Goal: Information Seeking & Learning: Compare options

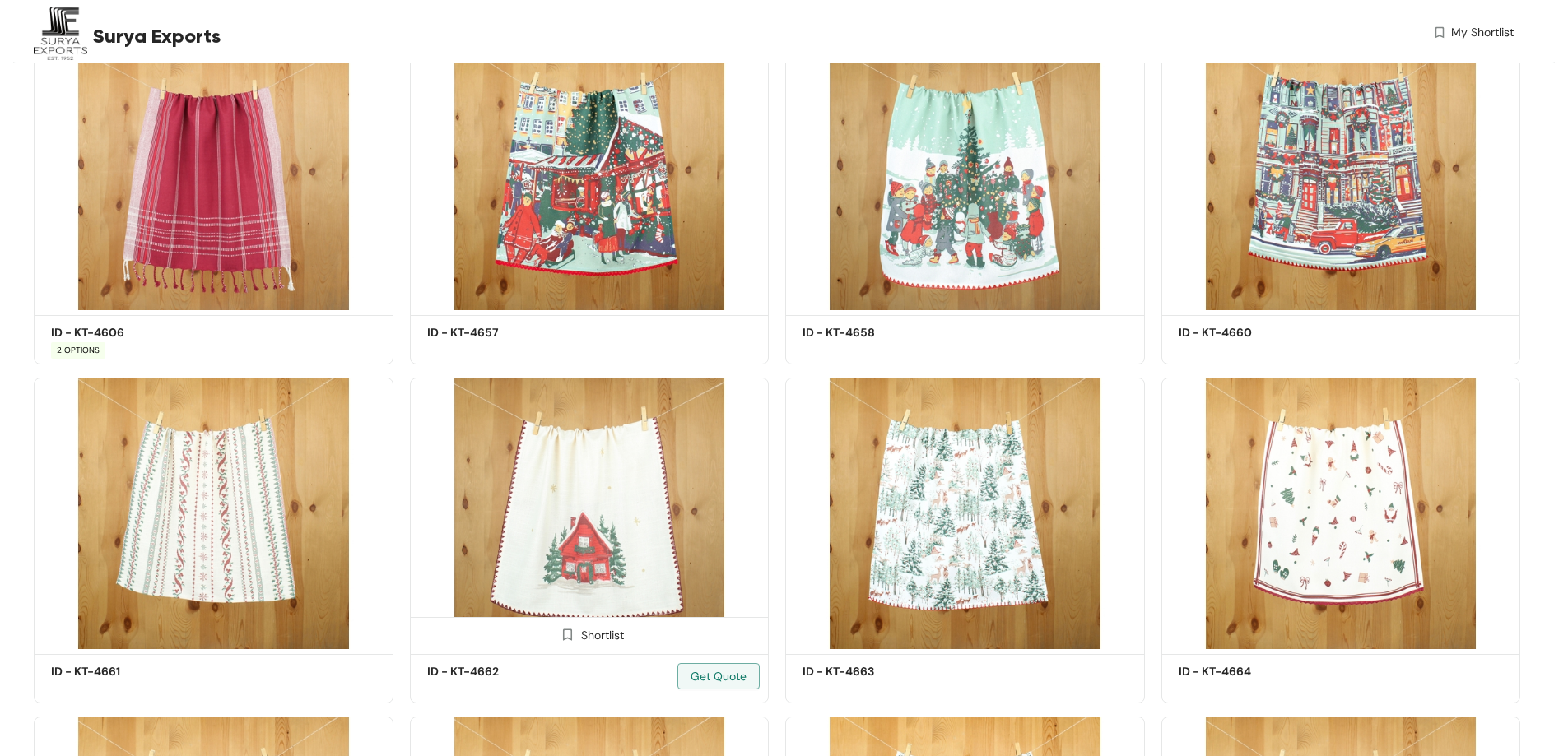
scroll to position [412, 0]
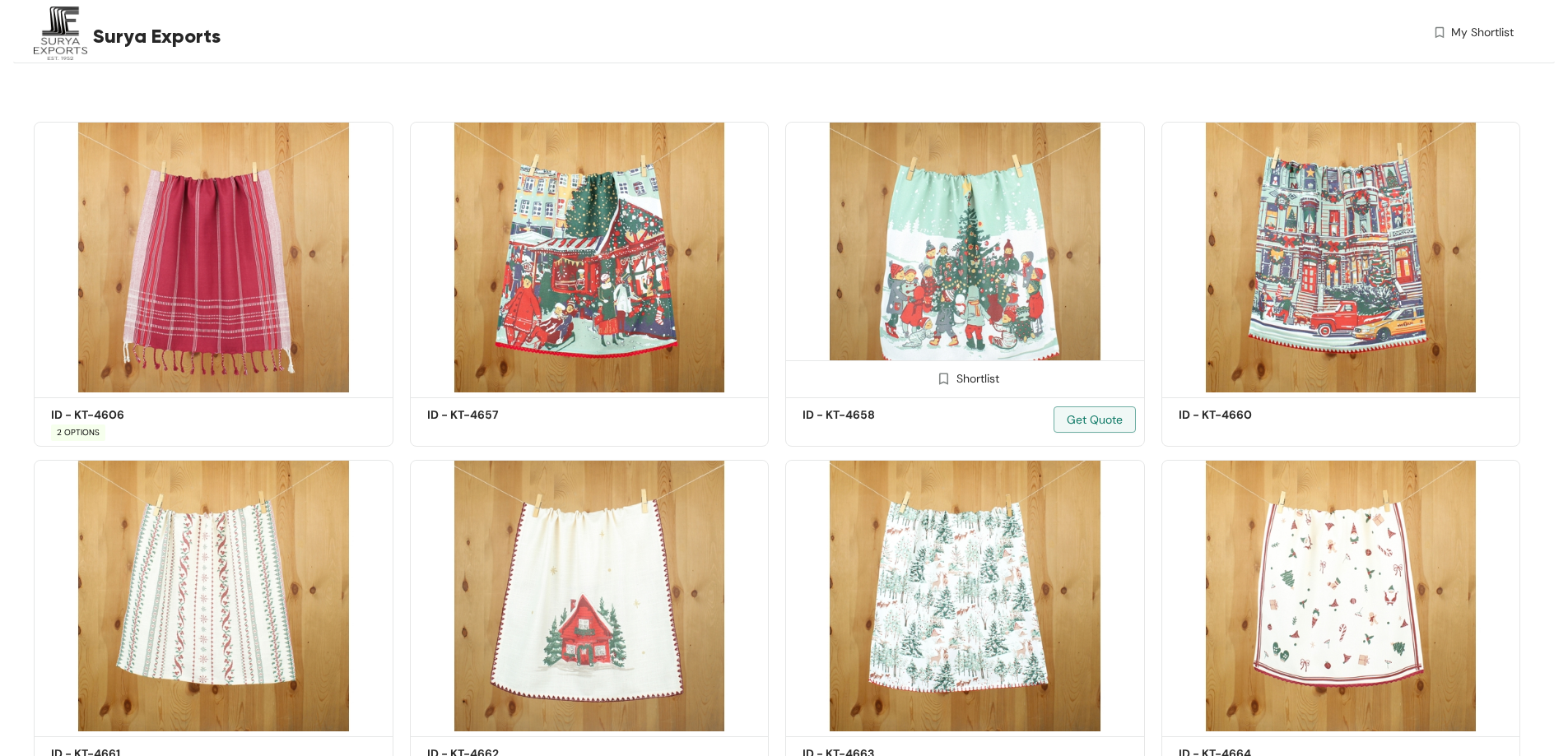
click at [953, 254] on img at bounding box center [964, 257] width 360 height 272
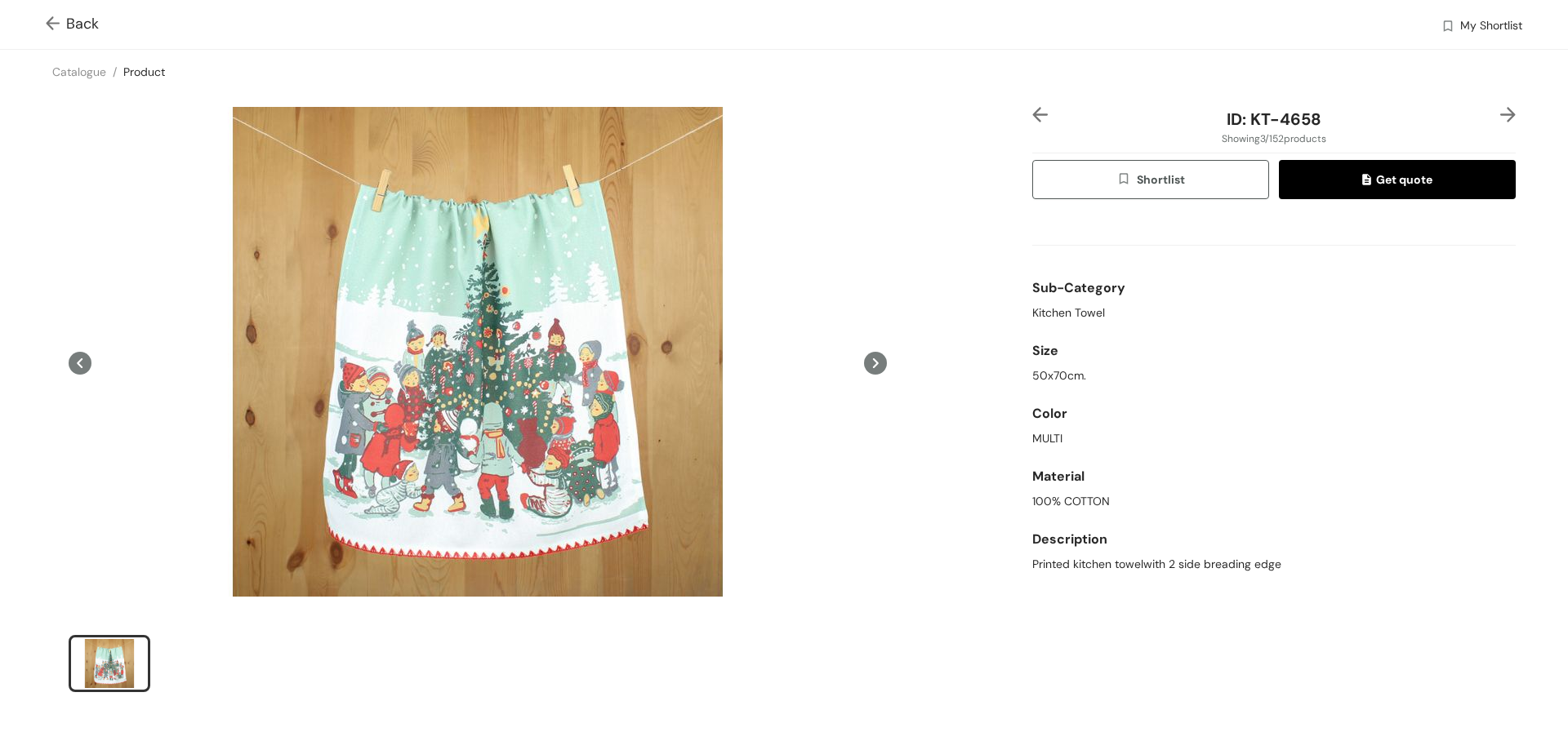
click at [51, 21] on img at bounding box center [55, 25] width 20 height 17
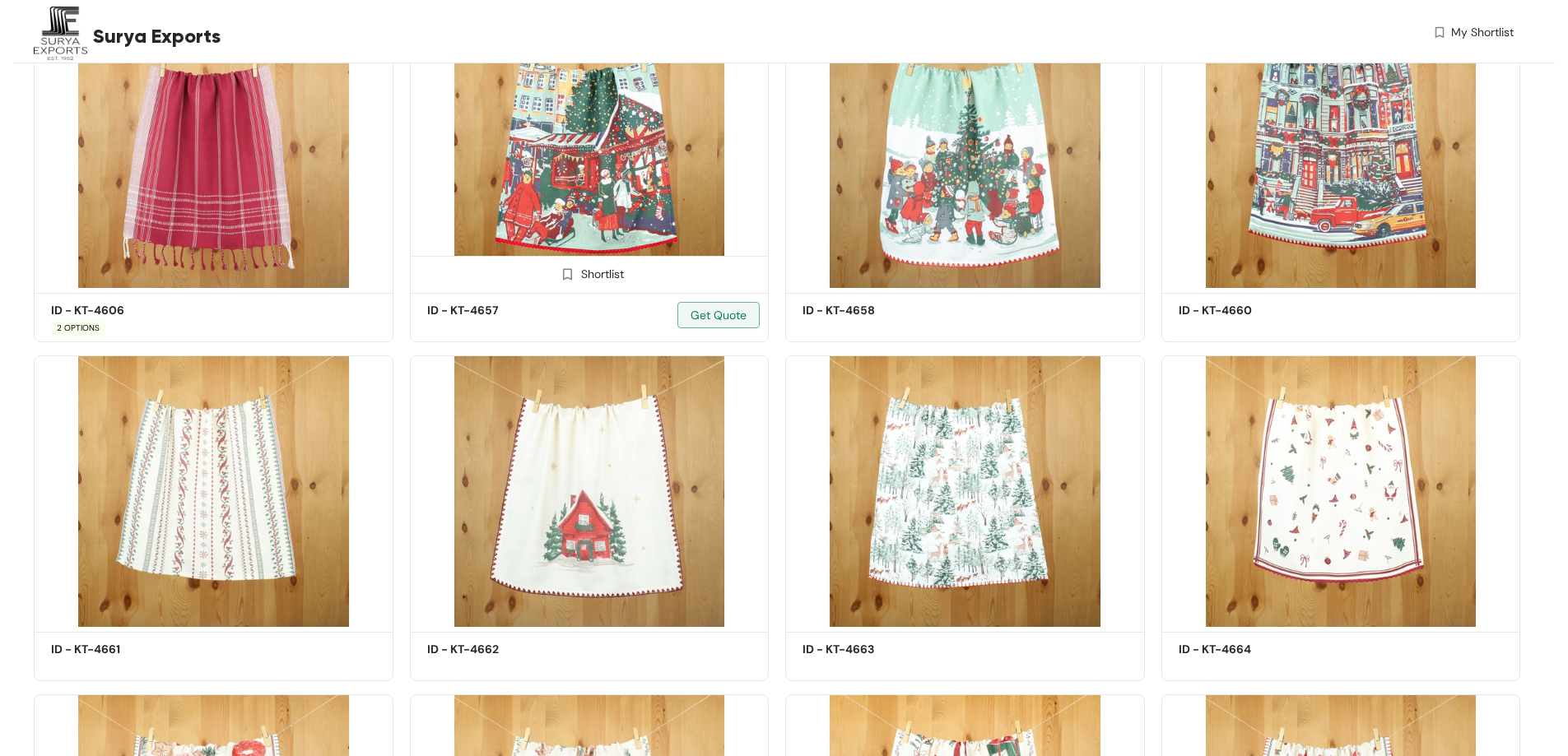
scroll to position [599, 0]
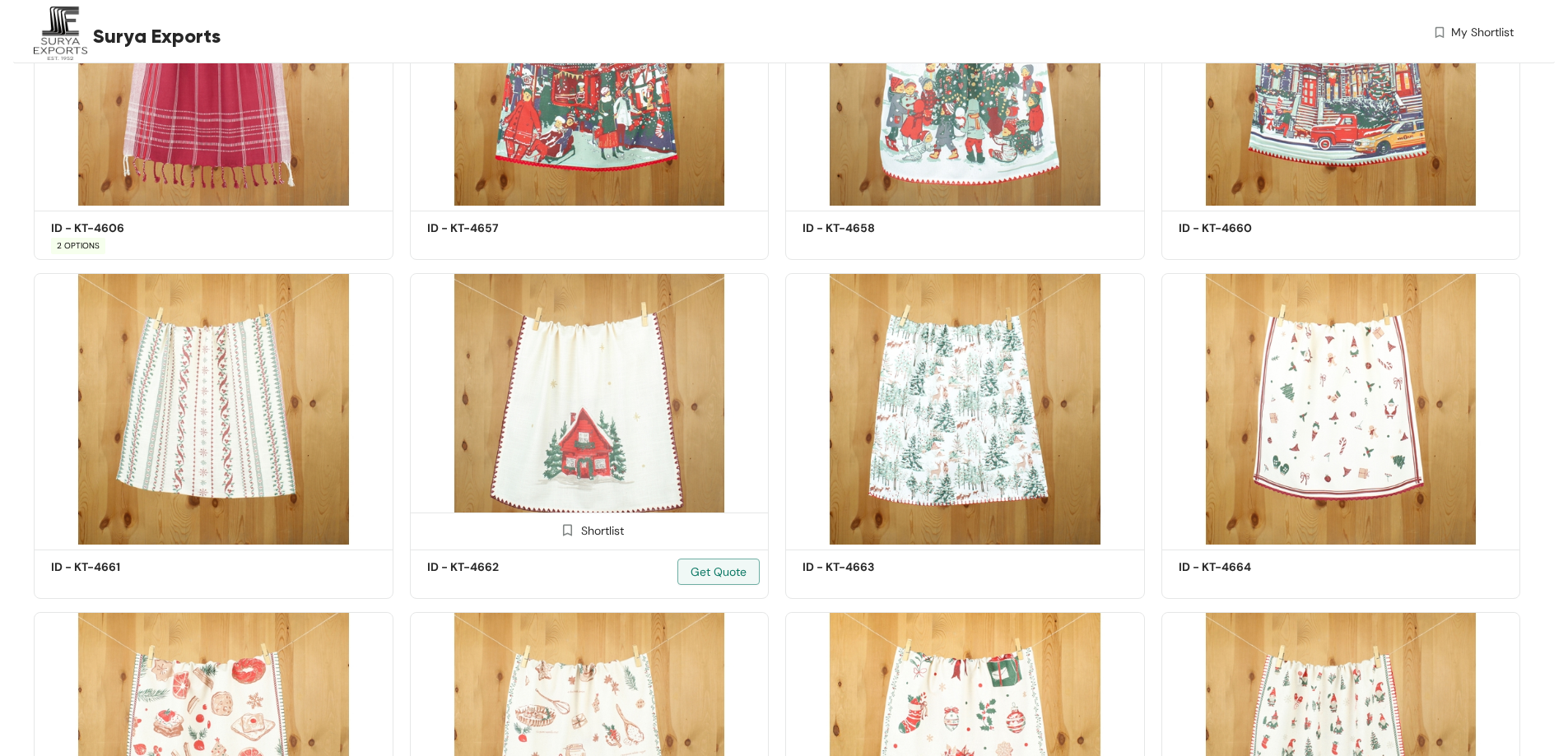
click at [593, 448] on img at bounding box center [589, 409] width 360 height 272
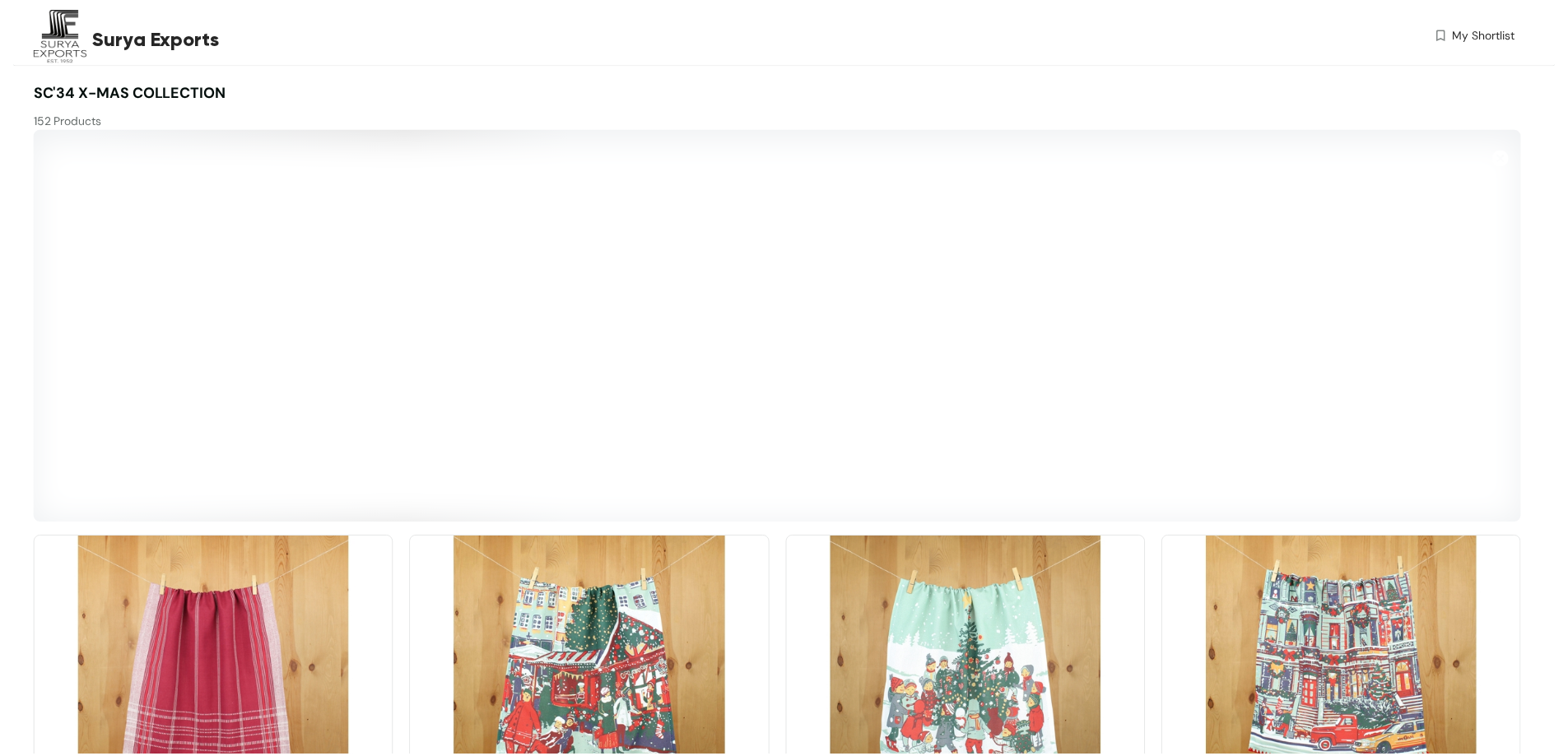
scroll to position [622, 0]
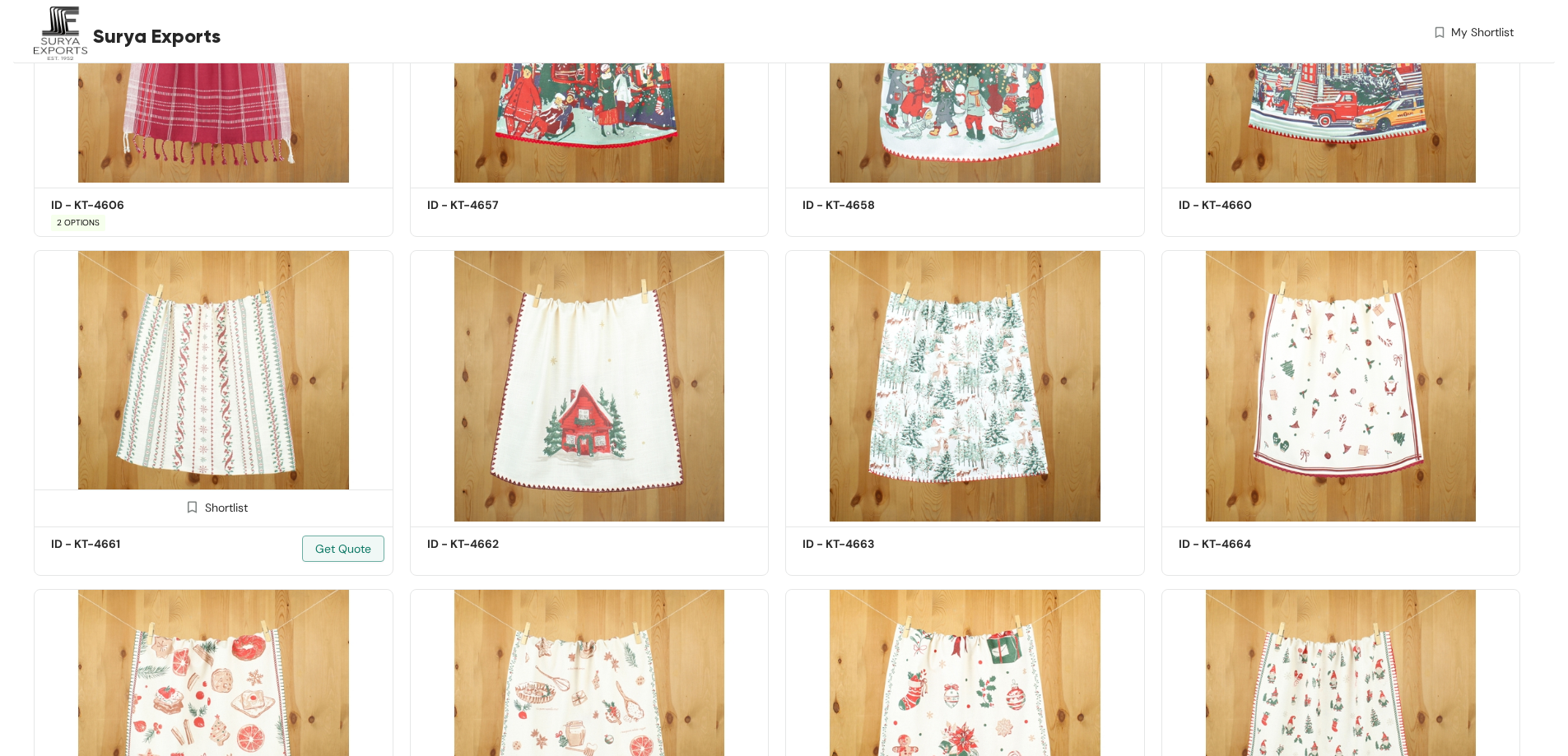
click at [215, 364] on img at bounding box center [213, 386] width 360 height 272
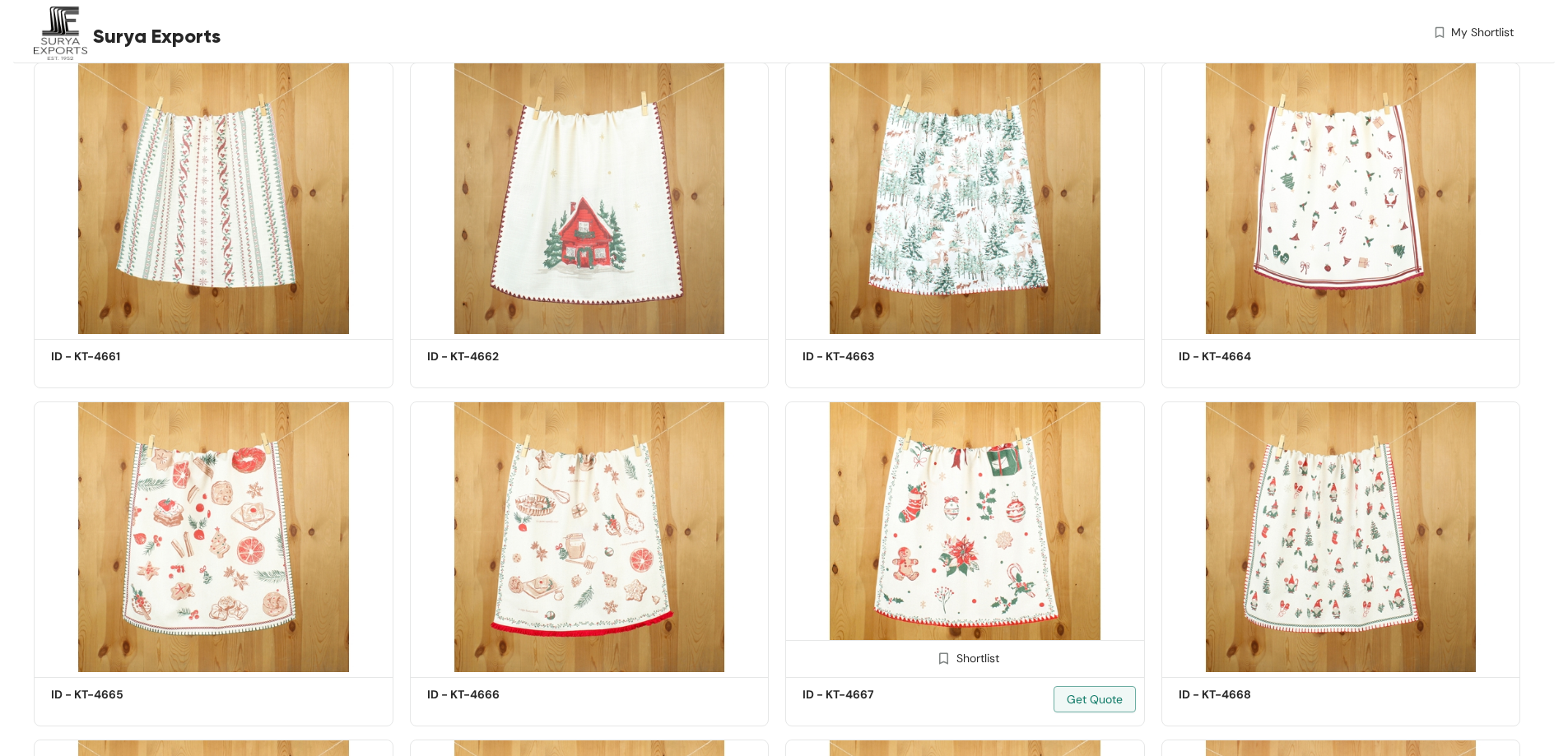
scroll to position [974, 0]
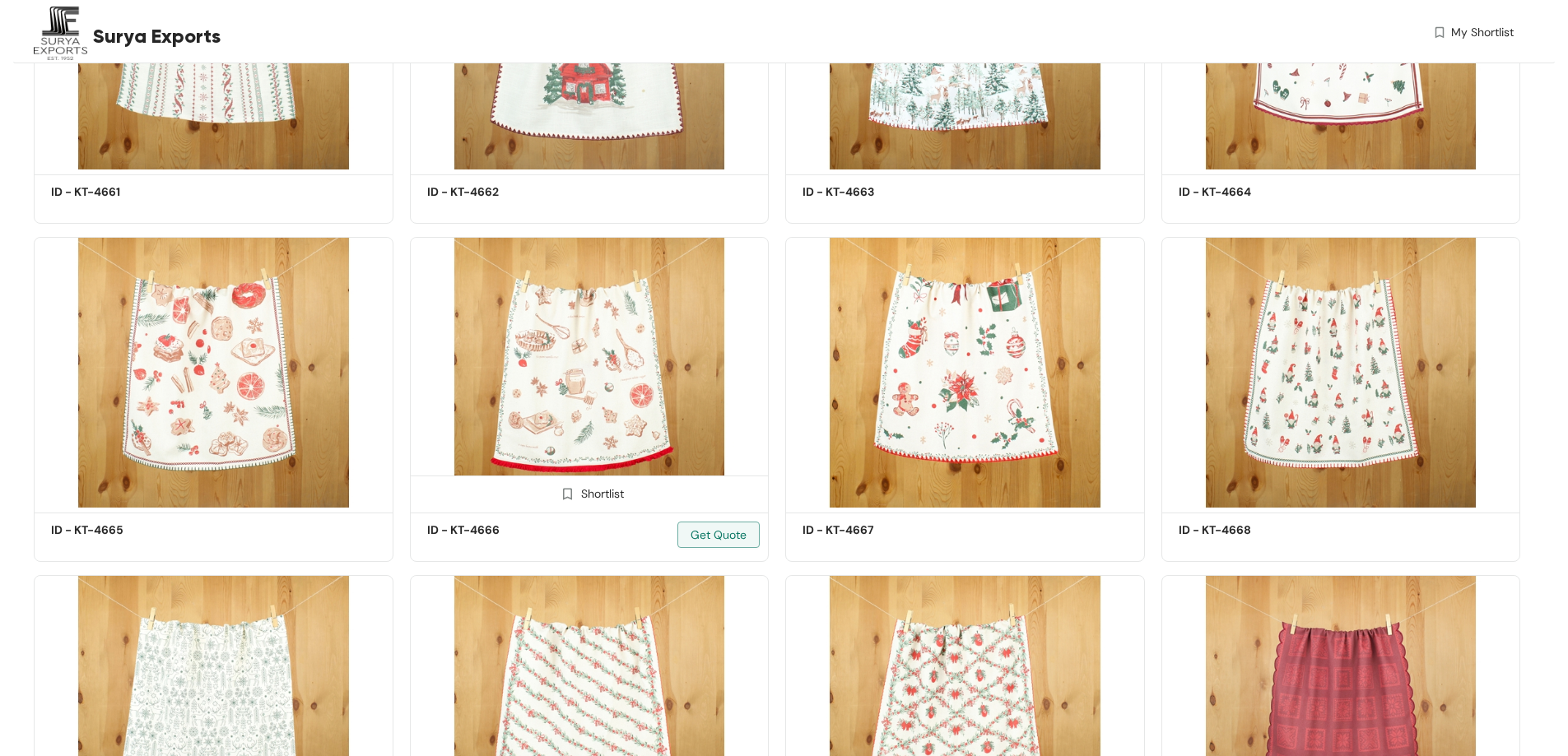
click at [593, 393] on img at bounding box center [589, 372] width 360 height 272
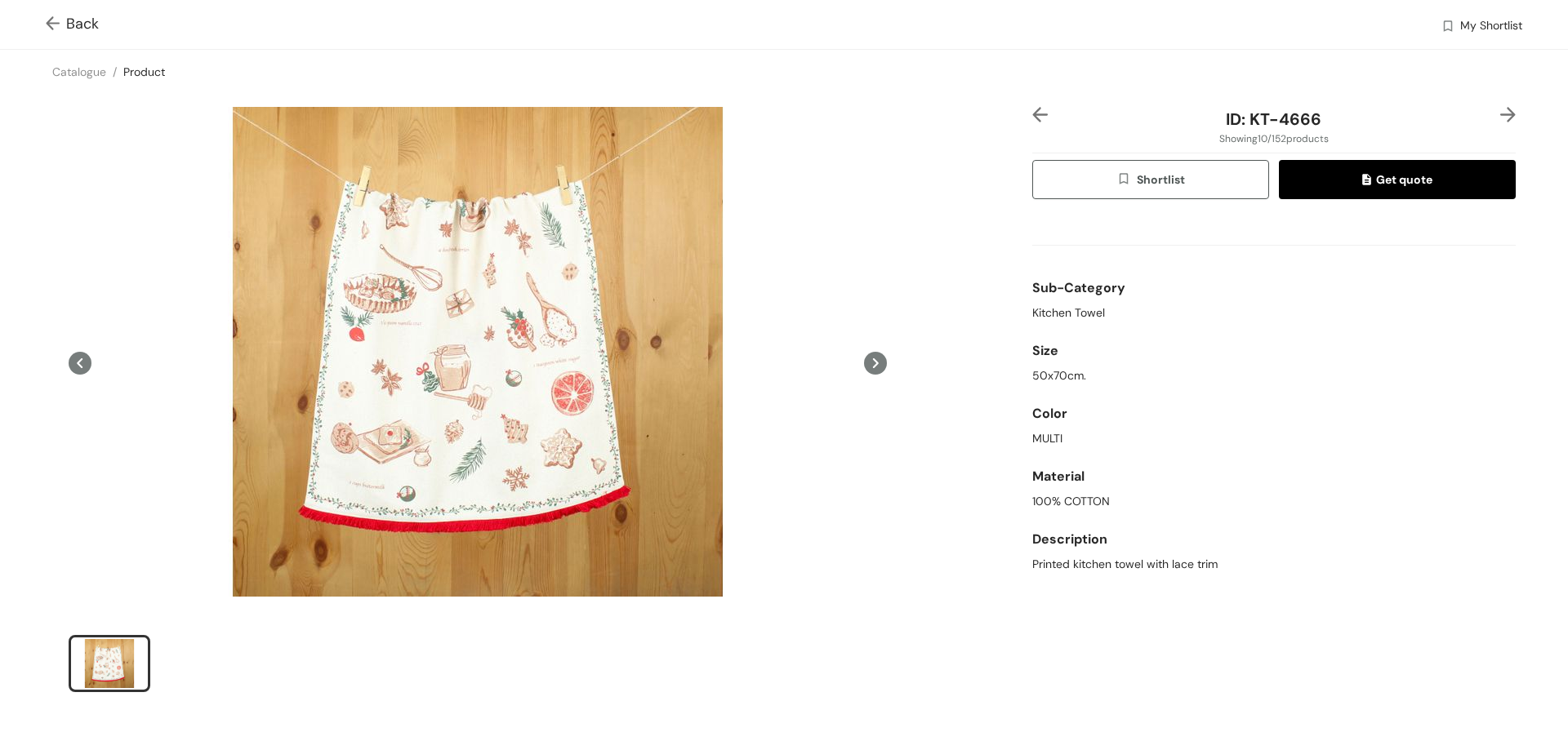
click at [51, 26] on img at bounding box center [55, 25] width 20 height 17
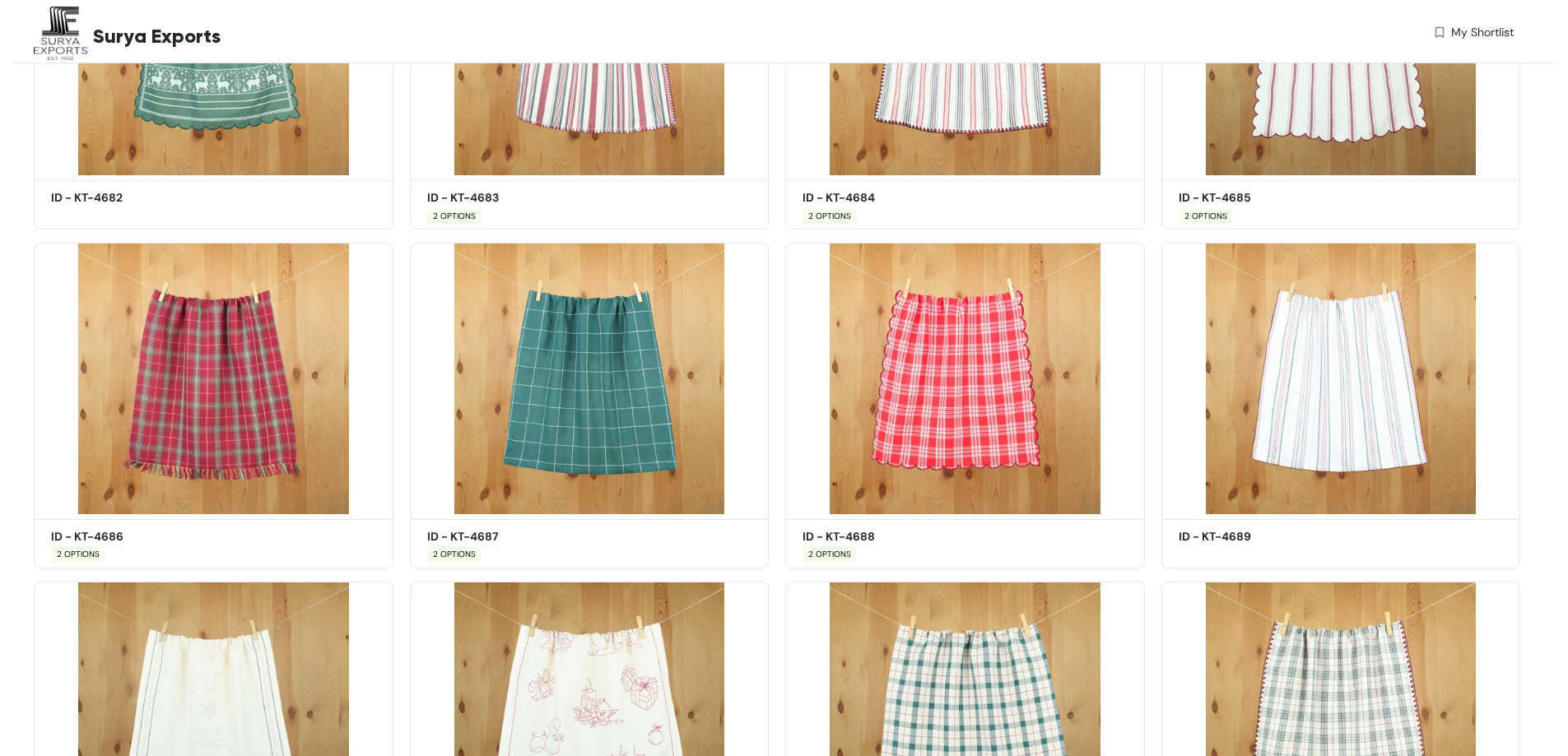
scroll to position [1736, 0]
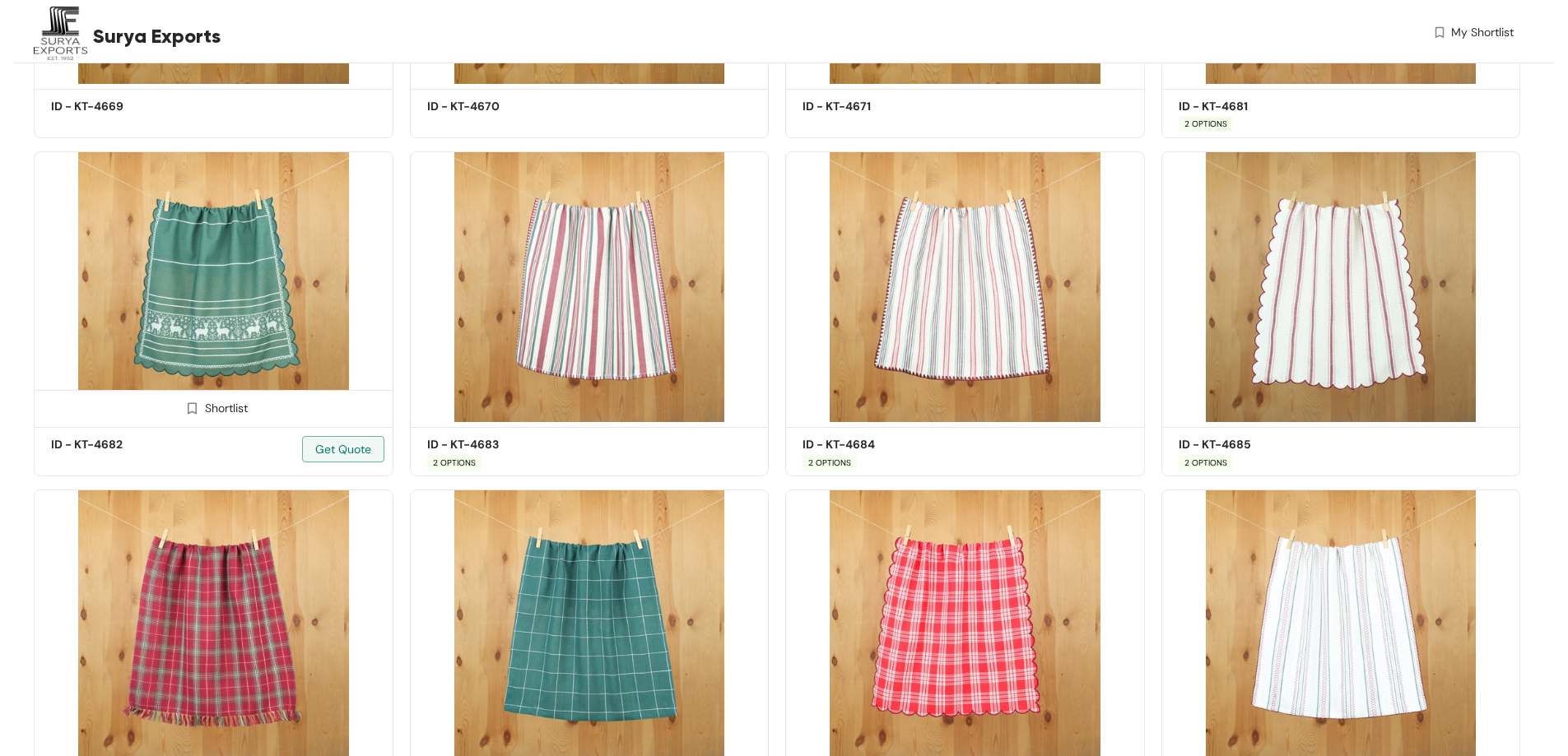
click at [256, 284] on img at bounding box center [213, 287] width 360 height 272
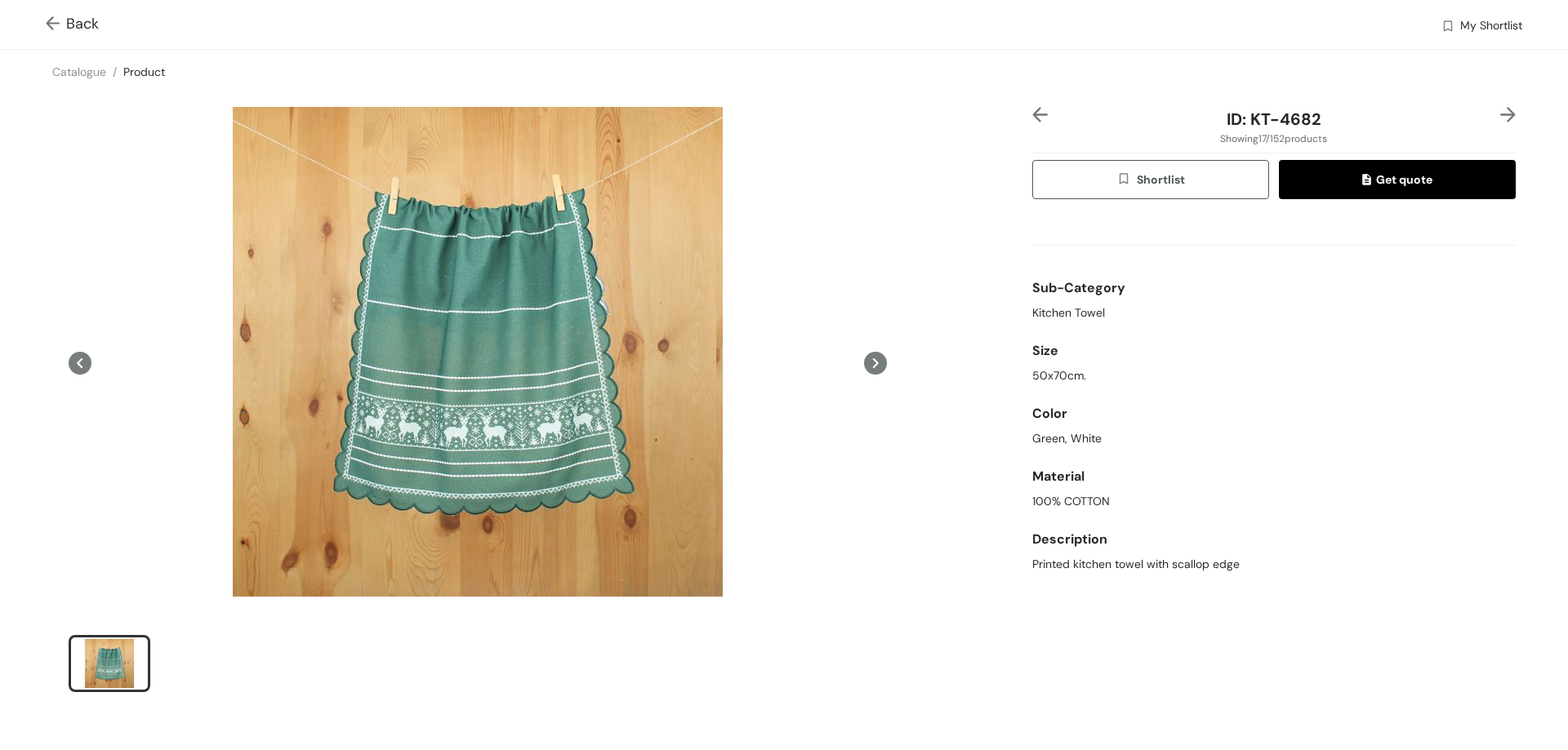
click at [75, 25] on span "Back" at bounding box center [72, 24] width 53 height 22
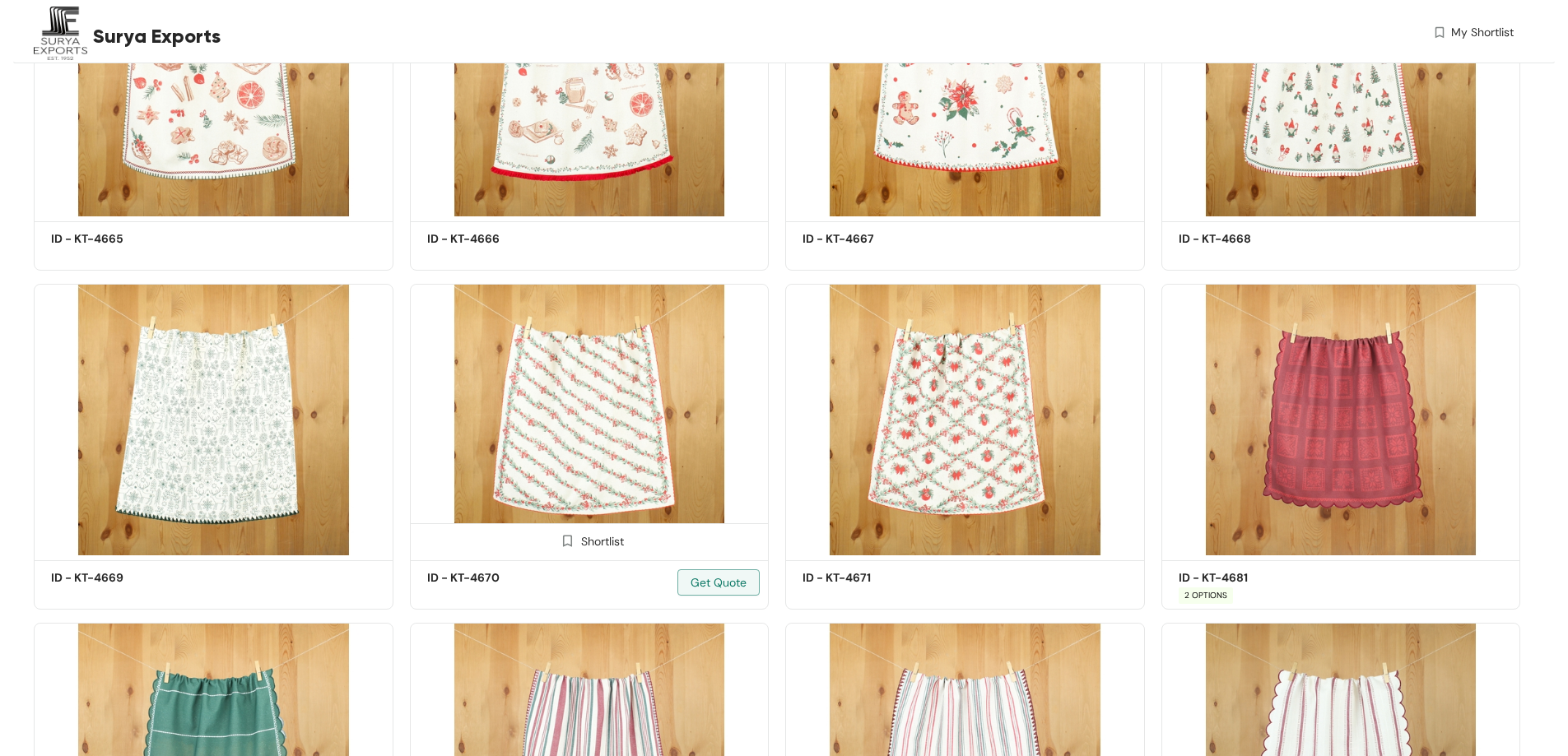
scroll to position [935, 0]
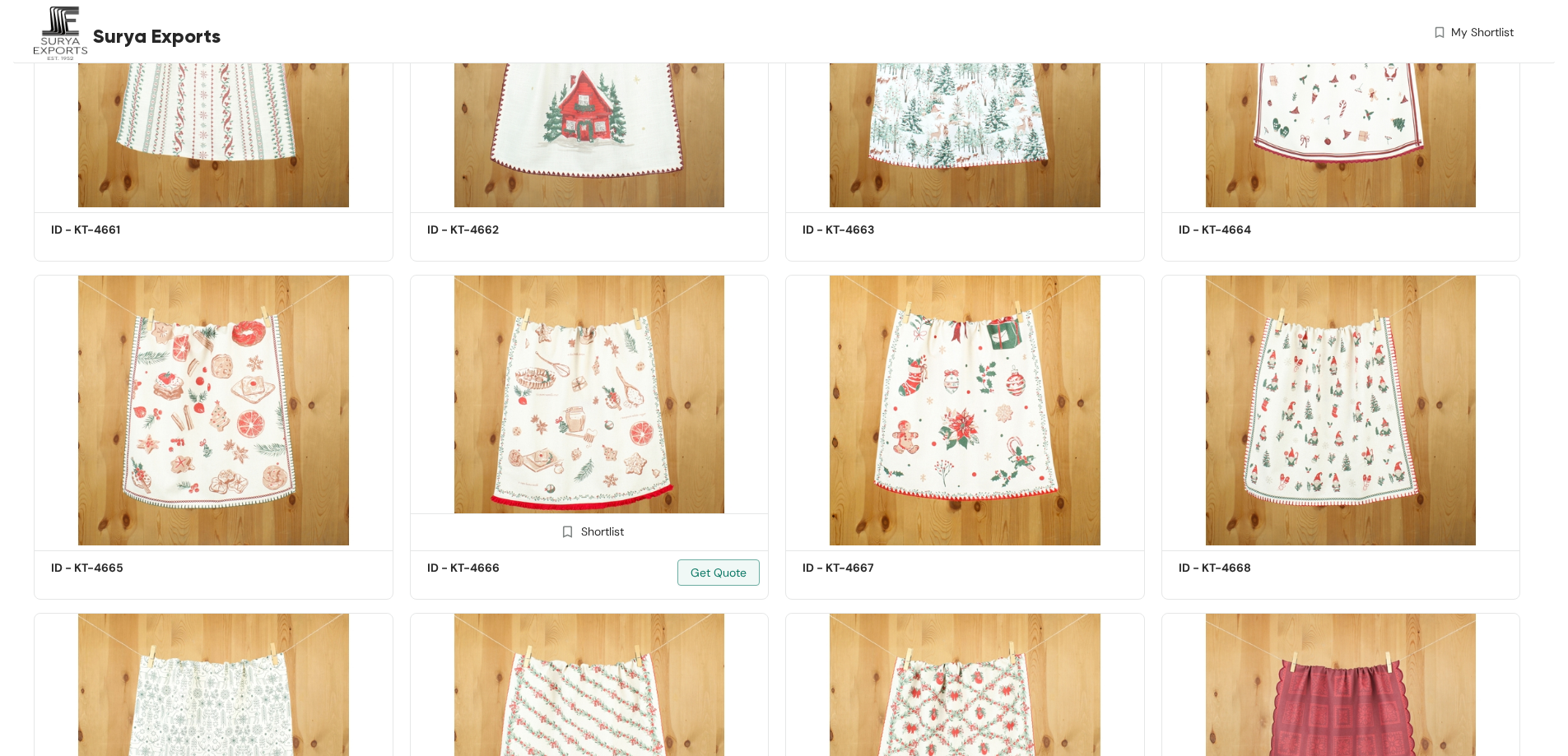
click at [614, 390] on img at bounding box center [589, 410] width 360 height 272
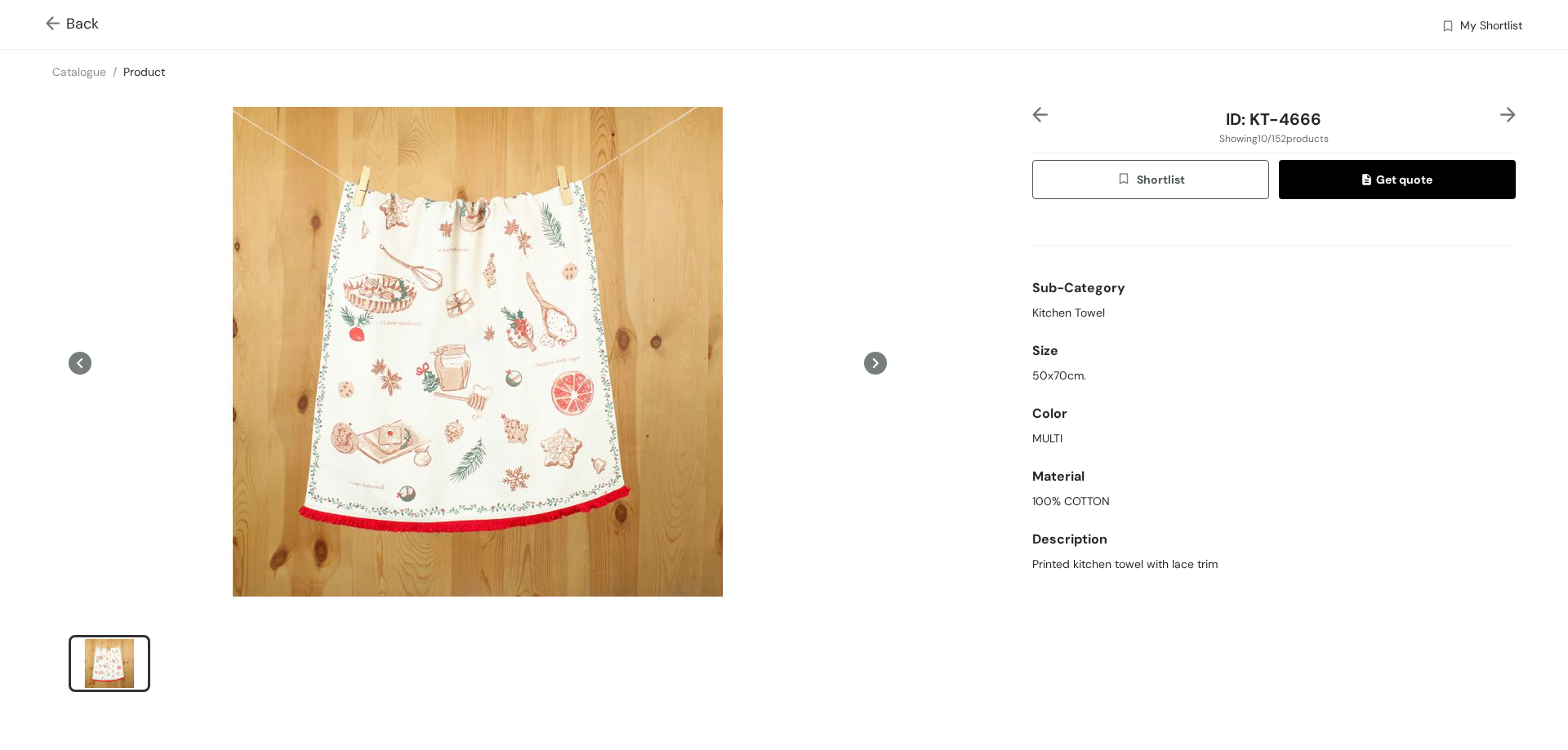
click at [873, 360] on icon at bounding box center [876, 364] width 6 height 10
click at [70, 23] on span "Back" at bounding box center [72, 24] width 53 height 22
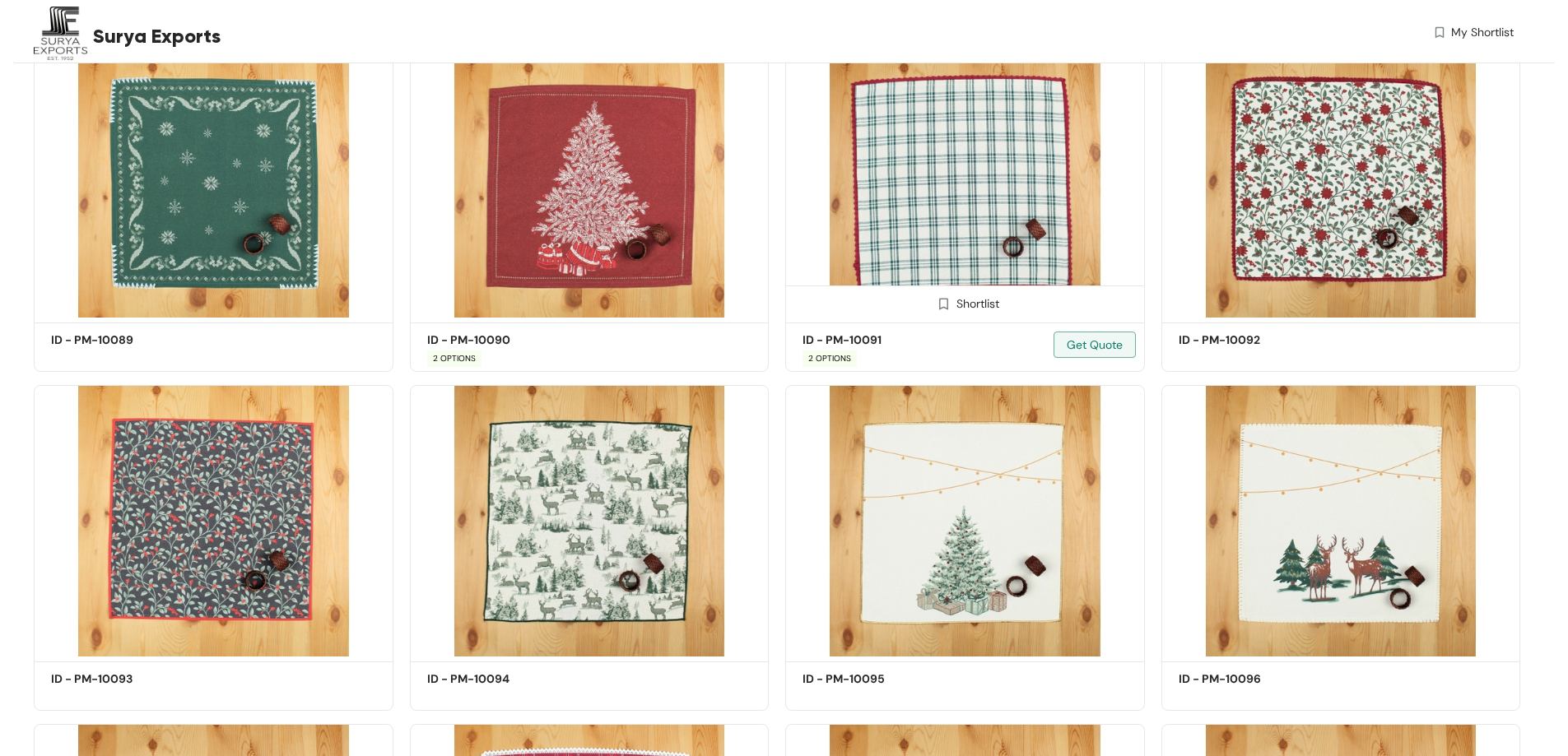
scroll to position [5648, 0]
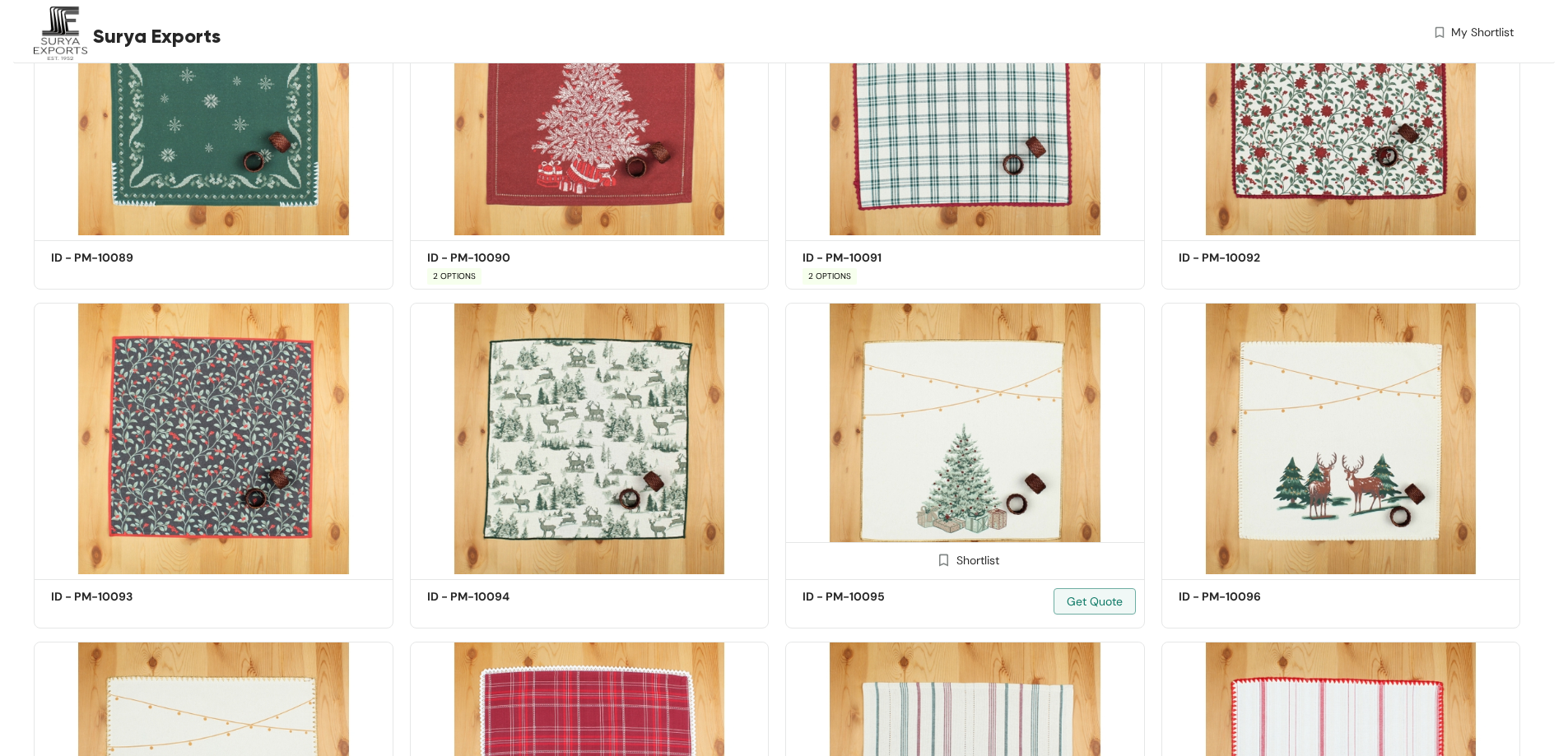
click at [948, 456] on img at bounding box center [964, 438] width 360 height 272
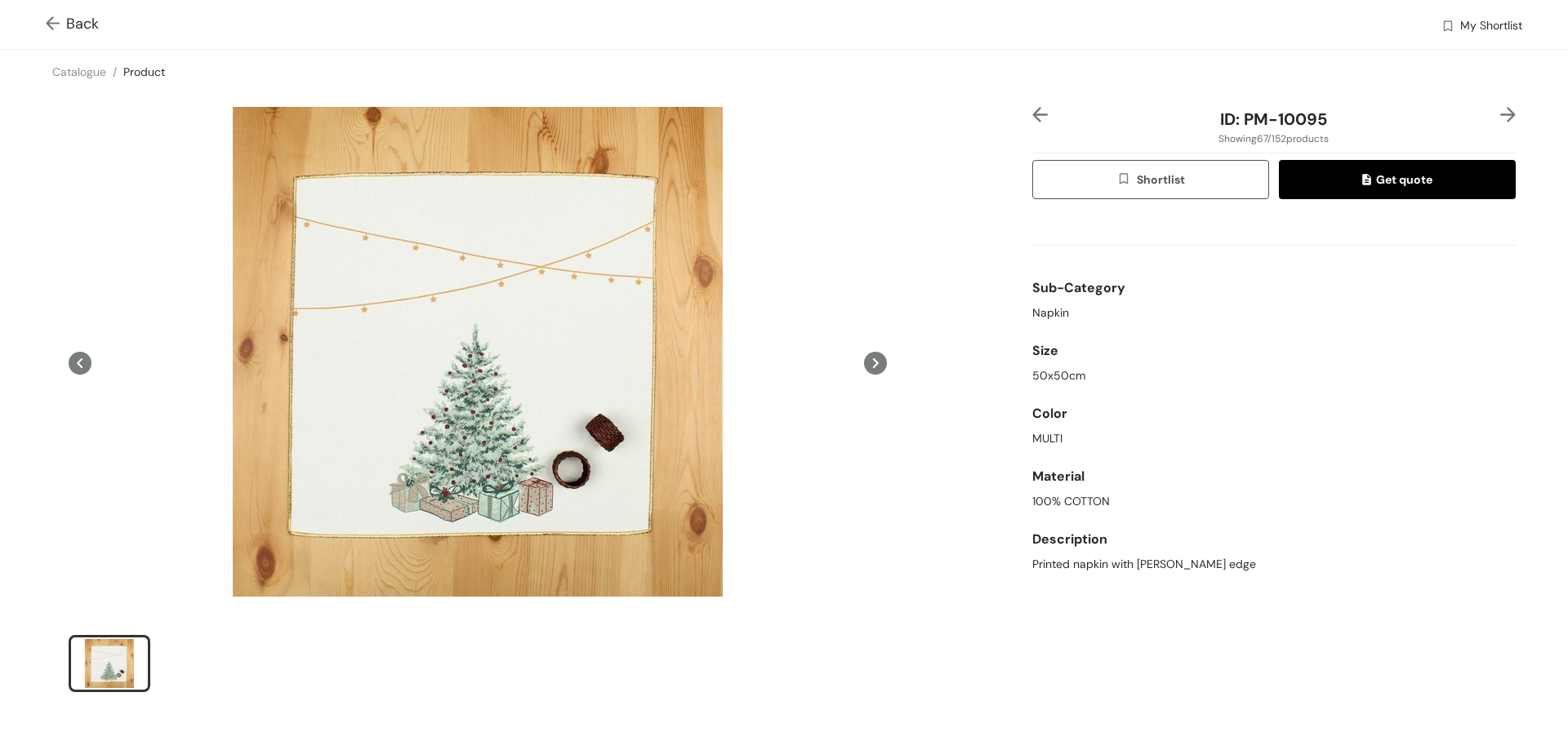
click at [49, 20] on img at bounding box center [55, 25] width 20 height 17
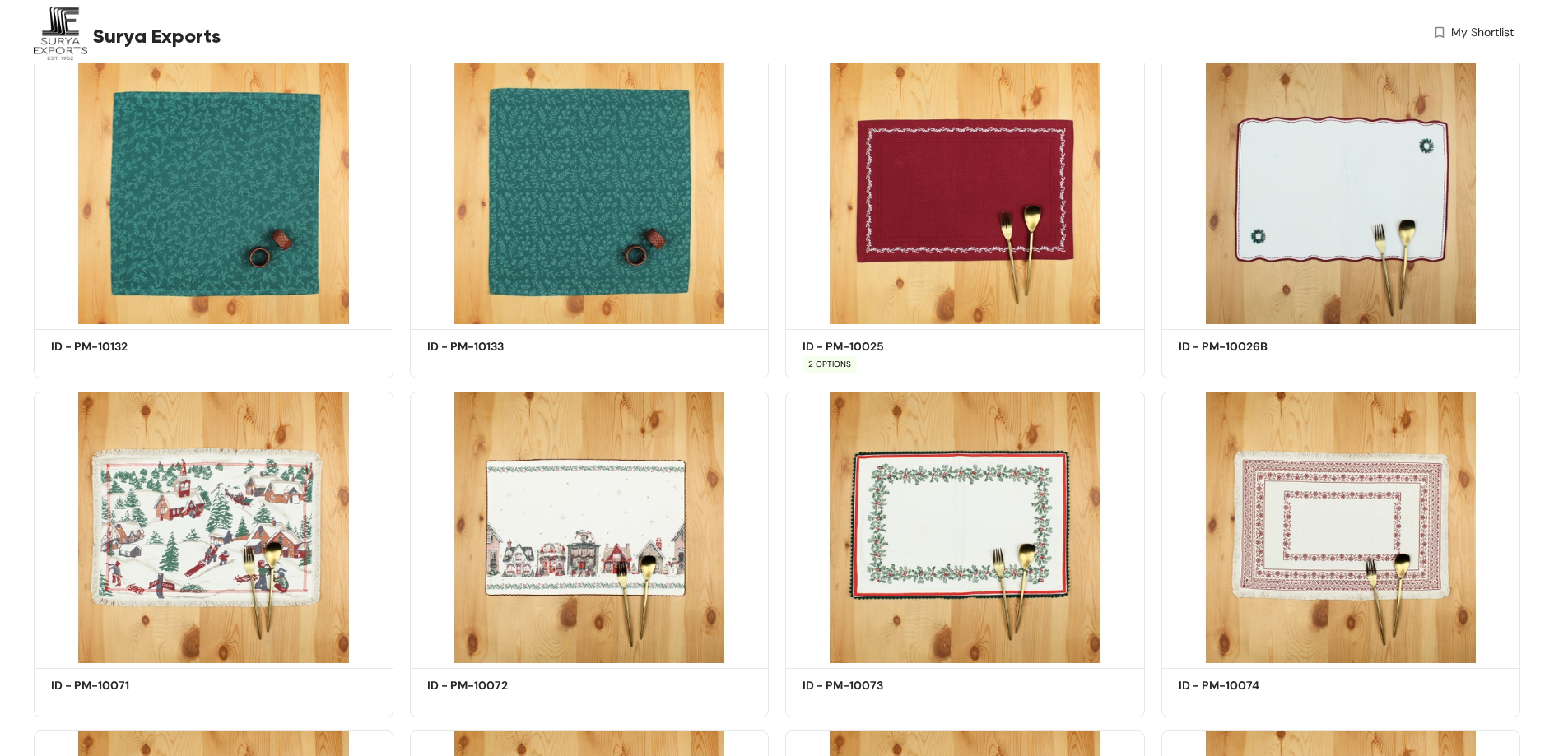
scroll to position [6657, 0]
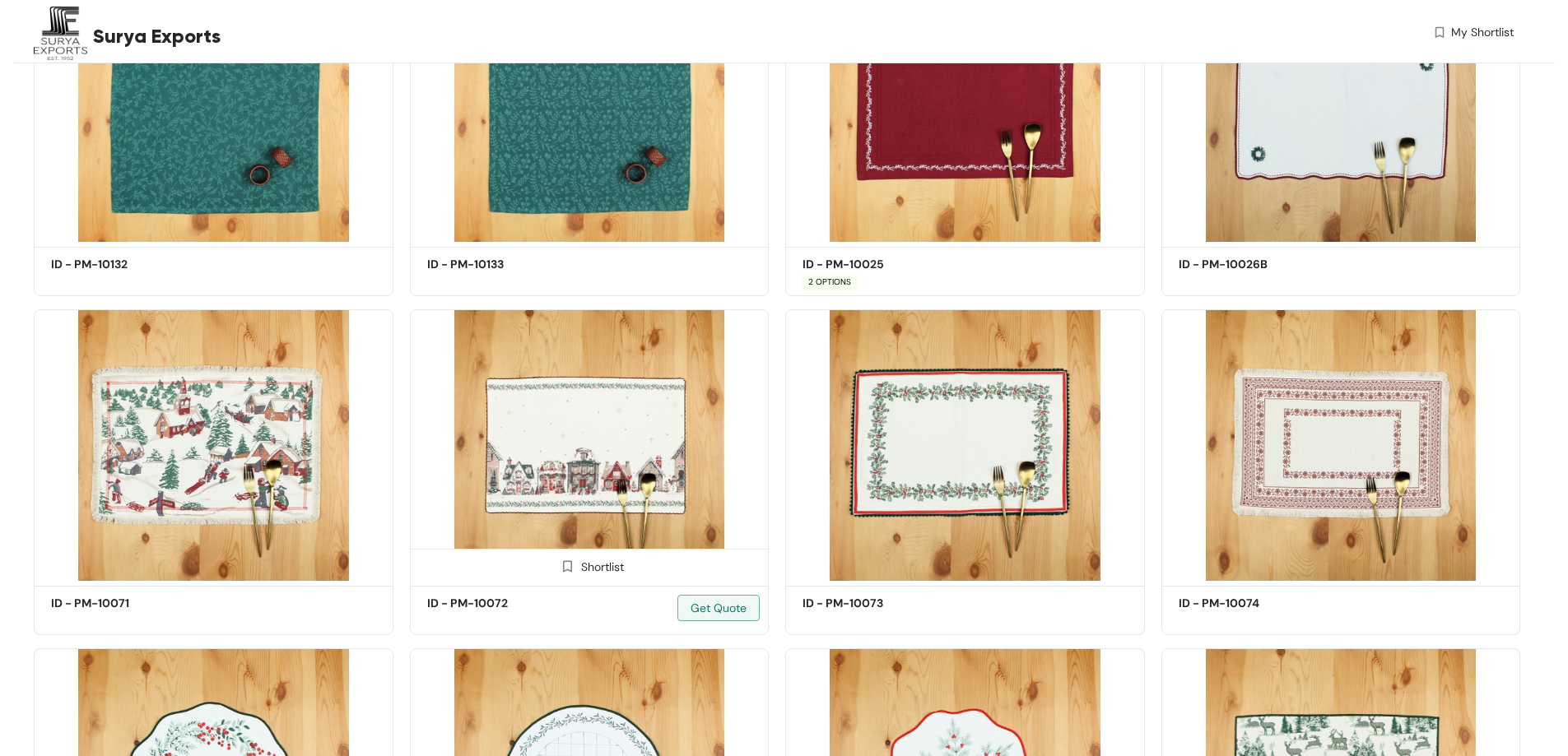
click at [628, 440] on img at bounding box center [589, 444] width 360 height 272
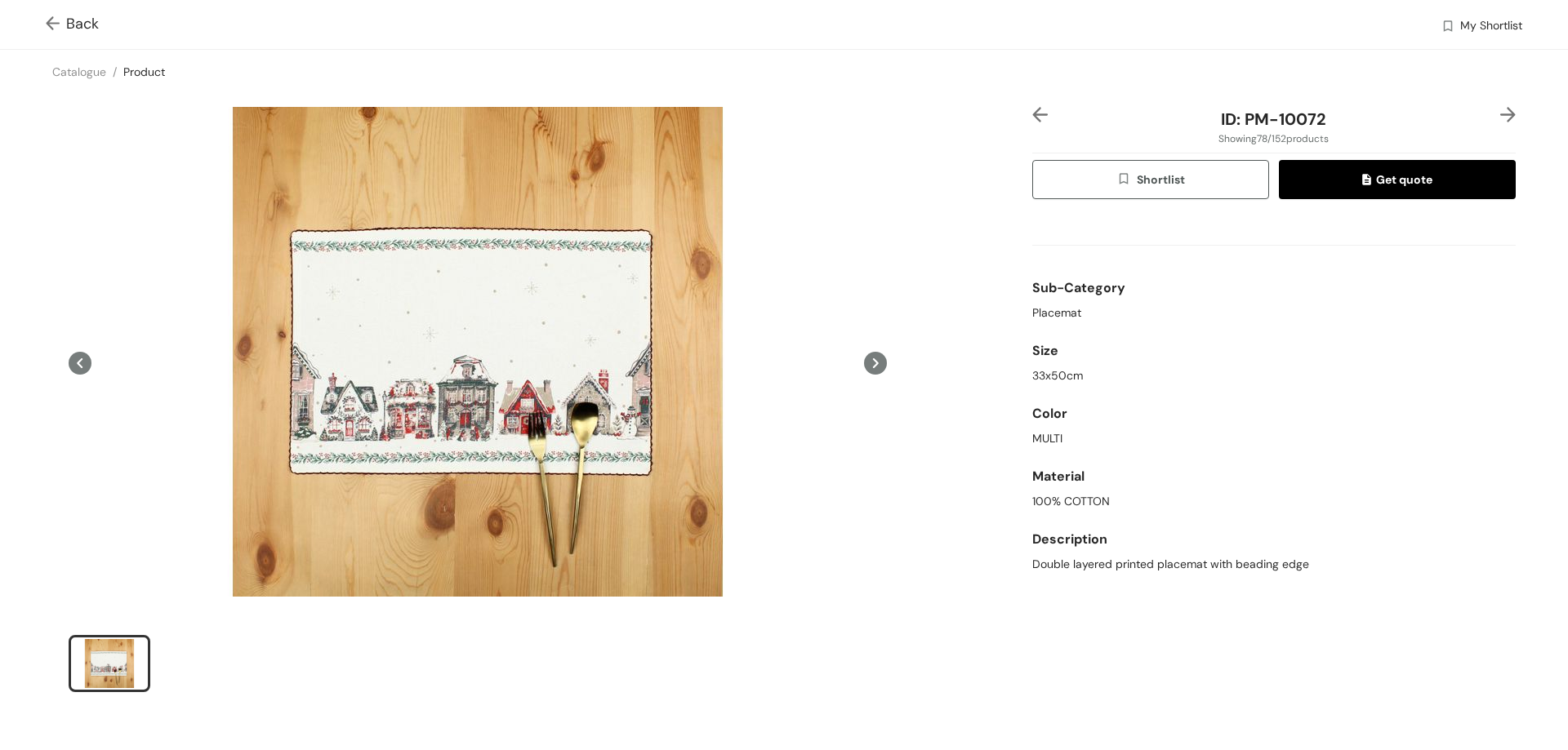
click at [77, 26] on span "Back" at bounding box center [72, 24] width 53 height 22
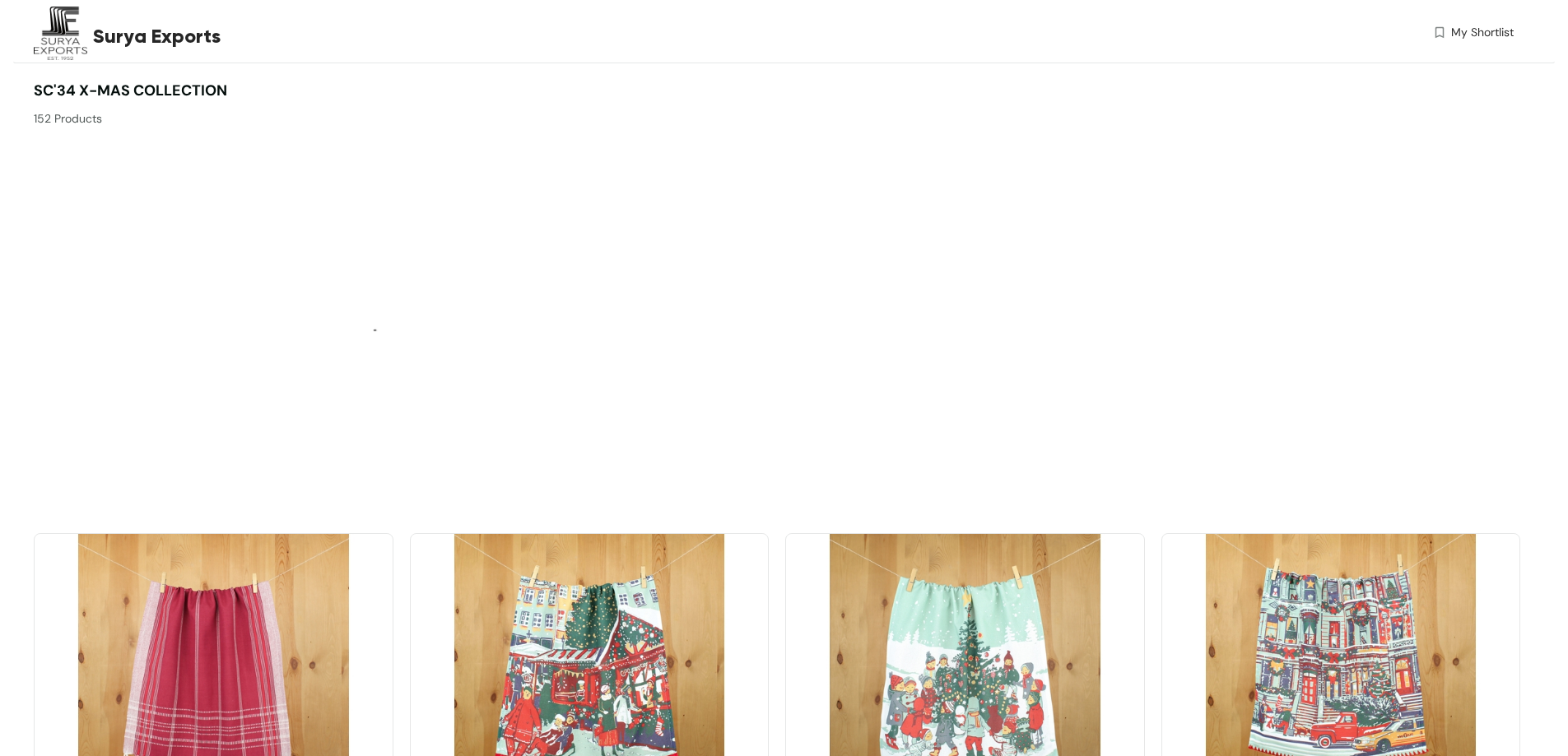
scroll to position [412, 0]
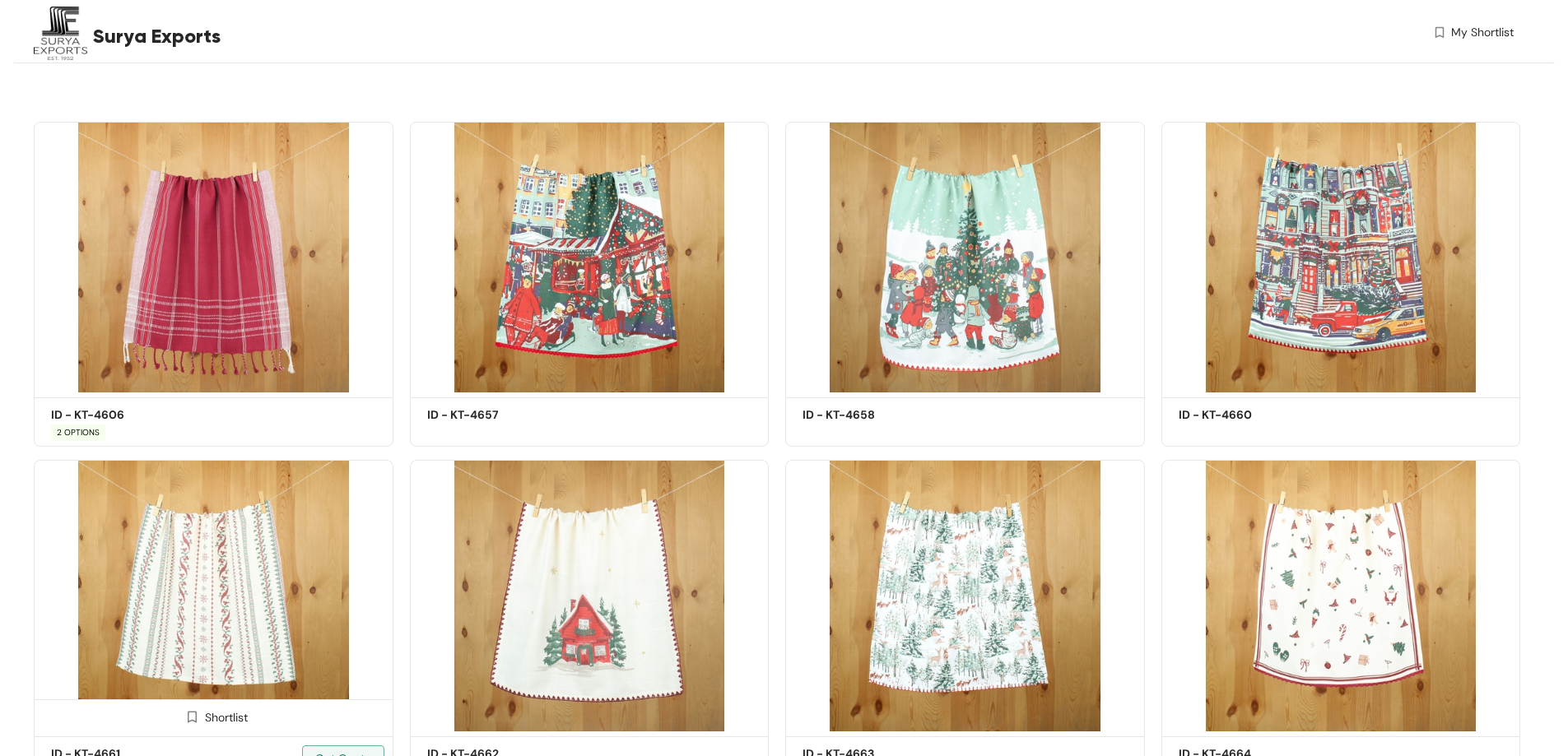
click at [216, 558] on img at bounding box center [213, 595] width 360 height 272
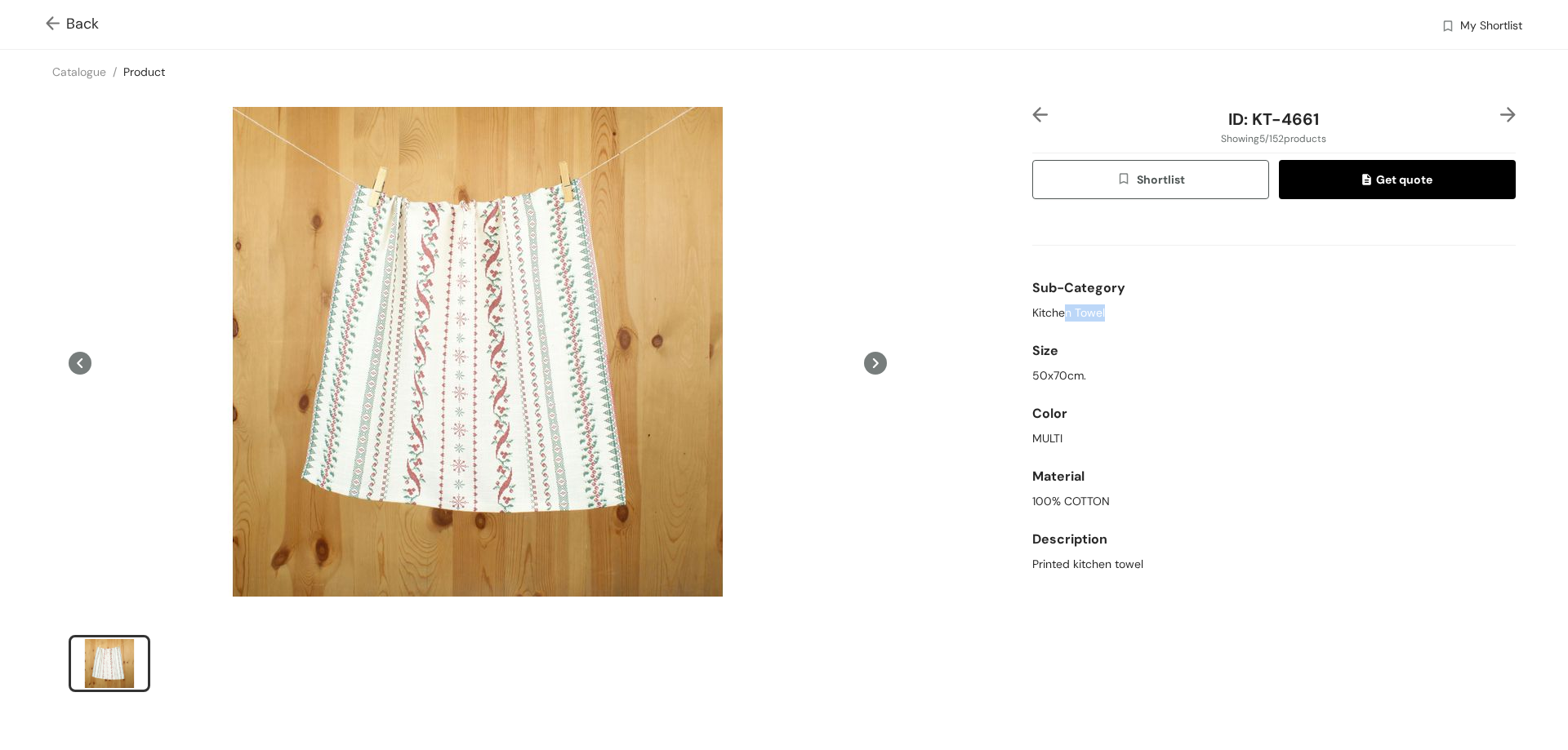
drag, startPoint x: 1098, startPoint y: 312, endPoint x: 1058, endPoint y: 312, distance: 40.0
click at [1058, 312] on div "Kitchen Towel" at bounding box center [1274, 313] width 484 height 17
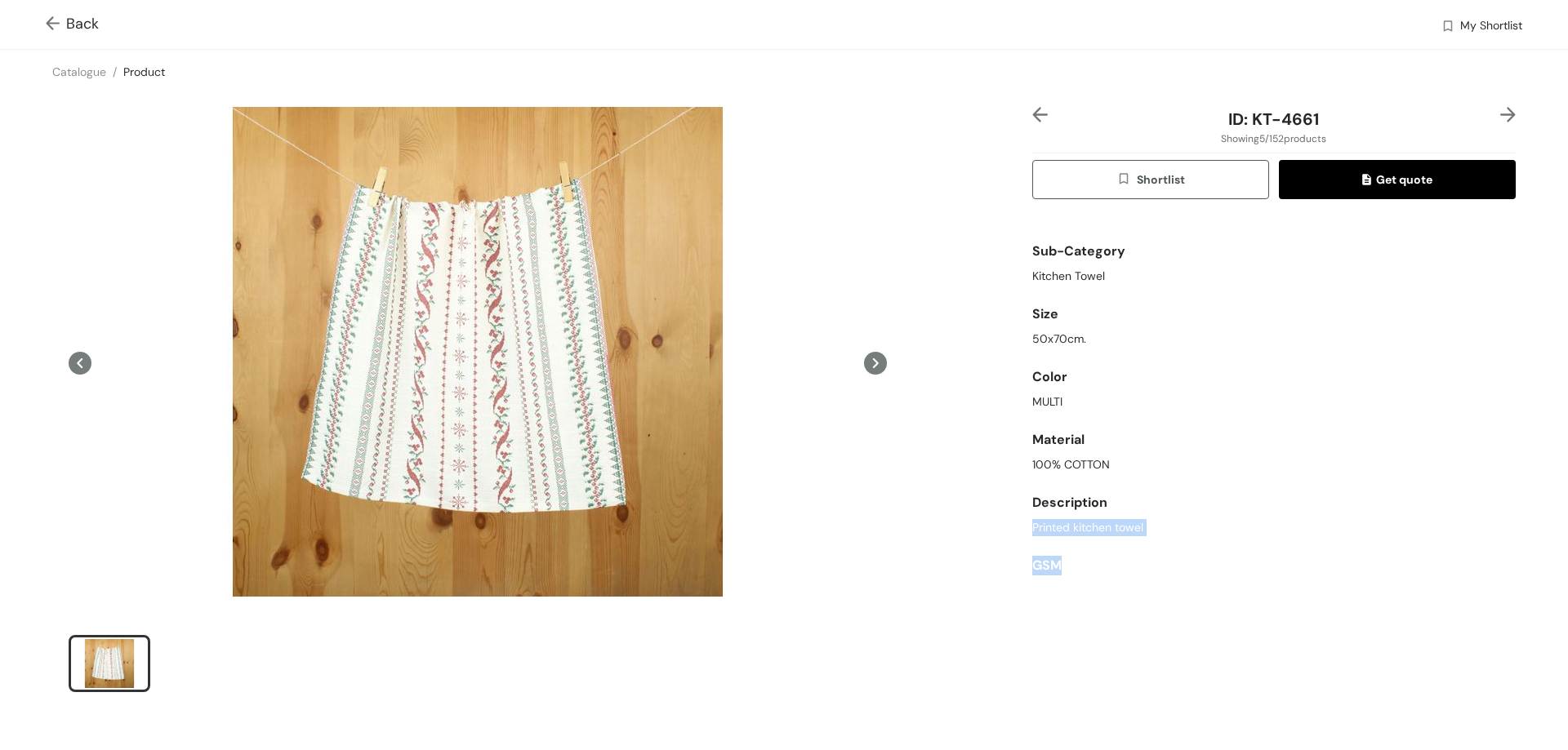
scroll to position [67, 0]
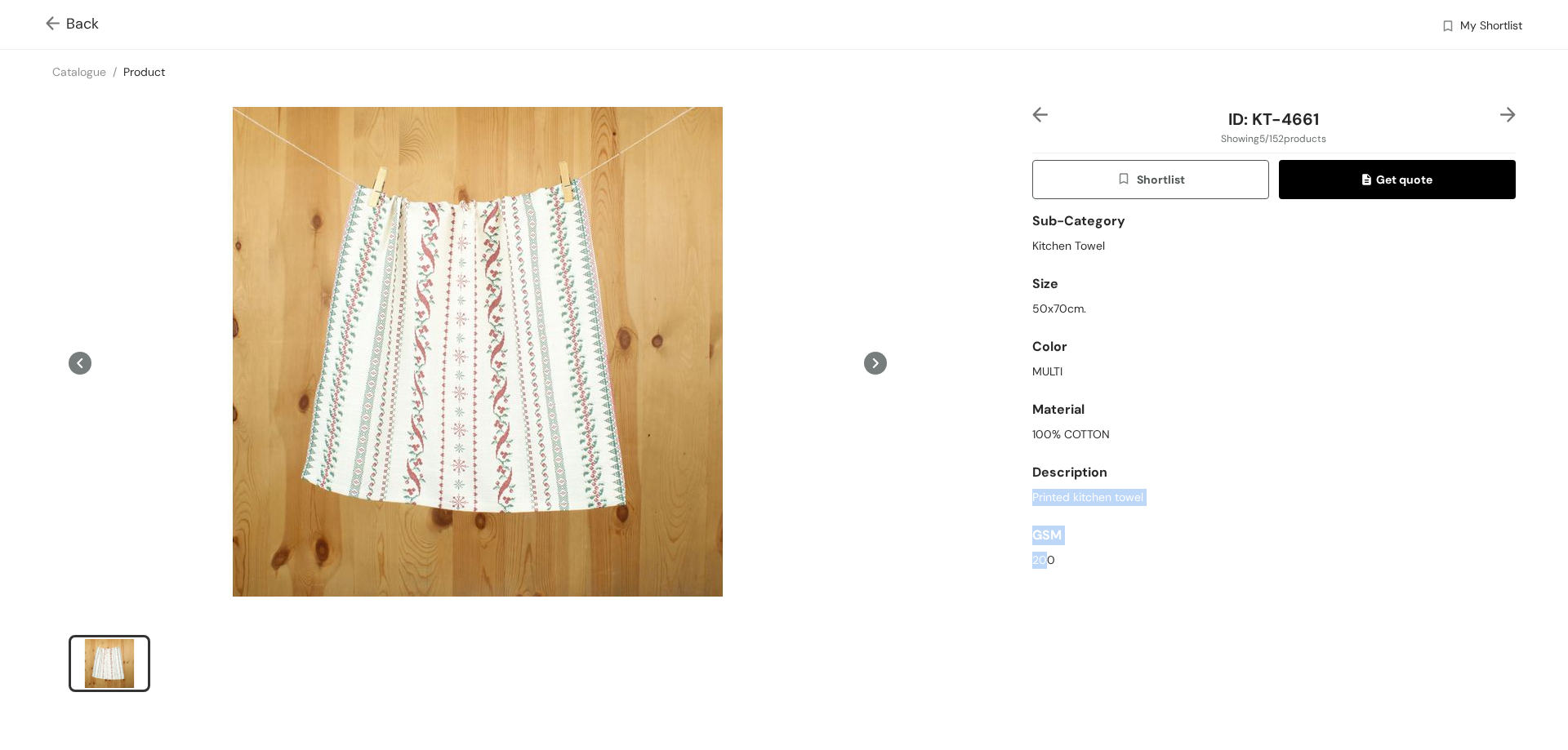
drag, startPoint x: 1140, startPoint y: 566, endPoint x: 1073, endPoint y: 567, distance: 67.0
click at [1042, 567] on div "Sub-Category Kitchen Towel Size 50x70cm. Color MULTI Material 100% COTTON Descr…" at bounding box center [1274, 394] width 484 height 364
click at [1107, 550] on div "GSM" at bounding box center [1274, 535] width 484 height 32
drag, startPoint x: 1132, startPoint y: 494, endPoint x: 1015, endPoint y: 493, distance: 117.0
click at [1015, 493] on div "ID: KT-4661 Showing 5 / 152 products Shortlist Get quote Sub-Category Kitchen T…" at bounding box center [784, 410] width 1575 height 633
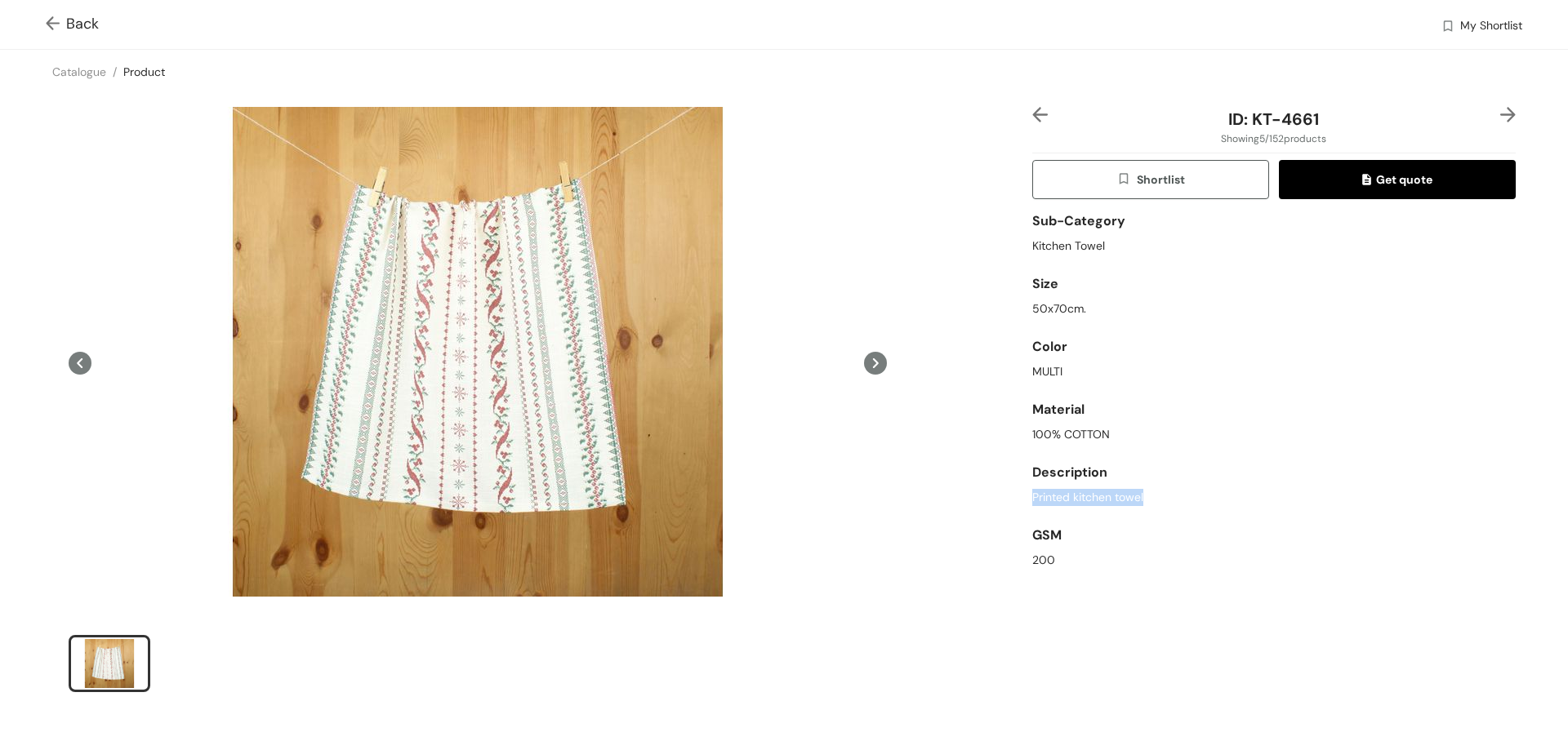
drag, startPoint x: 1134, startPoint y: 497, endPoint x: 1007, endPoint y: 496, distance: 127.0
click at [1007, 496] on div "ID: KT-4661 Showing 5 / 152 products Shortlist Get quote Sub-Category Kitchen T…" at bounding box center [784, 410] width 1575 height 633
copy span "Printed kitchen towel"
drag, startPoint x: 1322, startPoint y: 138, endPoint x: 1215, endPoint y: 124, distance: 107.9
click at [1215, 124] on div "ID: KT-4661 Showing 5 / 152 products Shortlist Get quote Sub-Category Kitchen T…" at bounding box center [1274, 409] width 490 height 606
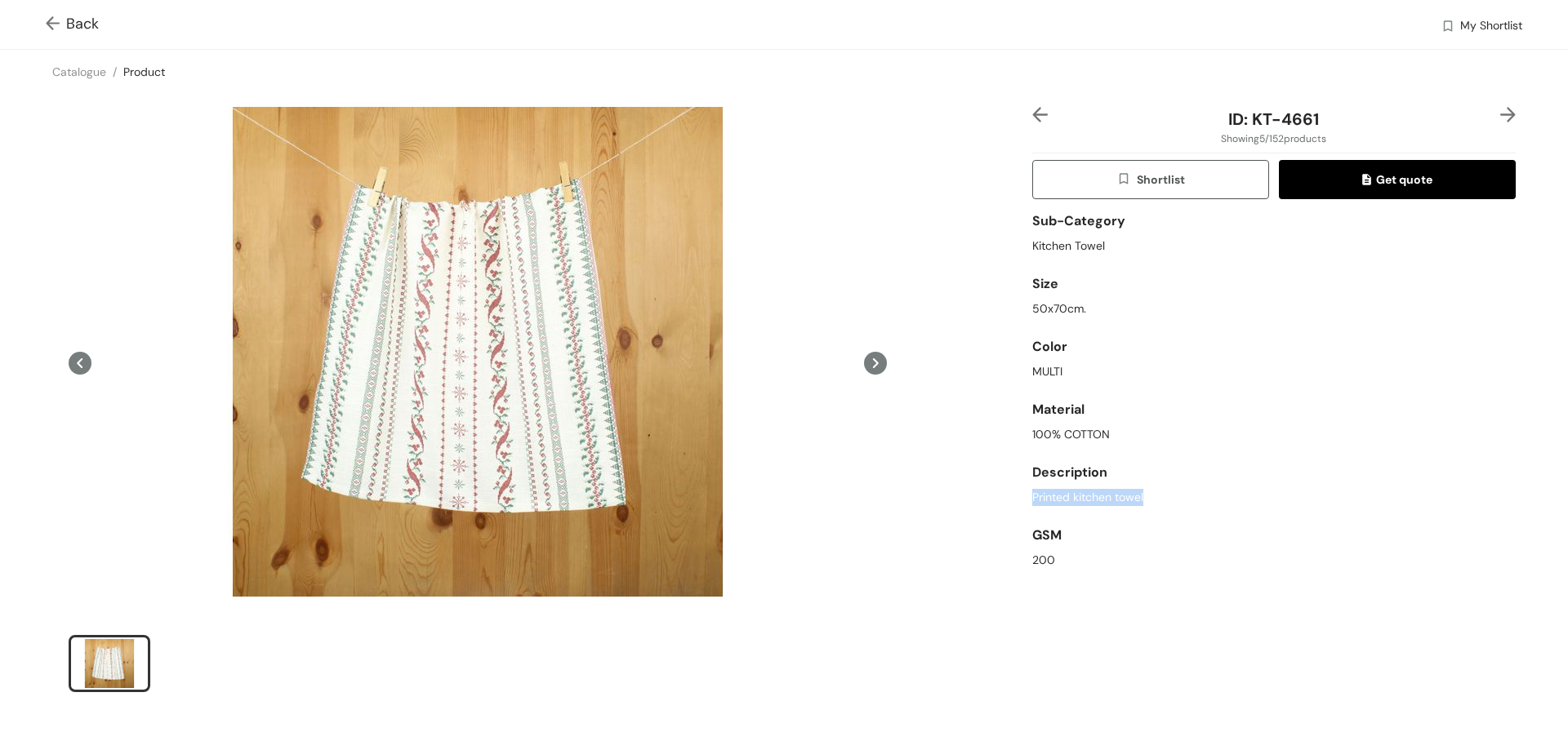
click at [1306, 122] on span "ID: KT-4661" at bounding box center [1273, 119] width 90 height 21
drag, startPoint x: 1298, startPoint y: 114, endPoint x: 1208, endPoint y: 114, distance: 90.0
click at [1208, 114] on div "ID: KT-4661" at bounding box center [1273, 119] width 403 height 25
copy span "ID: KT-4661"
click at [55, 25] on img at bounding box center [55, 25] width 20 height 17
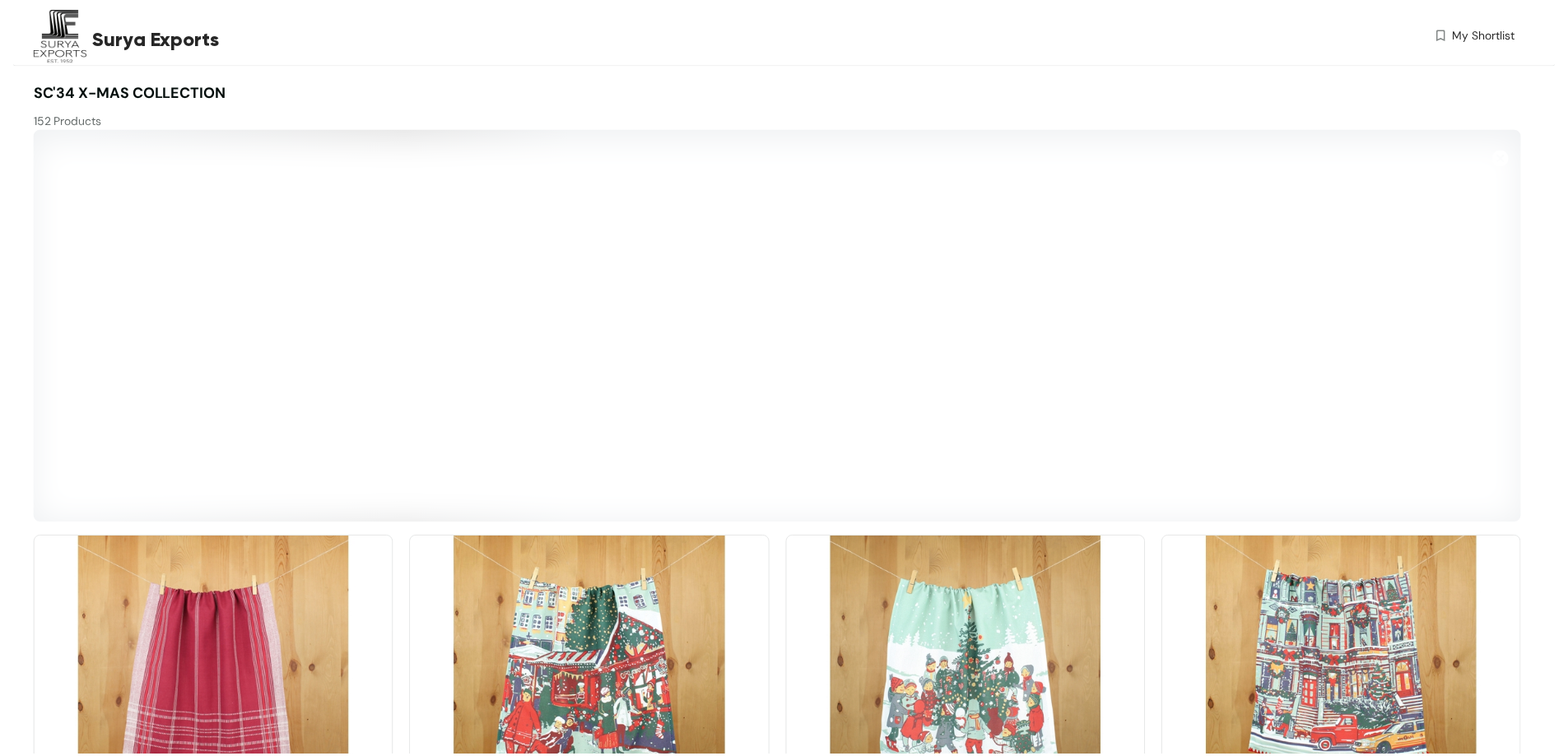
scroll to position [434, 0]
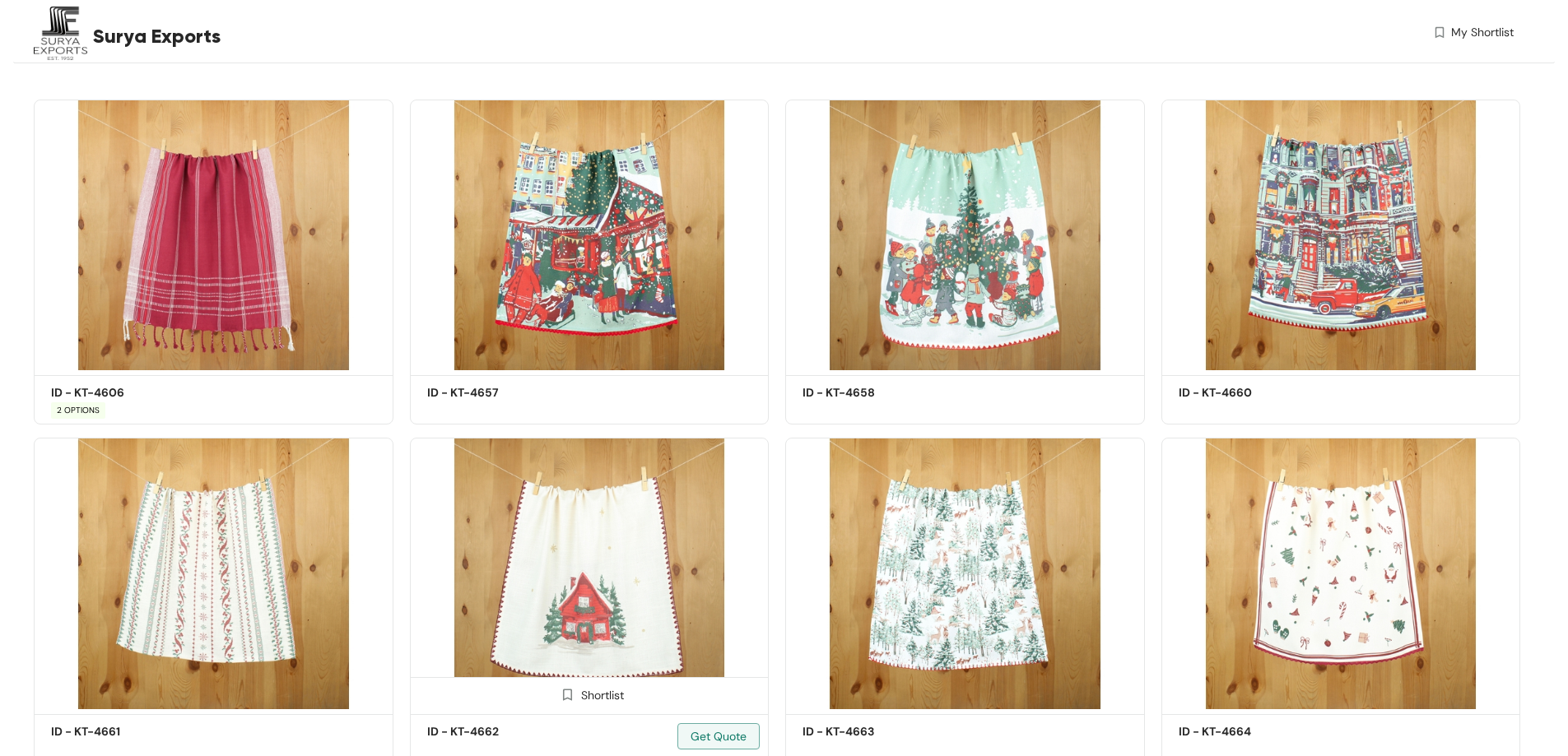
click at [577, 552] on img at bounding box center [589, 573] width 360 height 272
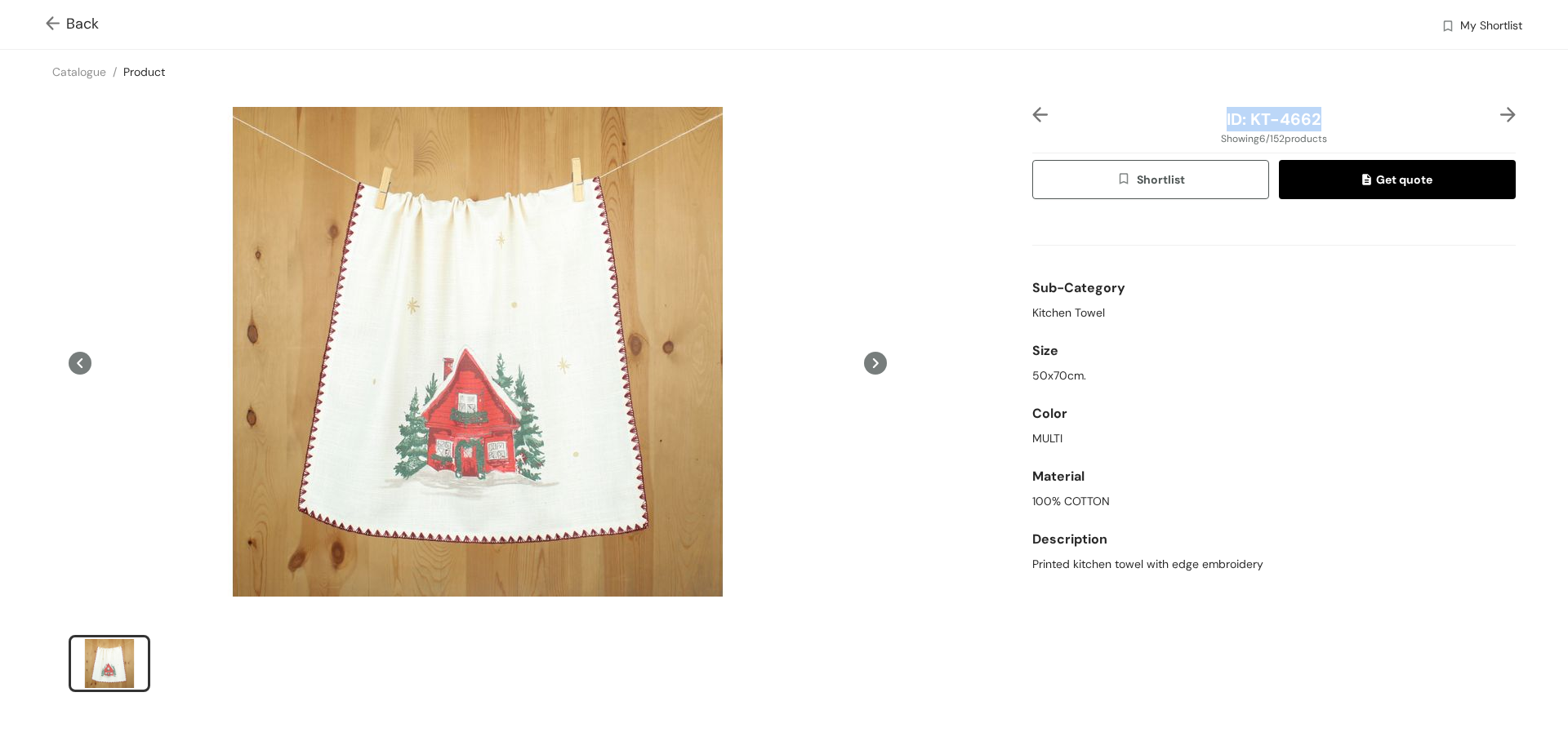
drag, startPoint x: 1315, startPoint y: 118, endPoint x: 1213, endPoint y: 114, distance: 102.1
click at [1213, 114] on div "ID: KT-4662" at bounding box center [1273, 119] width 403 height 25
copy span "ID: KT-4662"
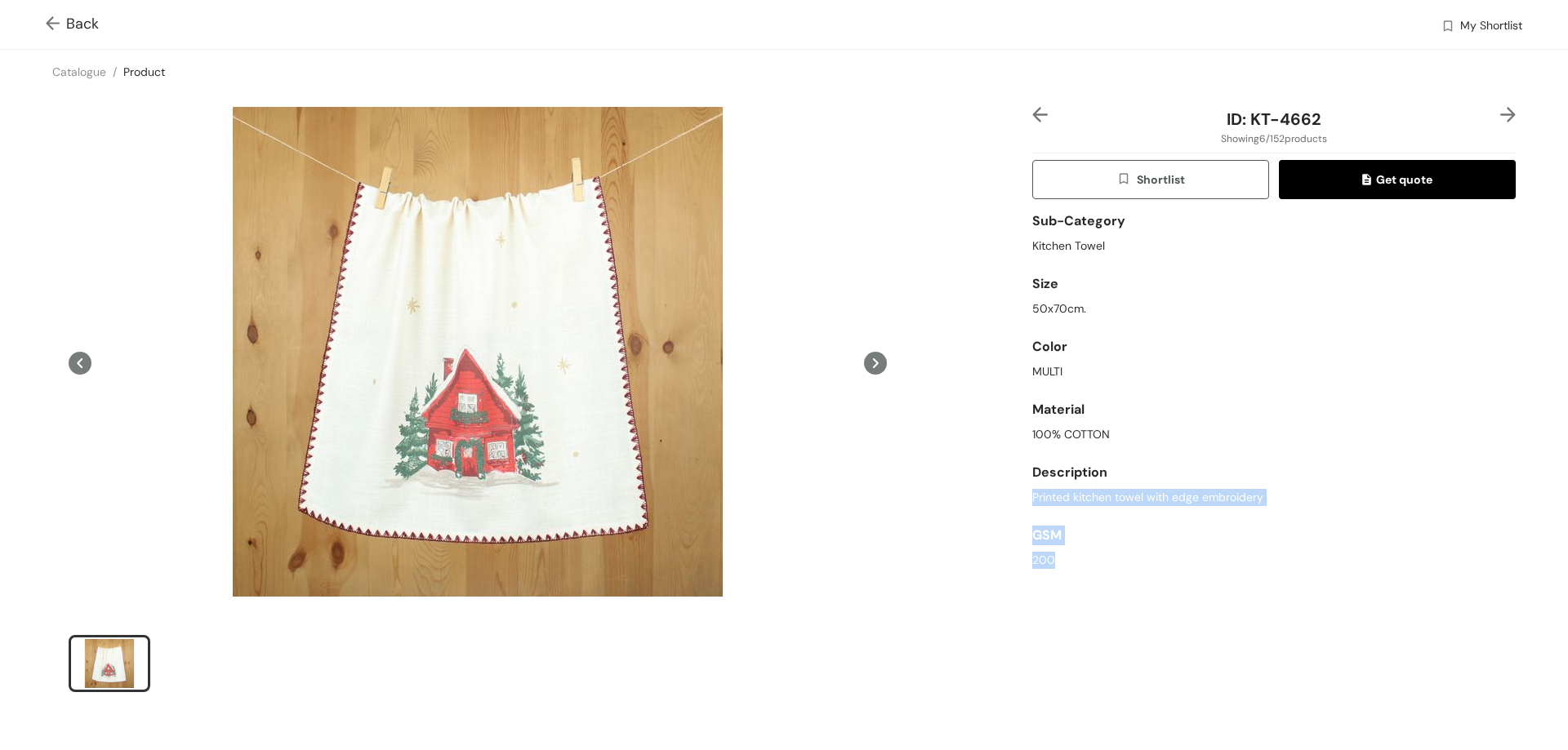
drag, startPoint x: 1260, startPoint y: 565, endPoint x: 1184, endPoint y: 566, distance: 76.0
click at [1184, 566] on div "Sub-Category Kitchen Towel Size 50x70cm. Color MULTI Material 100% COTTON Descr…" at bounding box center [1274, 394] width 484 height 364
click at [1242, 514] on div "GSM 200" at bounding box center [1274, 544] width 484 height 63
click at [1242, 496] on span "Printed kitchen towel with edge embroidery" at bounding box center [1147, 498] width 231 height 17
click at [1252, 496] on span "Printed kitchen towel with edge embroidery" at bounding box center [1147, 498] width 231 height 17
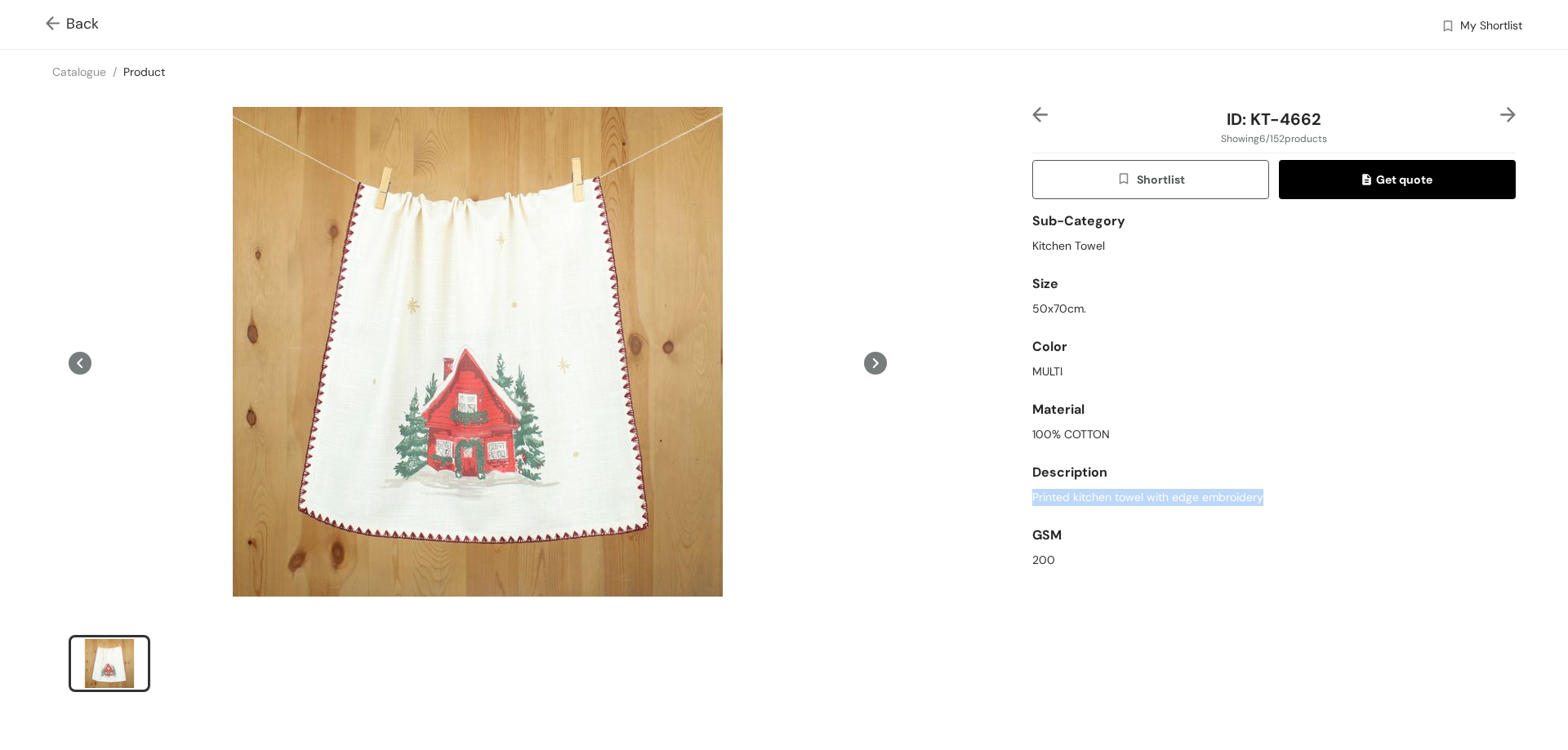
drag, startPoint x: 1254, startPoint y: 497, endPoint x: 1007, endPoint y: 502, distance: 247.1
click at [1007, 502] on div "ID: KT-4662 Showing 6 / 152 products Shortlist Get quote Sub-Category Kitchen T…" at bounding box center [784, 410] width 1575 height 633
copy span "Printed kitchen towel with edge embroidery"
click at [49, 19] on img at bounding box center [55, 25] width 20 height 17
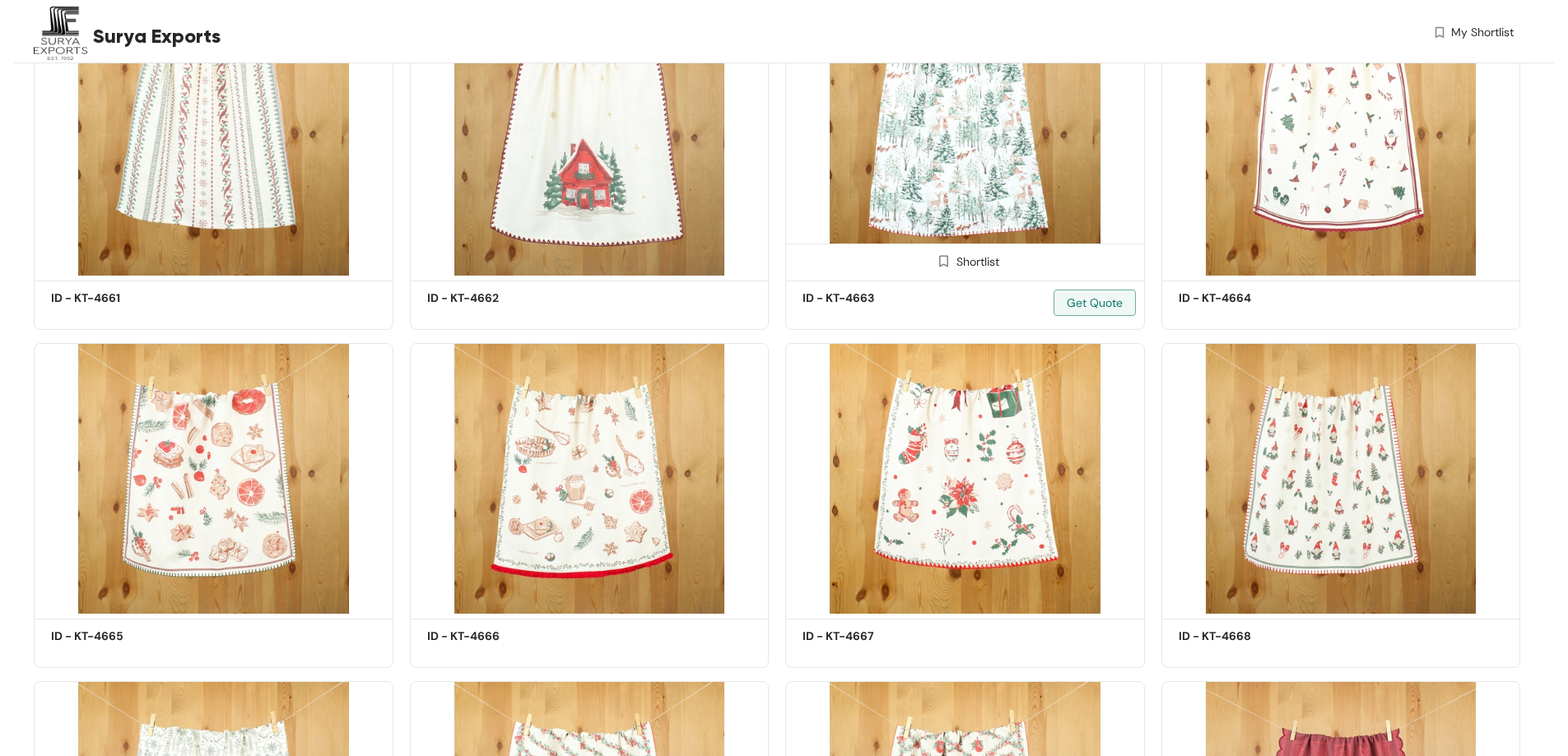
scroll to position [1032, 0]
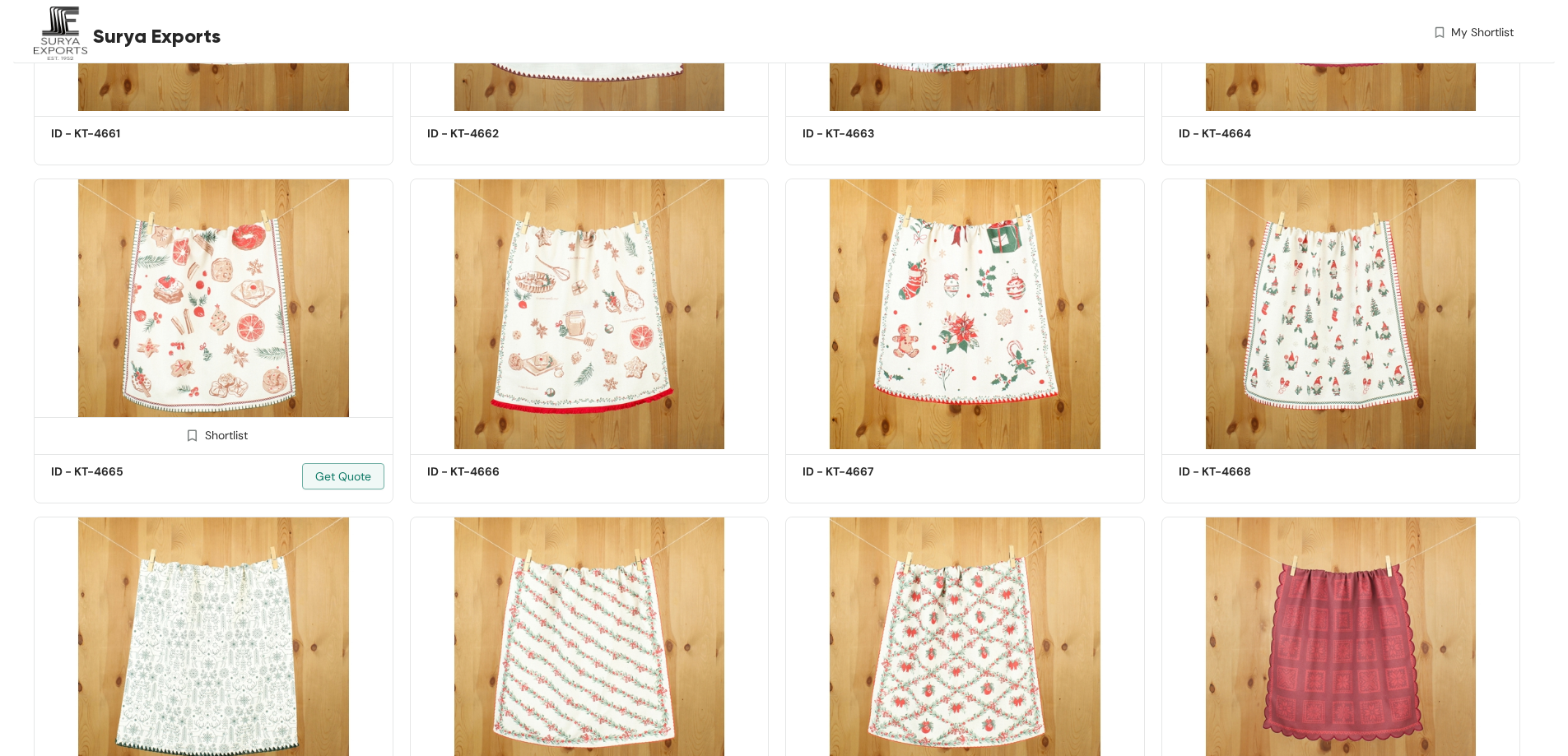
click at [207, 324] on img at bounding box center [213, 314] width 360 height 272
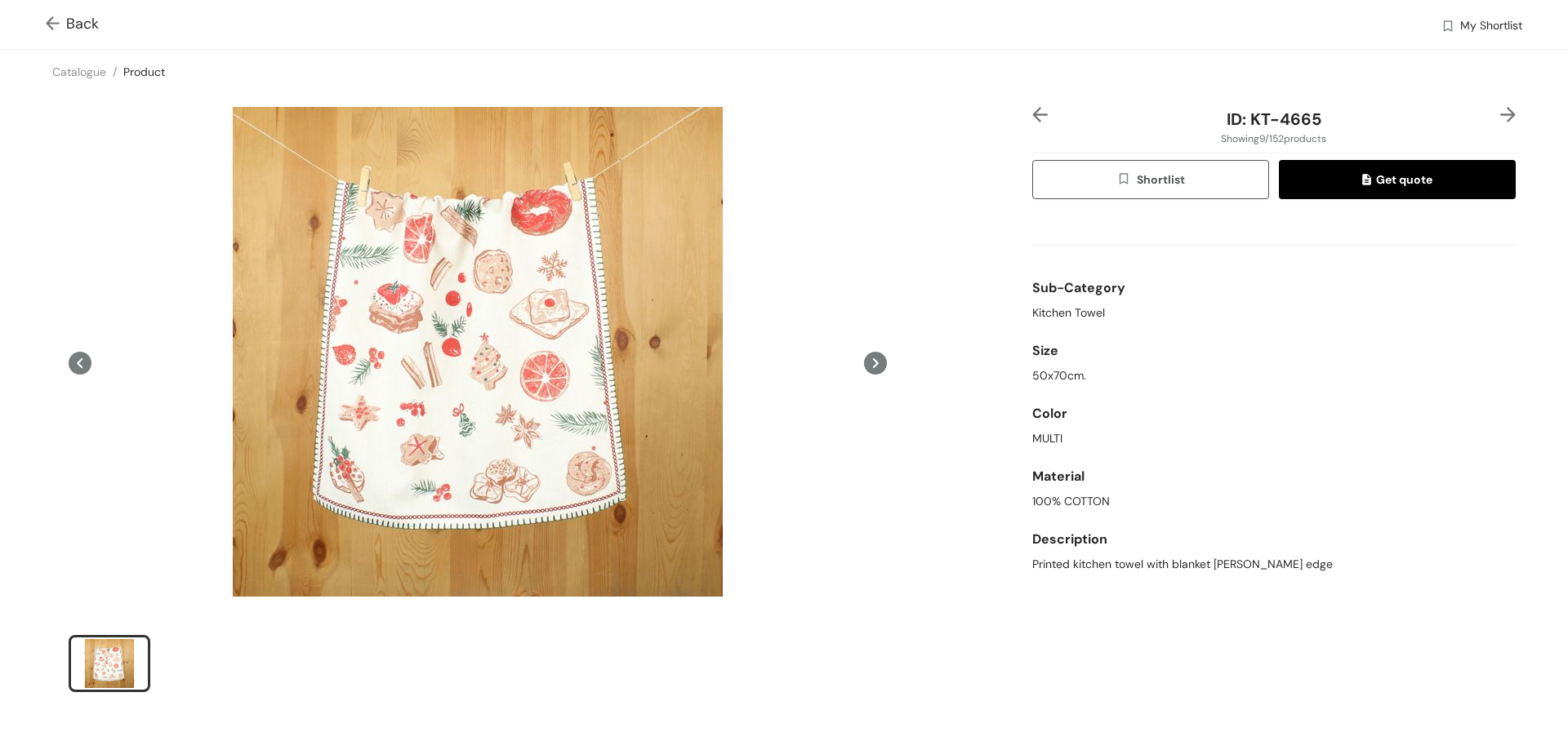
click at [81, 25] on span "Back" at bounding box center [72, 24] width 53 height 22
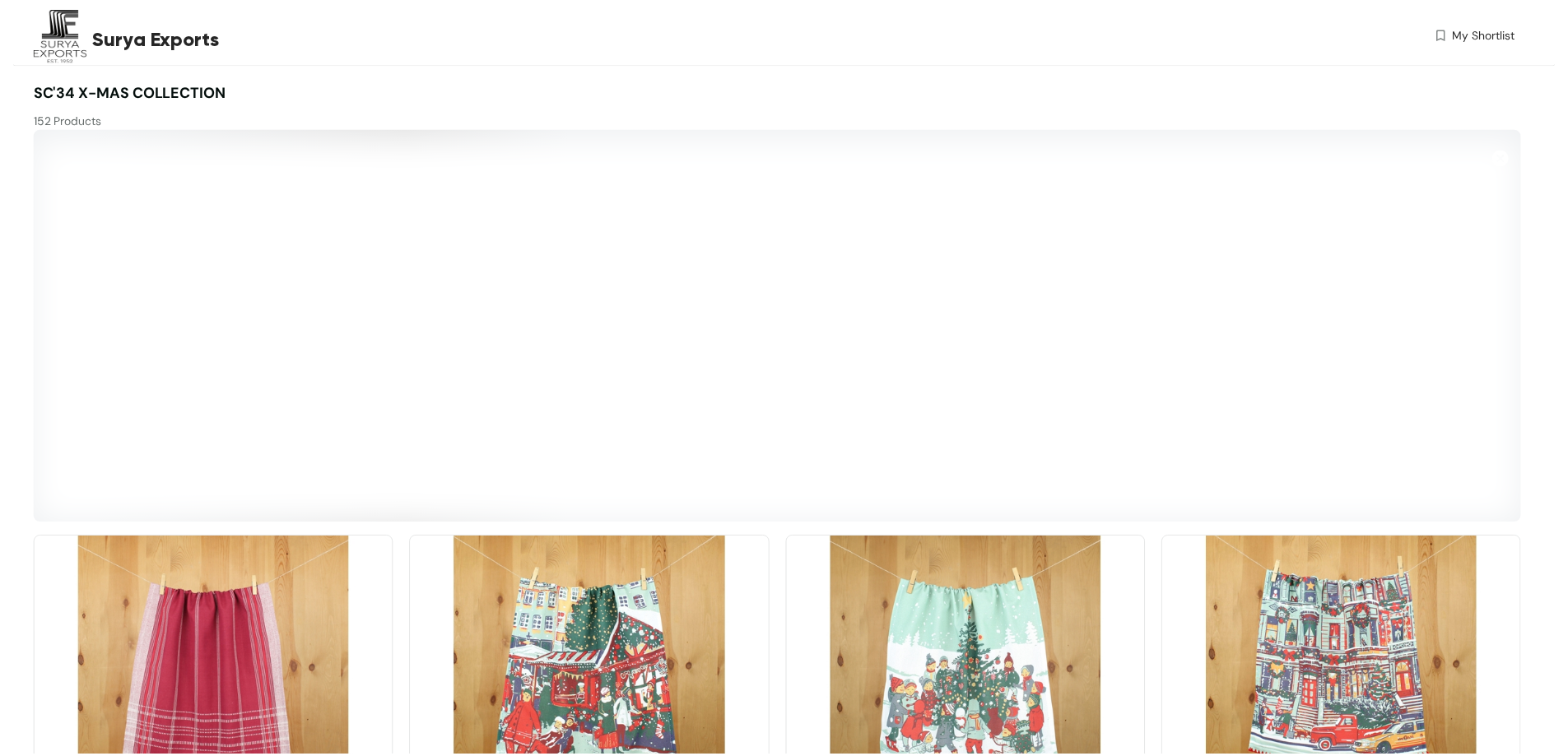
scroll to position [1054, 0]
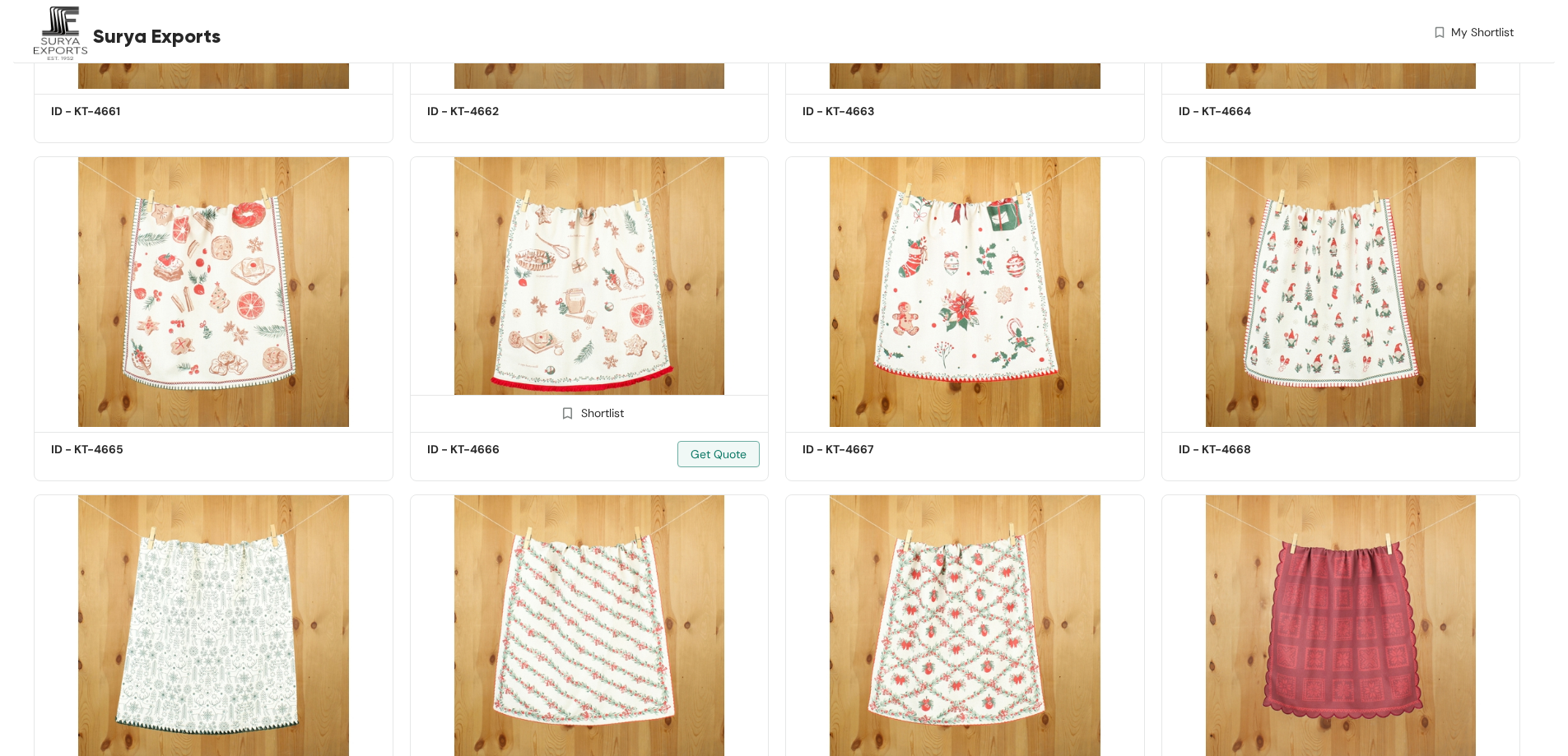
click at [541, 273] on img at bounding box center [589, 292] width 360 height 272
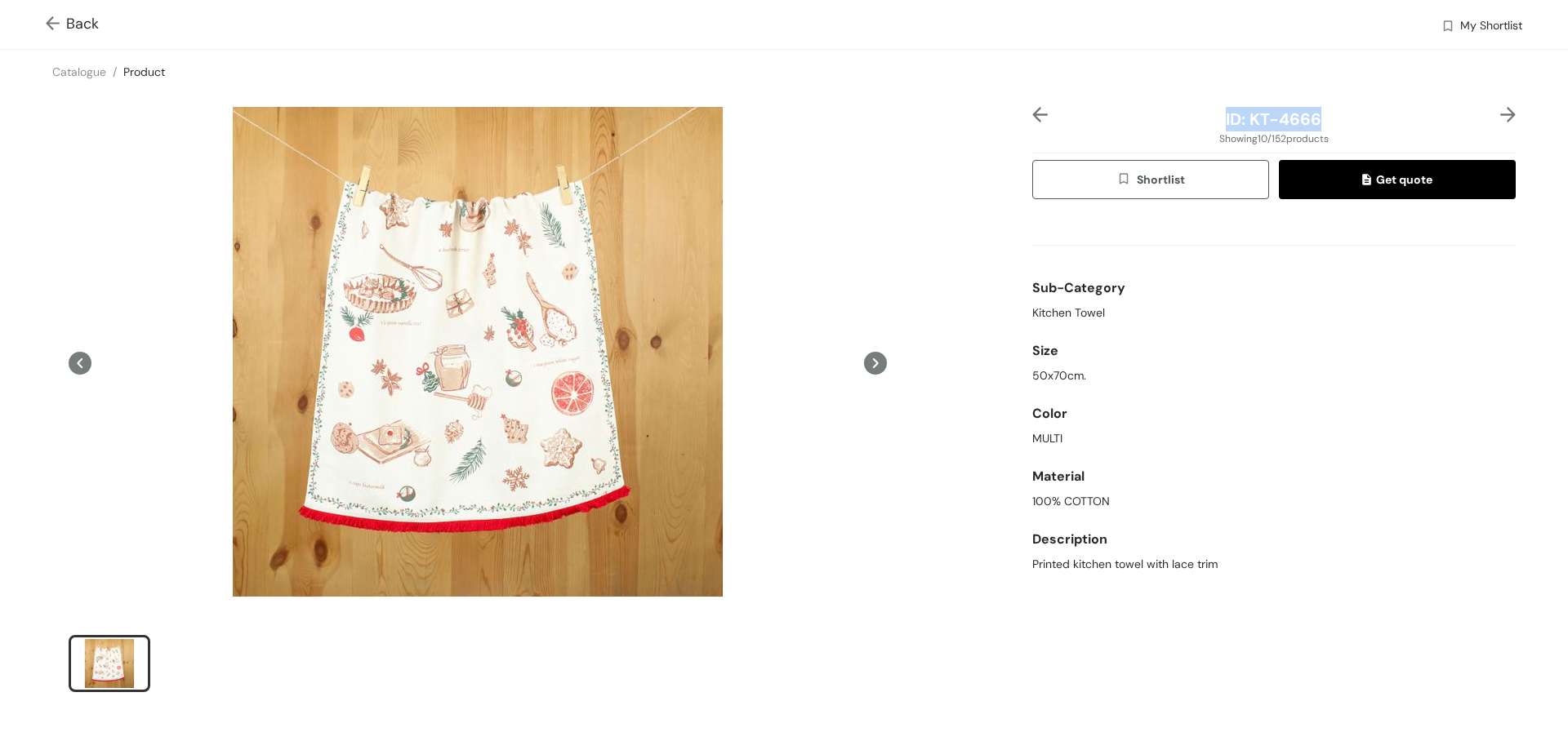
drag, startPoint x: 1307, startPoint y: 118, endPoint x: 1214, endPoint y: 112, distance: 93.2
click at [1214, 112] on div "ID: KT-4666" at bounding box center [1273, 119] width 403 height 25
copy span "ID: KT-4666"
click at [1166, 566] on span "Printed kitchen towel with lace trim" at bounding box center [1124, 564] width 186 height 17
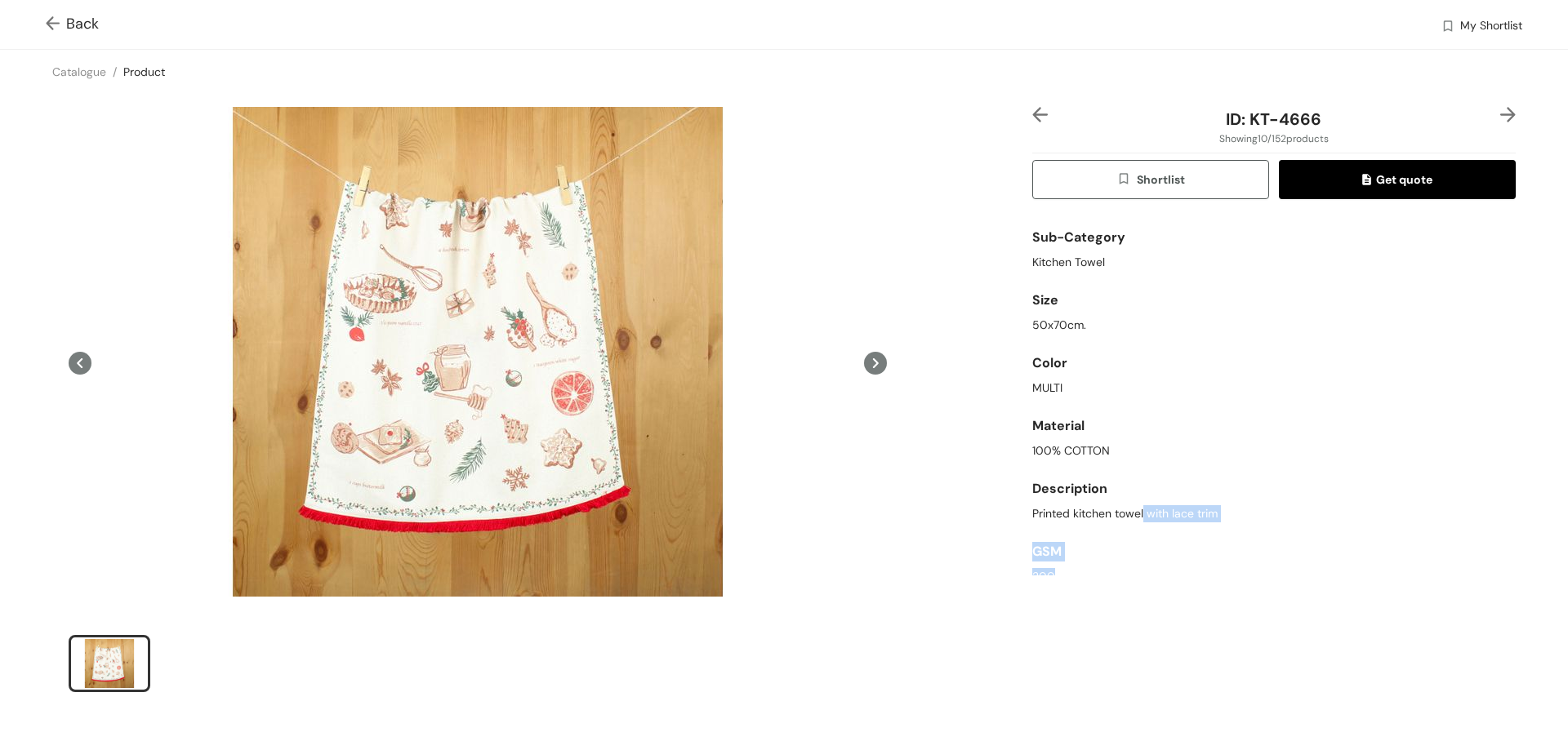
scroll to position [67, 0]
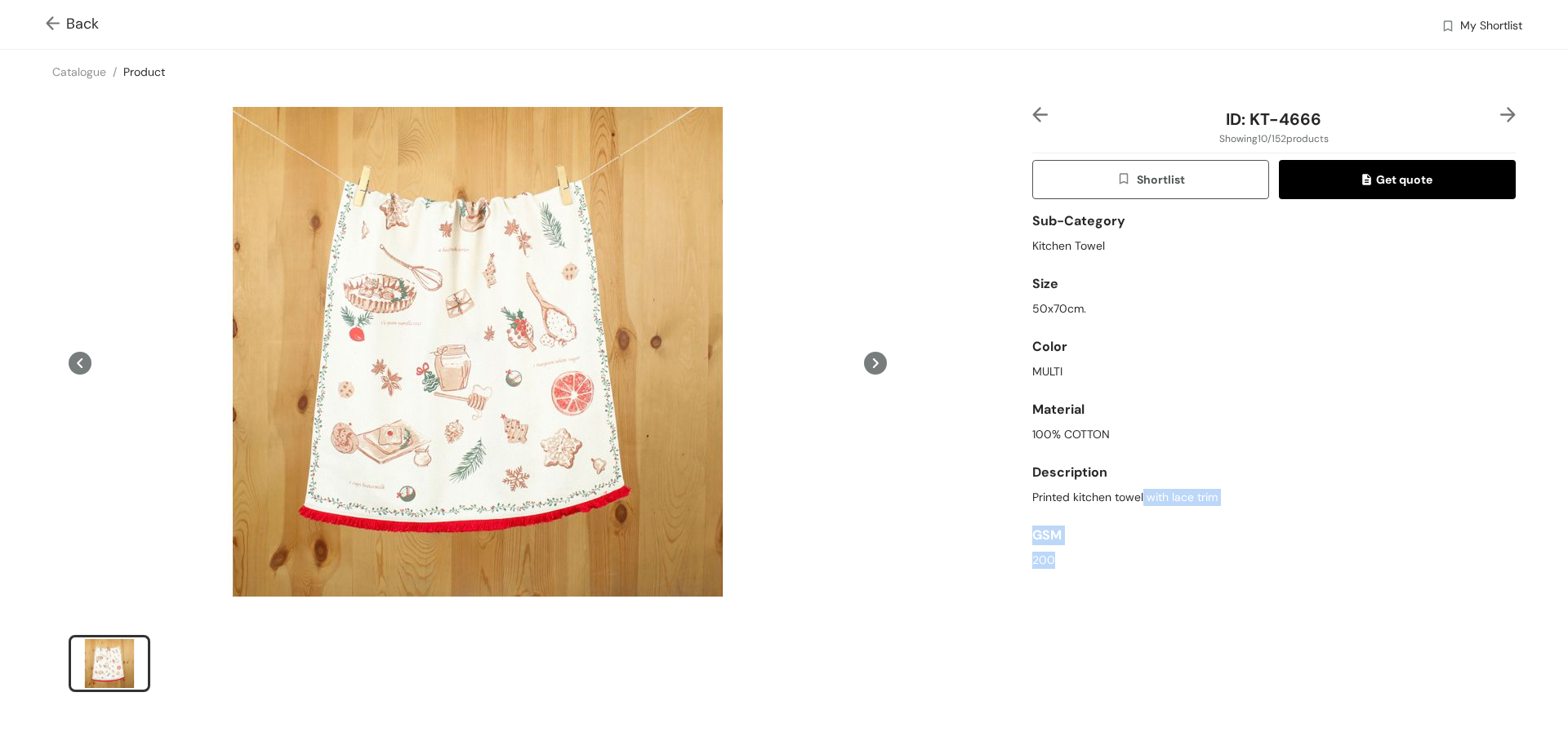
drag, startPoint x: 1136, startPoint y: 566, endPoint x: 1045, endPoint y: 564, distance: 91.0
click at [1045, 564] on div "Sub-Category Kitchen Towel Size 50x70cm. Color MULTI Material 100% COTTON Descr…" at bounding box center [1274, 394] width 484 height 364
click at [1104, 534] on div "GSM" at bounding box center [1274, 535] width 484 height 32
drag, startPoint x: 1134, startPoint y: 498, endPoint x: 995, endPoint y: 497, distance: 139.0
click at [995, 497] on div "ID: KT-4666 Showing 10 / 152 products Shortlist Get quote Sub-Category Kitchen …" at bounding box center [784, 410] width 1575 height 633
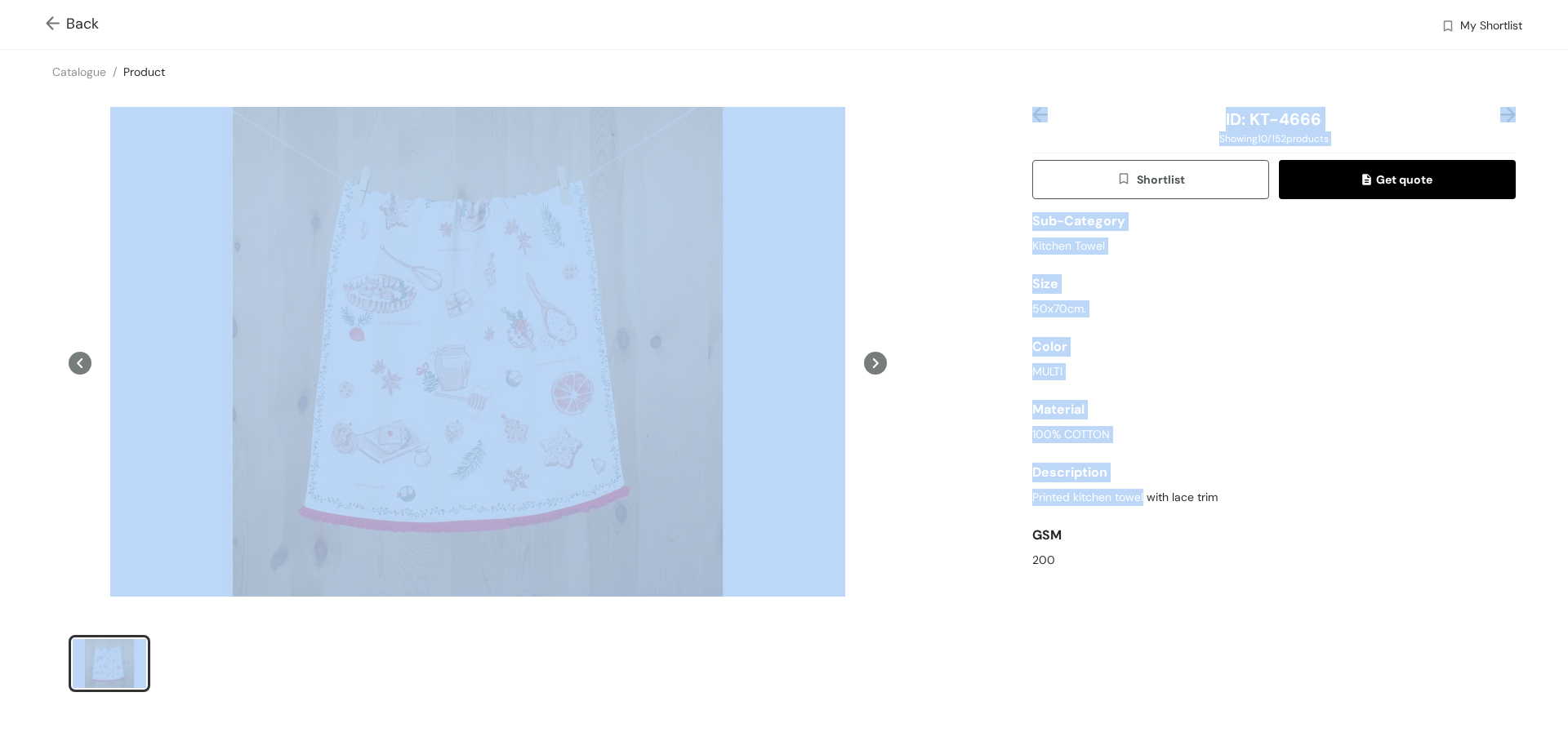
drag, startPoint x: 1136, startPoint y: 495, endPoint x: 930, endPoint y: 490, distance: 206.1
click at [930, 490] on div "ID: KT-4666 Showing 10 / 152 products Shortlist Get quote Sub-Category Kitchen …" at bounding box center [784, 410] width 1575 height 633
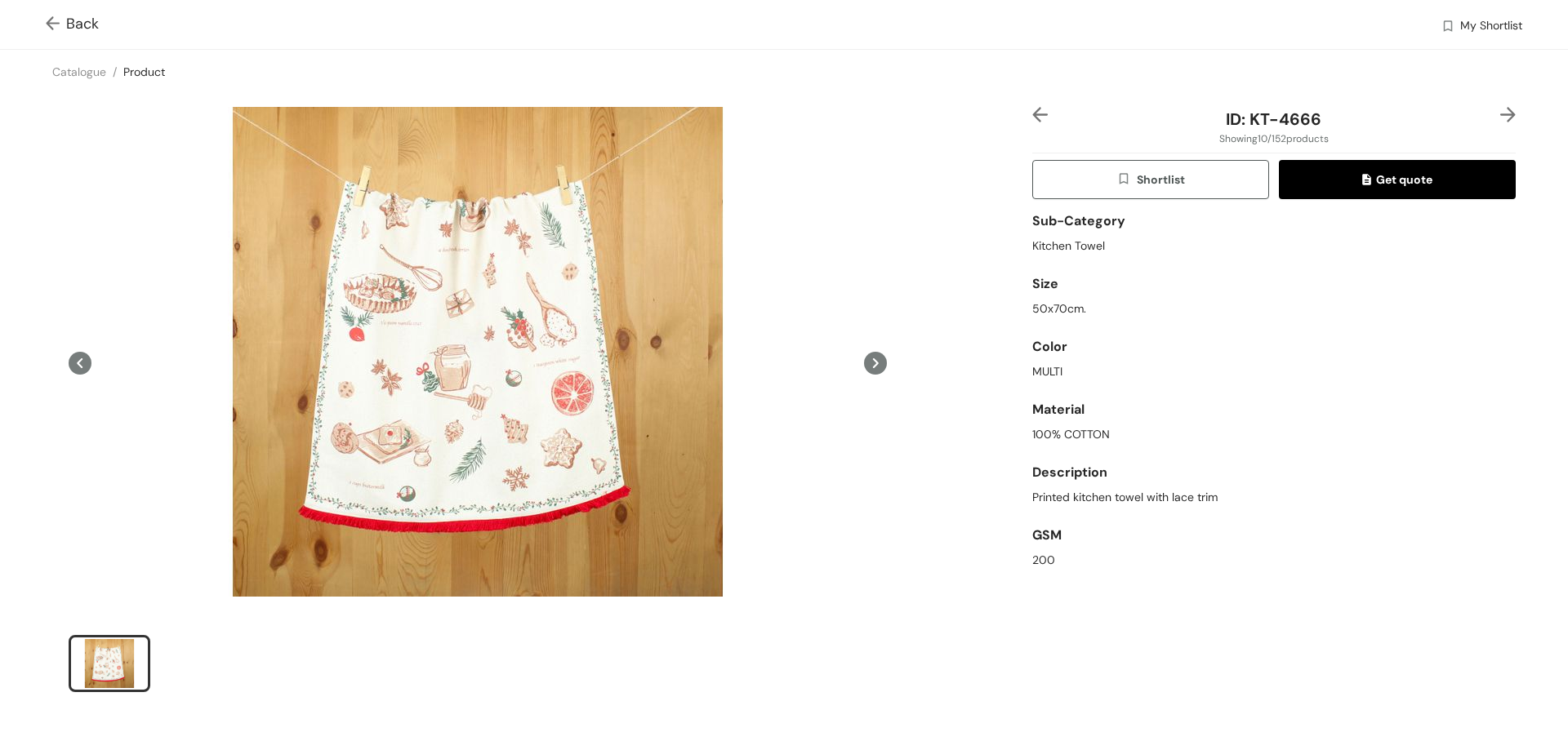
click at [1100, 520] on div "GSM" at bounding box center [1274, 535] width 484 height 32
drag, startPoint x: 1135, startPoint y: 497, endPoint x: 1018, endPoint y: 497, distance: 117.0
click at [1018, 497] on div "ID: KT-4666 Showing 10 / 152 products Shortlist Get quote Sub-Category Kitchen …" at bounding box center [784, 410] width 1575 height 633
copy span "Printed kitchen towel"
click at [44, 25] on div "Back My Shortlist" at bounding box center [784, 24] width 1568 height 49
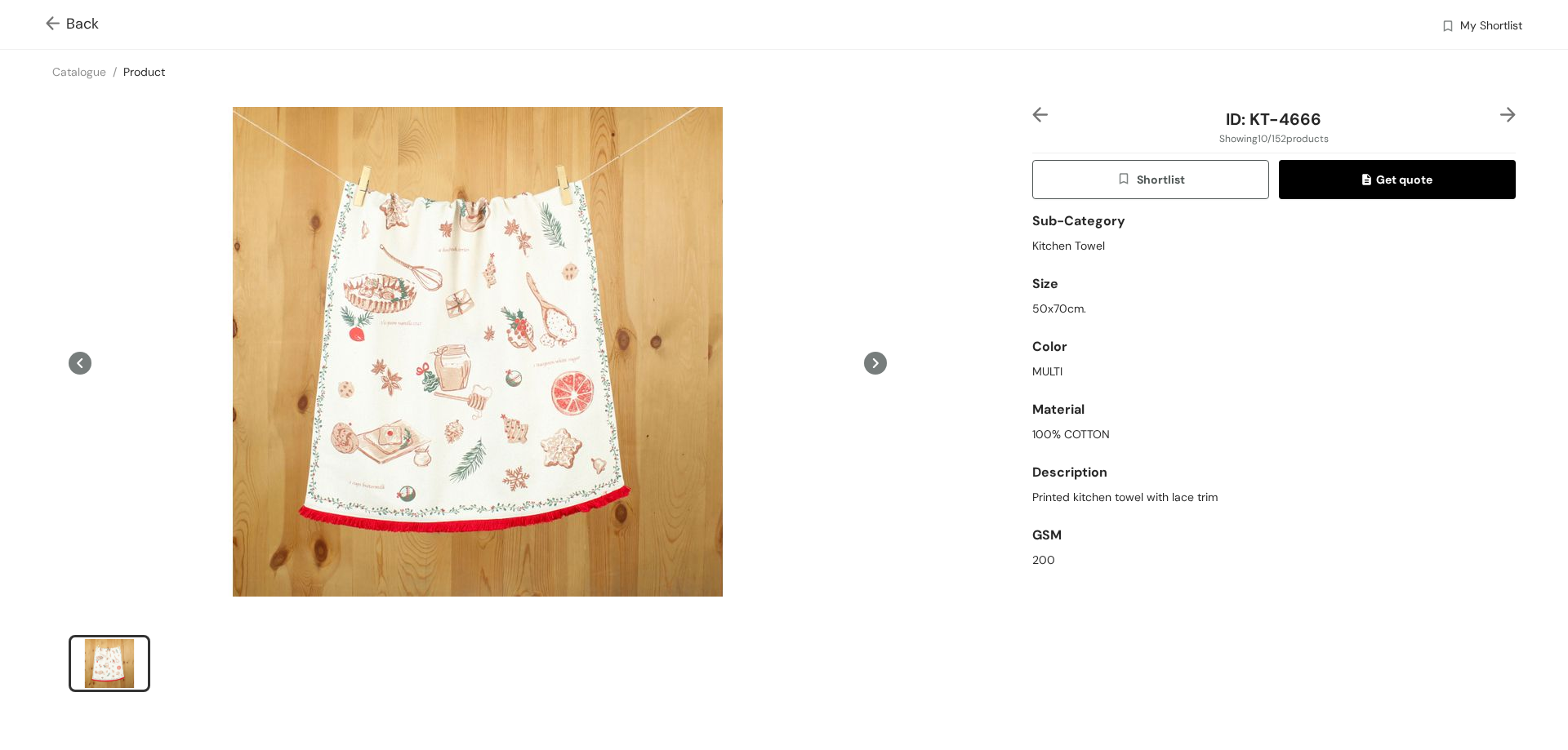
click at [56, 25] on img at bounding box center [55, 25] width 20 height 17
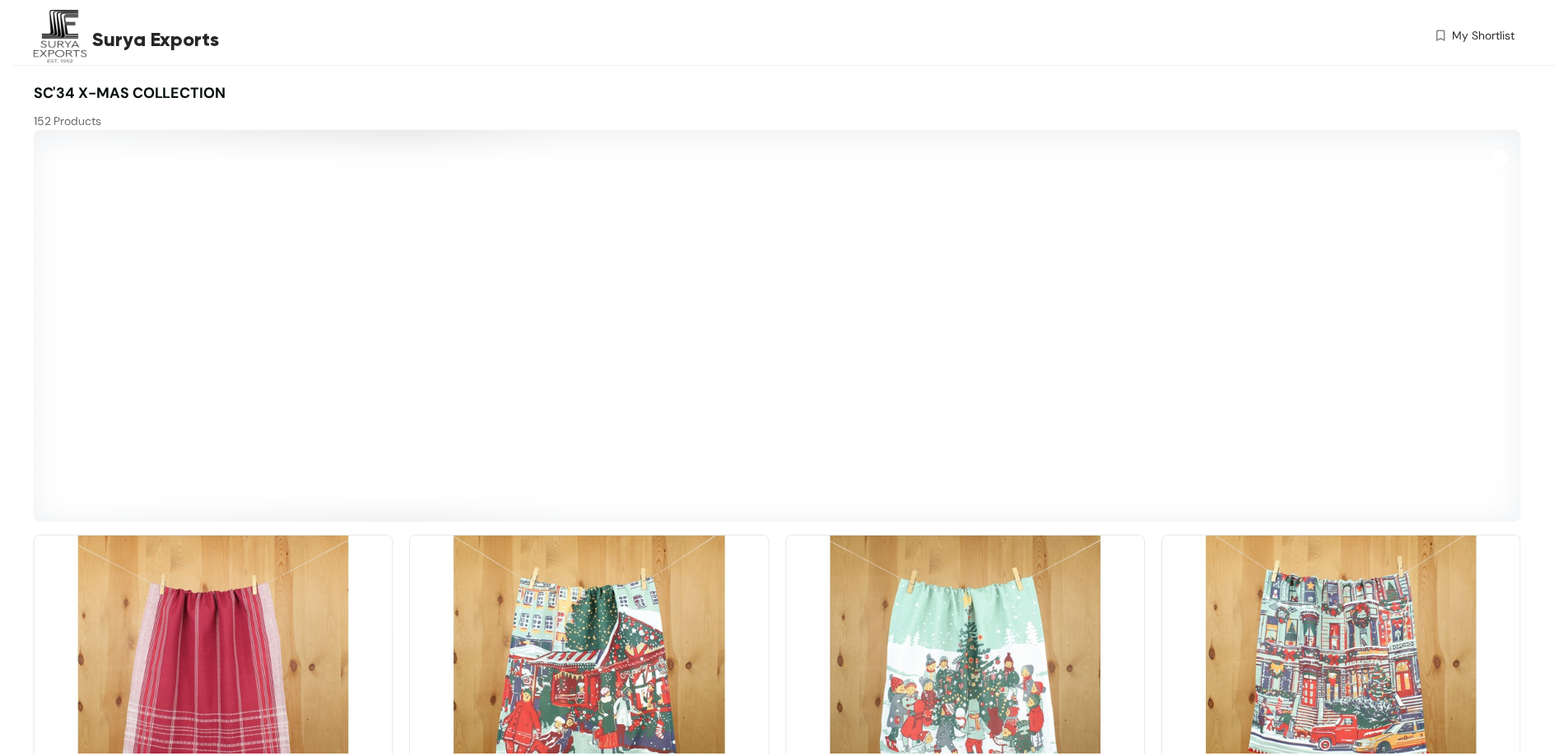
scroll to position [1076, 0]
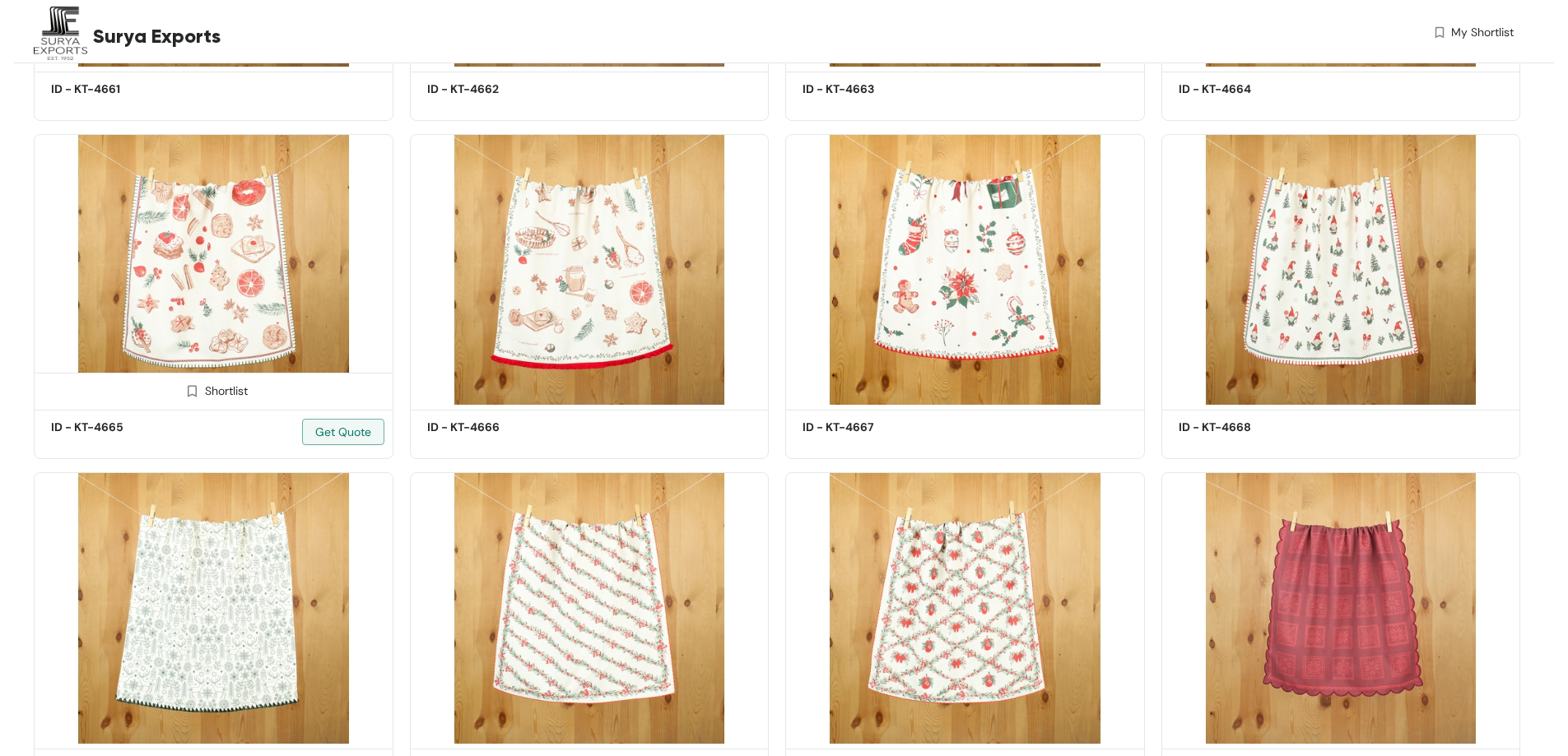
click at [226, 265] on img at bounding box center [213, 270] width 360 height 272
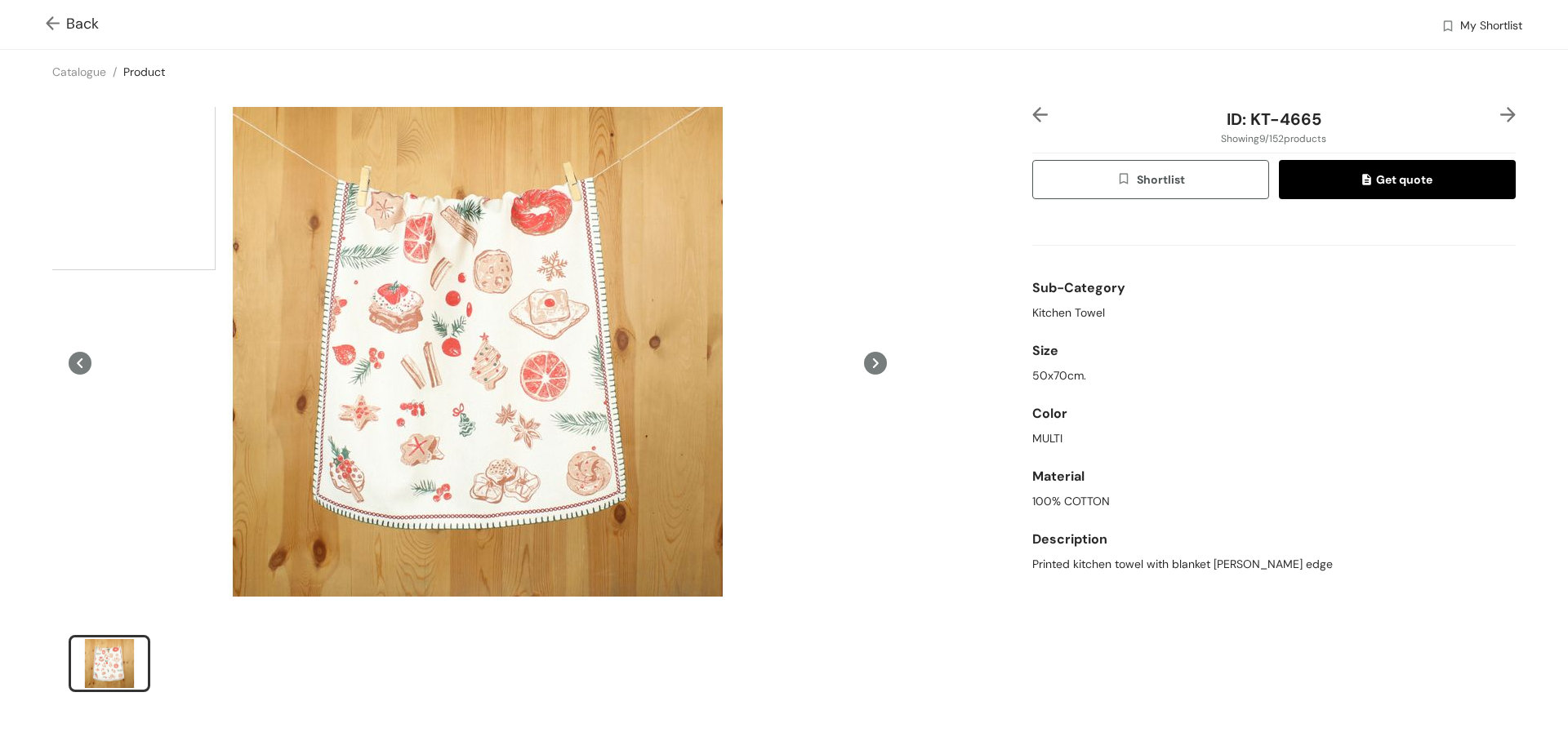
click at [432, 365] on div at bounding box center [478, 351] width 735 height 490
drag, startPoint x: 1311, startPoint y: 118, endPoint x: 1216, endPoint y: 118, distance: 95.0
click at [1216, 118] on div "ID: KT-4665" at bounding box center [1273, 119] width 403 height 25
copy span "ID: KT-4665"
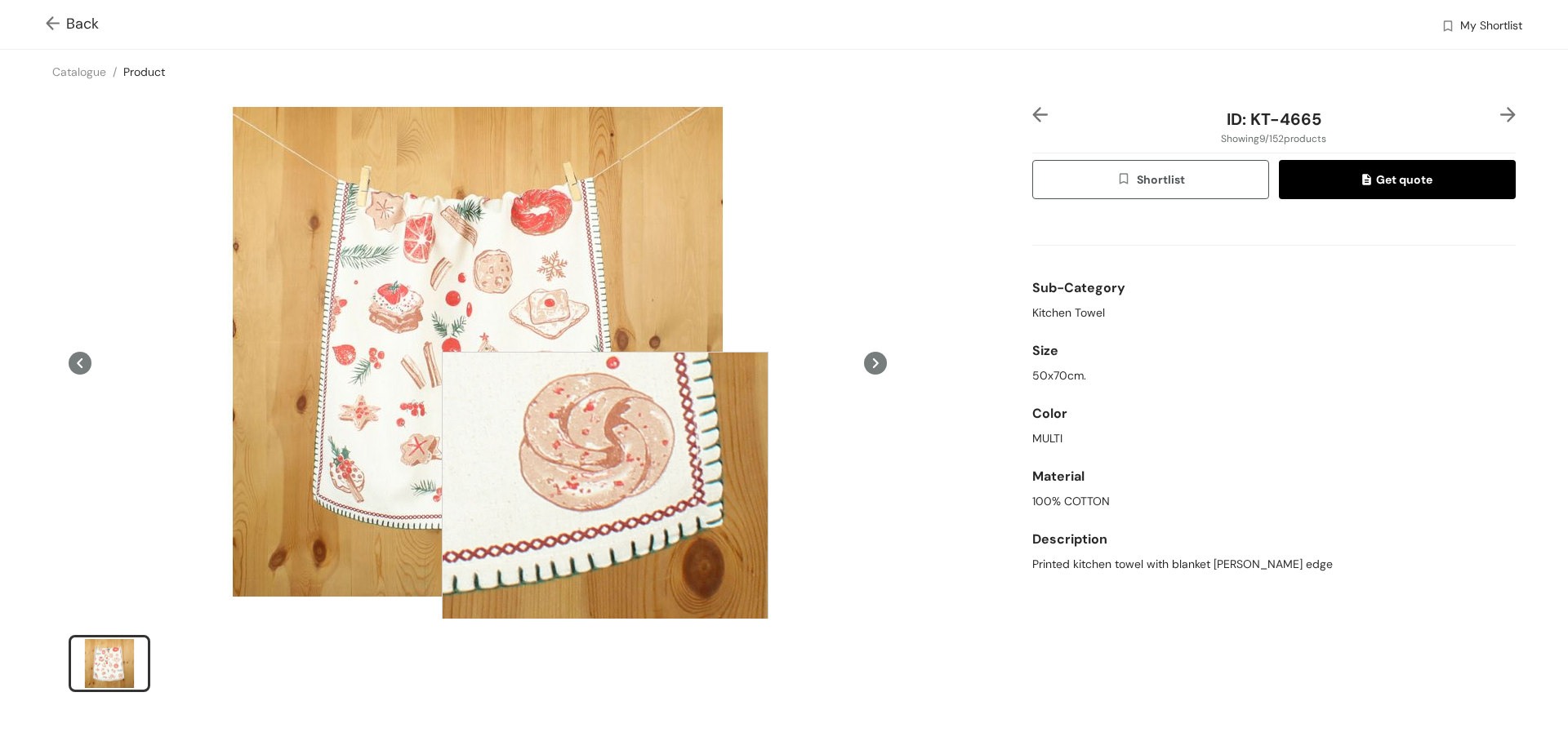
click at [605, 515] on div at bounding box center [605, 515] width 327 height 326
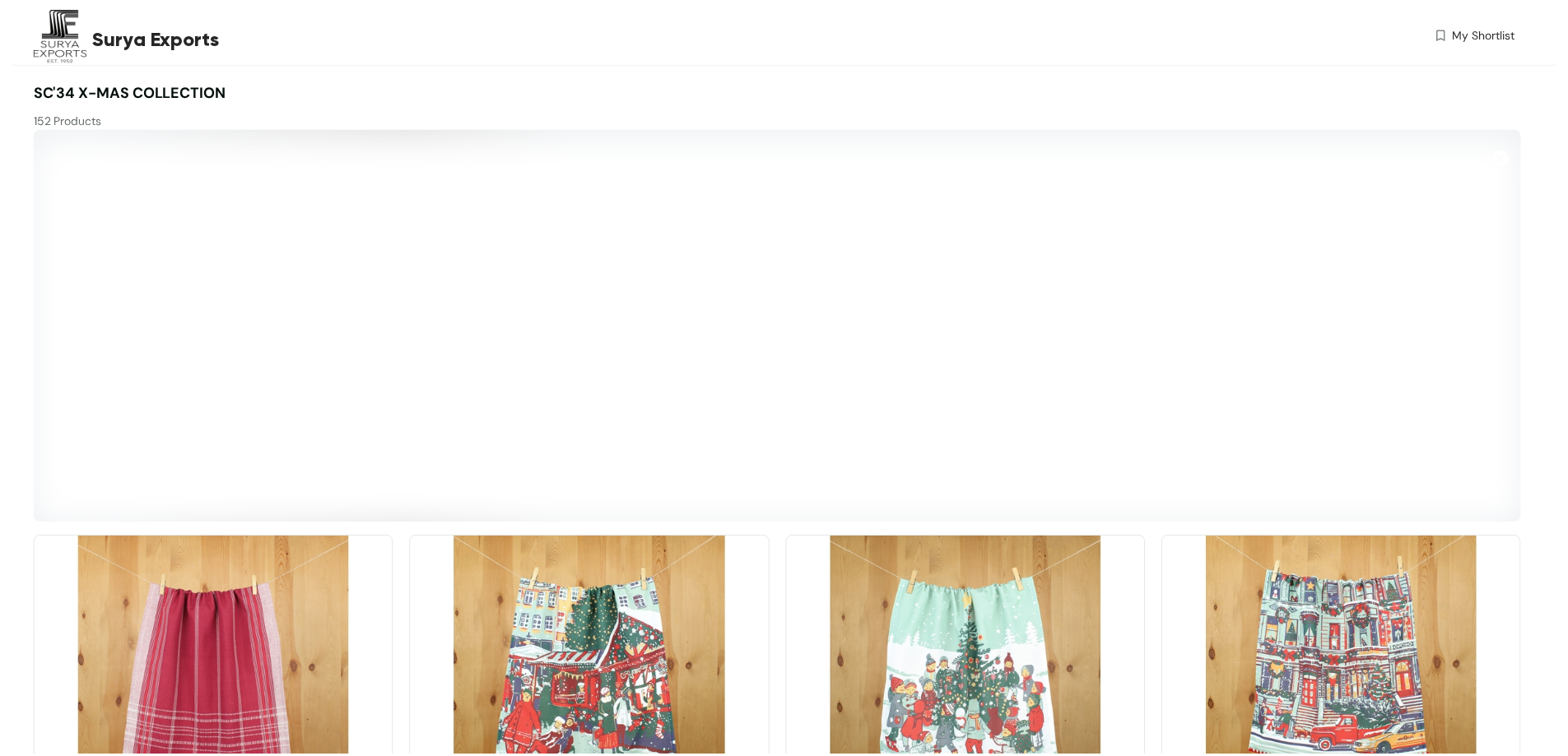
scroll to position [1099, 0]
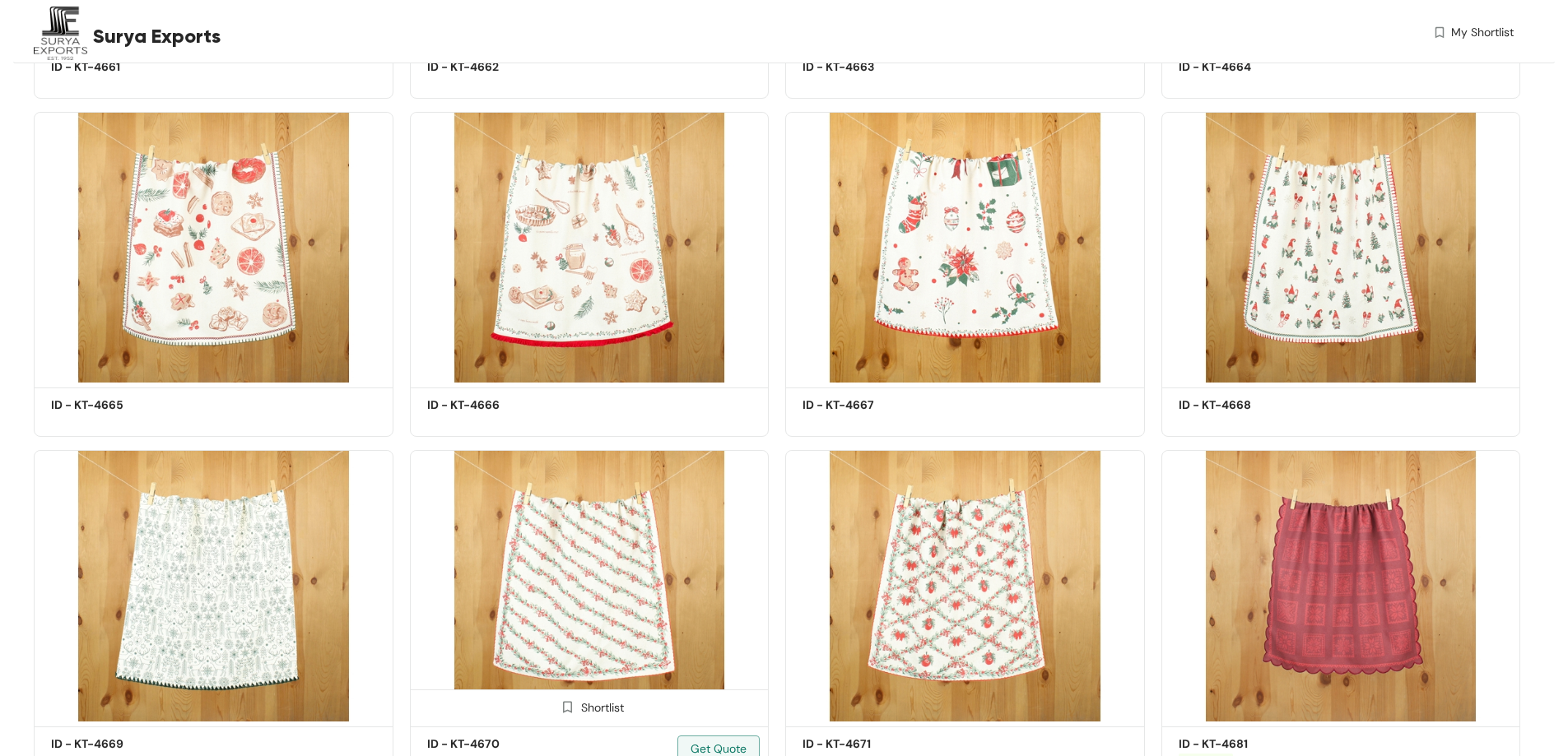
click at [603, 587] on img at bounding box center [589, 585] width 360 height 272
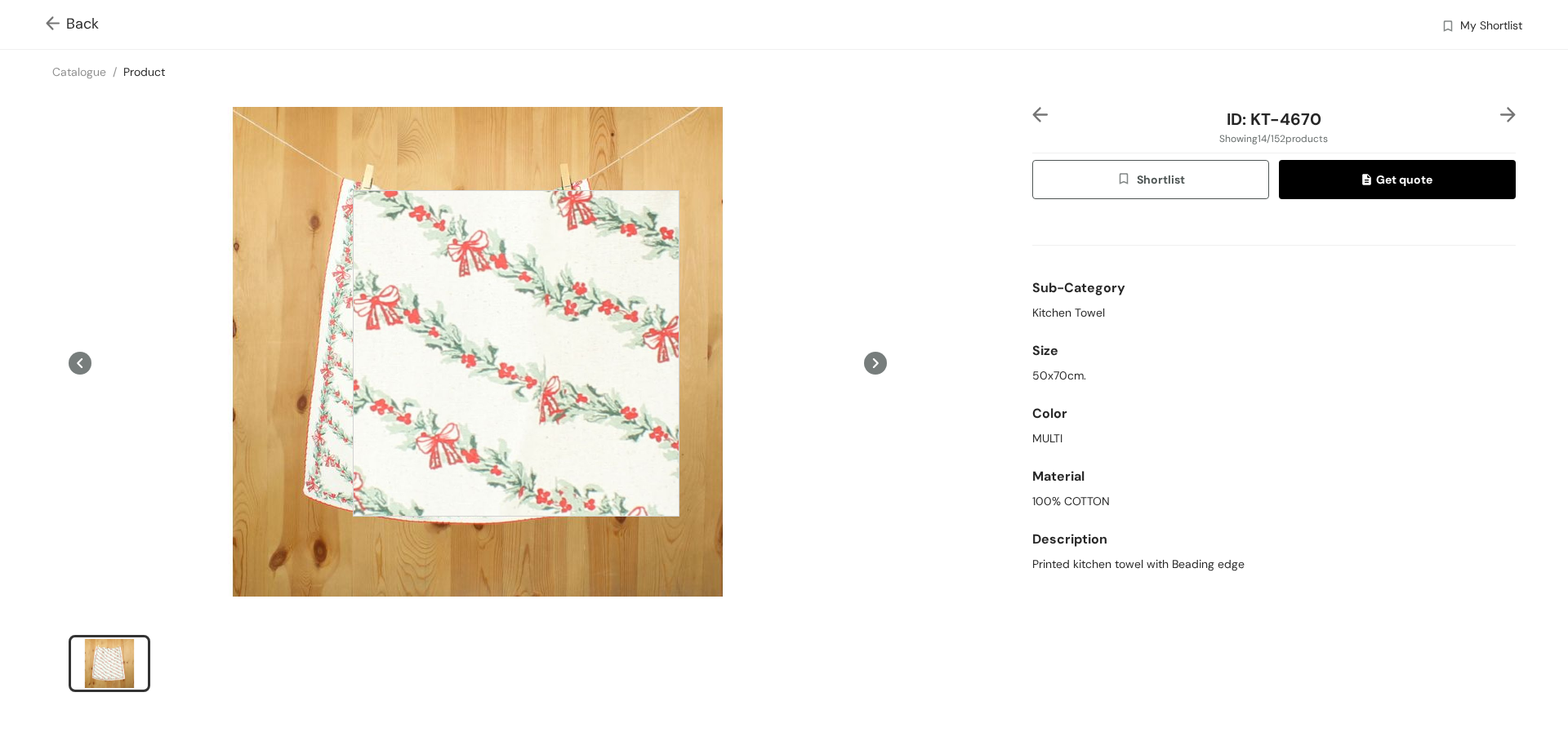
click at [515, 350] on div at bounding box center [516, 353] width 327 height 326
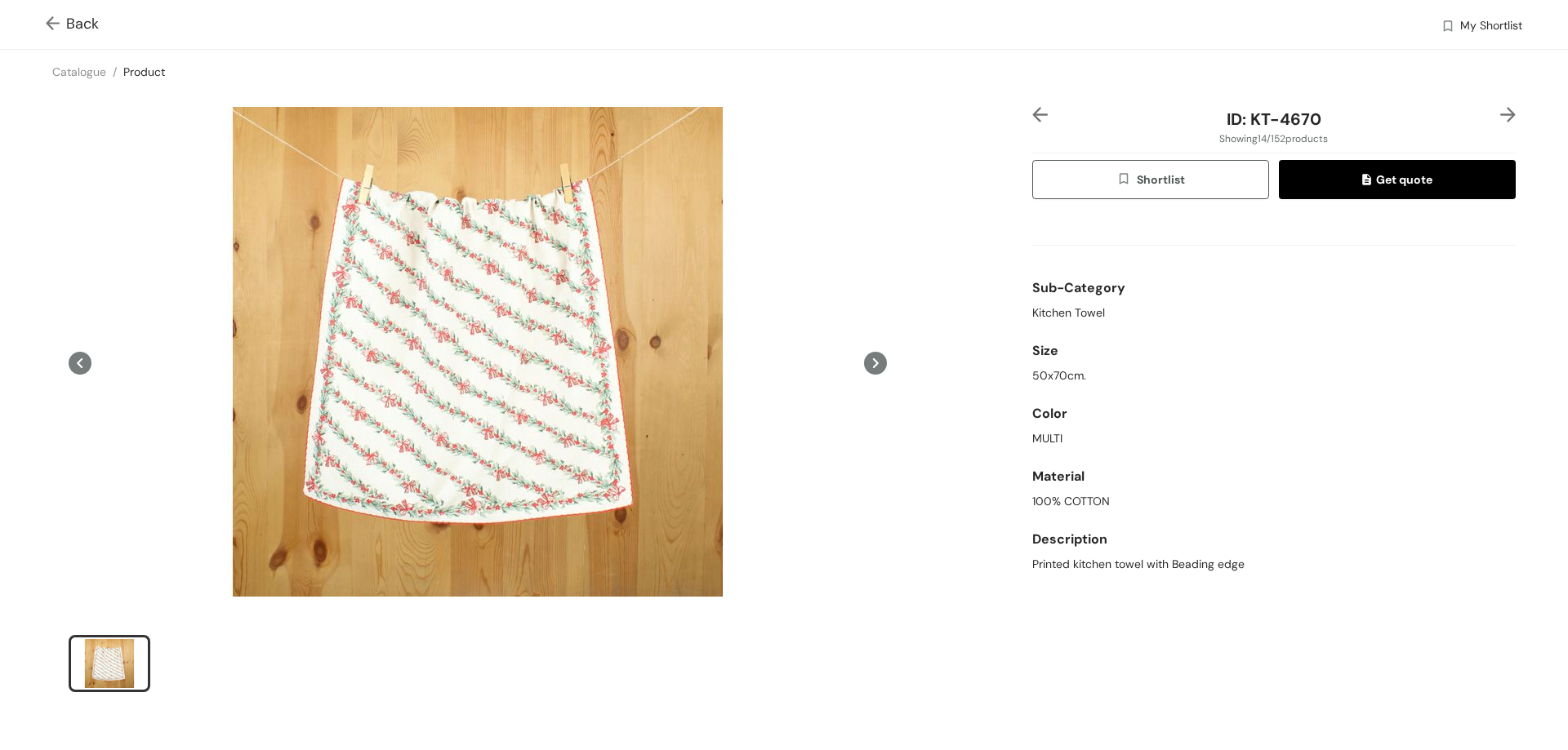
click at [54, 20] on img at bounding box center [55, 25] width 20 height 17
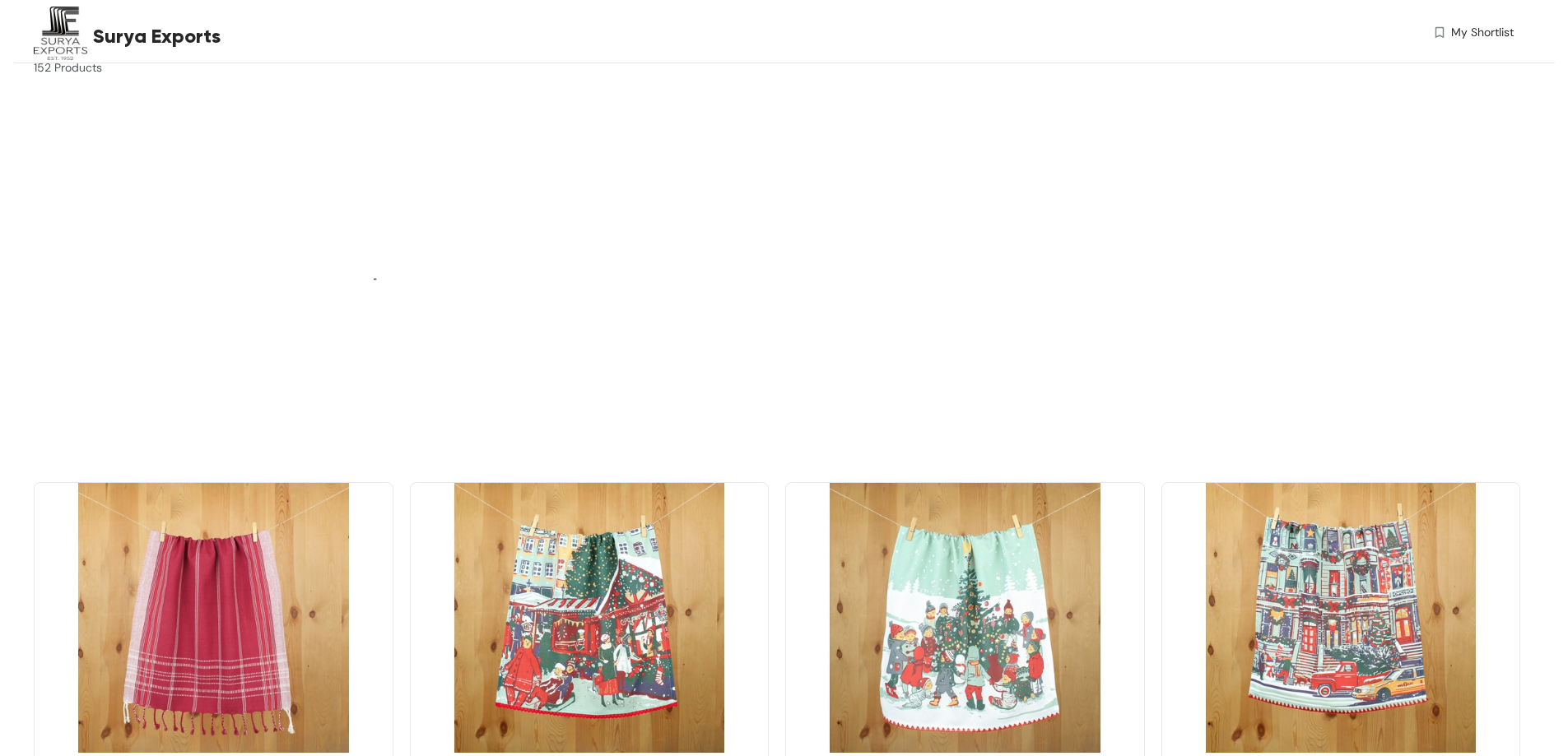
scroll to position [462, 0]
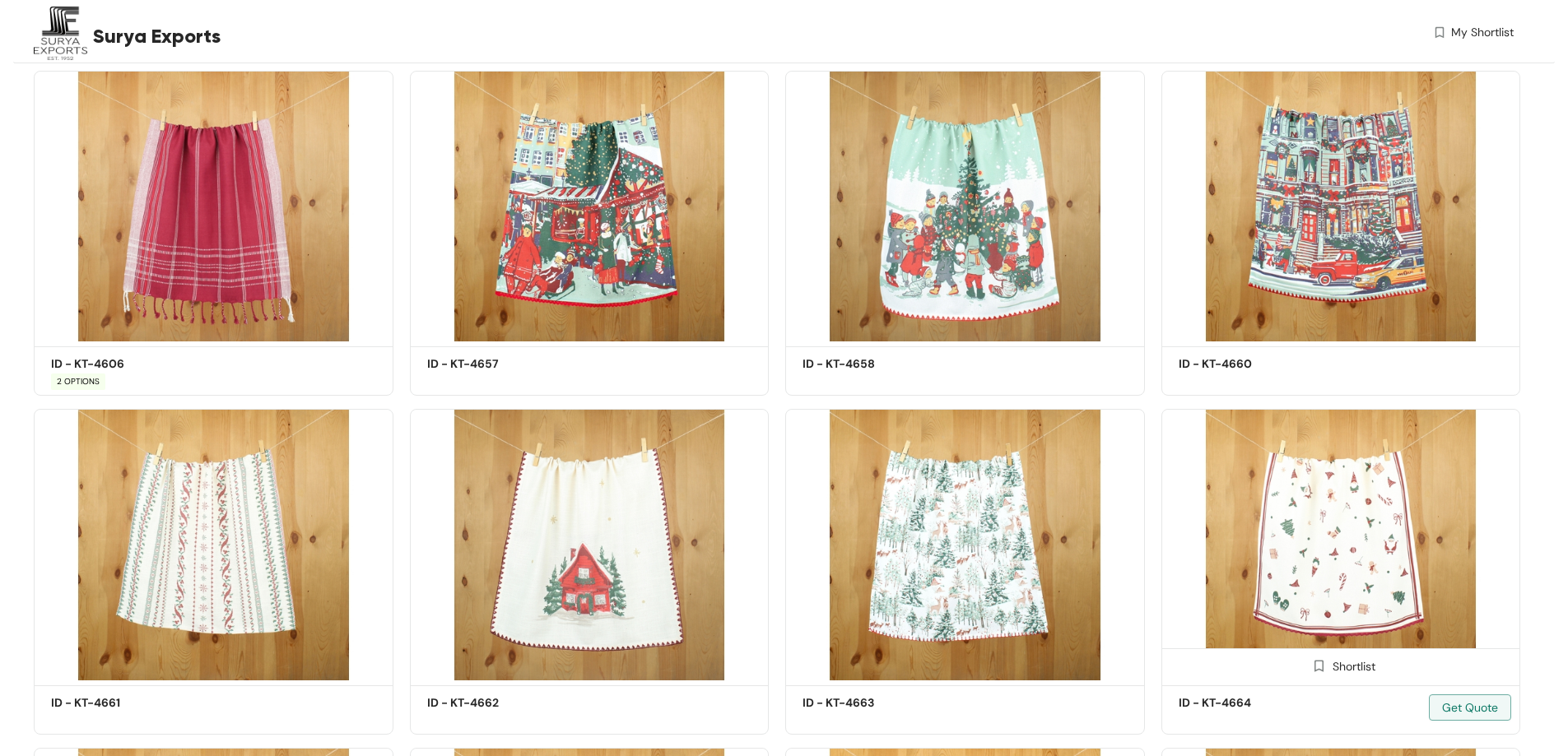
click at [1401, 524] on img at bounding box center [1341, 544] width 360 height 272
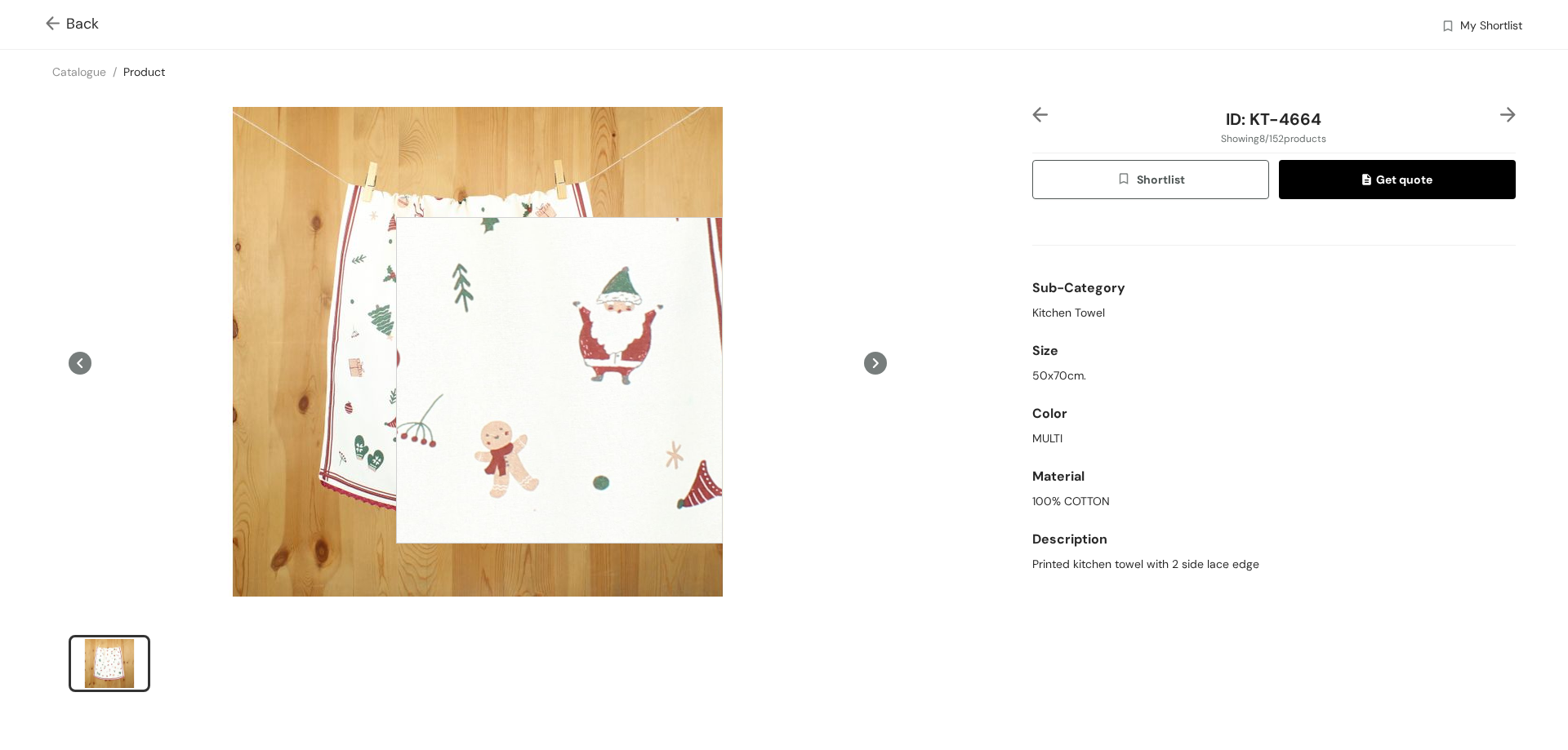
click at [560, 381] on div at bounding box center [559, 380] width 327 height 326
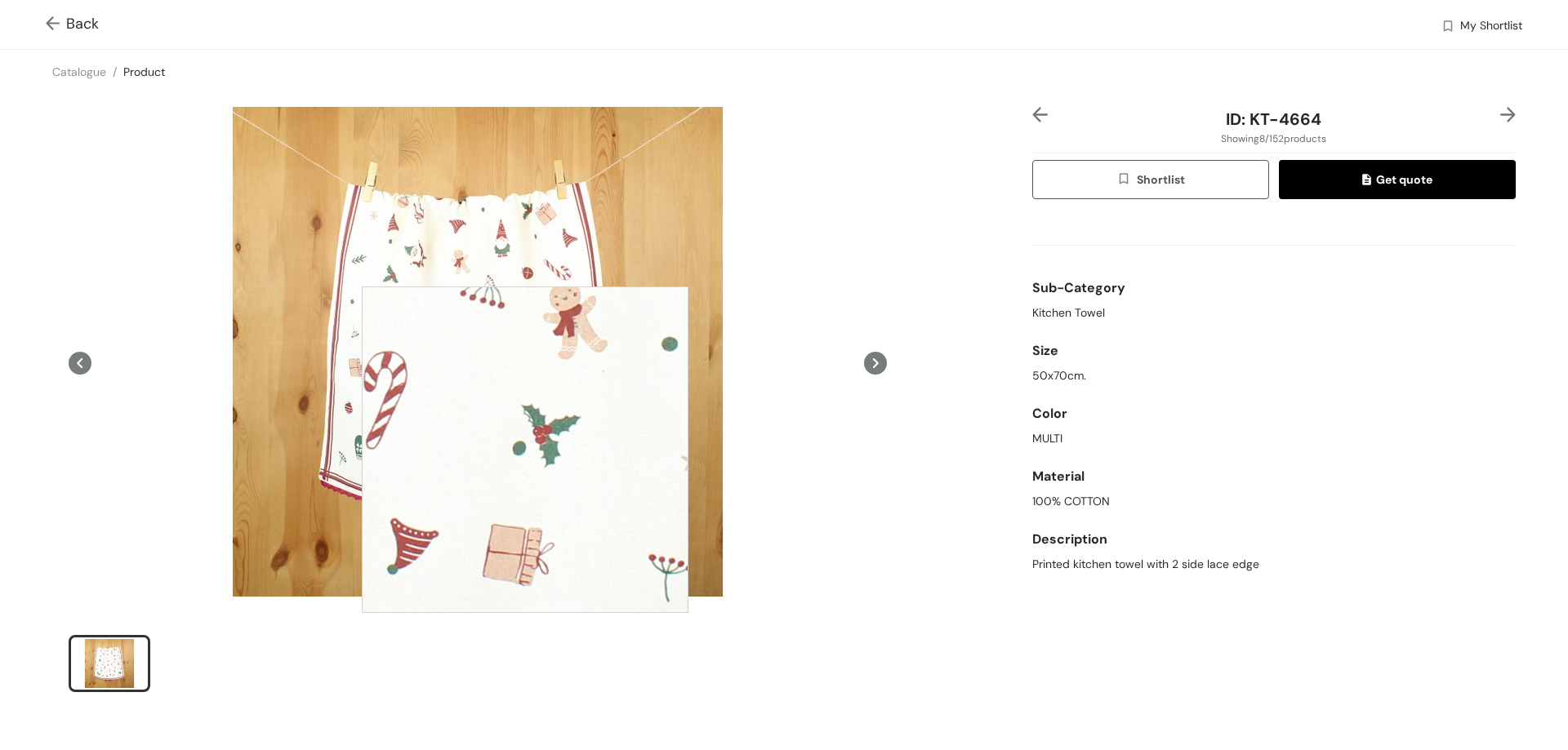
click at [525, 450] on div at bounding box center [525, 449] width 327 height 326
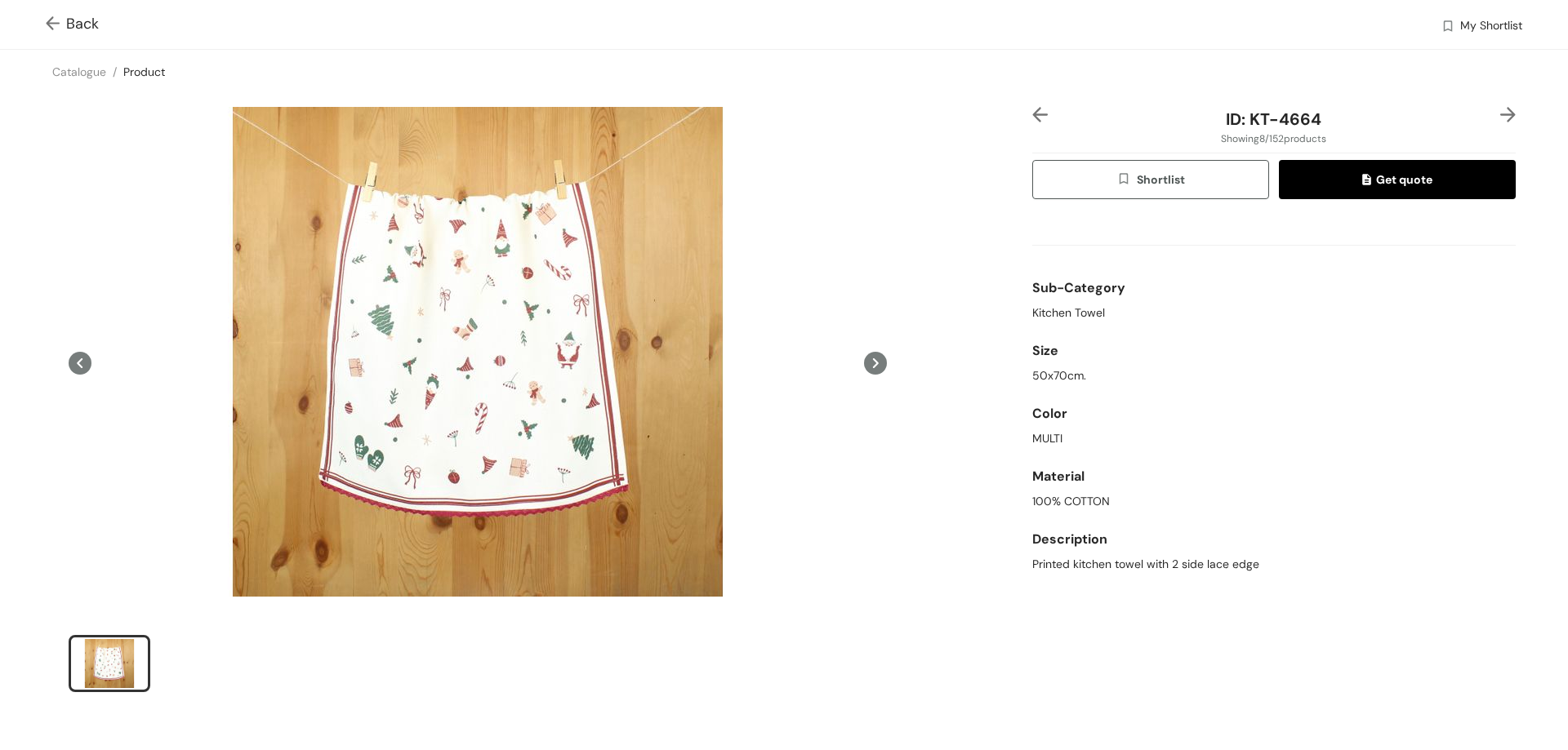
click at [487, 663] on ul at bounding box center [477, 665] width 818 height 62
click at [1207, 657] on div "ID: KT-4664 Showing 8 / 152 products Shortlist Get quote Sub-Category Kitchen T…" at bounding box center [1274, 409] width 490 height 606
drag, startPoint x: 1307, startPoint y: 116, endPoint x: 1317, endPoint y: 125, distance: 13.5
click at [1308, 116] on span "ID: KT-4664" at bounding box center [1273, 119] width 95 height 21
drag, startPoint x: 1316, startPoint y: 124, endPoint x: 1219, endPoint y: 122, distance: 97.0
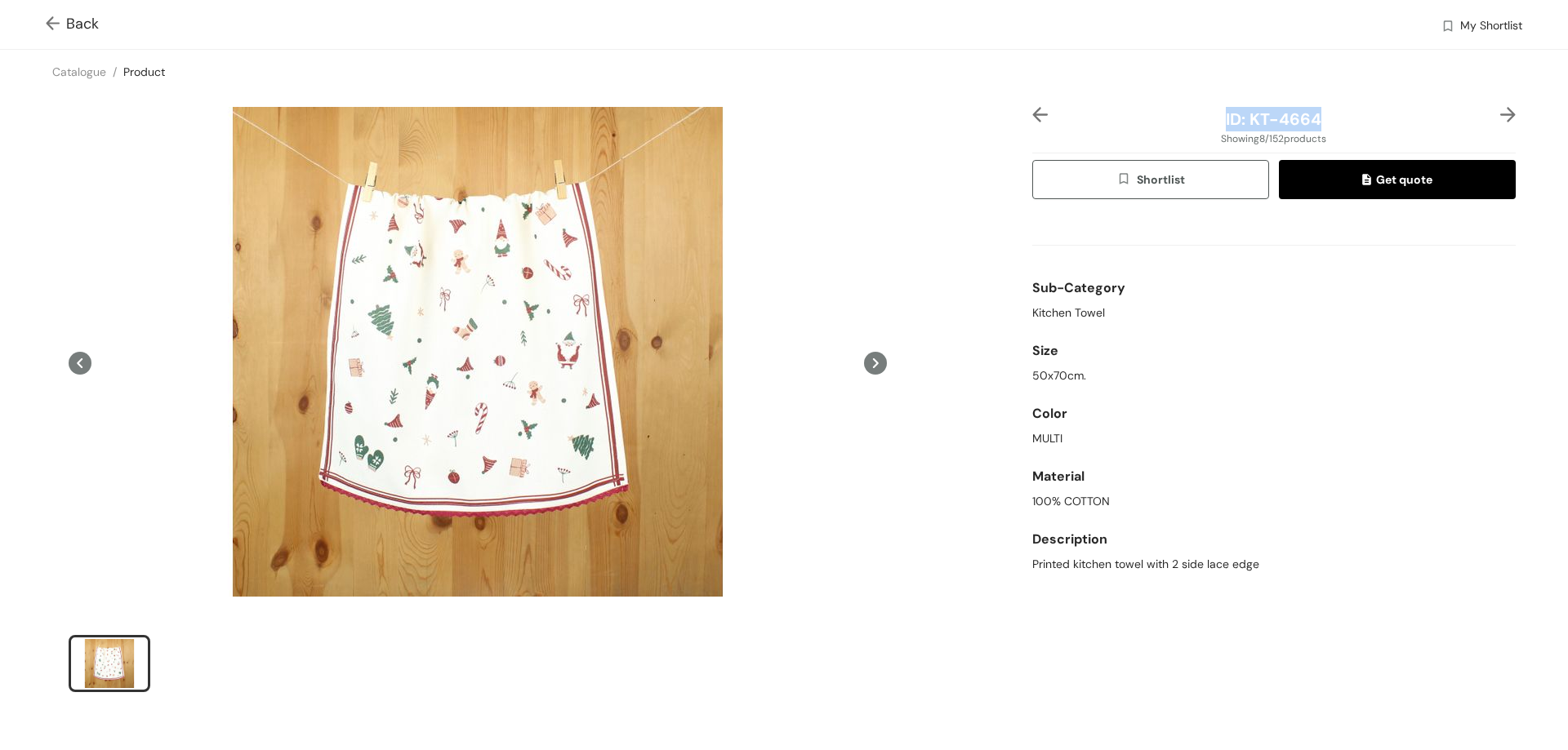
click at [1219, 122] on div "ID: KT-4664" at bounding box center [1273, 119] width 403 height 25
copy span "ID: KT-4664"
drag, startPoint x: 1181, startPoint y: 569, endPoint x: 1201, endPoint y: 571, distance: 20.1
click at [1181, 569] on span "Printed kitchen towel with 2 side lace edge" at bounding box center [1145, 564] width 227 height 17
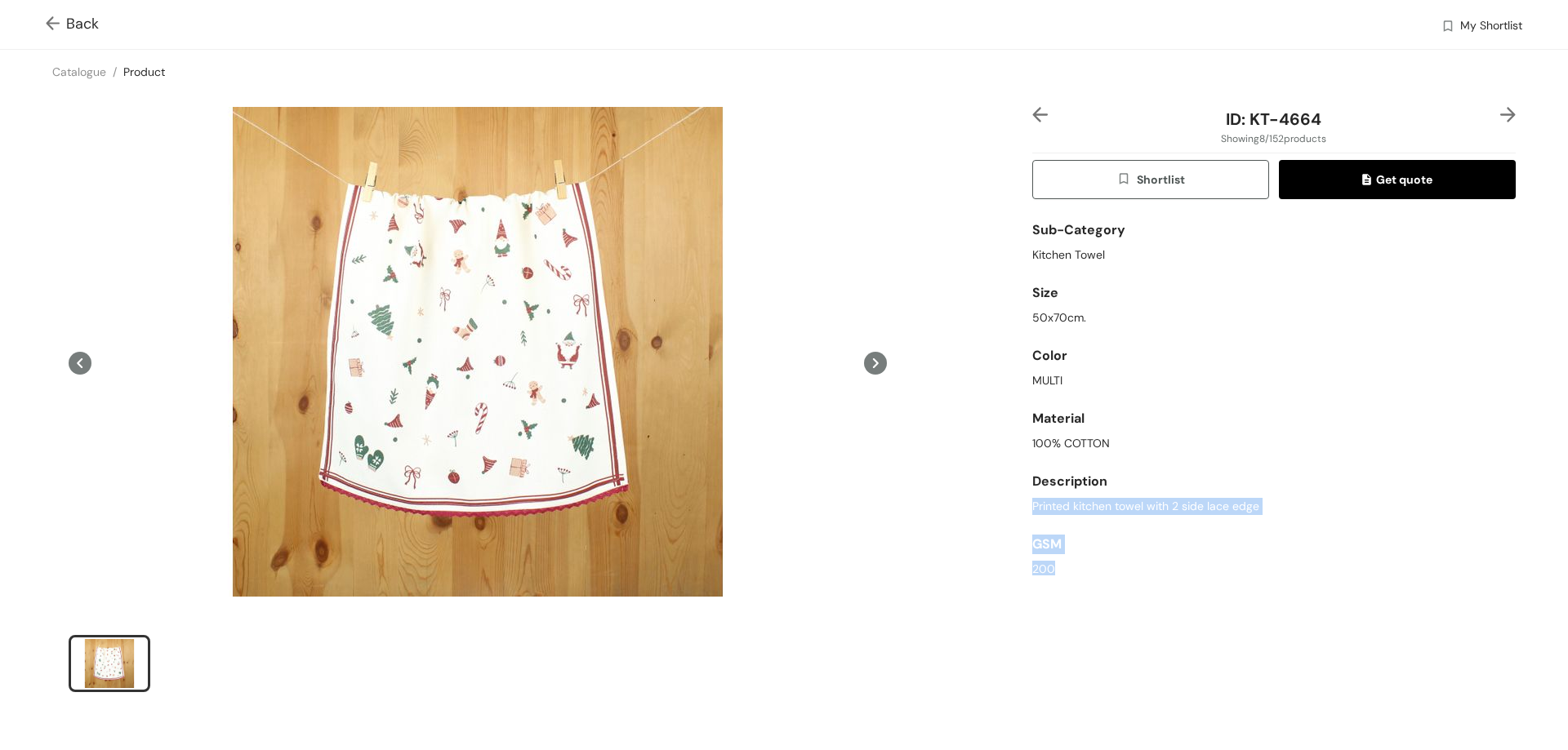
scroll to position [67, 0]
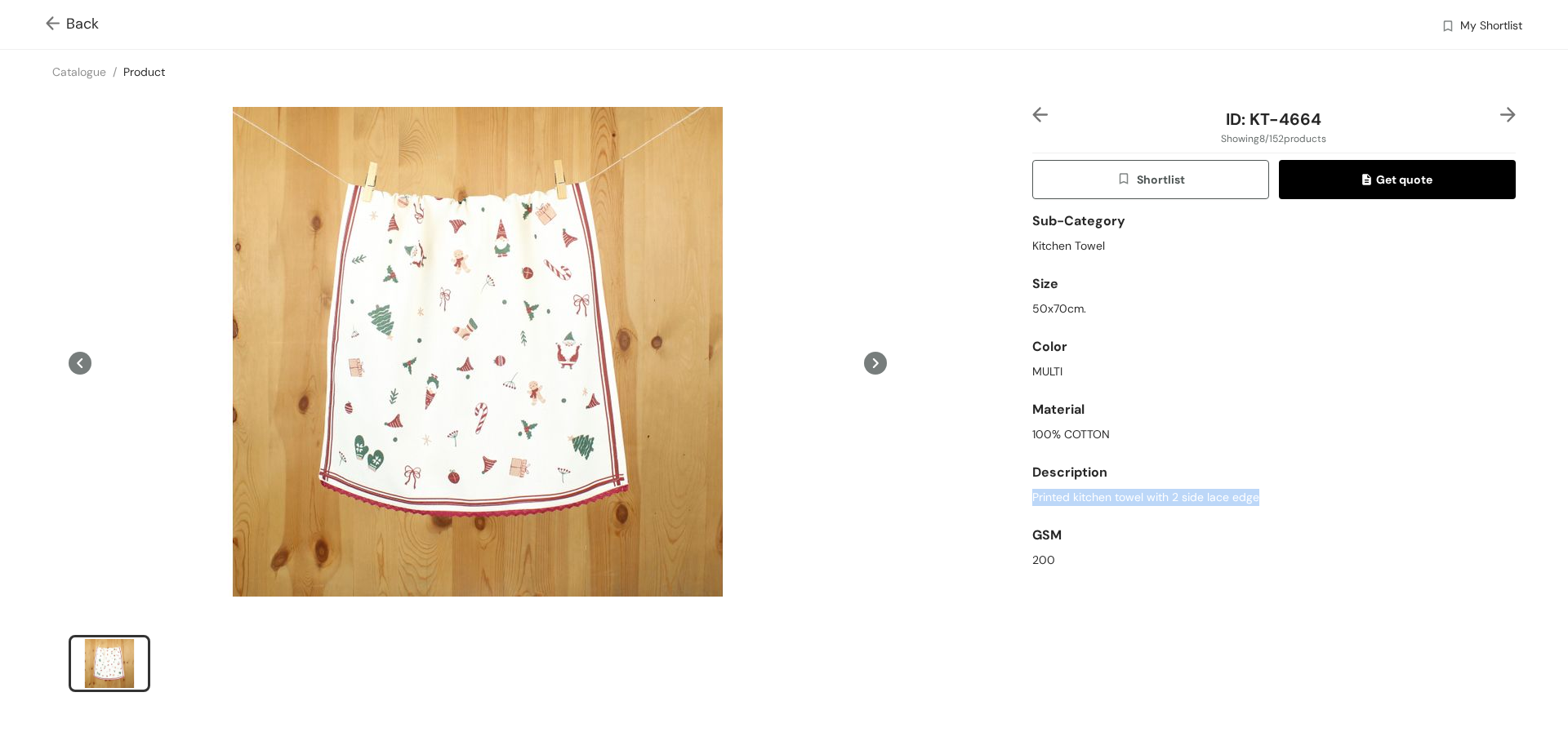
drag, startPoint x: 1254, startPoint y: 565, endPoint x: 1022, endPoint y: 495, distance: 242.3
click at [1029, 495] on div "ID: KT-4664 Showing 8 / 152 products Shortlist Get quote Sub-Category Kitchen T…" at bounding box center [1274, 409] width 490 height 606
copy span "Printed kitchen towel with 2 side lace edge"
click at [64, 23] on img at bounding box center [55, 25] width 20 height 17
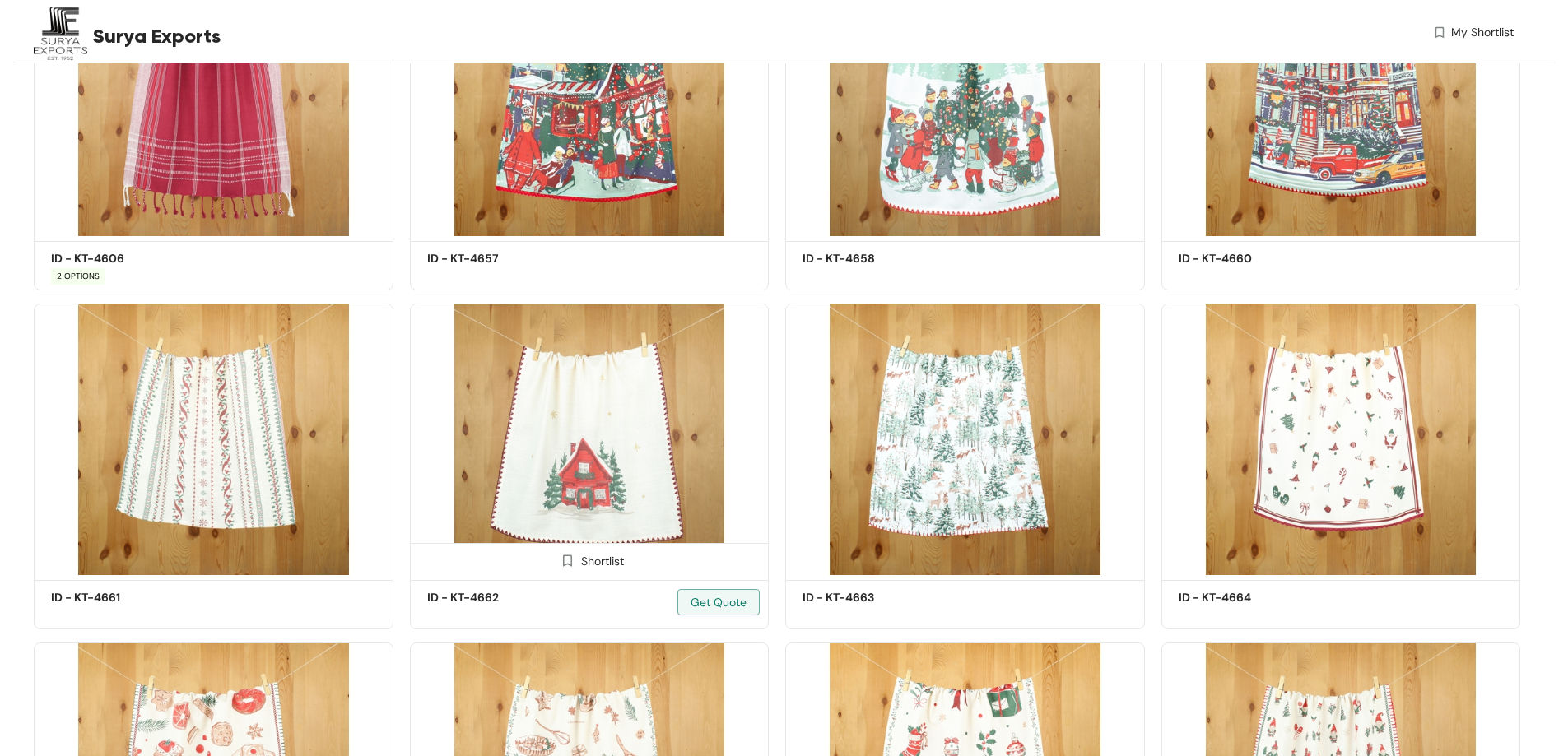
scroll to position [980, 0]
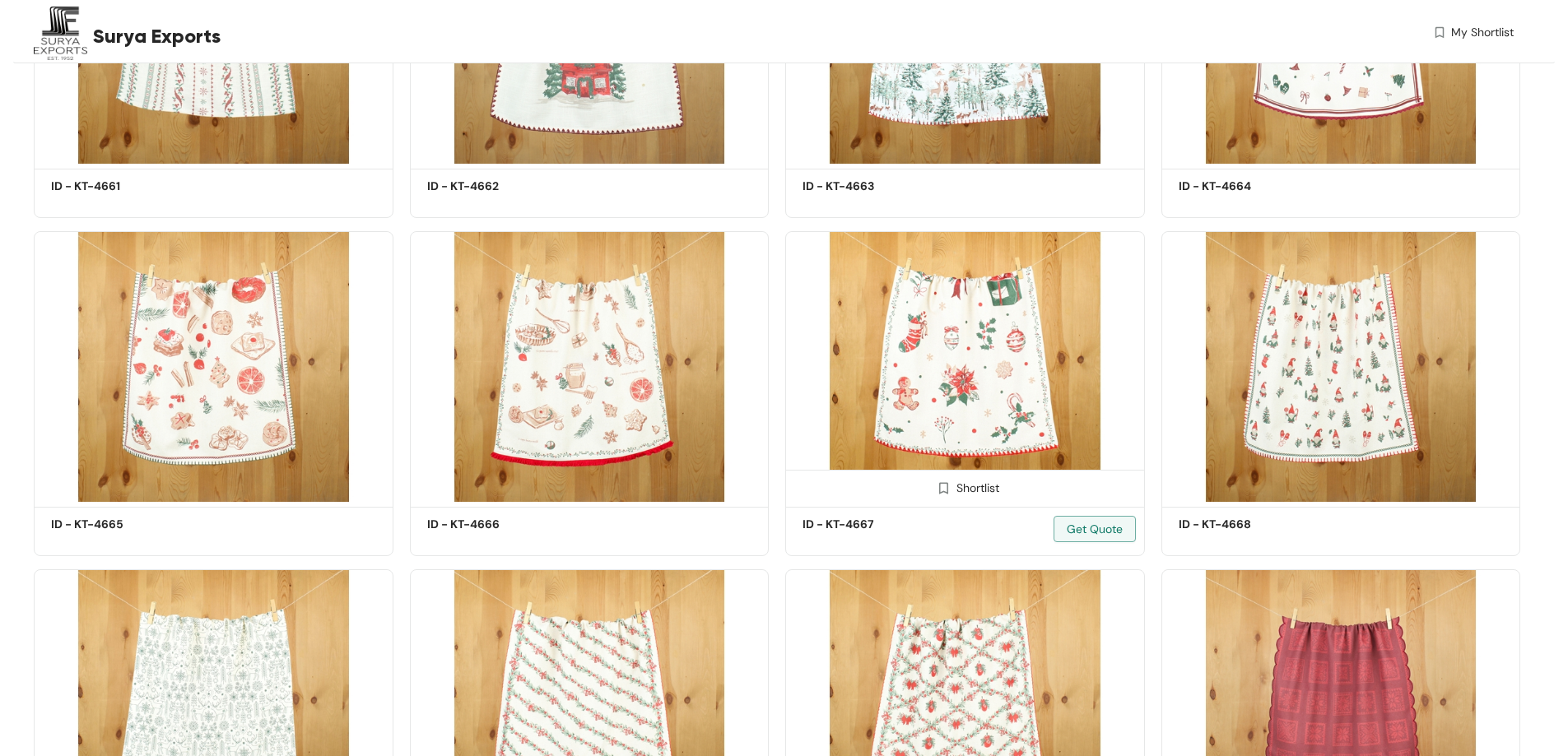
click at [929, 361] on img at bounding box center [964, 366] width 360 height 272
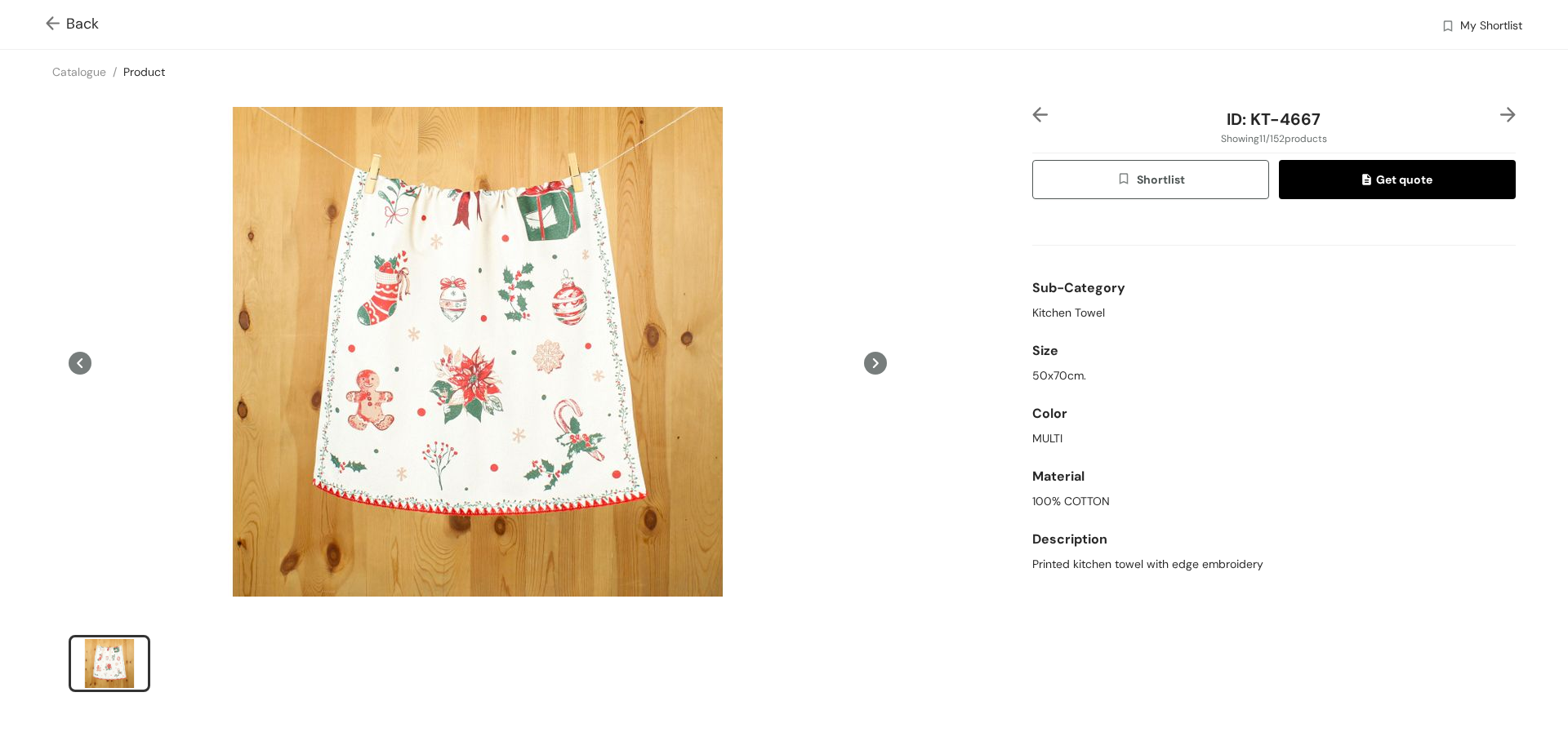
click at [1318, 129] on div "ID: KT-4667" at bounding box center [1273, 119] width 403 height 25
drag, startPoint x: 1300, startPoint y: 118, endPoint x: 1212, endPoint y: 122, distance: 88.1
click at [1212, 122] on div "ID: KT-4667" at bounding box center [1273, 119] width 403 height 25
copy span "ID: KT-4667"
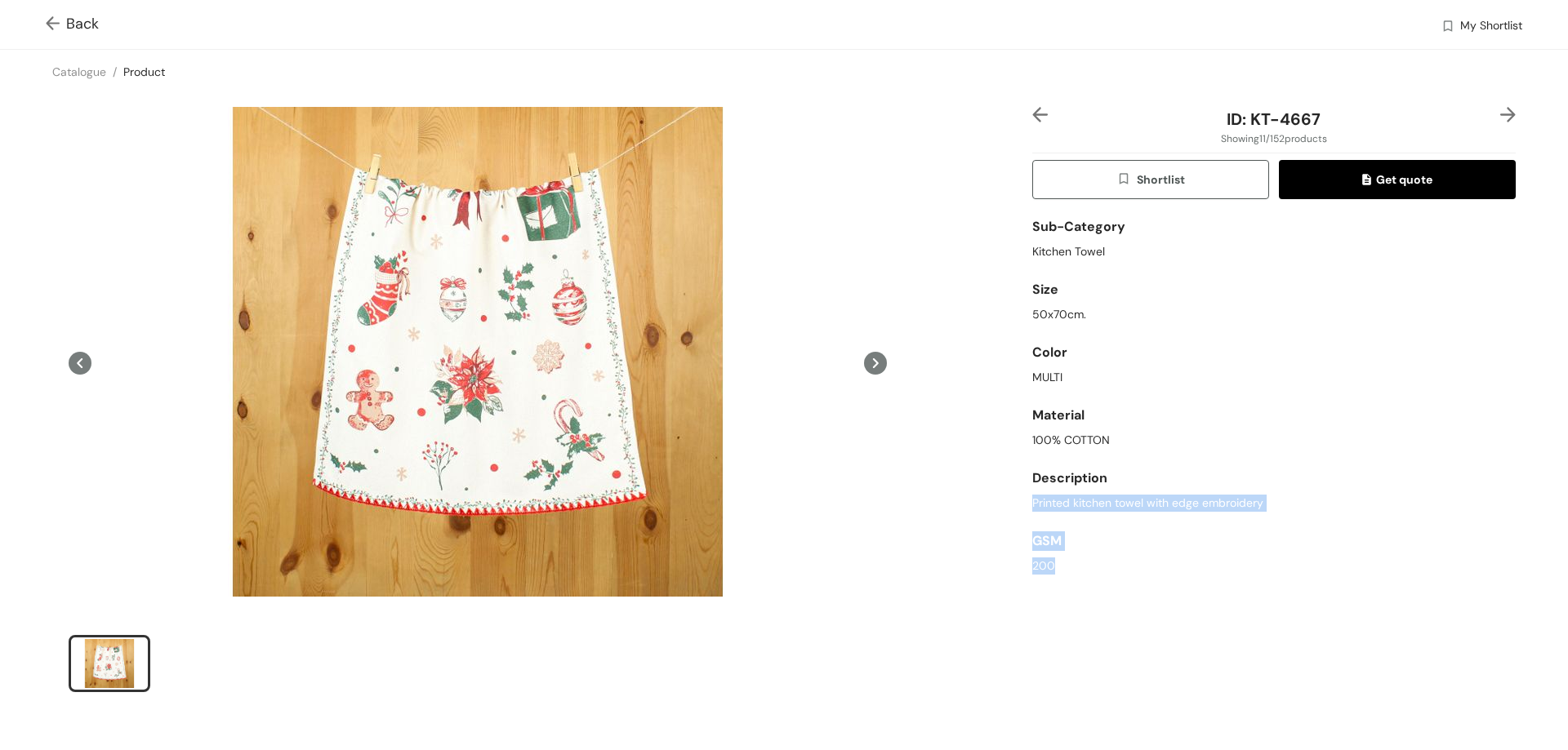
scroll to position [67, 0]
drag, startPoint x: 1260, startPoint y: 566, endPoint x: 1175, endPoint y: 565, distance: 85.0
click at [1175, 565] on div "Sub-Category Kitchen Towel Size 50x70cm. Color MULTI Material 100% COTTON Descr…" at bounding box center [1274, 394] width 484 height 364
click at [1249, 501] on span "Printed kitchen towel with edge embroidery" at bounding box center [1147, 498] width 231 height 17
drag, startPoint x: 1255, startPoint y: 501, endPoint x: 1022, endPoint y: 498, distance: 233.0
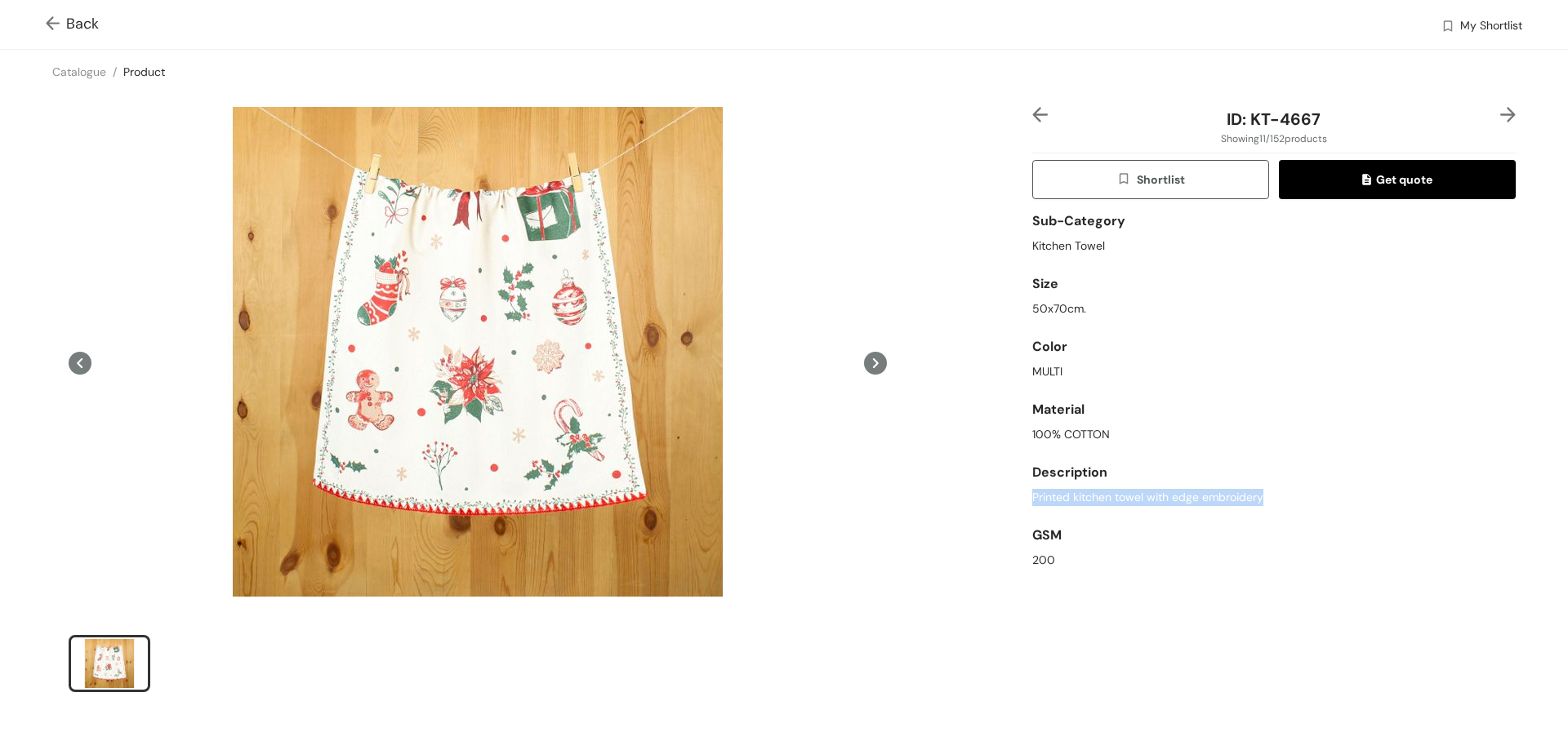
click at [1029, 498] on div "ID: KT-4667 Showing 11 / 152 products Shortlist Get quote Sub-Category Kitchen …" at bounding box center [1274, 409] width 490 height 606
click at [82, 21] on span "Back" at bounding box center [72, 24] width 53 height 22
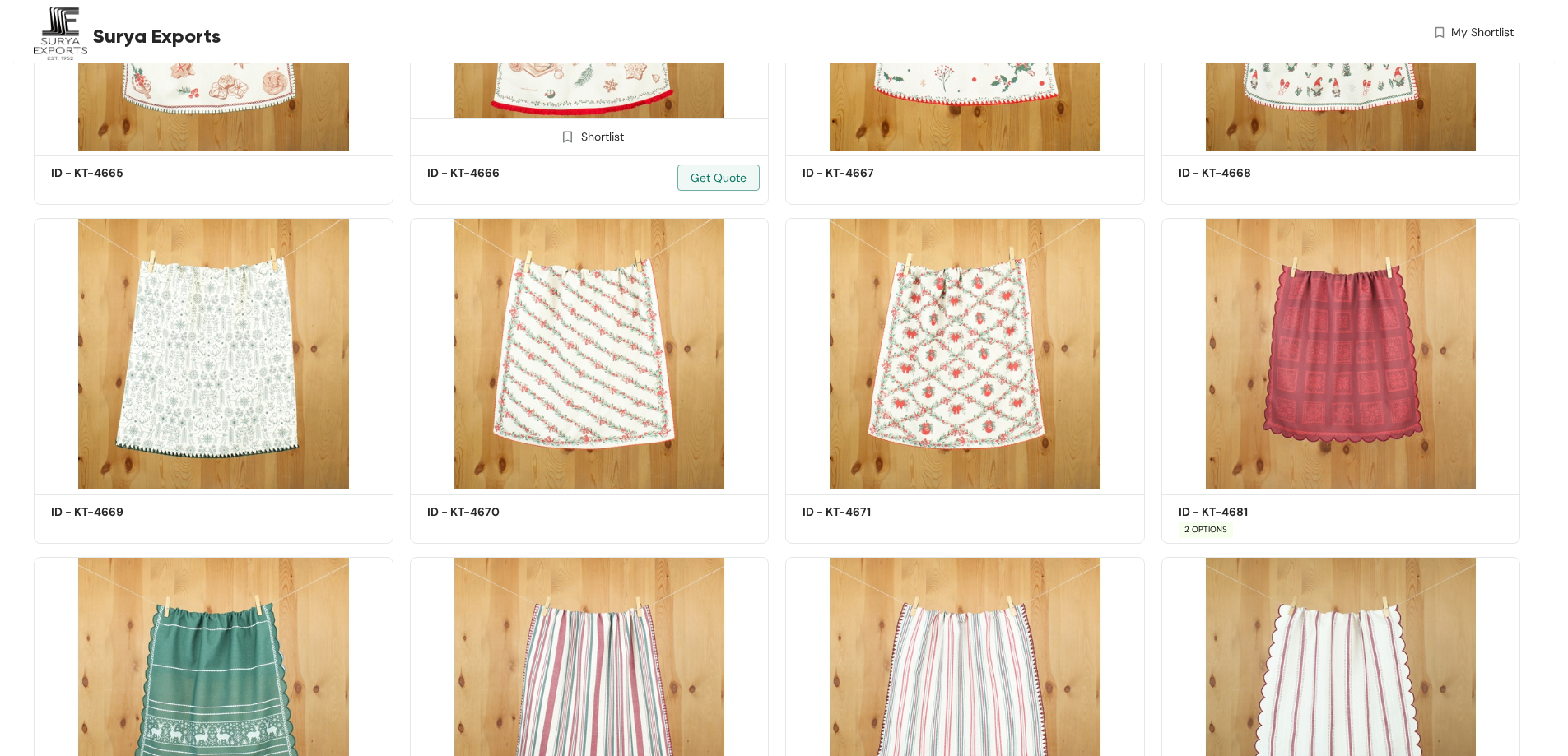
scroll to position [1413, 0]
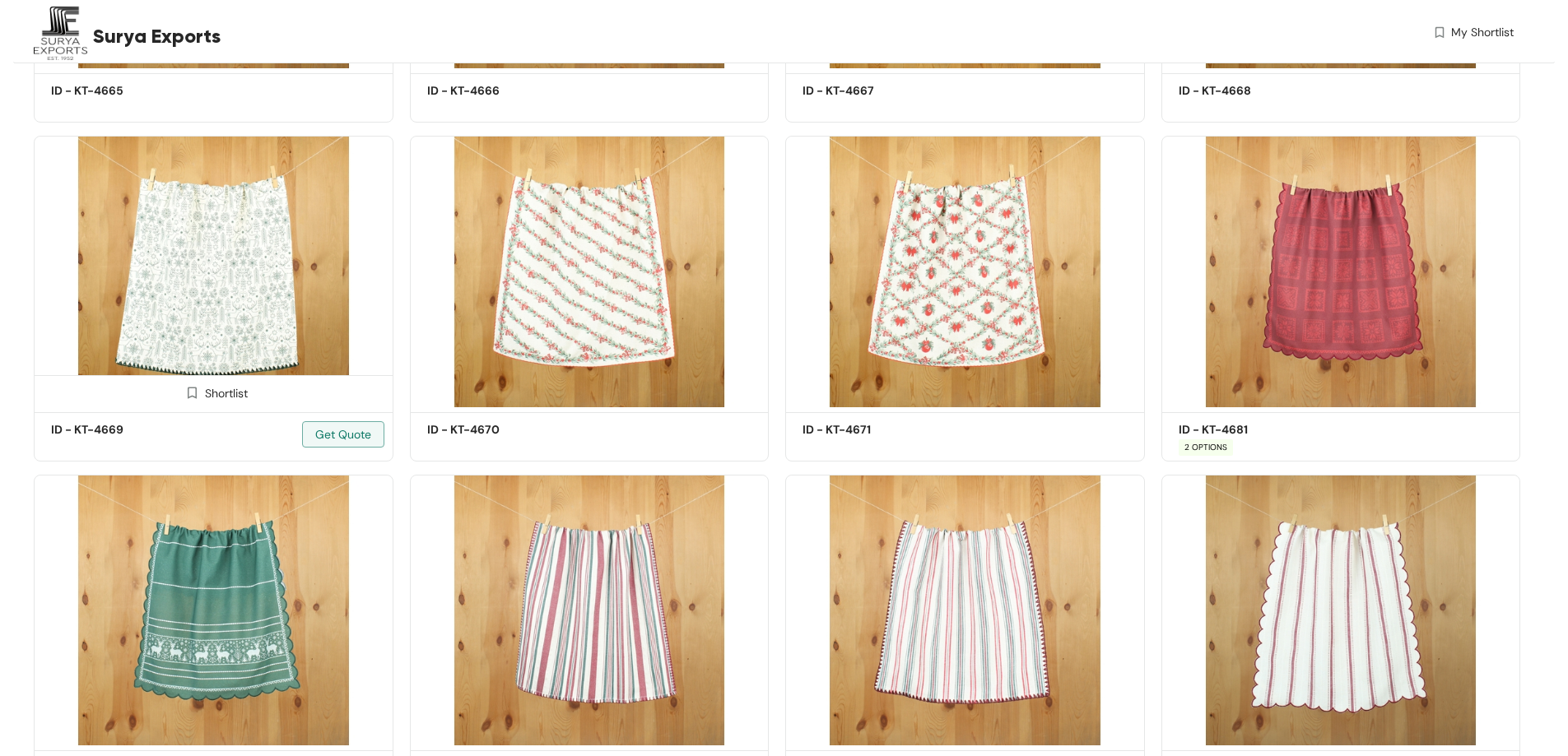
click at [234, 279] on img at bounding box center [213, 272] width 360 height 272
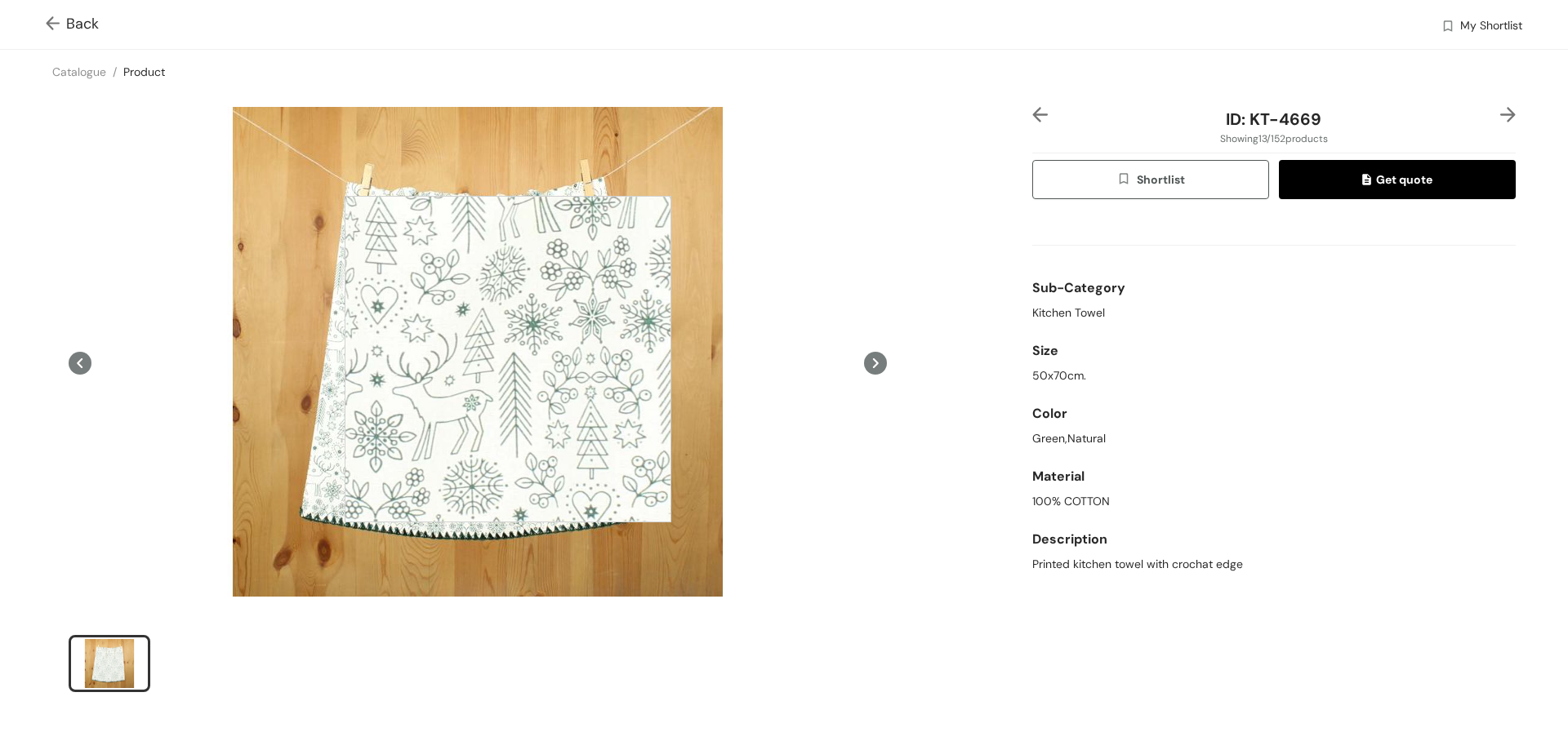
click at [507, 359] on div at bounding box center [507, 359] width 327 height 326
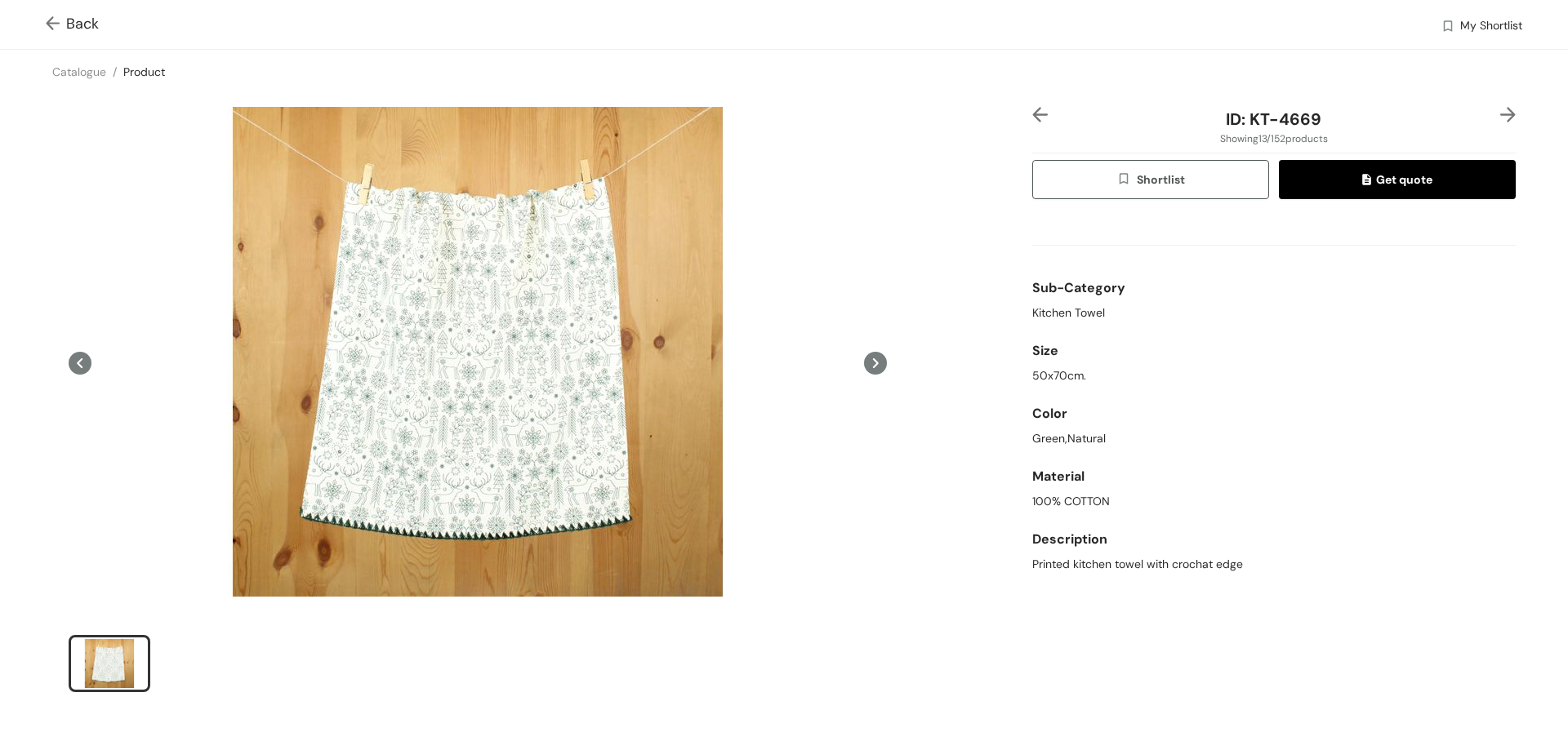
click at [1314, 122] on div "ID: KT-4669" at bounding box center [1273, 119] width 403 height 25
drag, startPoint x: 1313, startPoint y: 119, endPoint x: 1217, endPoint y: 119, distance: 96.0
click at [1217, 119] on div "ID: KT-4669" at bounding box center [1273, 119] width 403 height 25
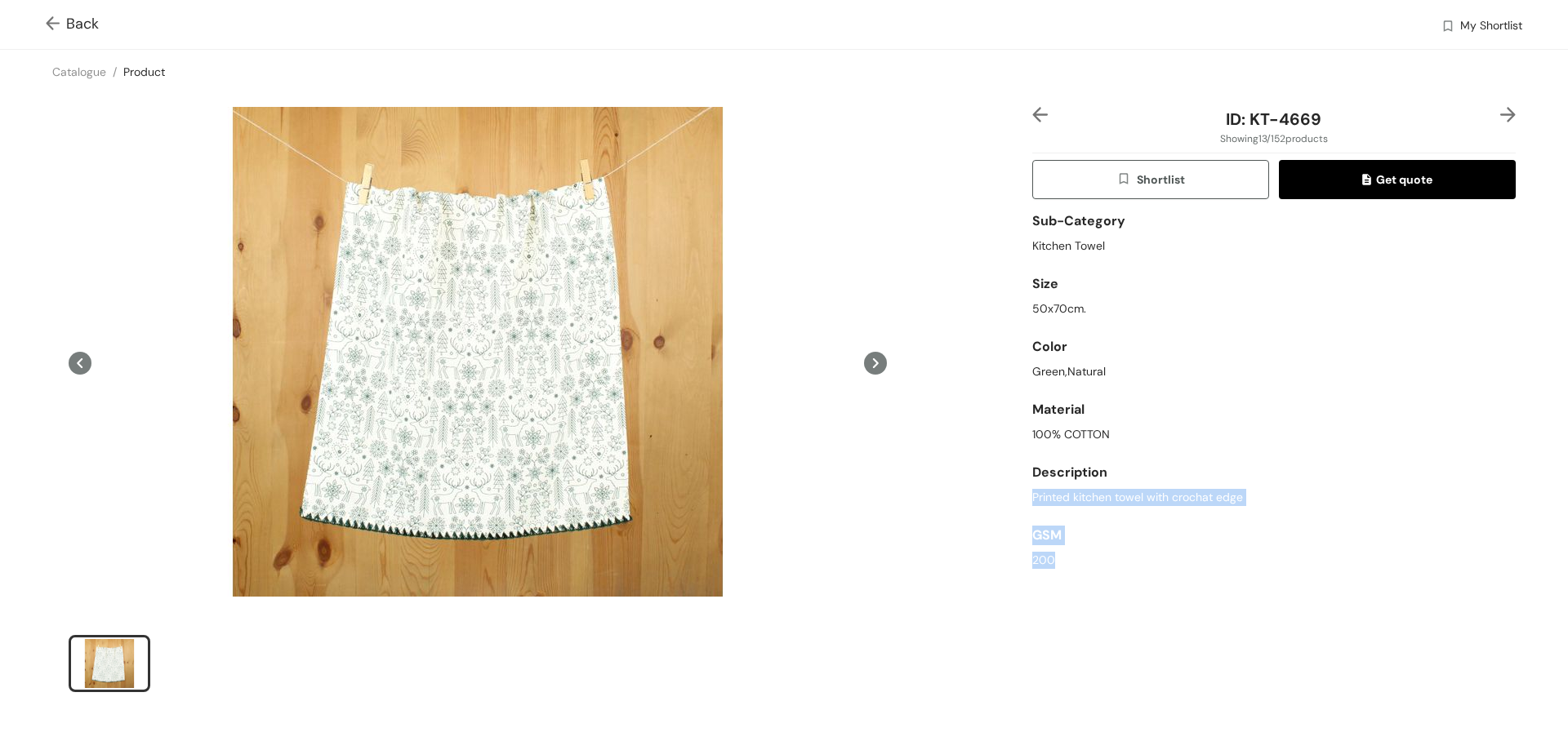
drag, startPoint x: 1236, startPoint y: 563, endPoint x: 1082, endPoint y: 566, distance: 154.0
click at [1082, 566] on div "Sub-Category Kitchen Towel Size 50x70cm. Color Green,Natural Material 100% COTT…" at bounding box center [1274, 394] width 484 height 364
click at [1242, 498] on div "Printed kitchen towel with crochat edge" at bounding box center [1274, 498] width 484 height 17
drag, startPoint x: 1238, startPoint y: 498, endPoint x: 1009, endPoint y: 503, distance: 229.1
click at [1009, 503] on div "ID: KT-4669 Showing 13 / 152 products Shortlist Get quote Sub-Category Kitchen …" at bounding box center [784, 410] width 1575 height 633
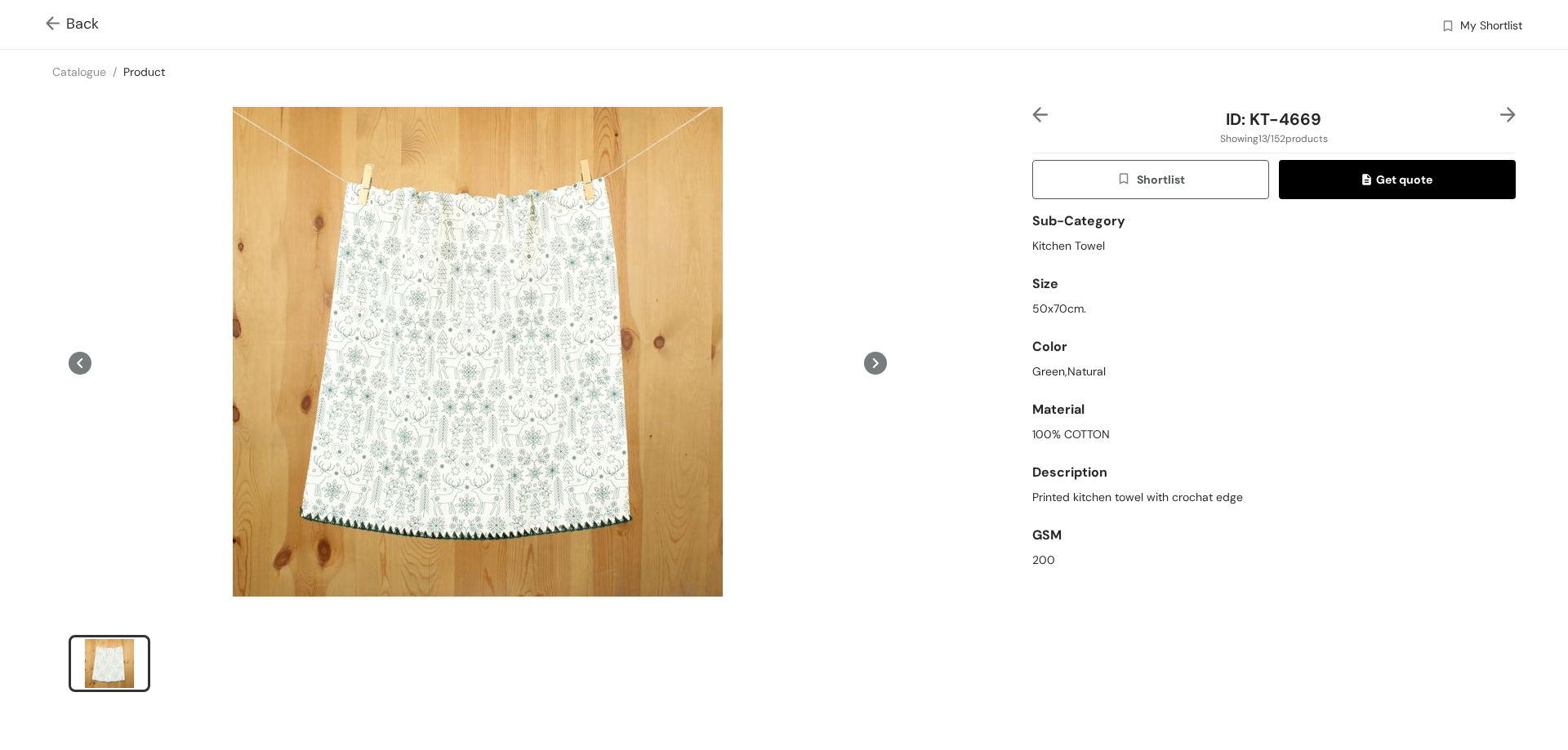
click at [72, 19] on span "Back" at bounding box center [72, 24] width 53 height 22
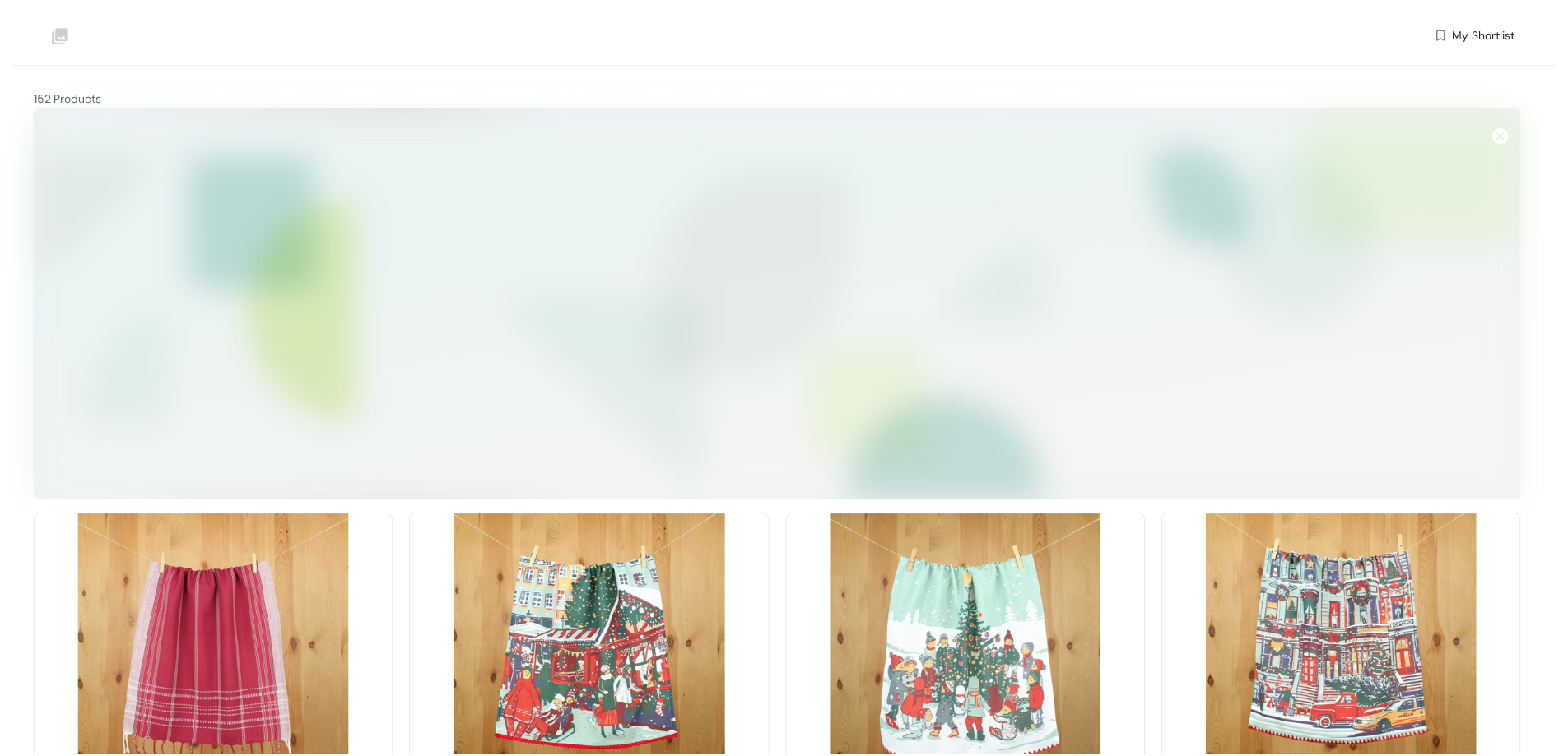
scroll to position [1436, 0]
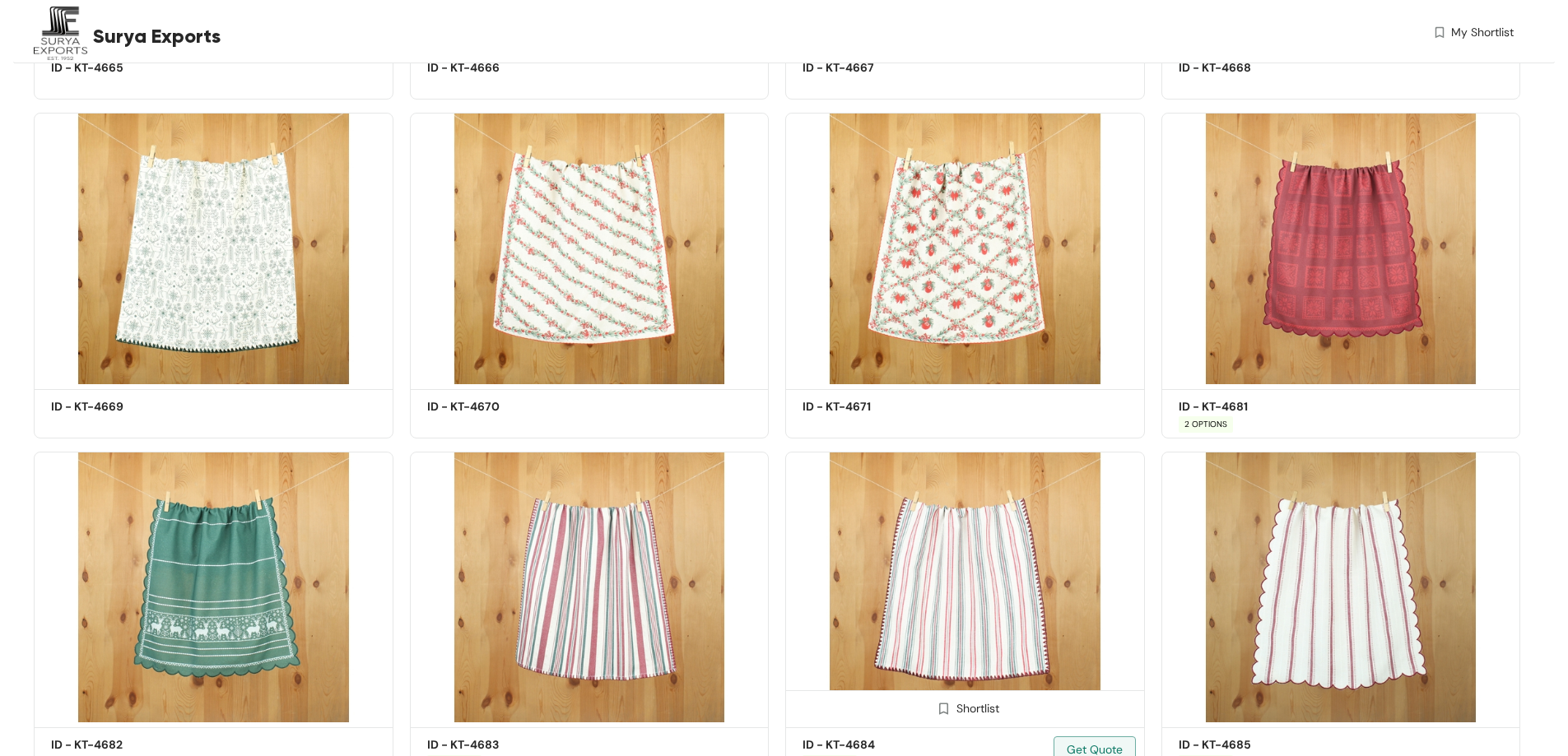
click at [968, 576] on img at bounding box center [964, 587] width 360 height 272
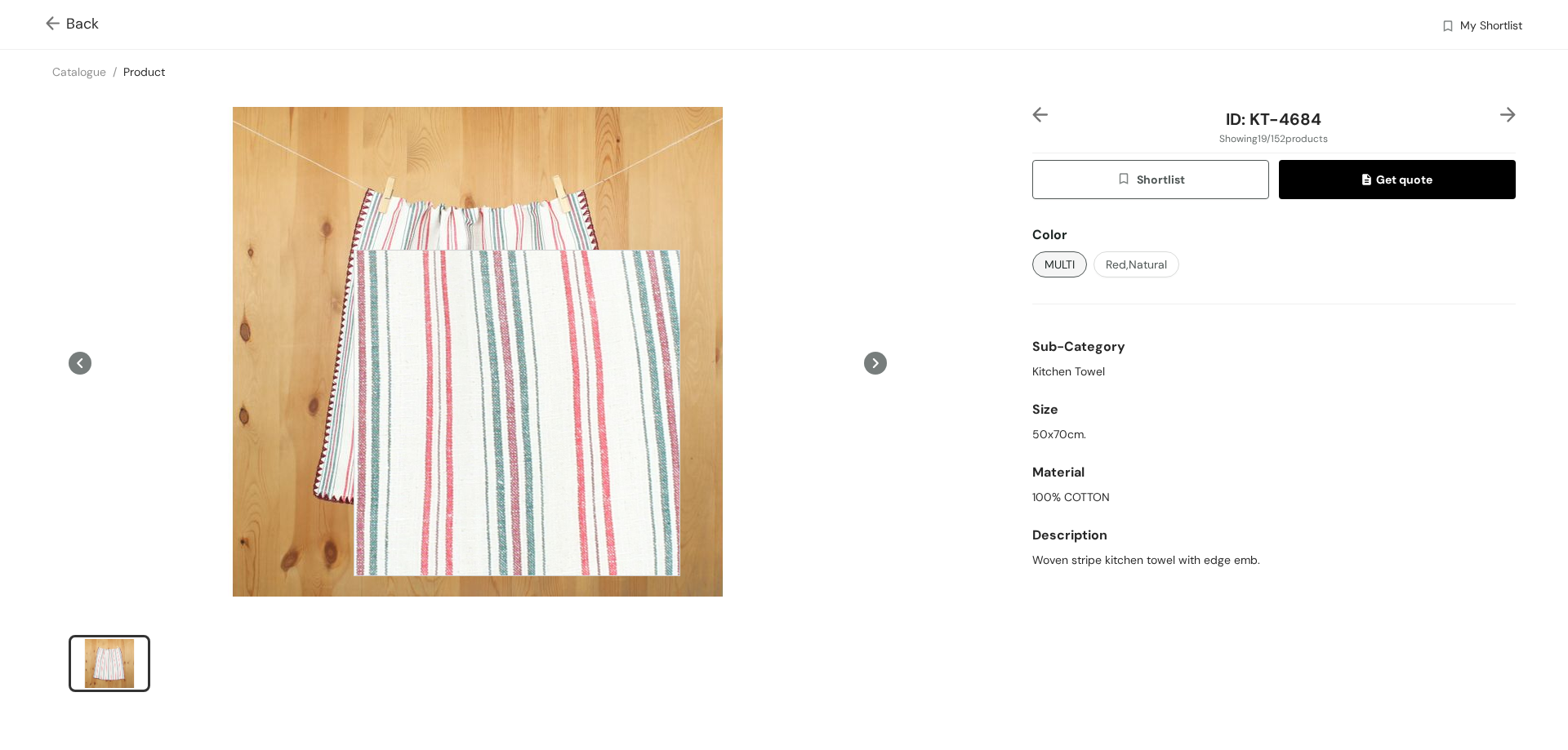
click at [518, 413] on div at bounding box center [516, 412] width 327 height 326
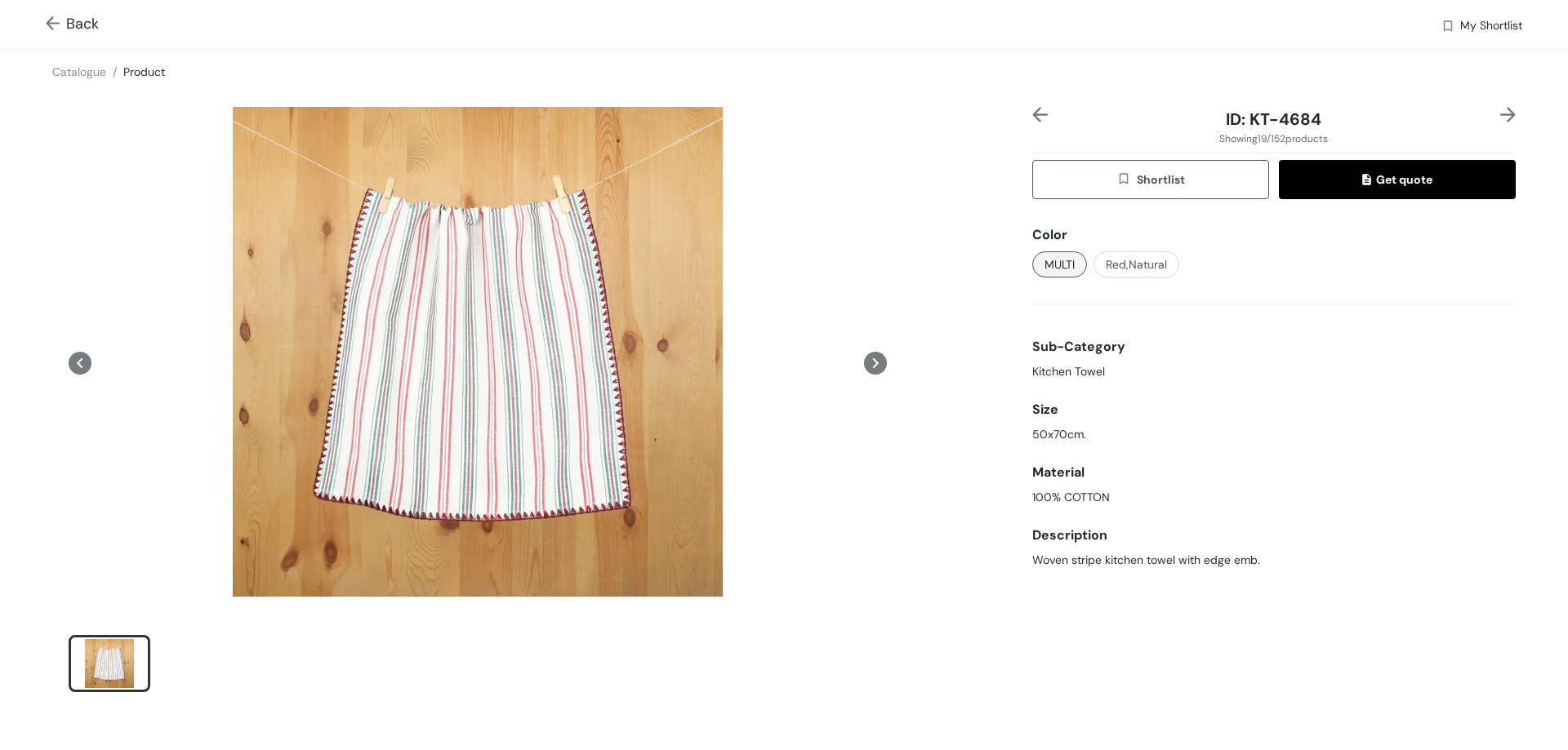
click at [79, 26] on span "Back" at bounding box center [72, 24] width 53 height 22
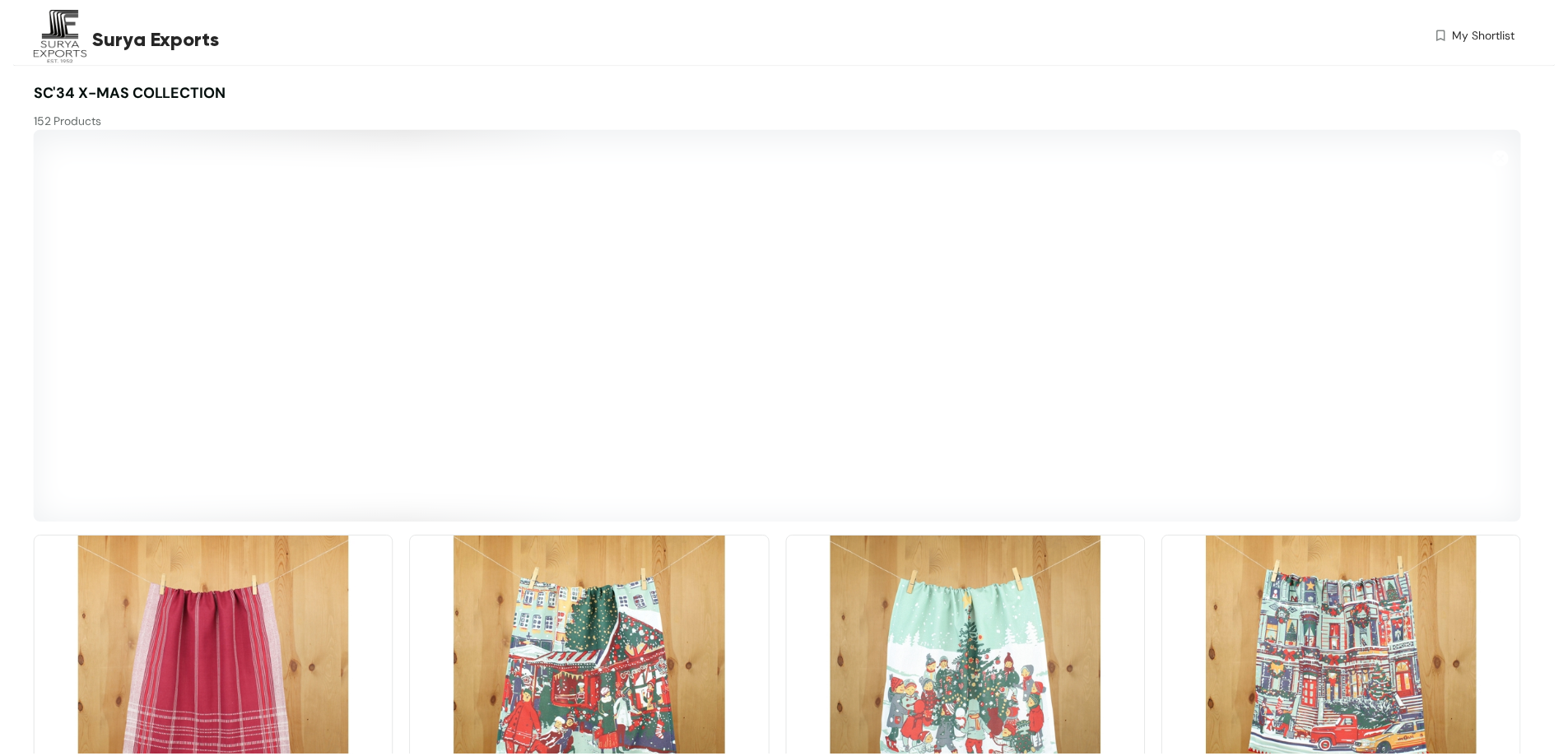
scroll to position [1459, 0]
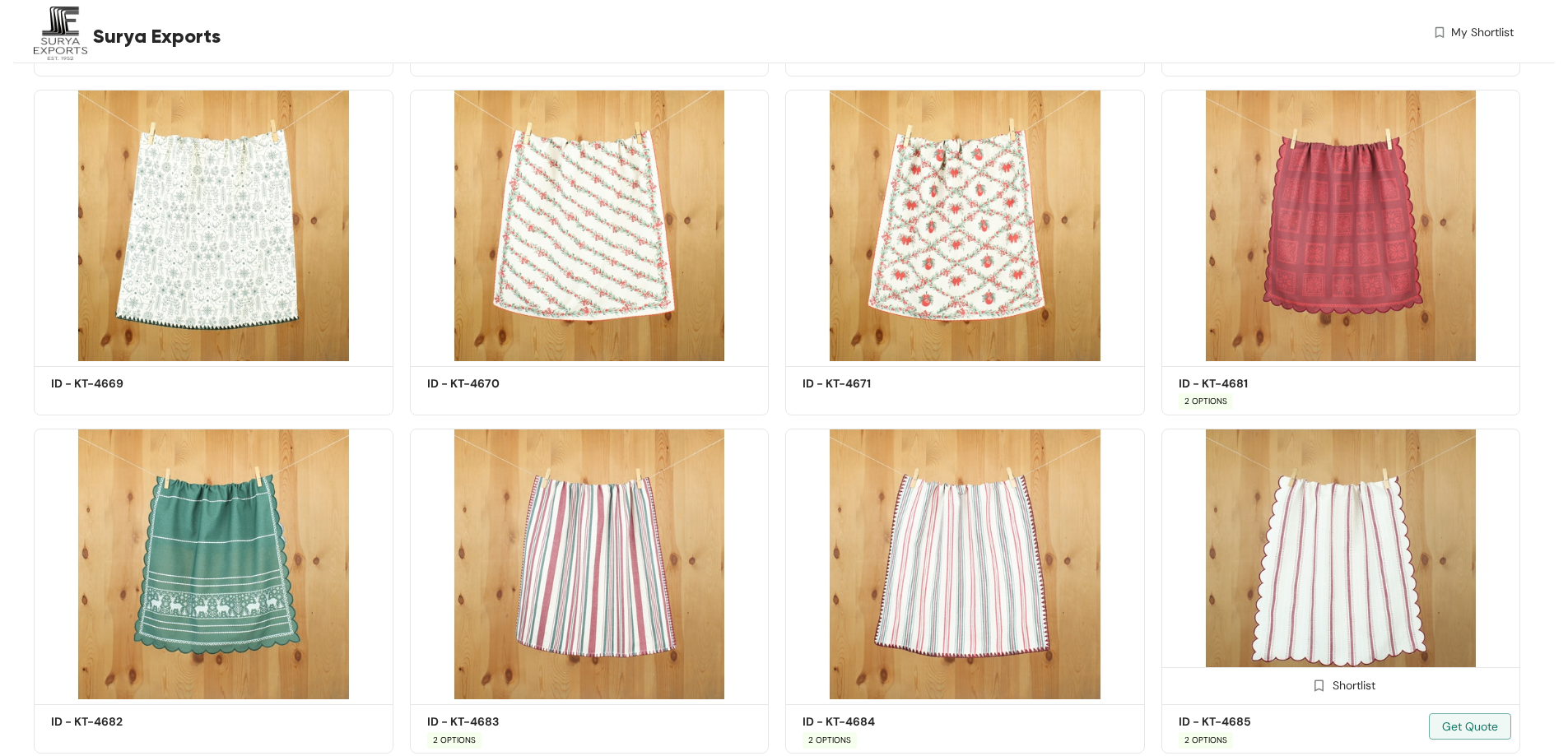
click at [1380, 587] on img at bounding box center [1341, 564] width 360 height 272
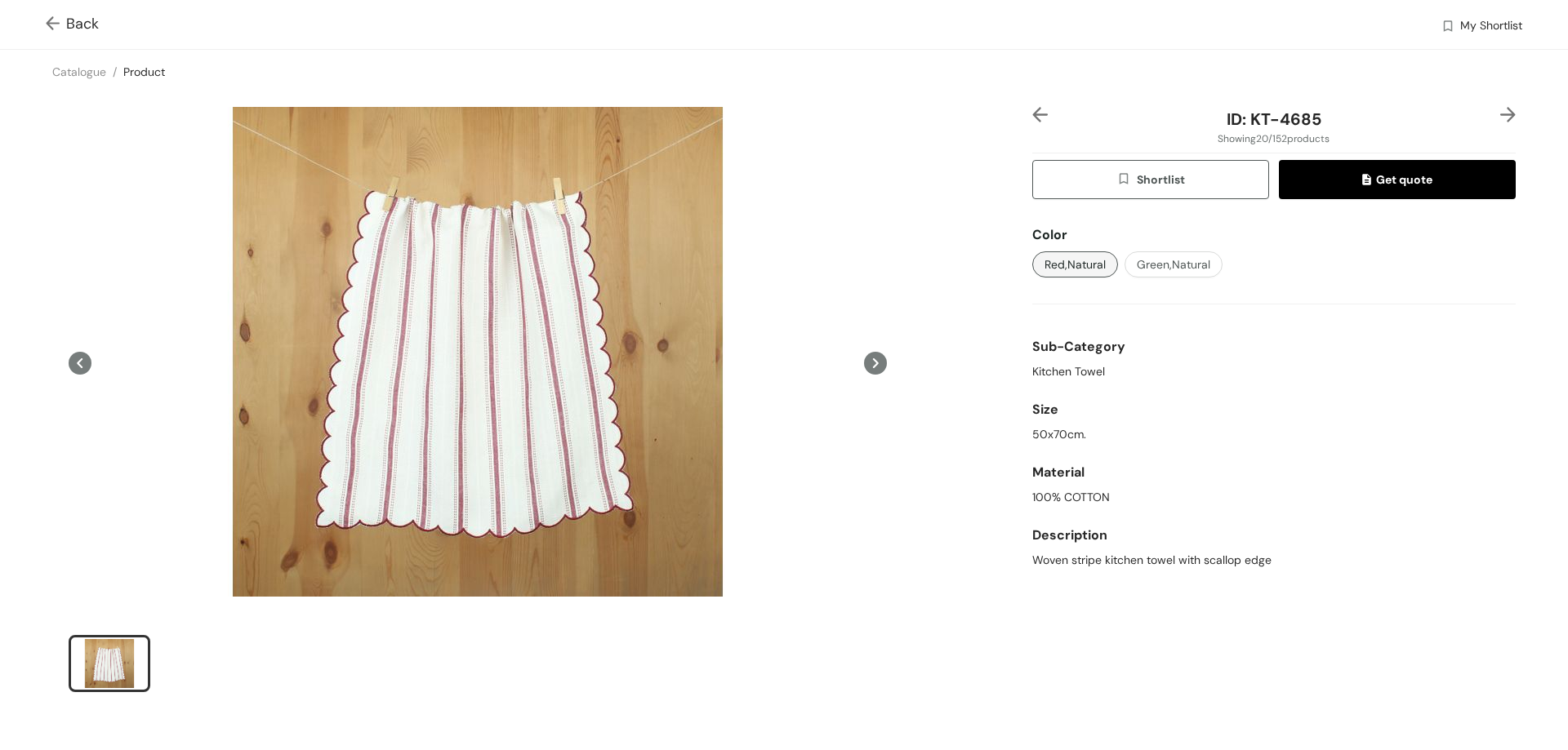
click at [1291, 107] on div "ID: KT-4685" at bounding box center [1273, 119] width 403 height 25
drag, startPoint x: 1313, startPoint y: 119, endPoint x: 1213, endPoint y: 114, distance: 100.1
click at [1213, 114] on div "ID: KT-4685" at bounding box center [1273, 119] width 403 height 25
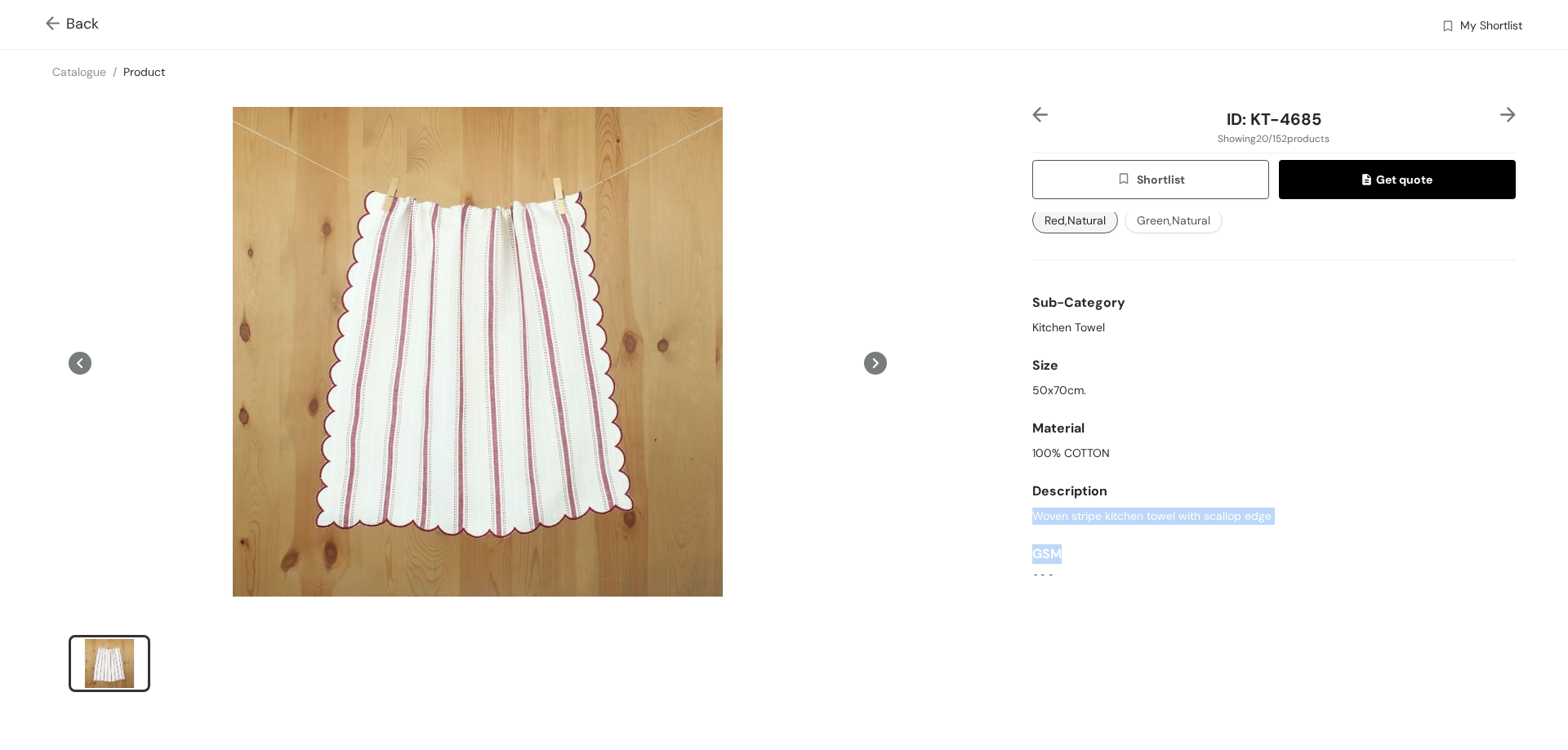
scroll to position [59, 0]
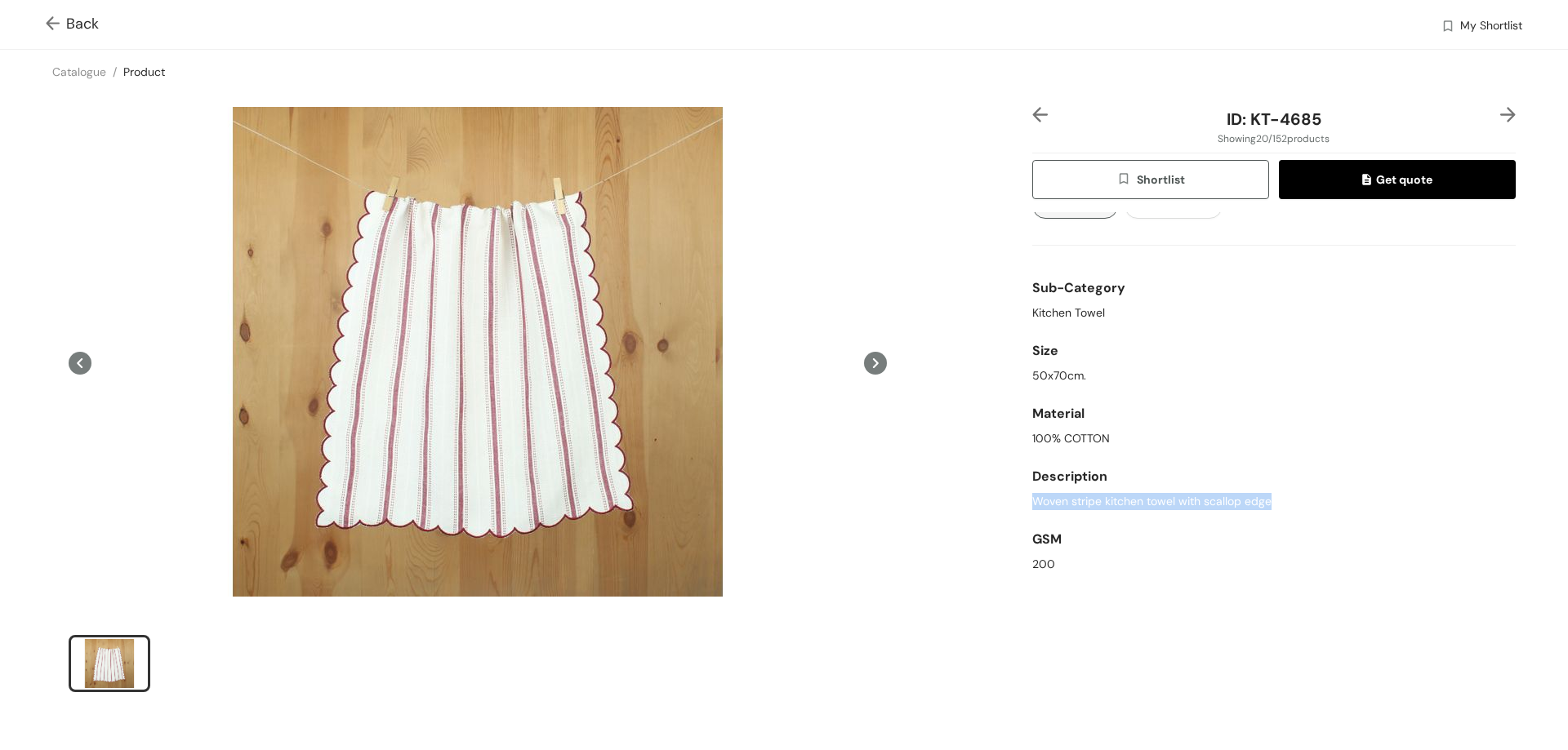
drag, startPoint x: 1262, startPoint y: 561, endPoint x: 1017, endPoint y: 499, distance: 252.7
click at [1017, 499] on div "ID: KT-4685 Showing 20 / 152 products Shortlist Get quote Color Red,Natural Gre…" at bounding box center [784, 410] width 1575 height 633
click at [92, 30] on span "Back" at bounding box center [72, 24] width 53 height 22
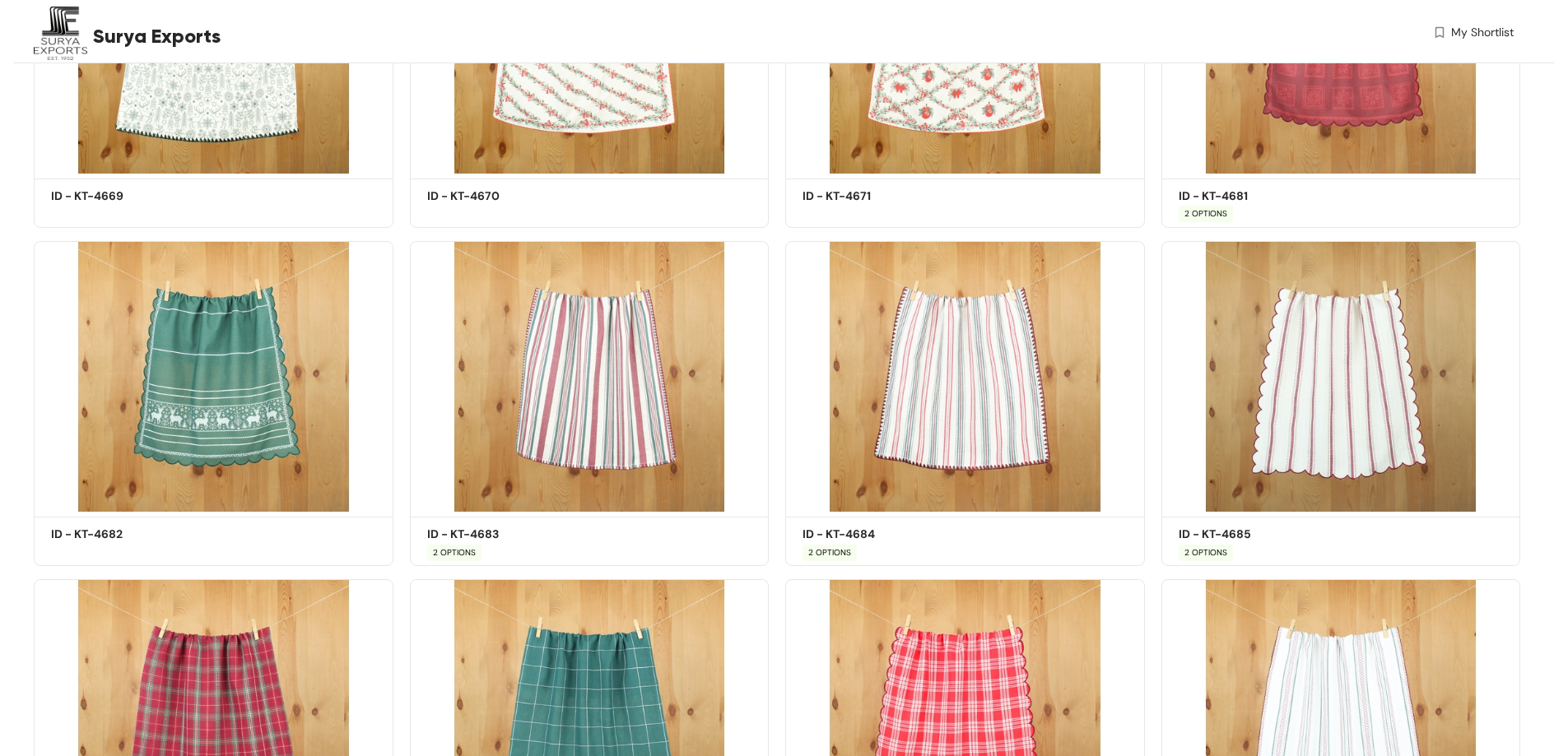
scroll to position [1811, 0]
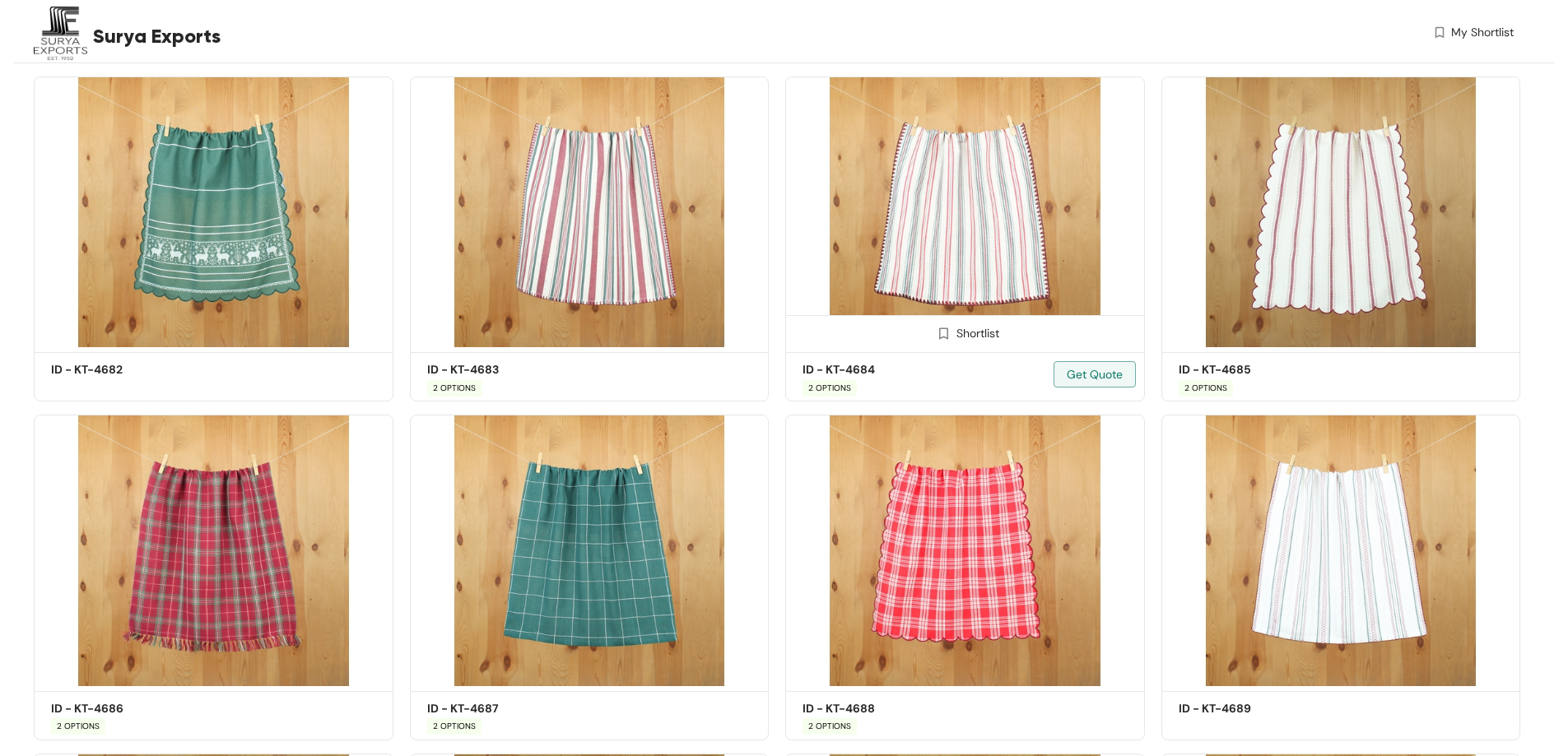
click at [1018, 213] on img at bounding box center [964, 212] width 360 height 272
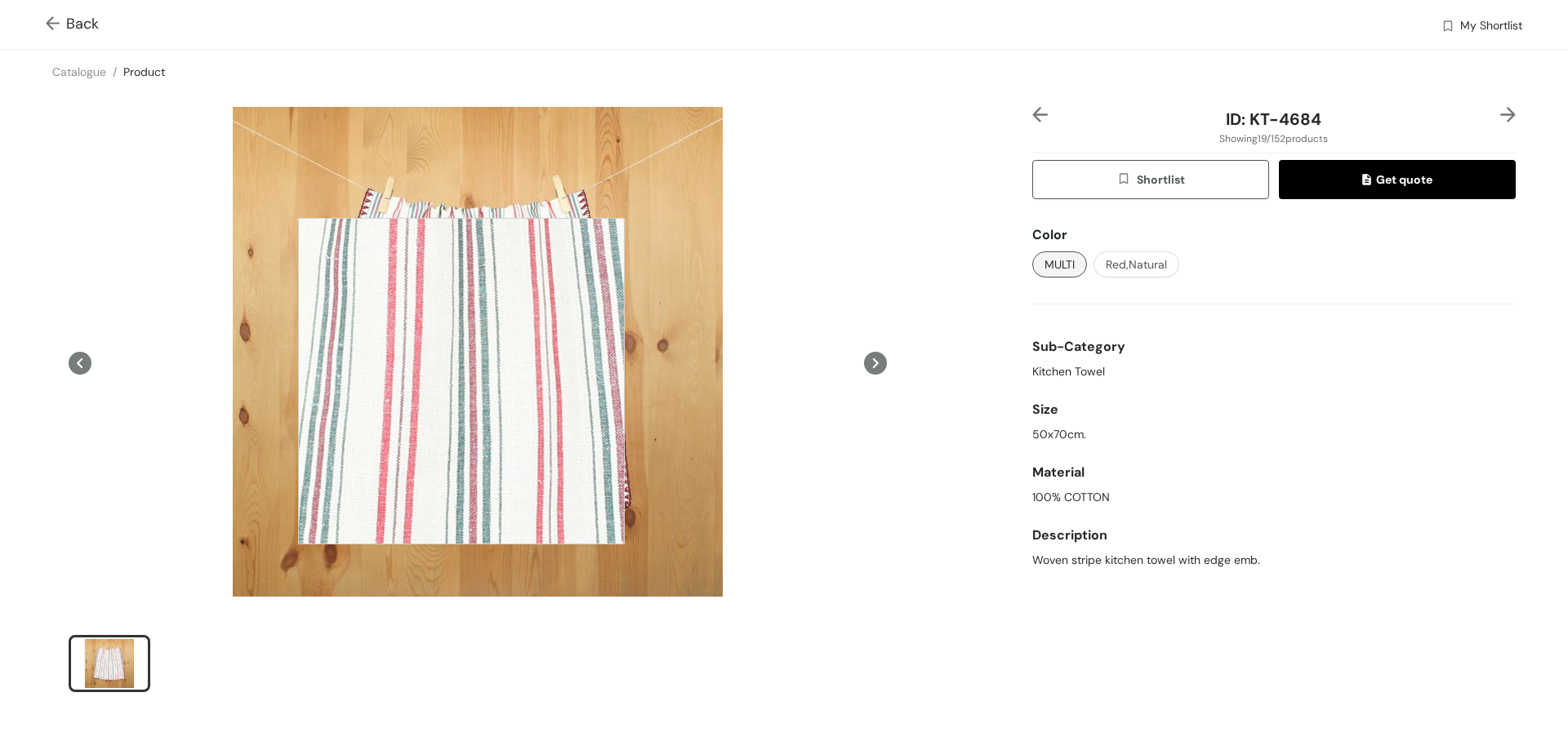
click at [508, 366] on div at bounding box center [461, 381] width 327 height 326
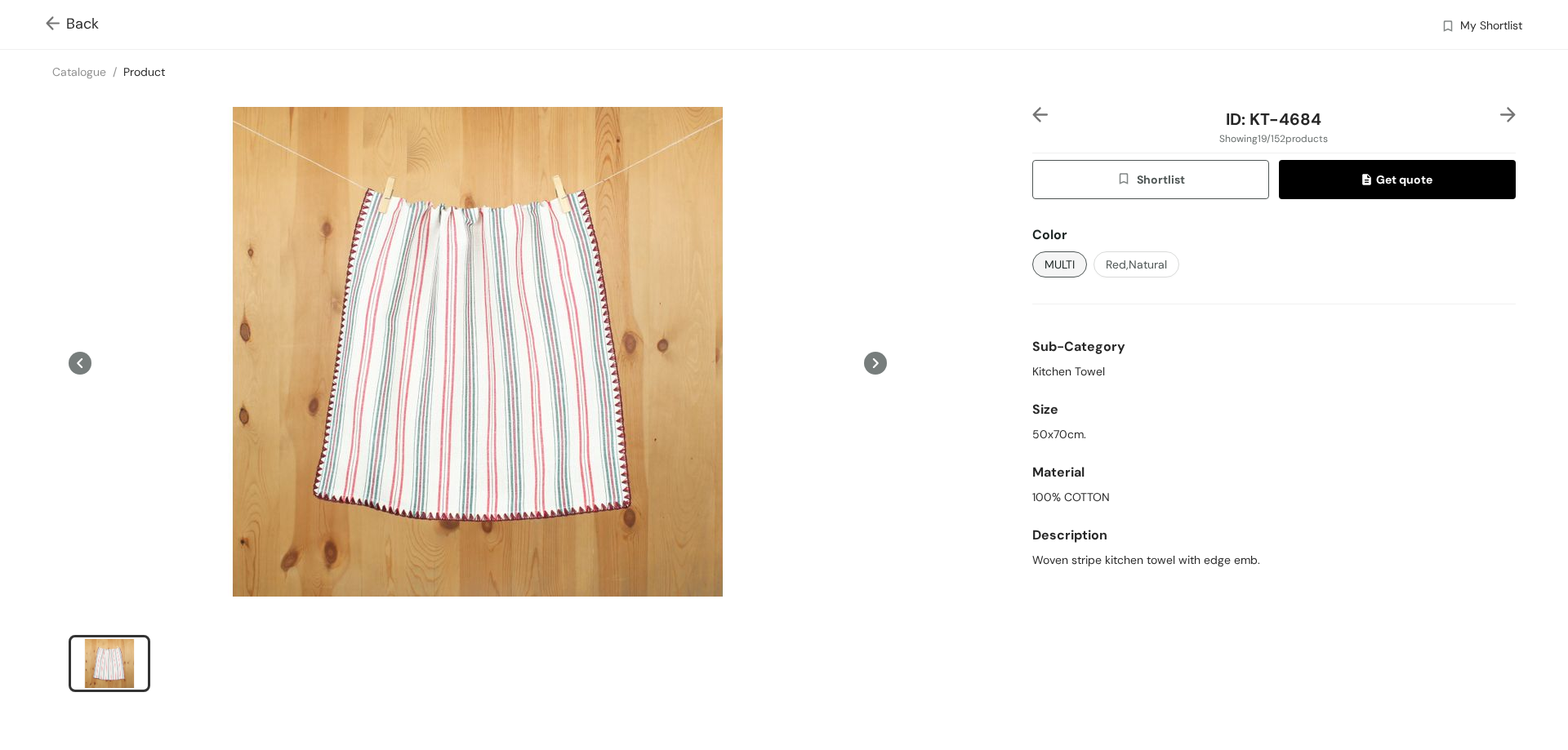
click at [82, 26] on span "Back" at bounding box center [72, 24] width 53 height 22
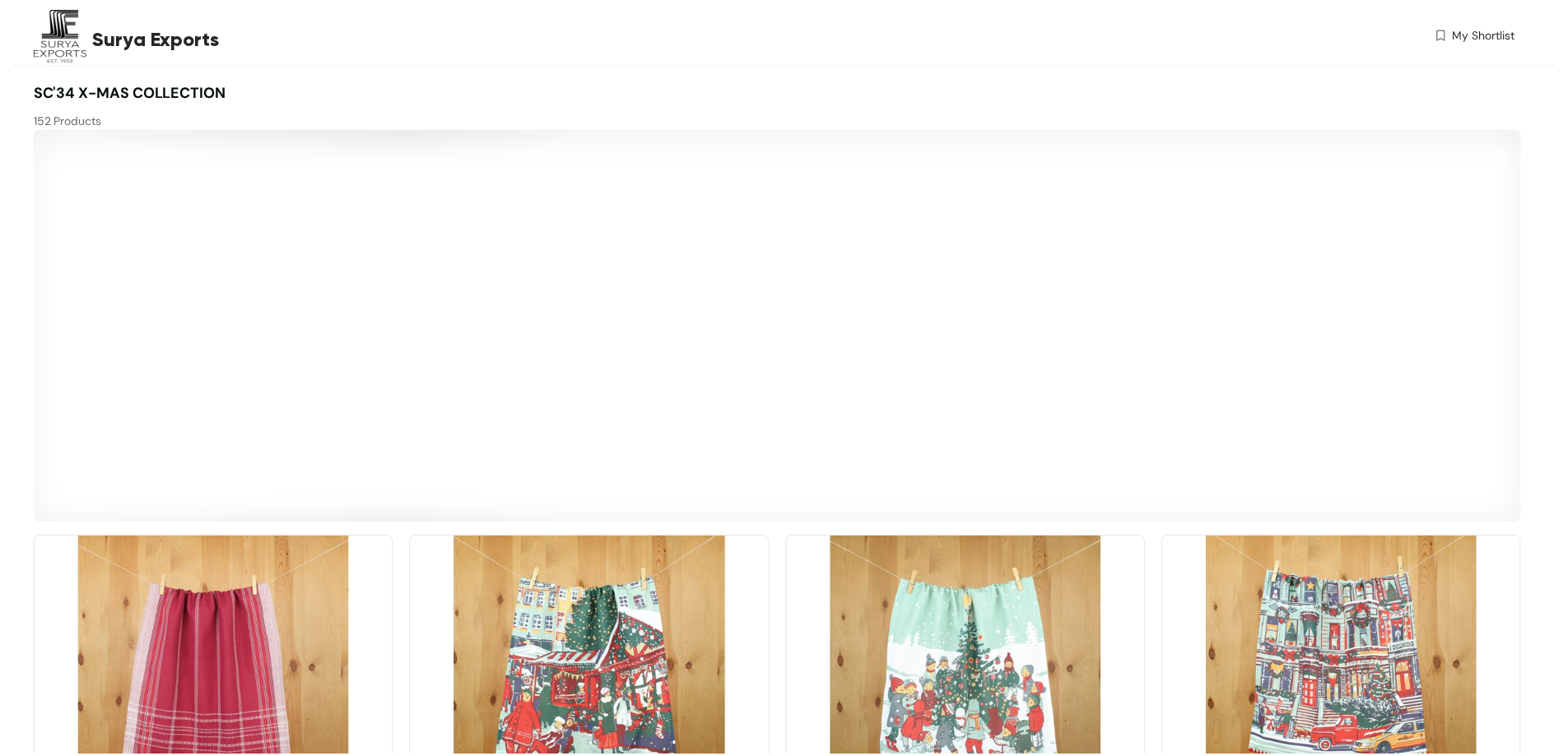
scroll to position [1834, 0]
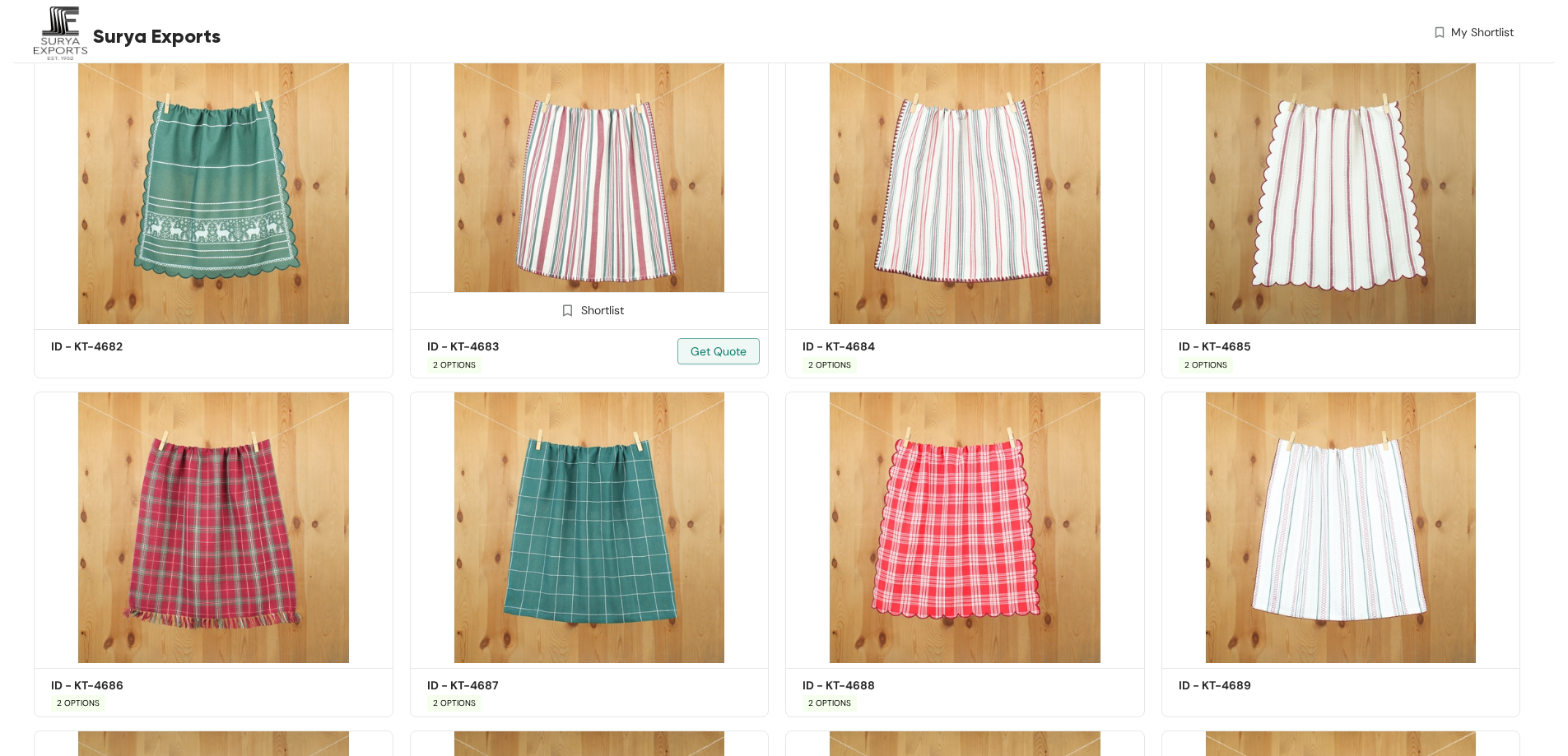
click at [594, 192] on img at bounding box center [589, 189] width 360 height 272
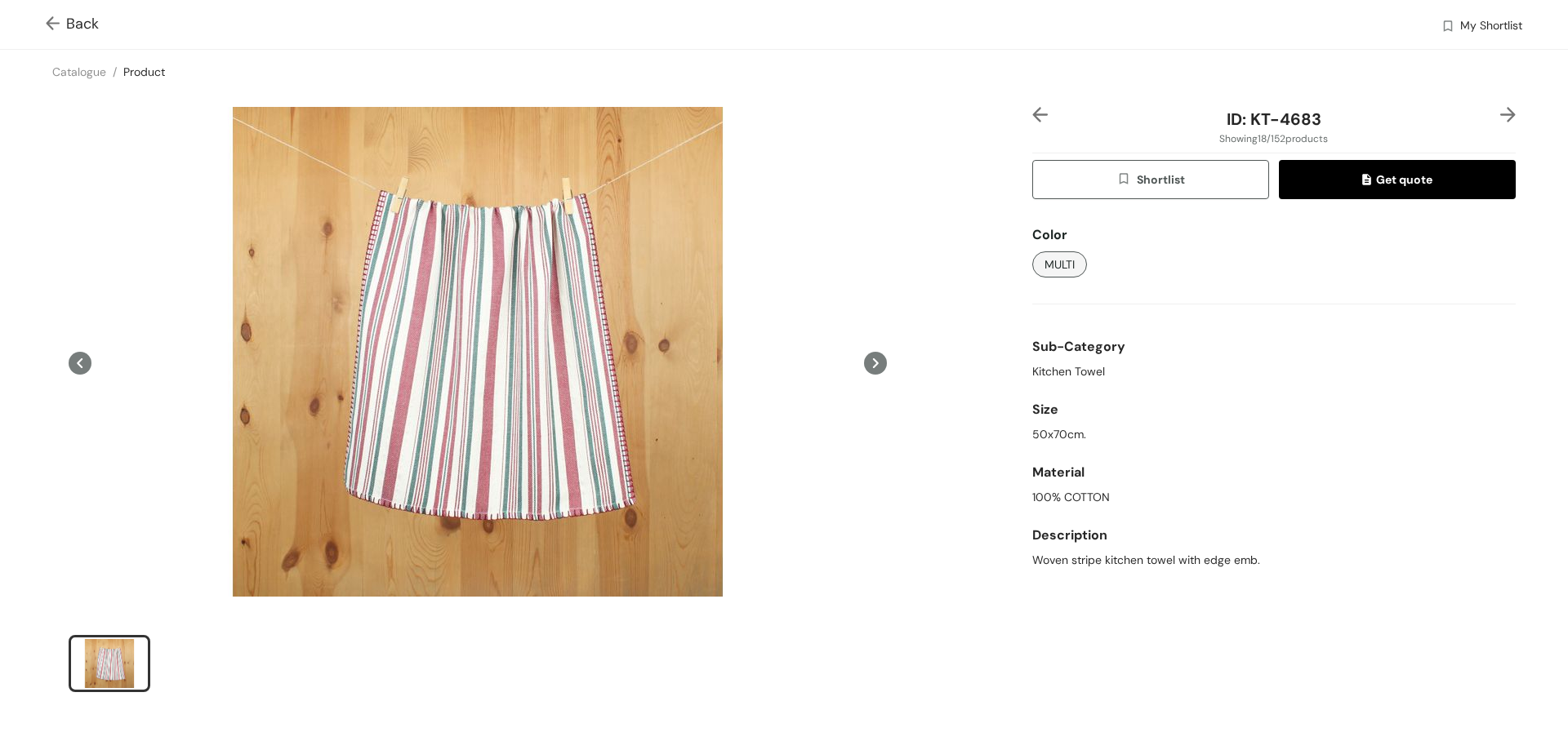
click at [64, 24] on img at bounding box center [55, 25] width 20 height 17
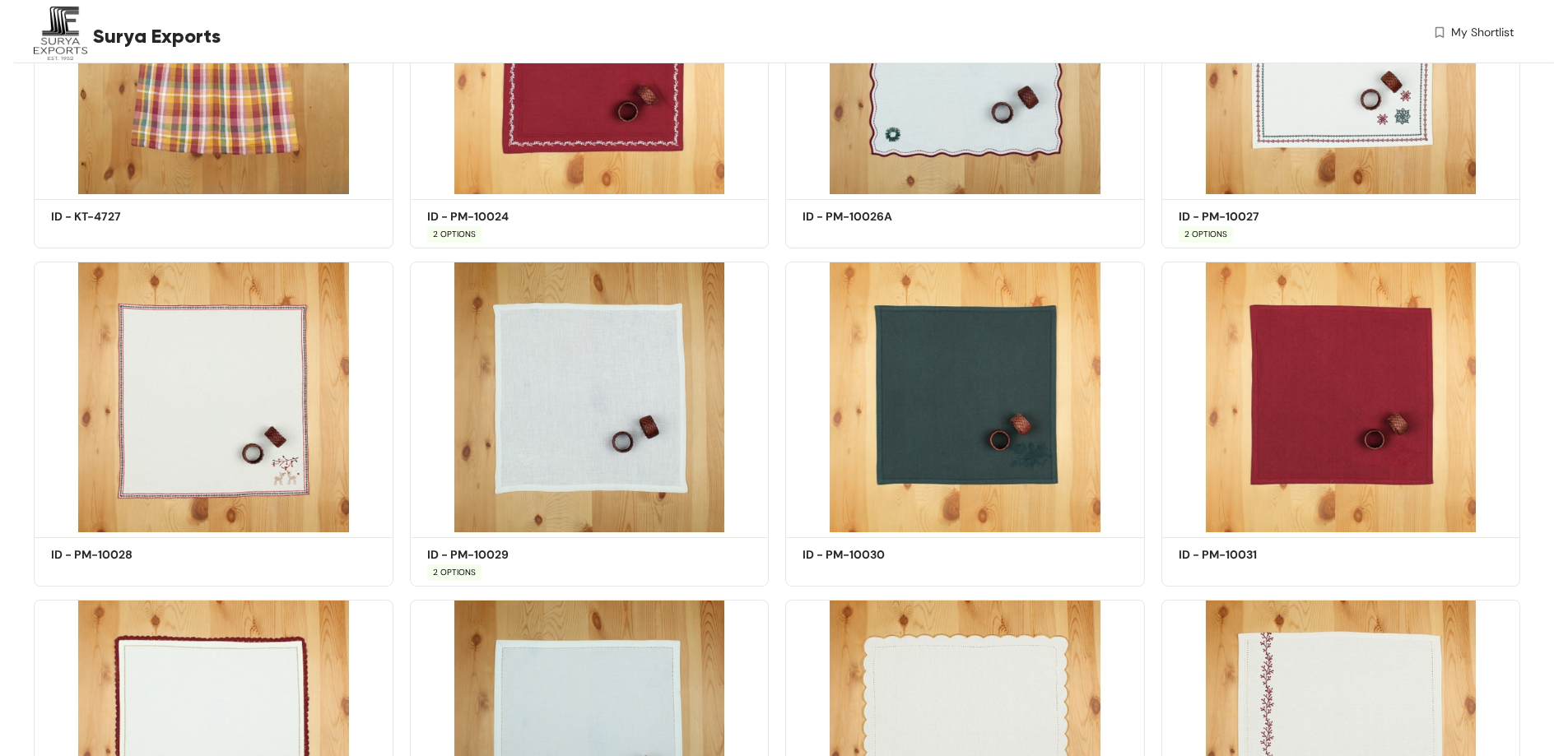
scroll to position [3749, 0]
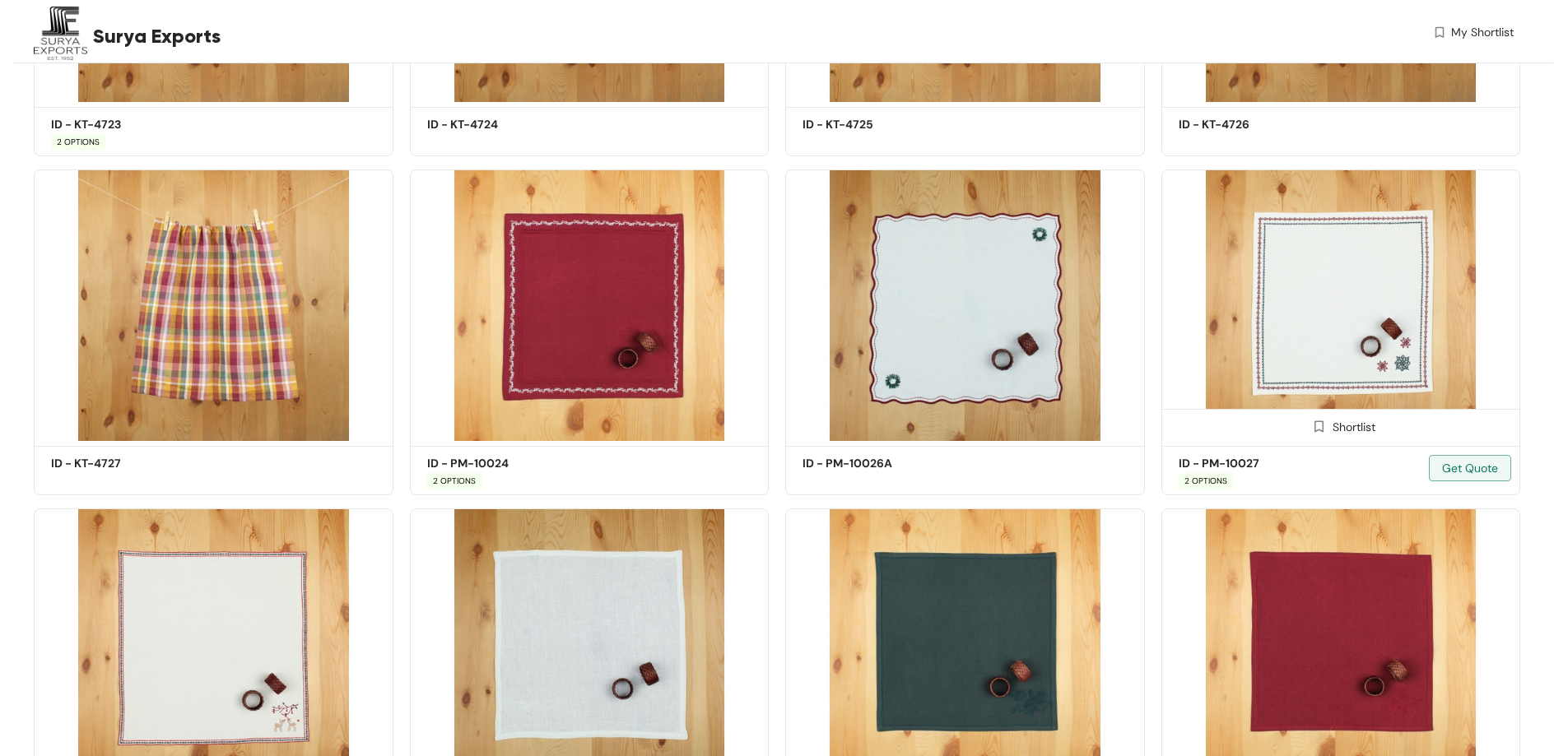
click at [1346, 331] on img at bounding box center [1341, 305] width 360 height 272
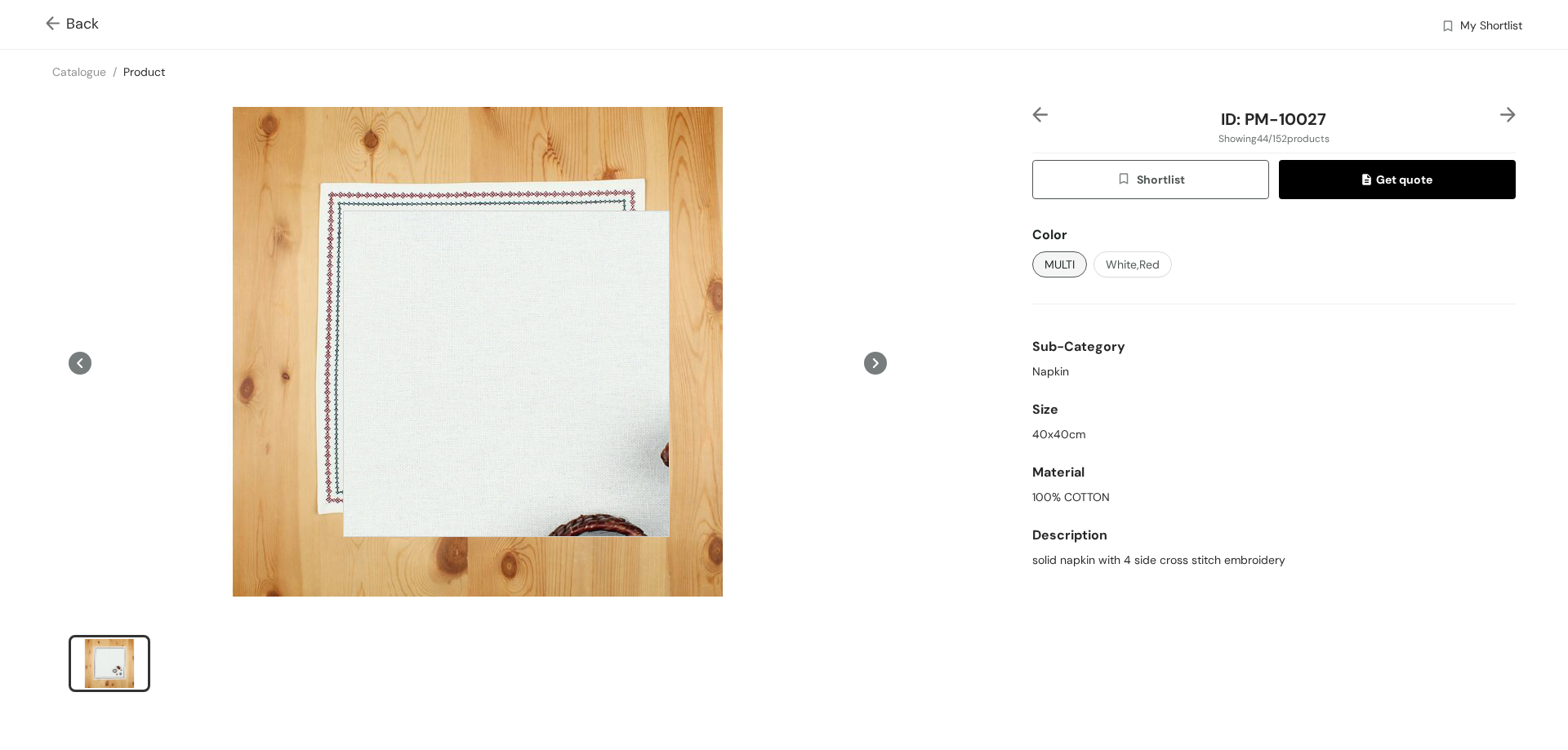
click at [506, 374] on div at bounding box center [506, 373] width 327 height 326
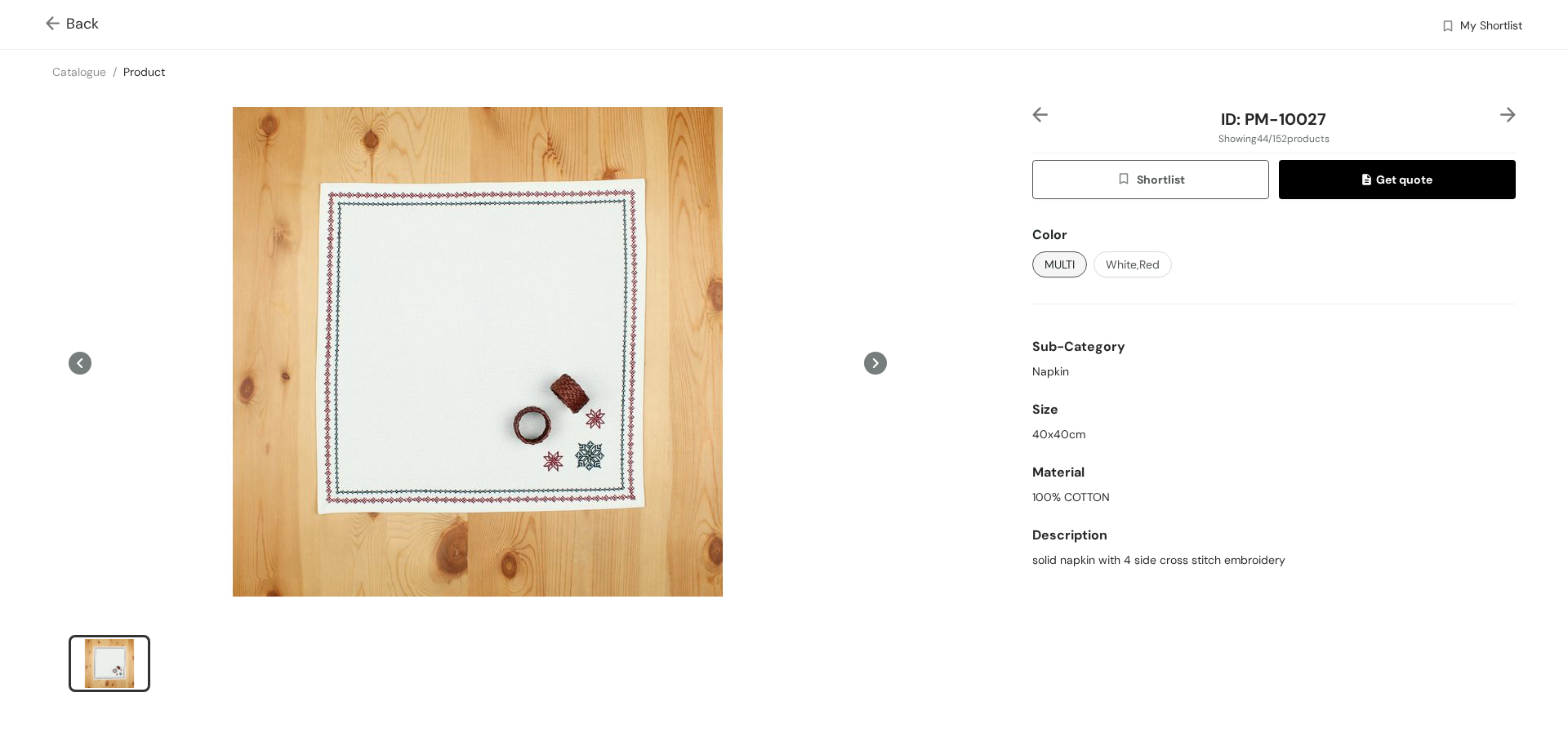
click at [93, 26] on span "Back" at bounding box center [72, 24] width 53 height 22
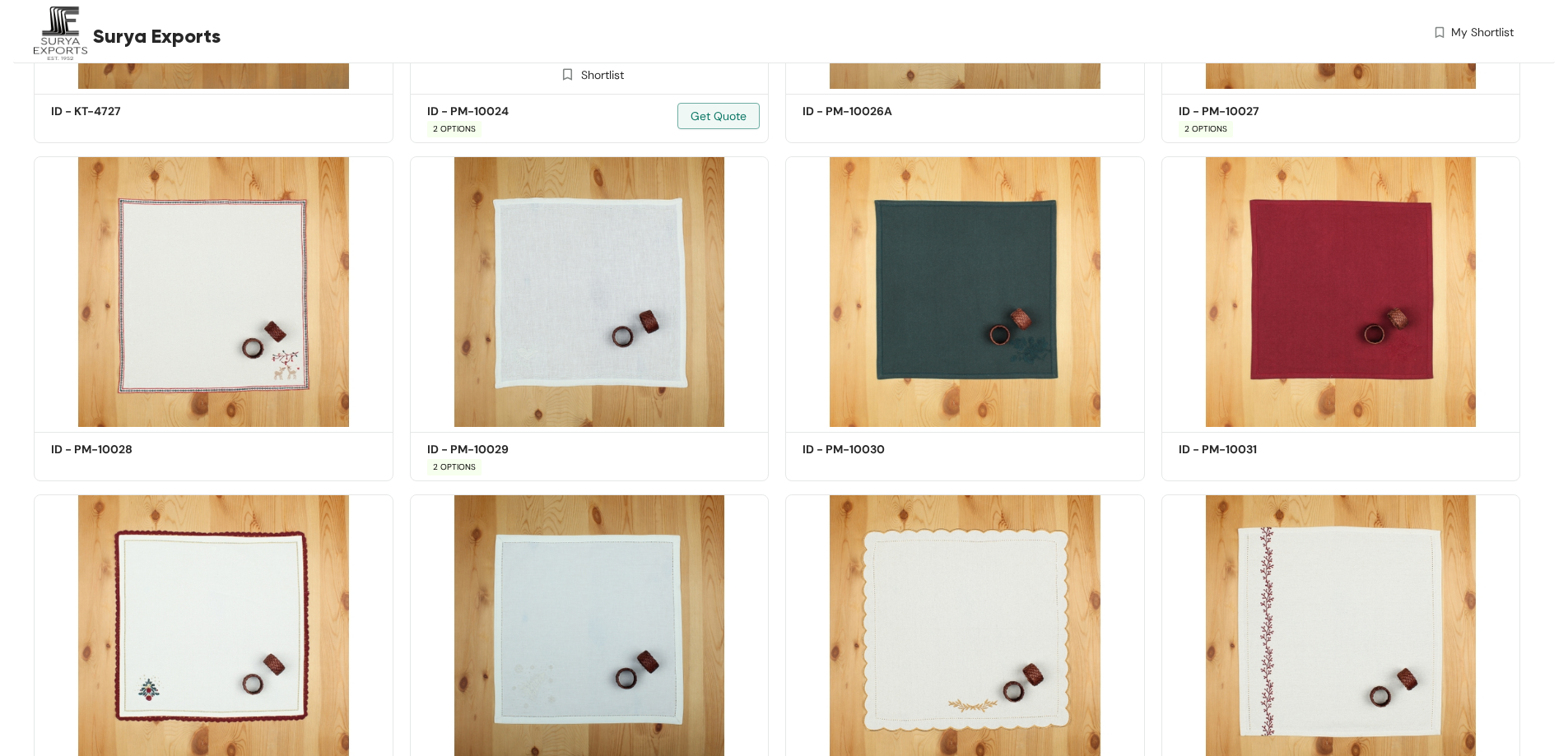
scroll to position [4184, 0]
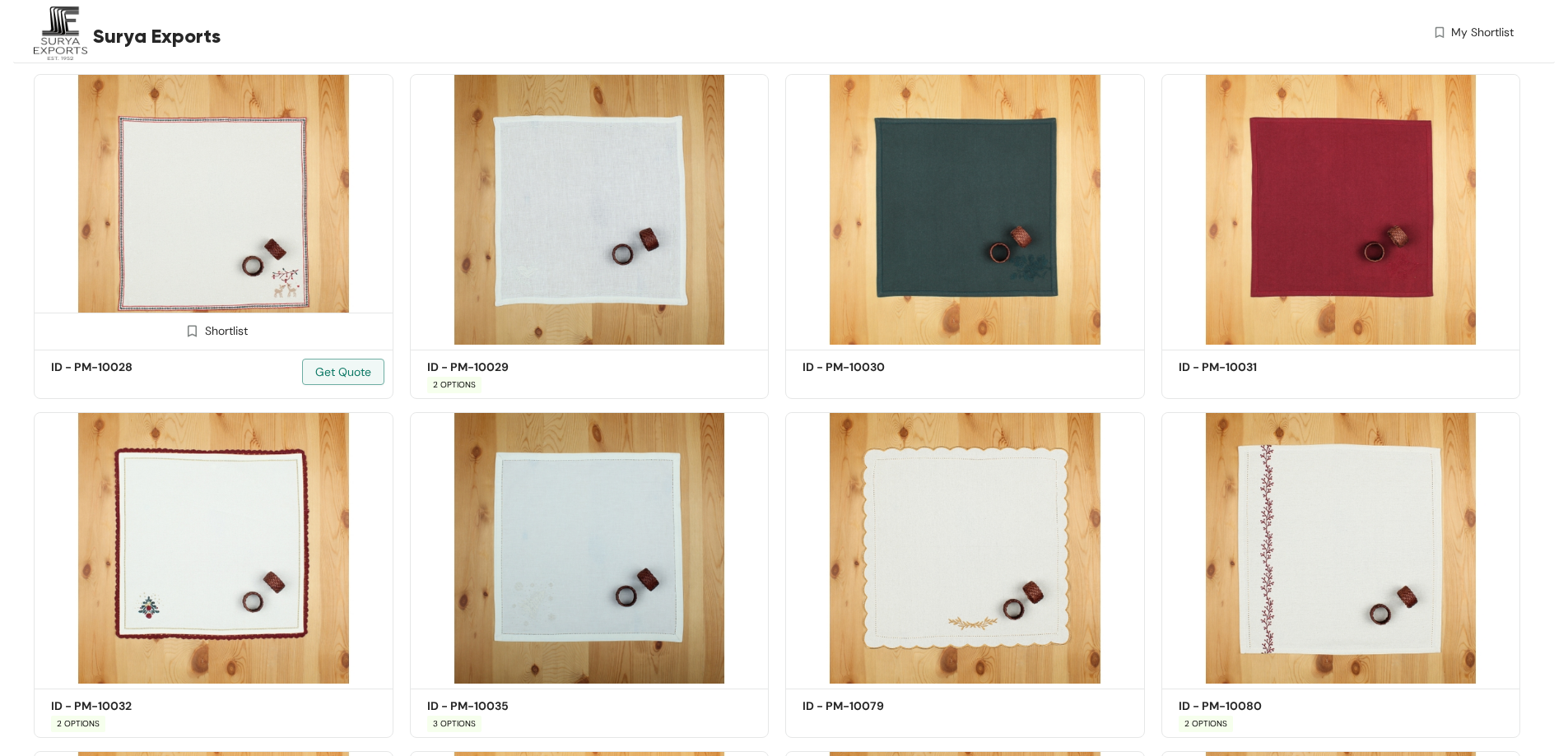
click at [260, 290] on img at bounding box center [213, 209] width 360 height 272
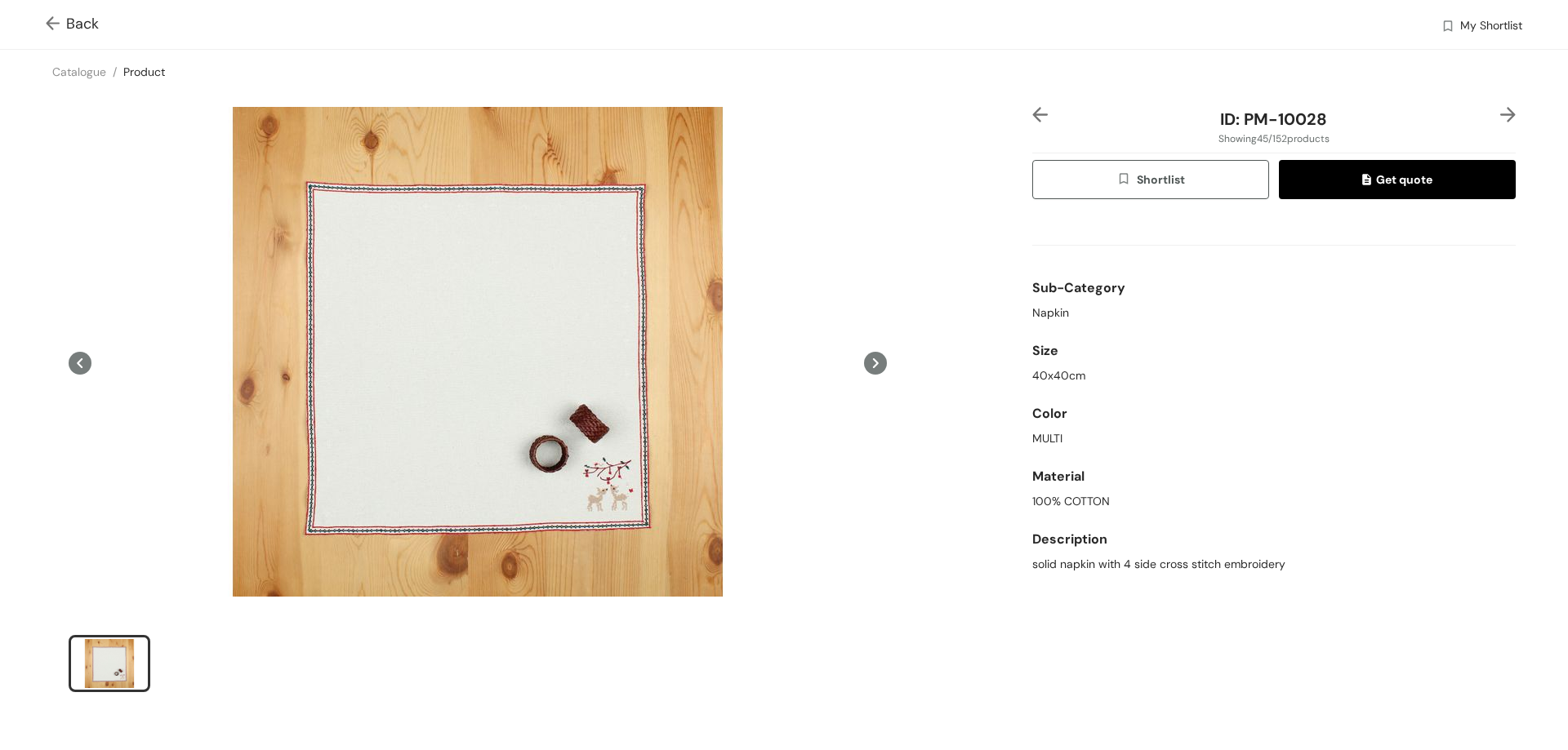
click at [84, 25] on span "Back" at bounding box center [72, 24] width 53 height 22
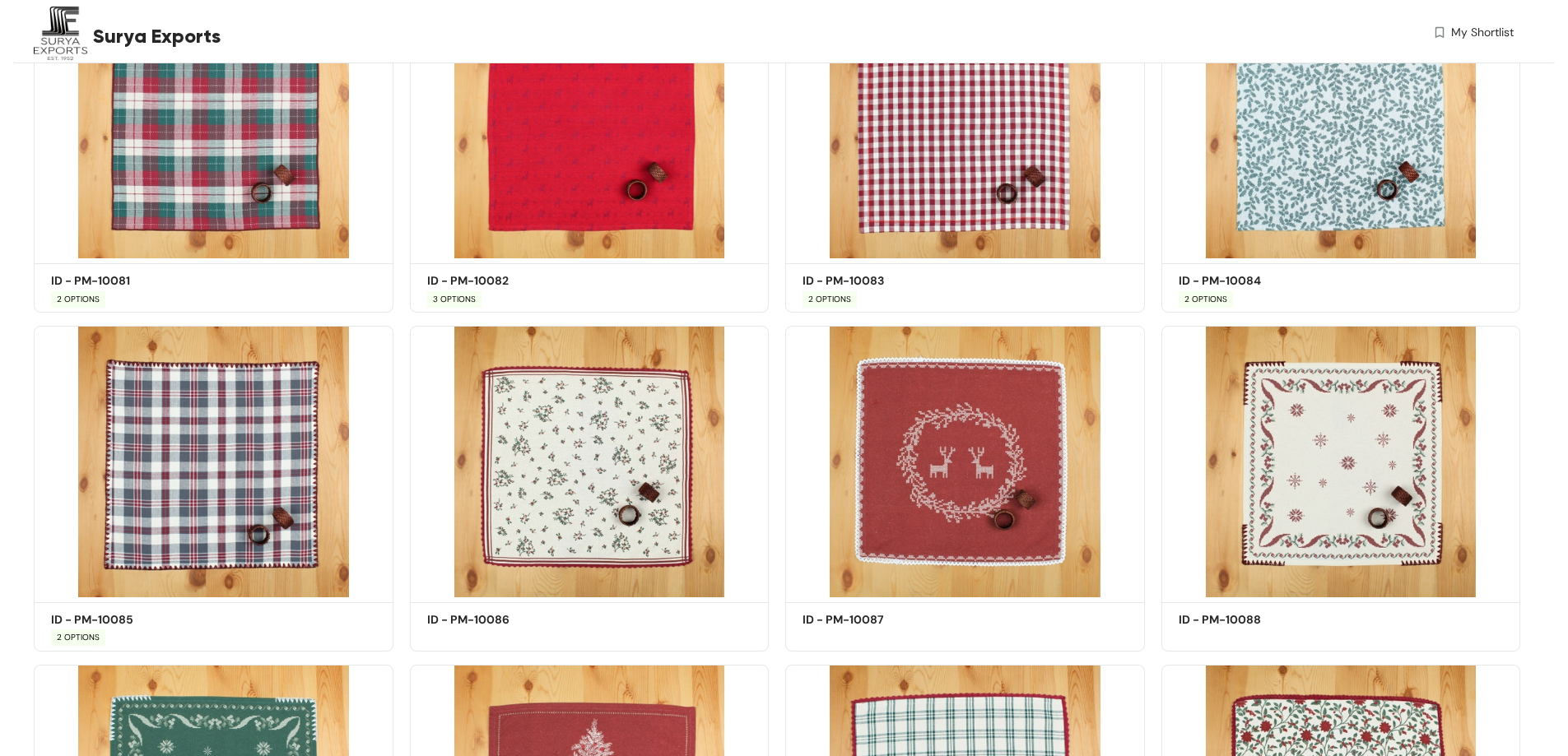
scroll to position [5030, 0]
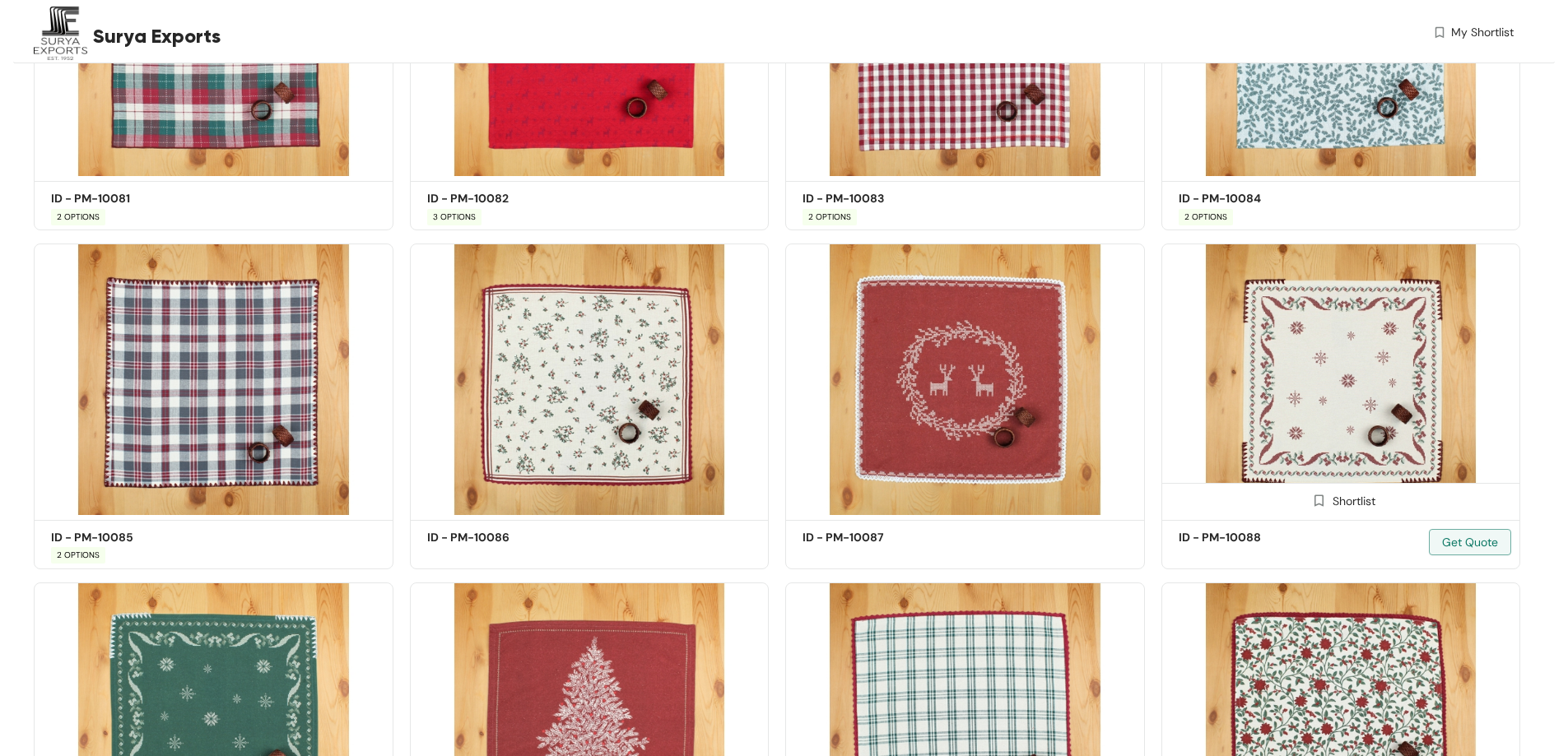
click at [1312, 397] on img at bounding box center [1341, 379] width 360 height 272
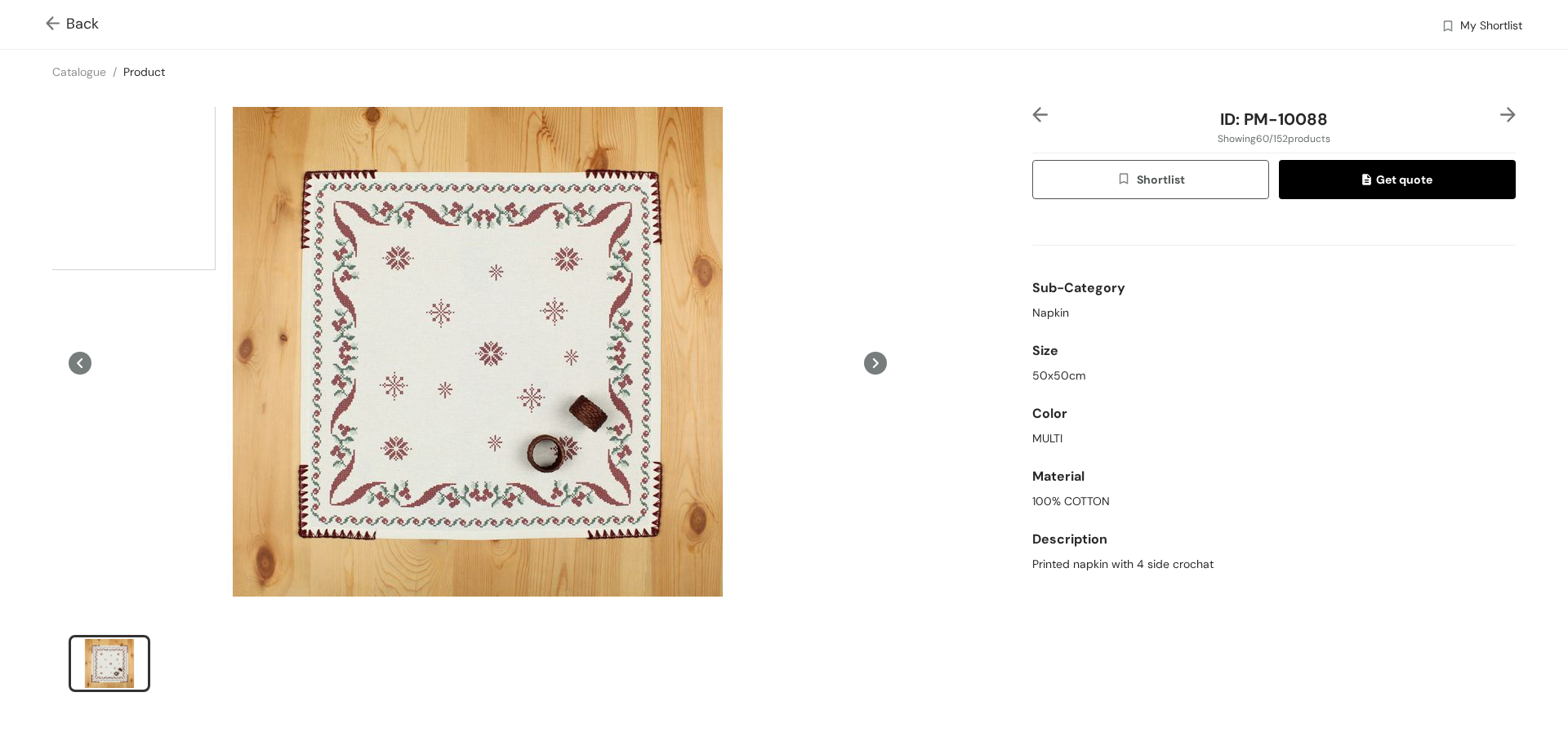
click at [408, 408] on div at bounding box center [478, 351] width 735 height 490
click at [1308, 122] on span "ID: PM-10088" at bounding box center [1273, 119] width 108 height 21
drag, startPoint x: 1317, startPoint y: 118, endPoint x: 1207, endPoint y: 118, distance: 110.0
click at [1207, 118] on div "ID: PM-10088" at bounding box center [1273, 119] width 403 height 25
click at [1314, 128] on span "ID: PM-10088" at bounding box center [1273, 119] width 108 height 21
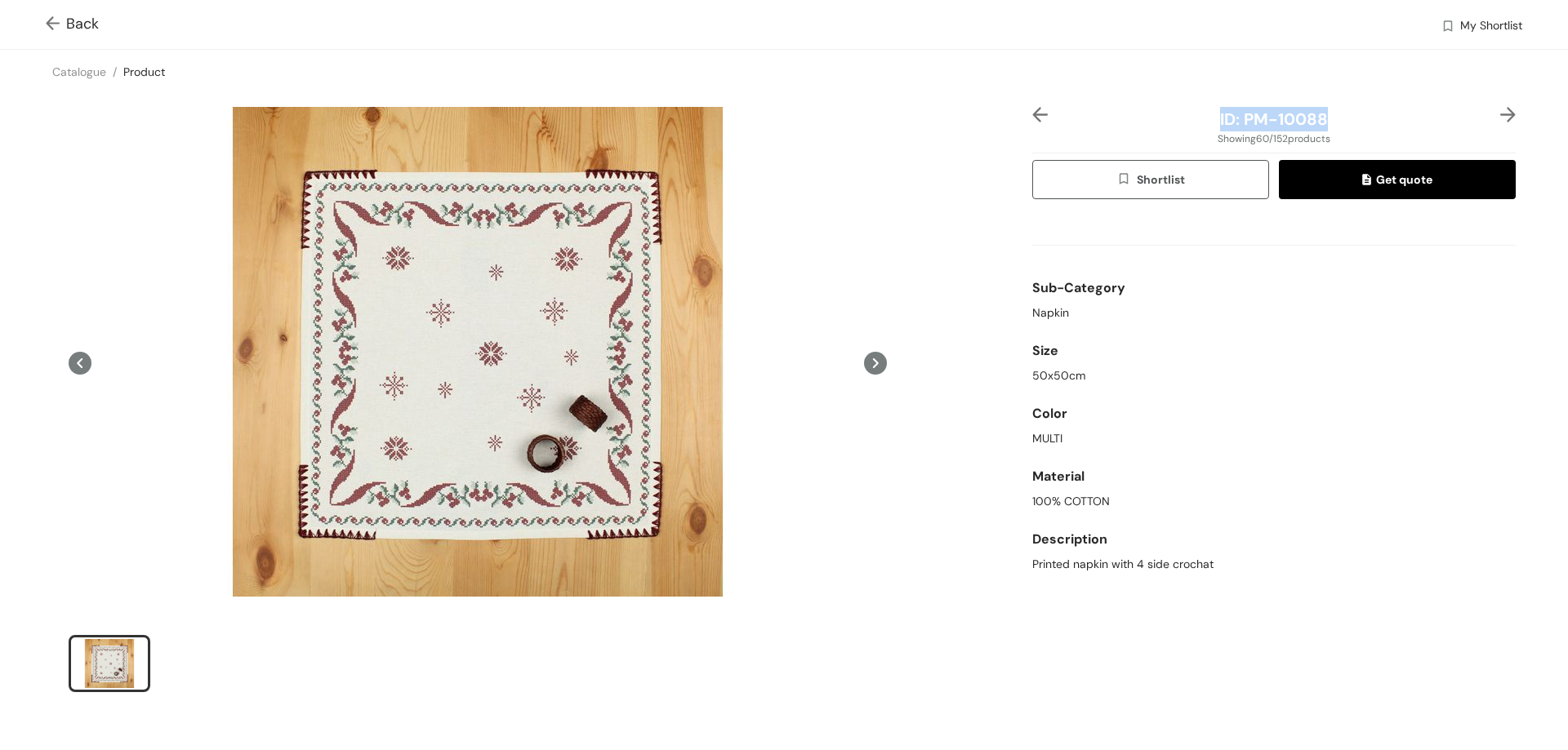
drag, startPoint x: 1321, startPoint y: 116, endPoint x: 1204, endPoint y: 115, distance: 117.0
click at [1204, 115] on div "ID: PM-10088" at bounding box center [1273, 119] width 403 height 25
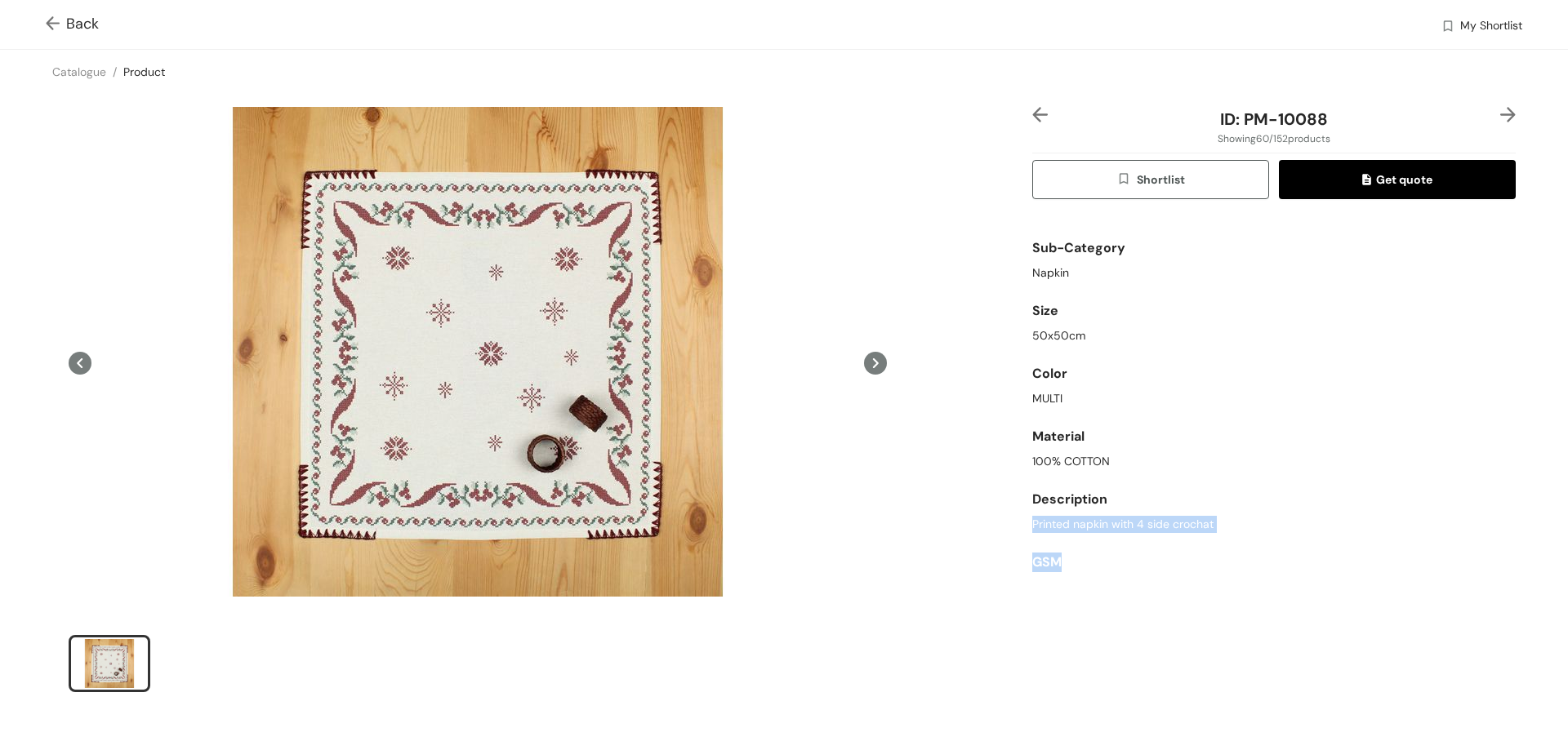
scroll to position [67, 0]
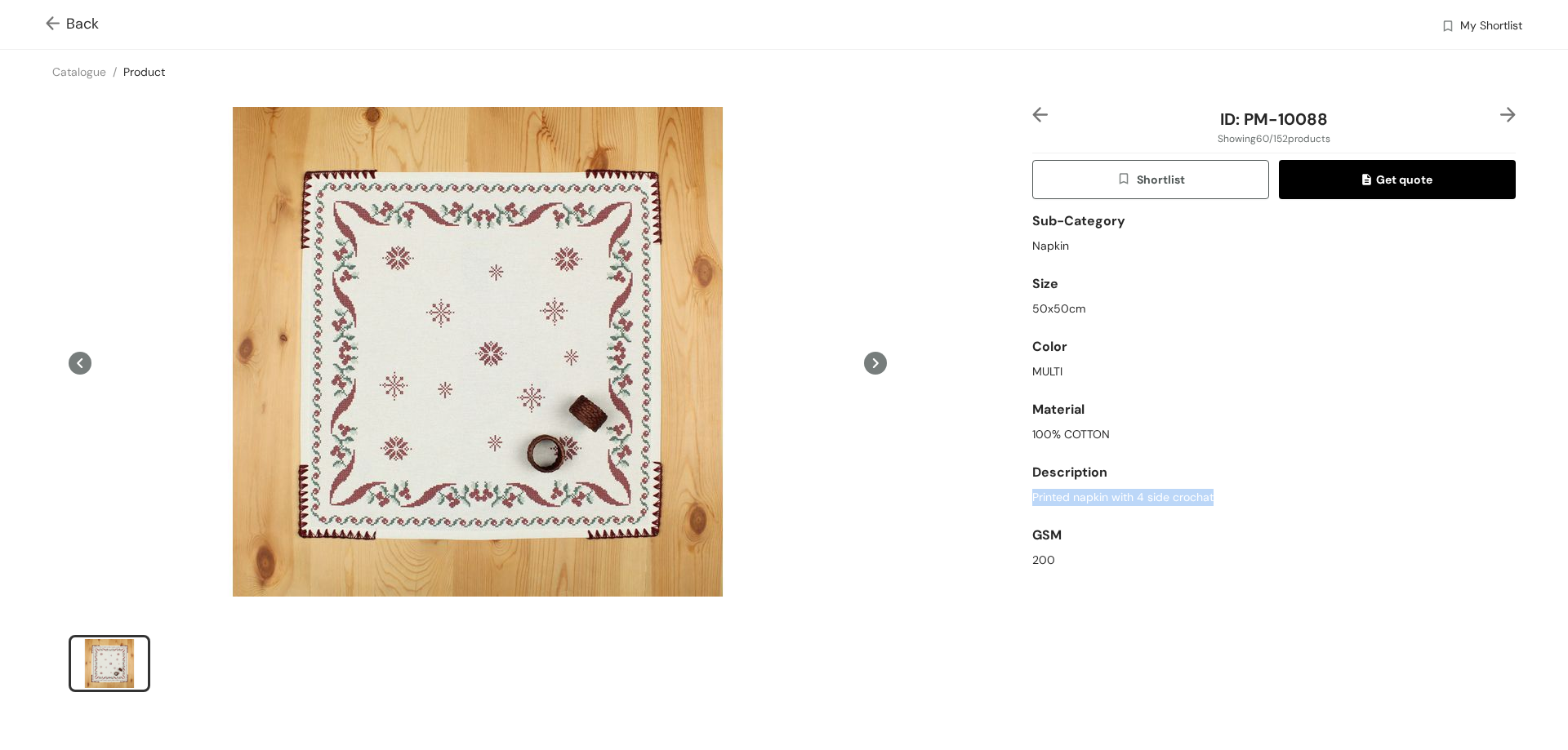
drag, startPoint x: 1206, startPoint y: 565, endPoint x: 1019, endPoint y: 500, distance: 198.0
click at [1019, 500] on div "ID: PM-10088 Showing 60 / 152 products Shortlist Get quote Sub-Category Napkin …" at bounding box center [784, 410] width 1575 height 633
click at [72, 29] on span "Back" at bounding box center [72, 24] width 53 height 22
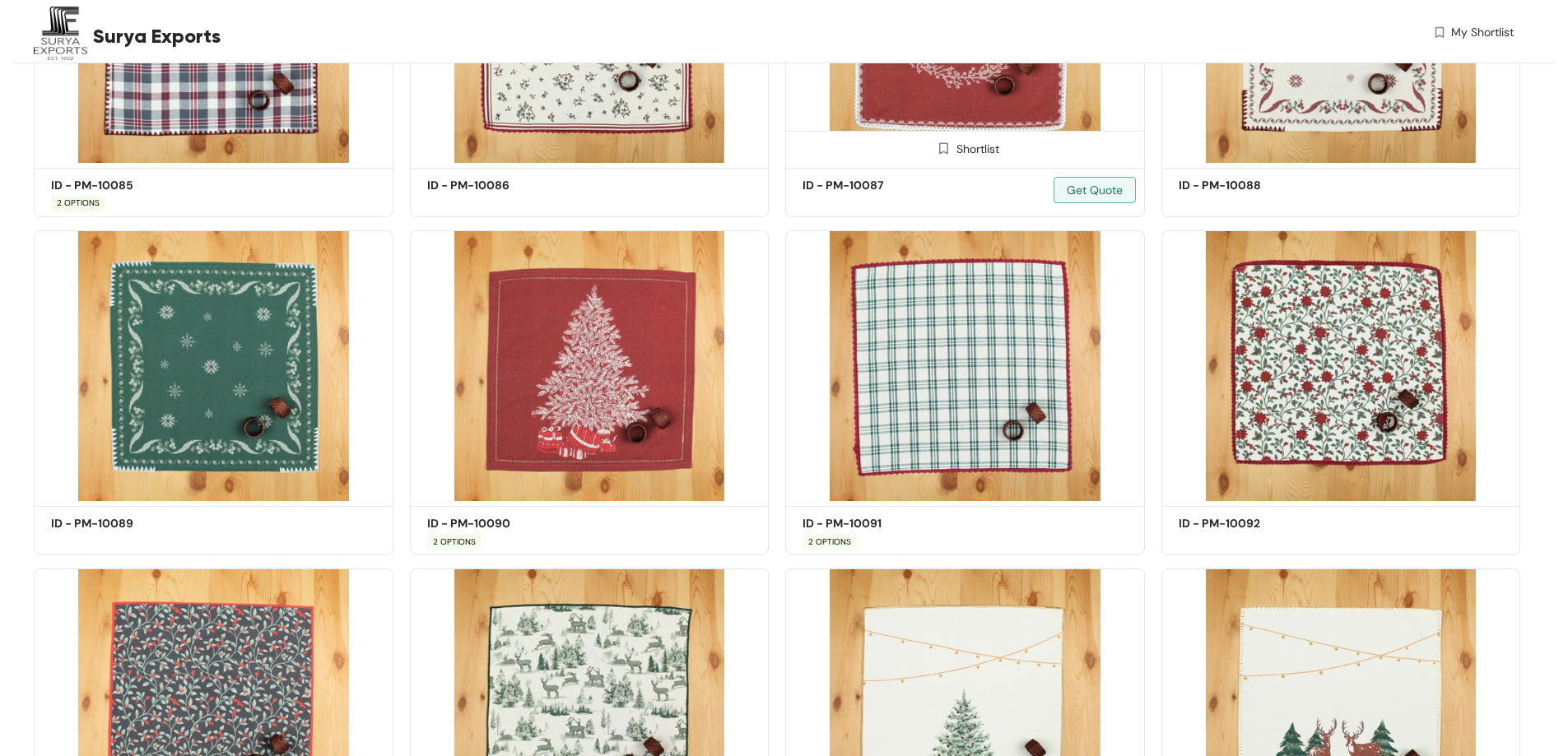
scroll to position [5465, 0]
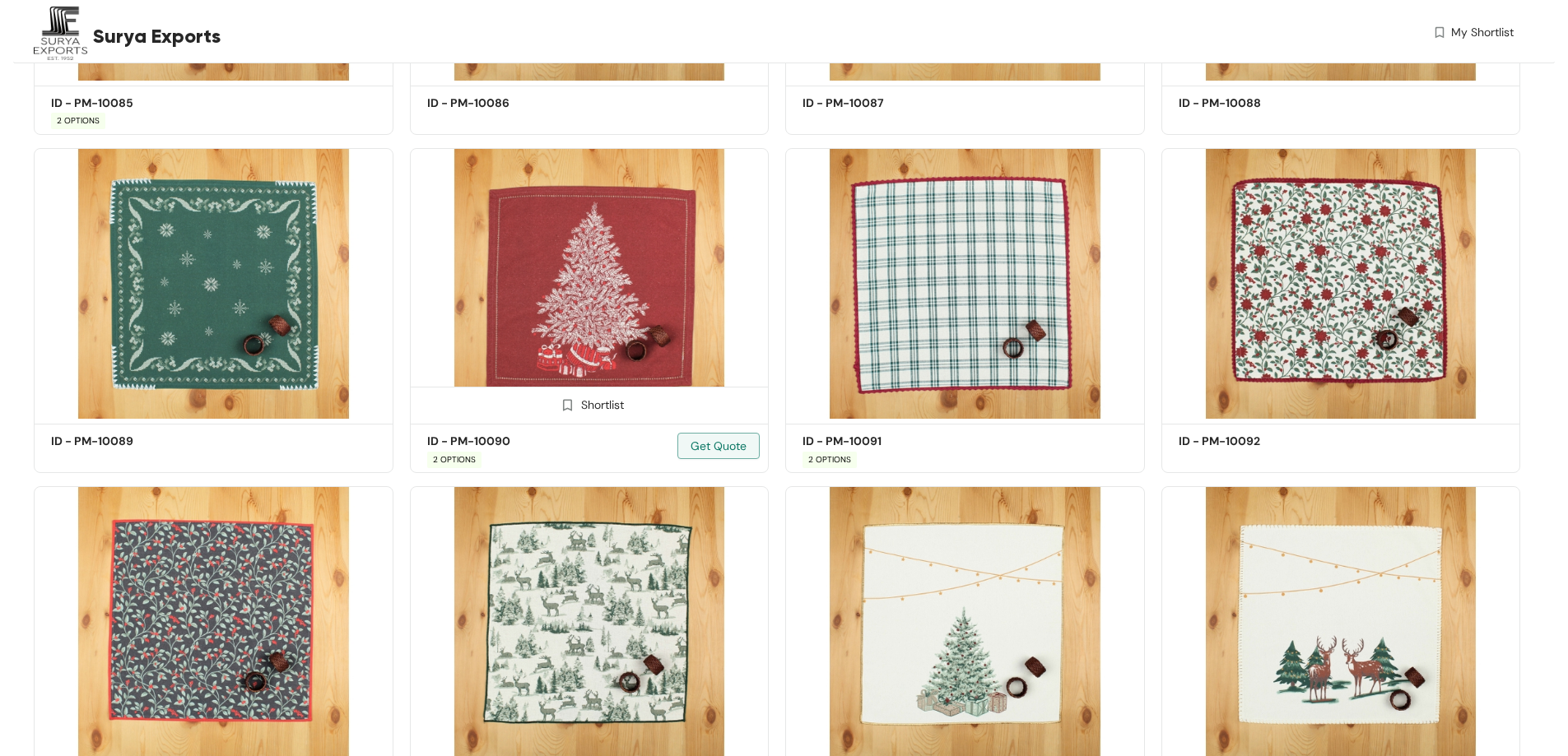
click at [593, 292] on img at bounding box center [589, 283] width 360 height 272
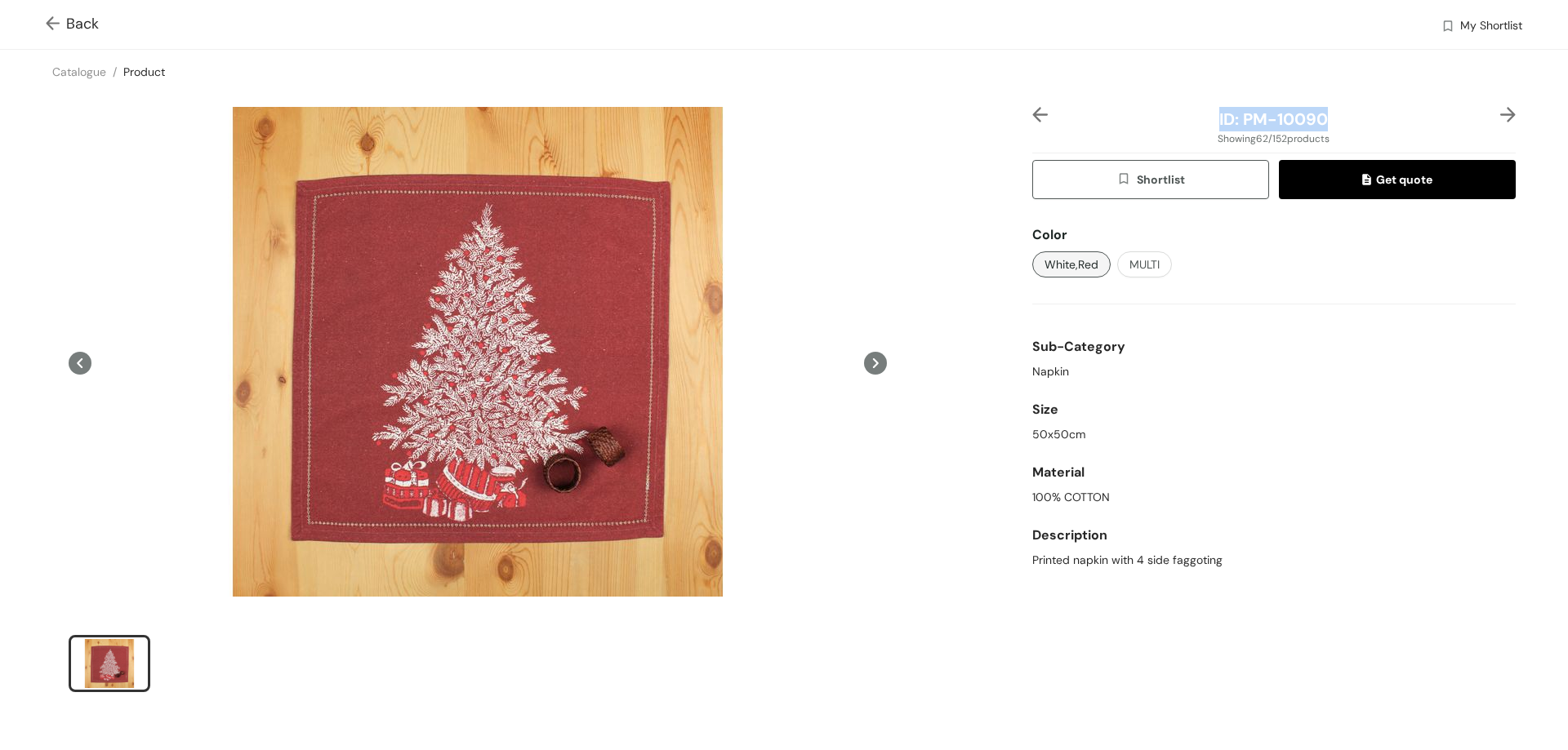
drag, startPoint x: 1320, startPoint y: 123, endPoint x: 1207, endPoint y: 124, distance: 113.0
click at [1207, 124] on div "ID: PM-10090" at bounding box center [1273, 119] width 403 height 25
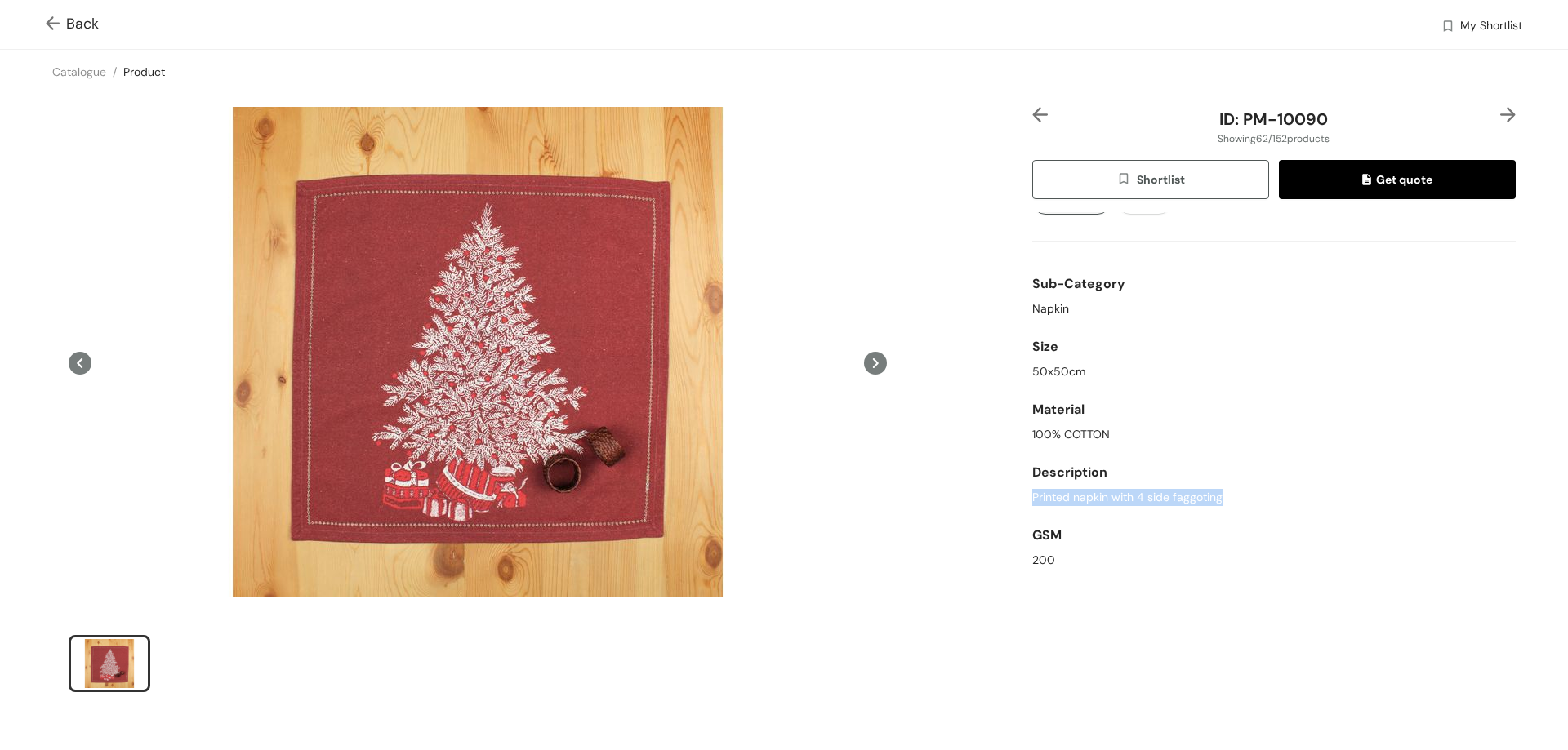
drag, startPoint x: 1219, startPoint y: 563, endPoint x: 1022, endPoint y: 502, distance: 206.2
click at [1029, 502] on div "ID: PM-10090 Showing 62 / 152 products Shortlist Get quote Color White,Red MULT…" at bounding box center [1274, 409] width 490 height 606
click at [77, 15] on span "Back" at bounding box center [72, 24] width 53 height 22
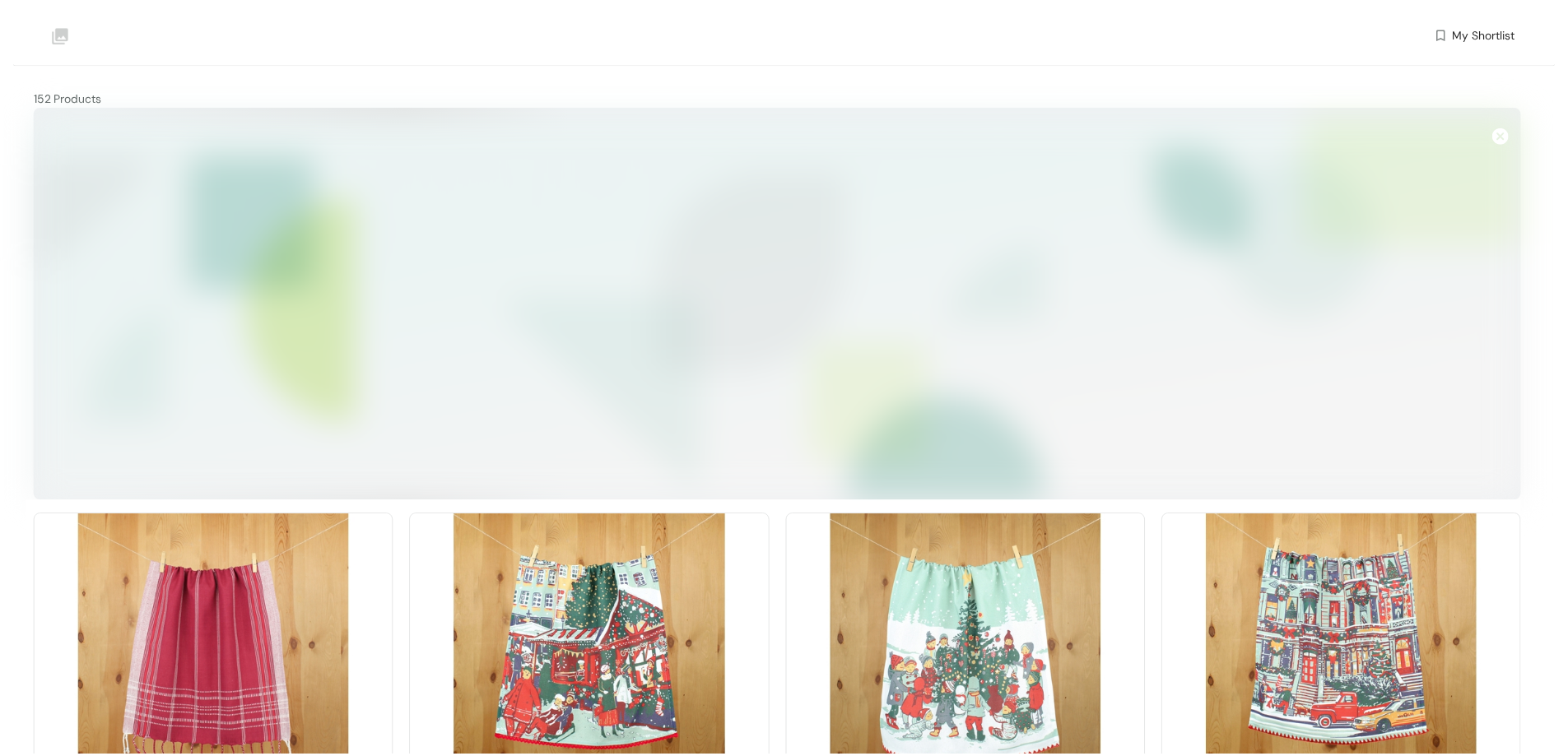
scroll to position [5487, 0]
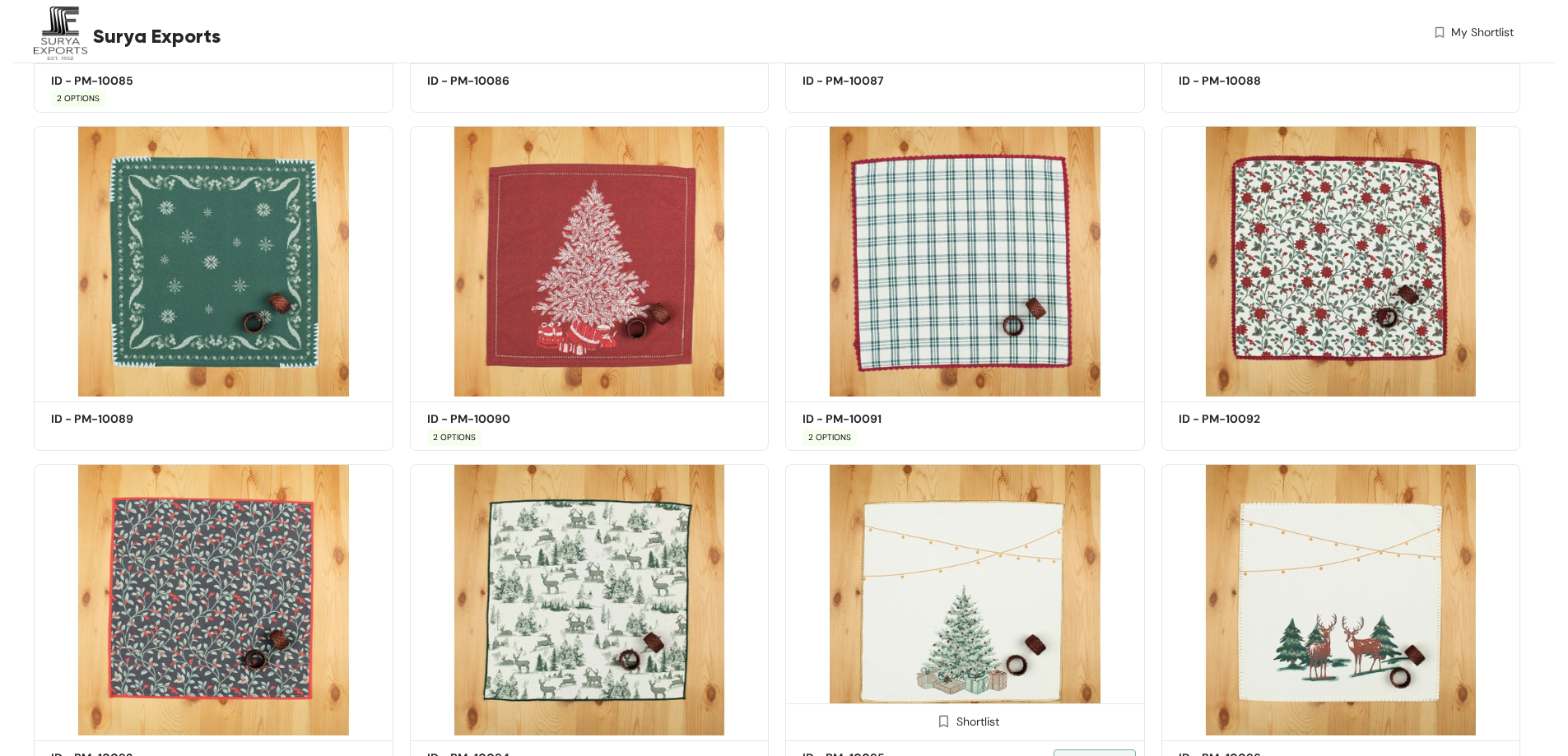
click at [953, 582] on img at bounding box center [964, 600] width 360 height 272
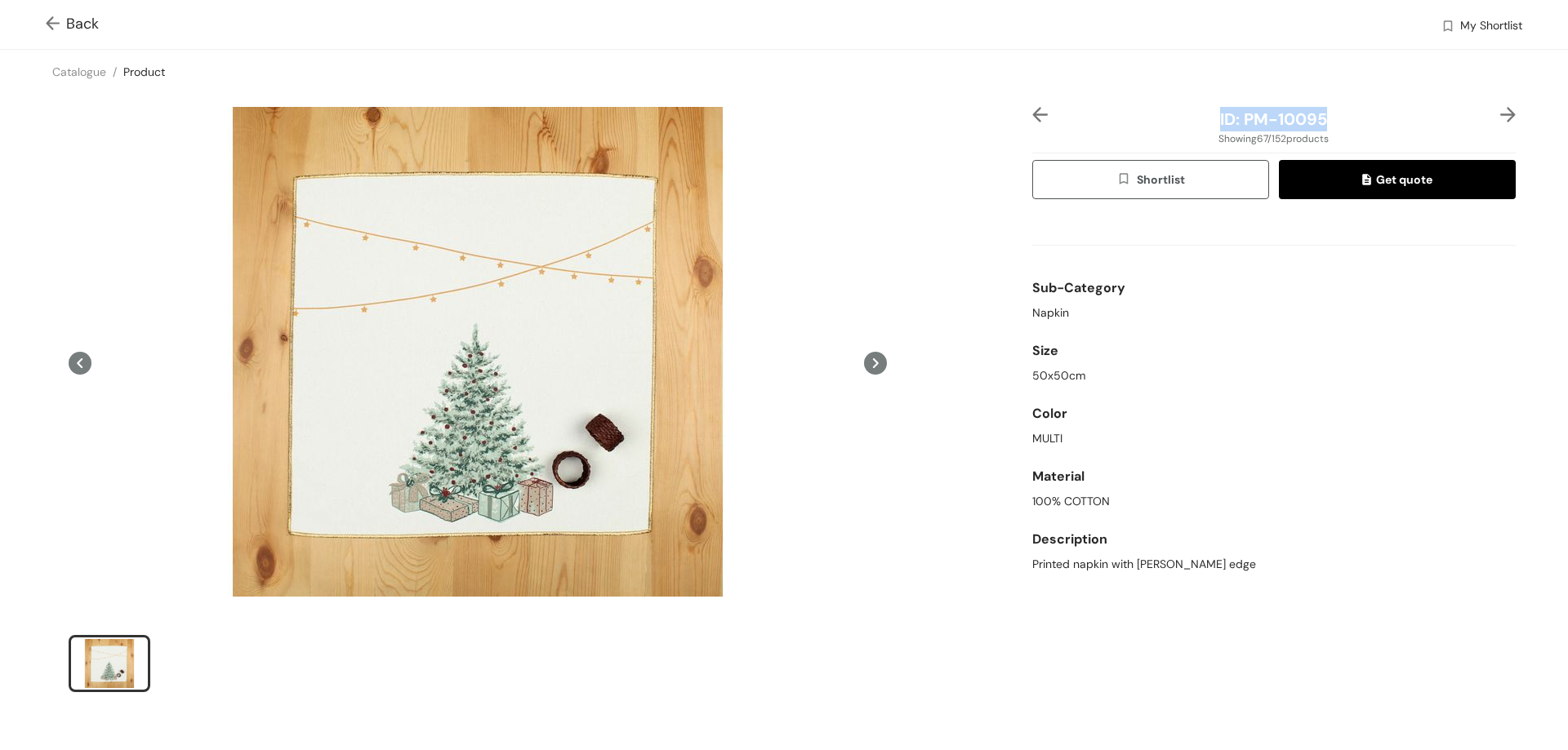
drag, startPoint x: 1315, startPoint y: 120, endPoint x: 1200, endPoint y: 117, distance: 115.0
click at [1200, 117] on div "ID: PM-10095" at bounding box center [1273, 119] width 403 height 25
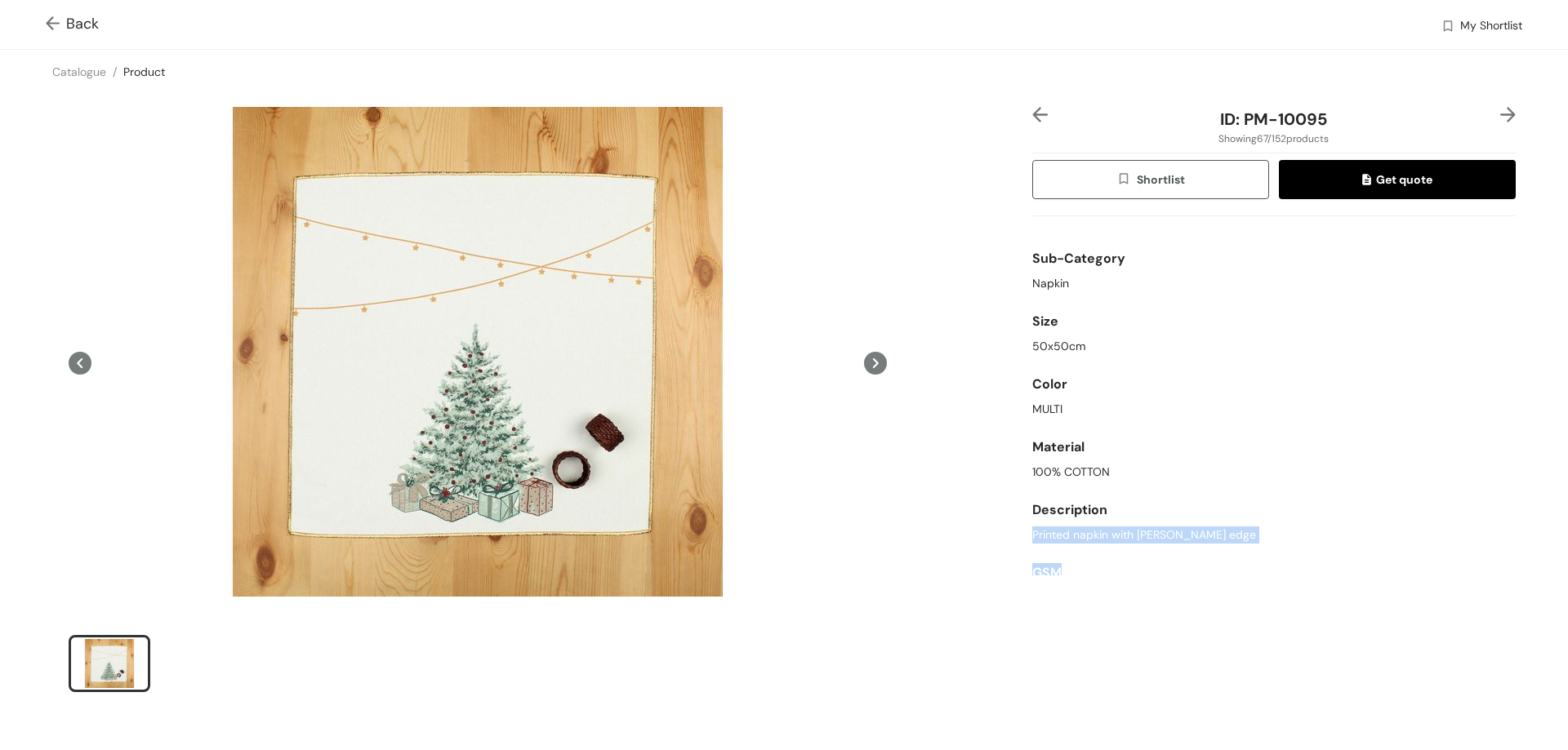
scroll to position [67, 0]
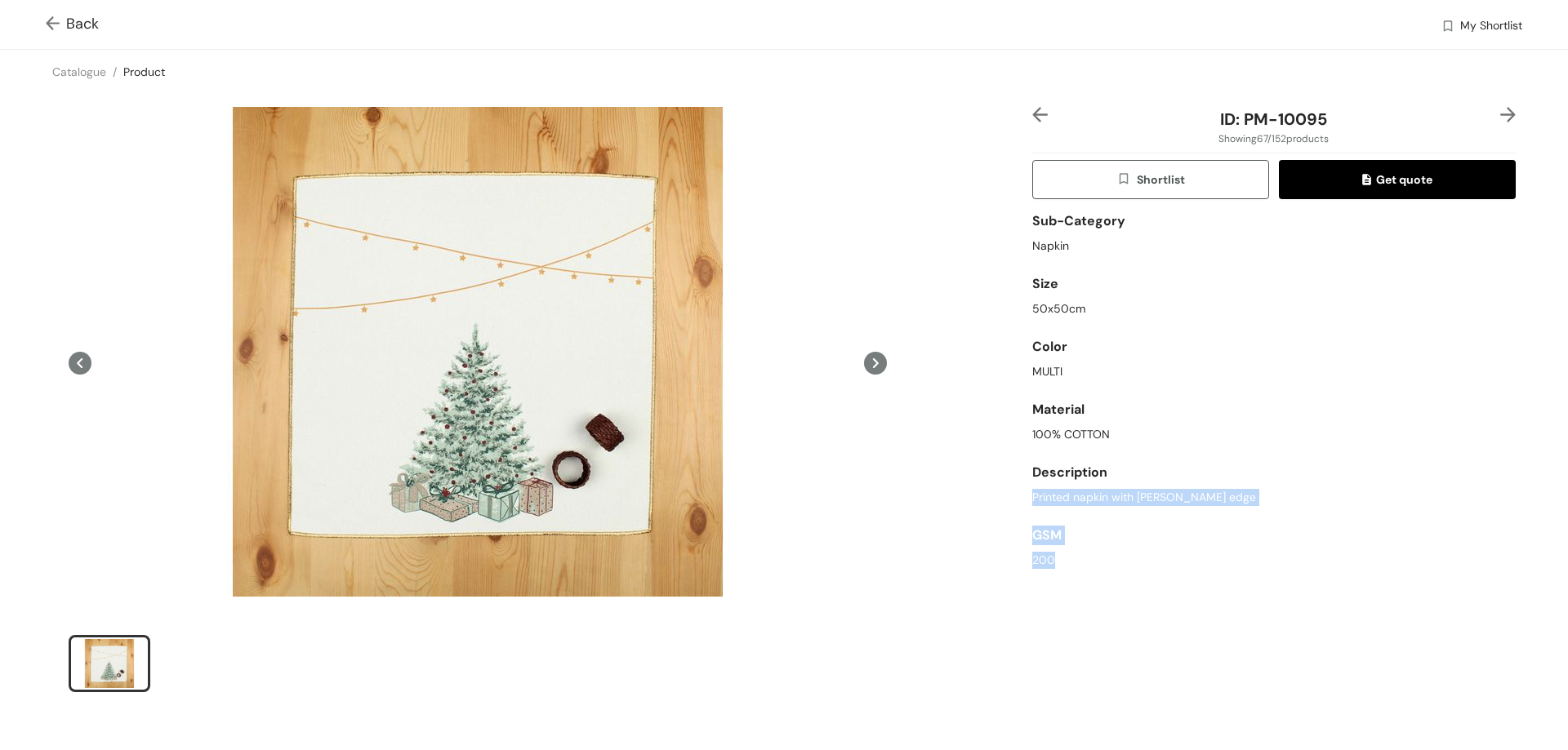
drag, startPoint x: 1201, startPoint y: 569, endPoint x: 1156, endPoint y: 561, distance: 45.7
click at [1156, 561] on div "Sub-Category Napkin Size 50x50cm Color MULTI Material 100% COTTON Description P…" at bounding box center [1274, 394] width 484 height 364
click at [1110, 540] on div "GSM" at bounding box center [1274, 535] width 484 height 32
drag, startPoint x: 1199, startPoint y: 498, endPoint x: 1008, endPoint y: 495, distance: 191.0
click at [1008, 495] on div "ID: PM-10095 Showing 67 / 152 products Shortlist Get quote Sub-Category Napkin …" at bounding box center [784, 410] width 1575 height 633
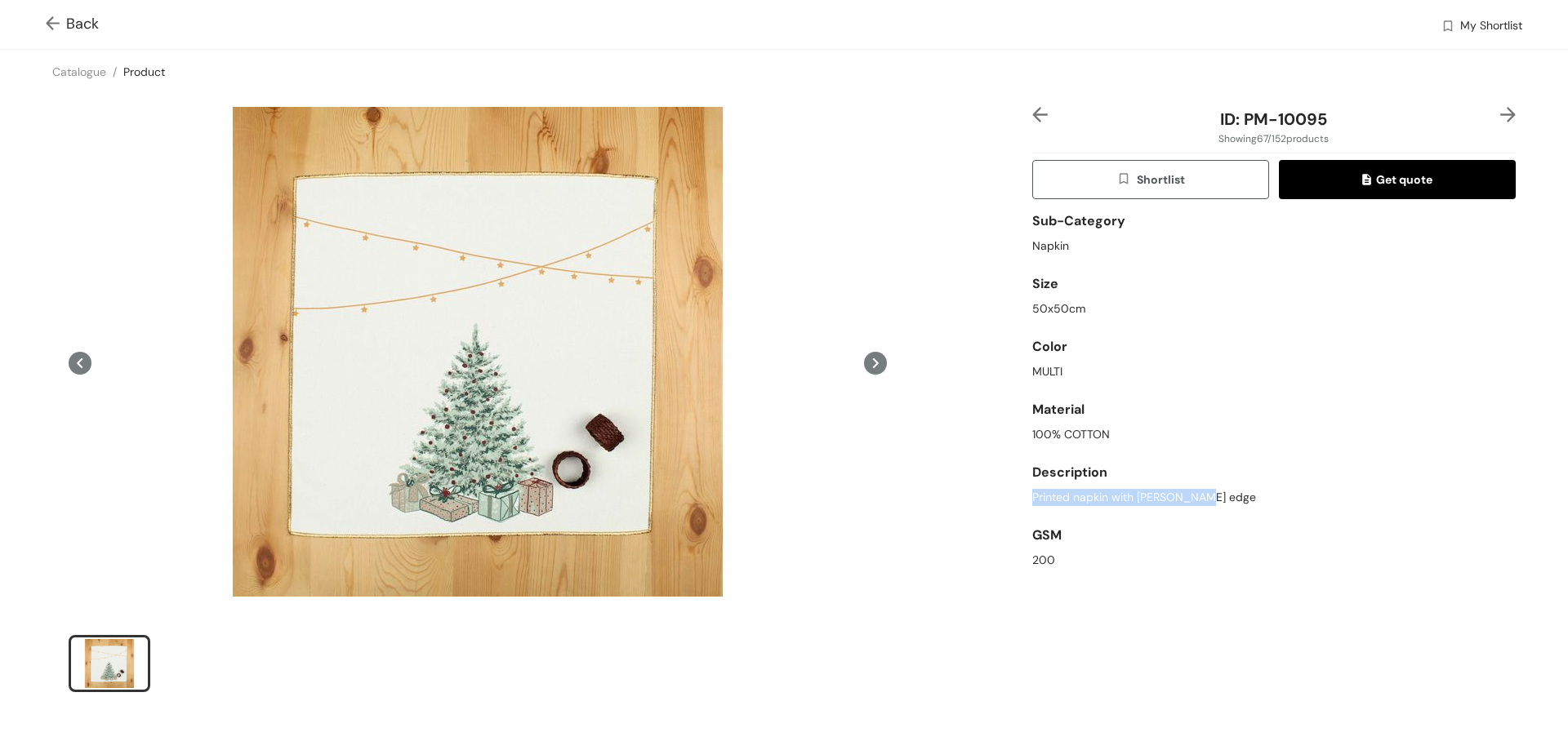
click at [82, 28] on span "Back" at bounding box center [72, 24] width 53 height 22
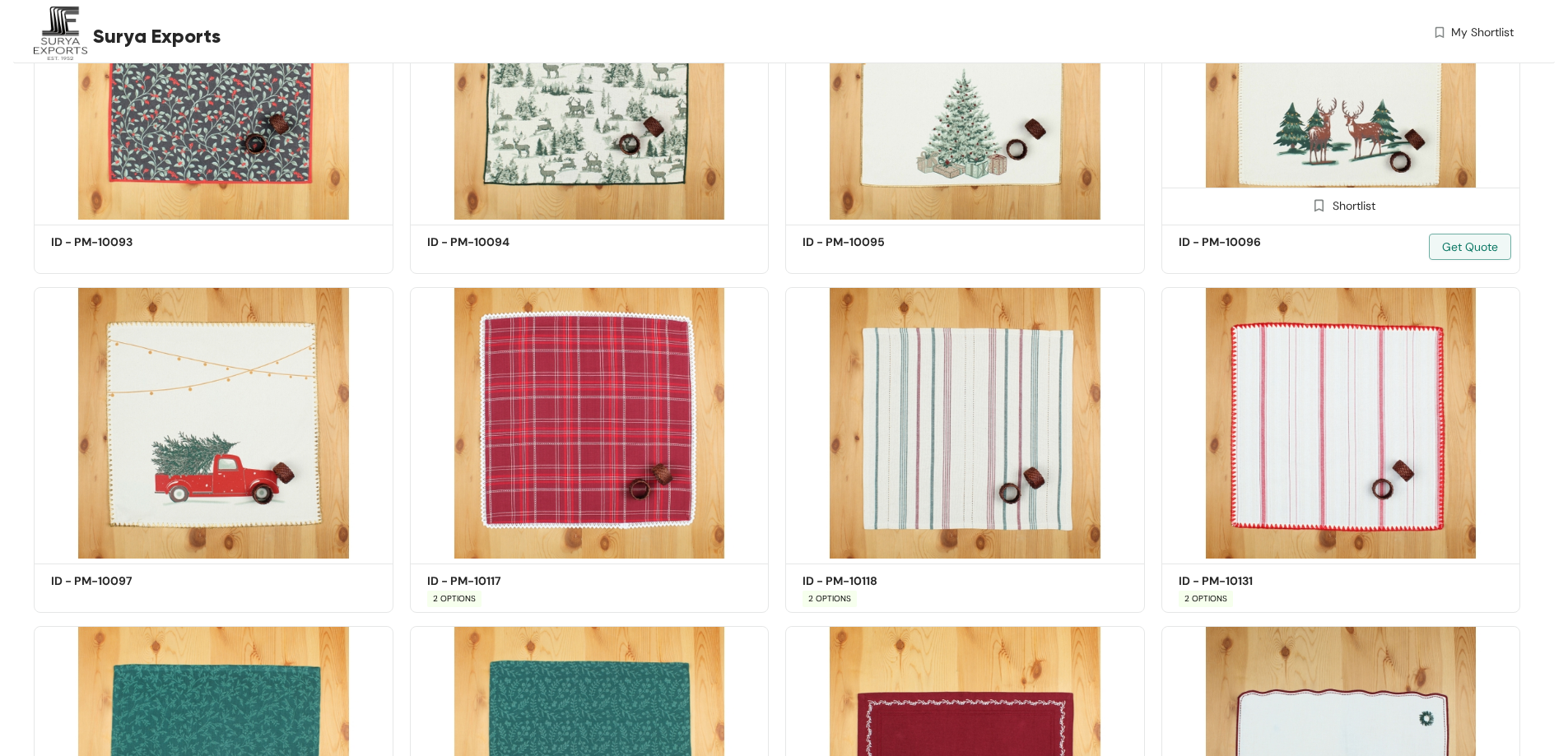
scroll to position [6084, 0]
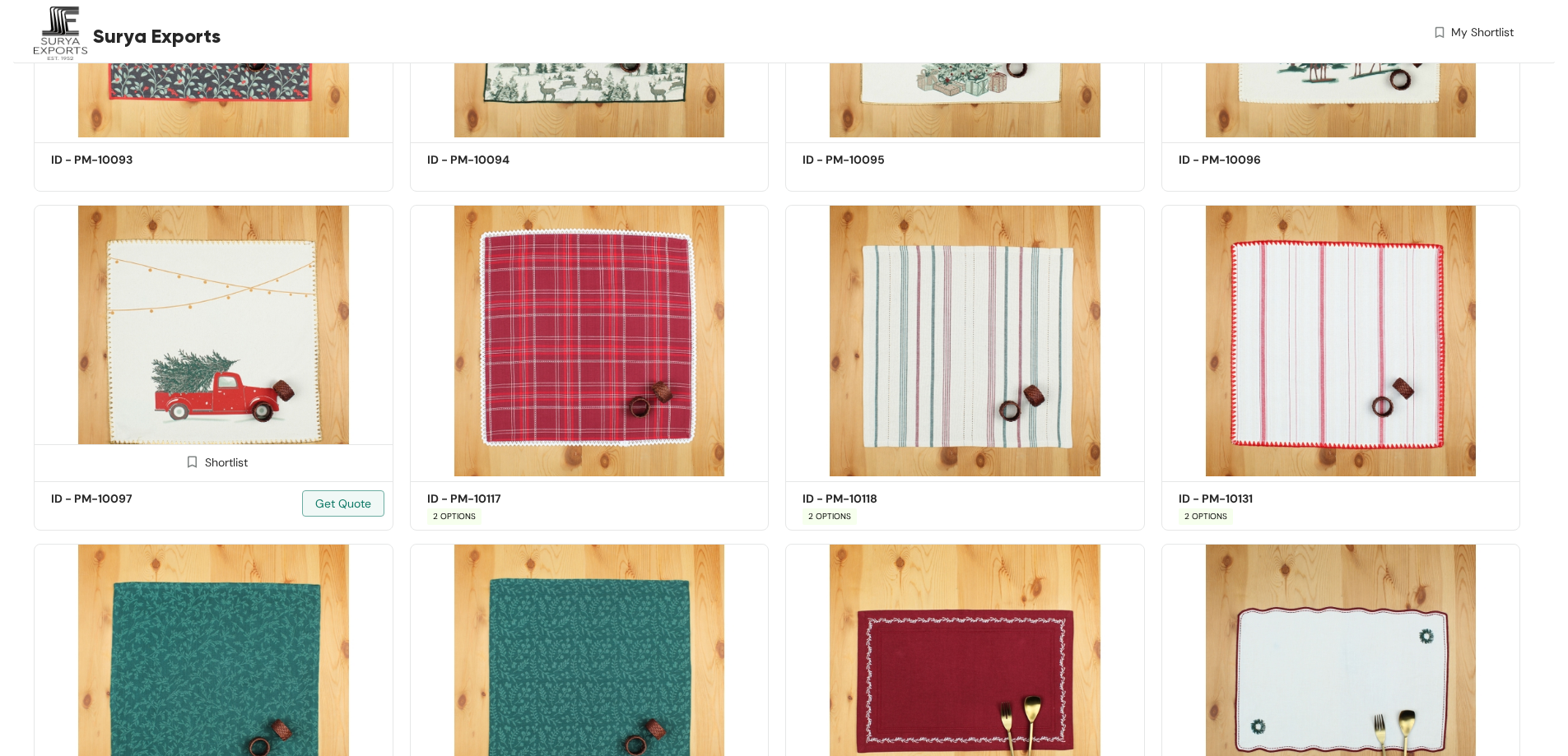
click at [196, 345] on img at bounding box center [213, 341] width 360 height 272
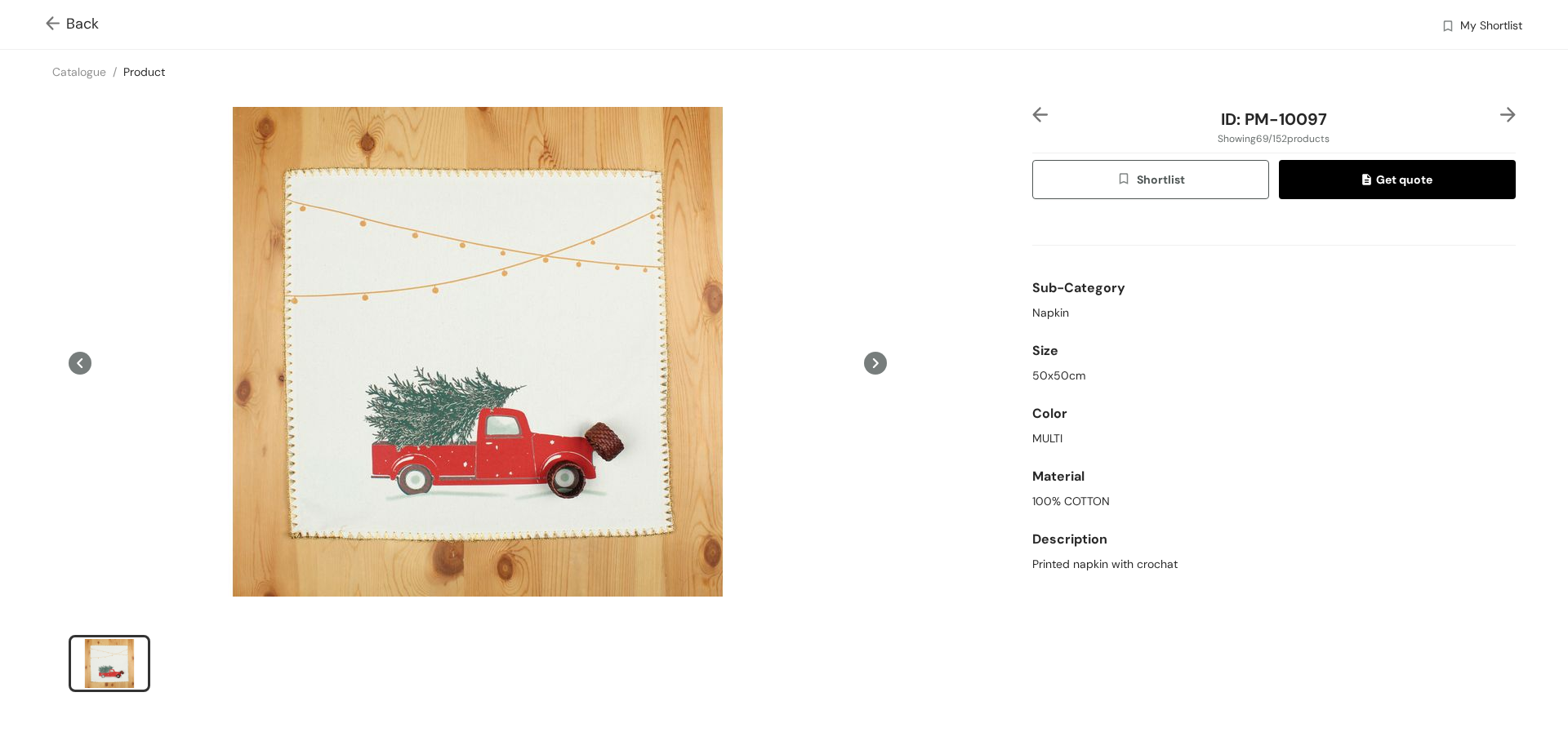
click at [883, 723] on div "ID: PM-10097 Showing 69 / 152 products Shortlist Get quote Sub-Category Napkin …" at bounding box center [784, 410] width 1575 height 633
drag, startPoint x: 1322, startPoint y: 118, endPoint x: 1237, endPoint y: 123, distance: 85.1
click at [1237, 123] on div "ID: PM-10097" at bounding box center [1273, 119] width 403 height 25
click at [1328, 122] on div "ID: PM-10097" at bounding box center [1273, 119] width 403 height 25
click at [1317, 116] on span "ID: PM-10097" at bounding box center [1273, 119] width 106 height 21
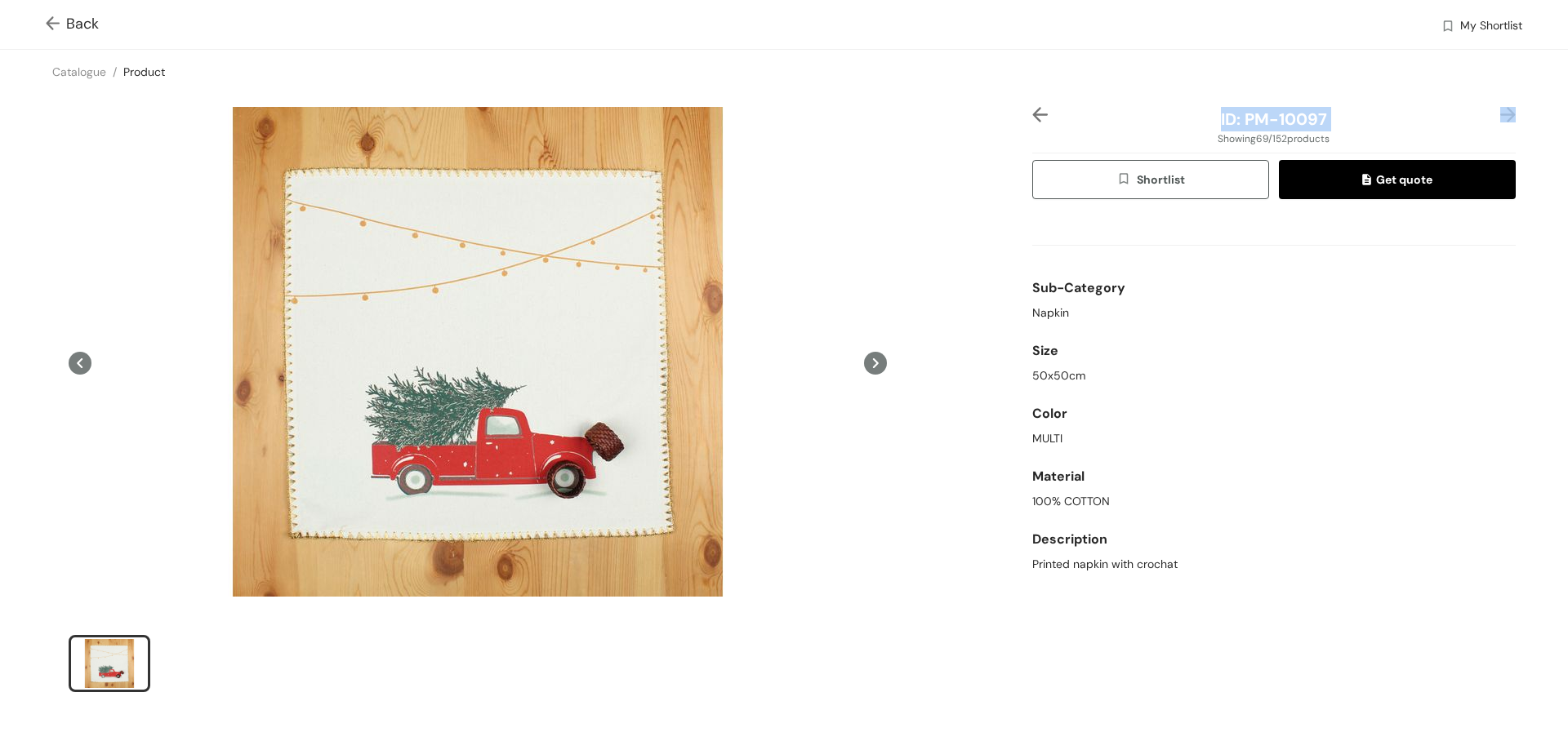
drag, startPoint x: 1317, startPoint y: 116, endPoint x: 1203, endPoint y: 123, distance: 114.2
click at [1203, 123] on div "ID: PM-10097" at bounding box center [1273, 119] width 403 height 25
click at [1179, 571] on div "Printed napkin with crochat" at bounding box center [1274, 564] width 484 height 17
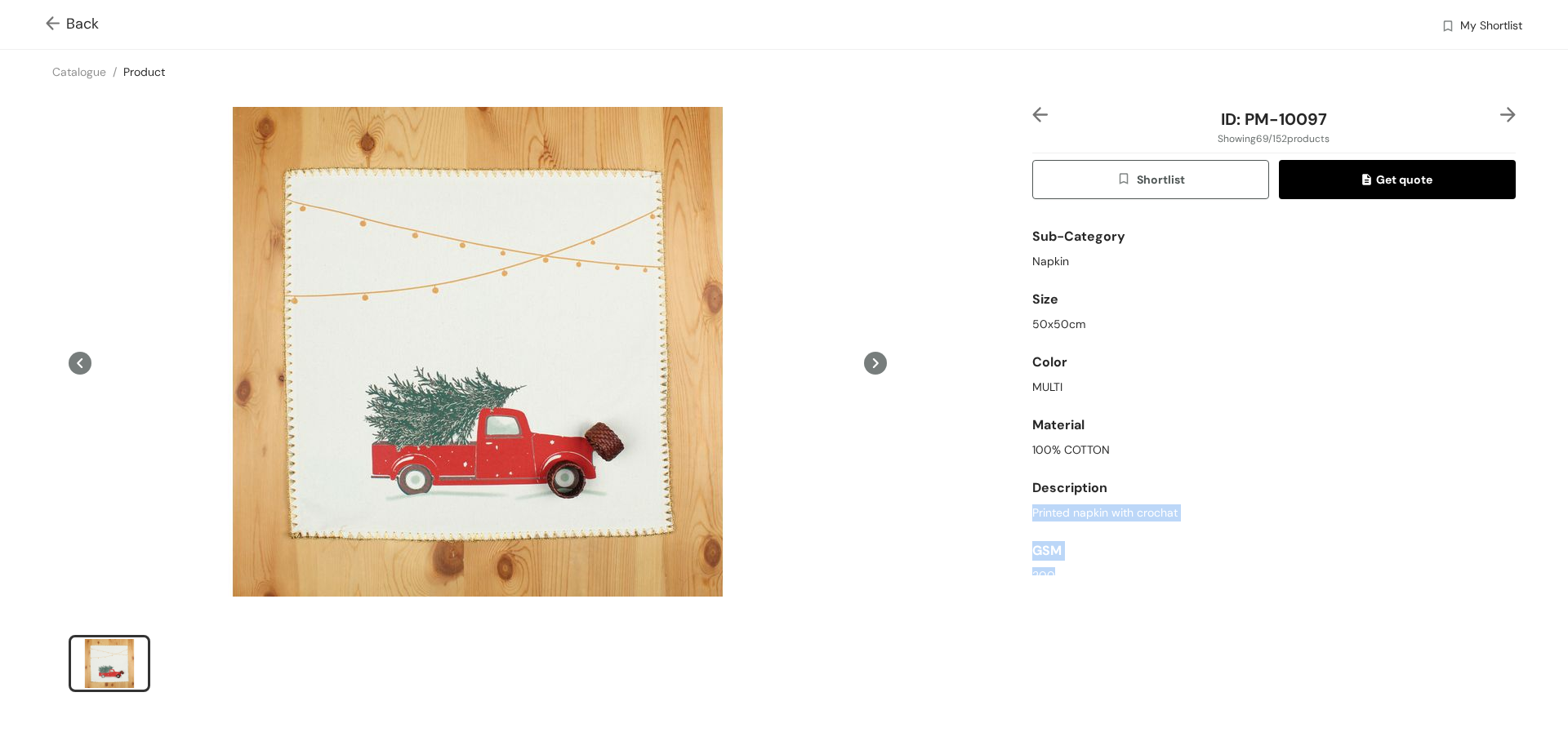
scroll to position [67, 0]
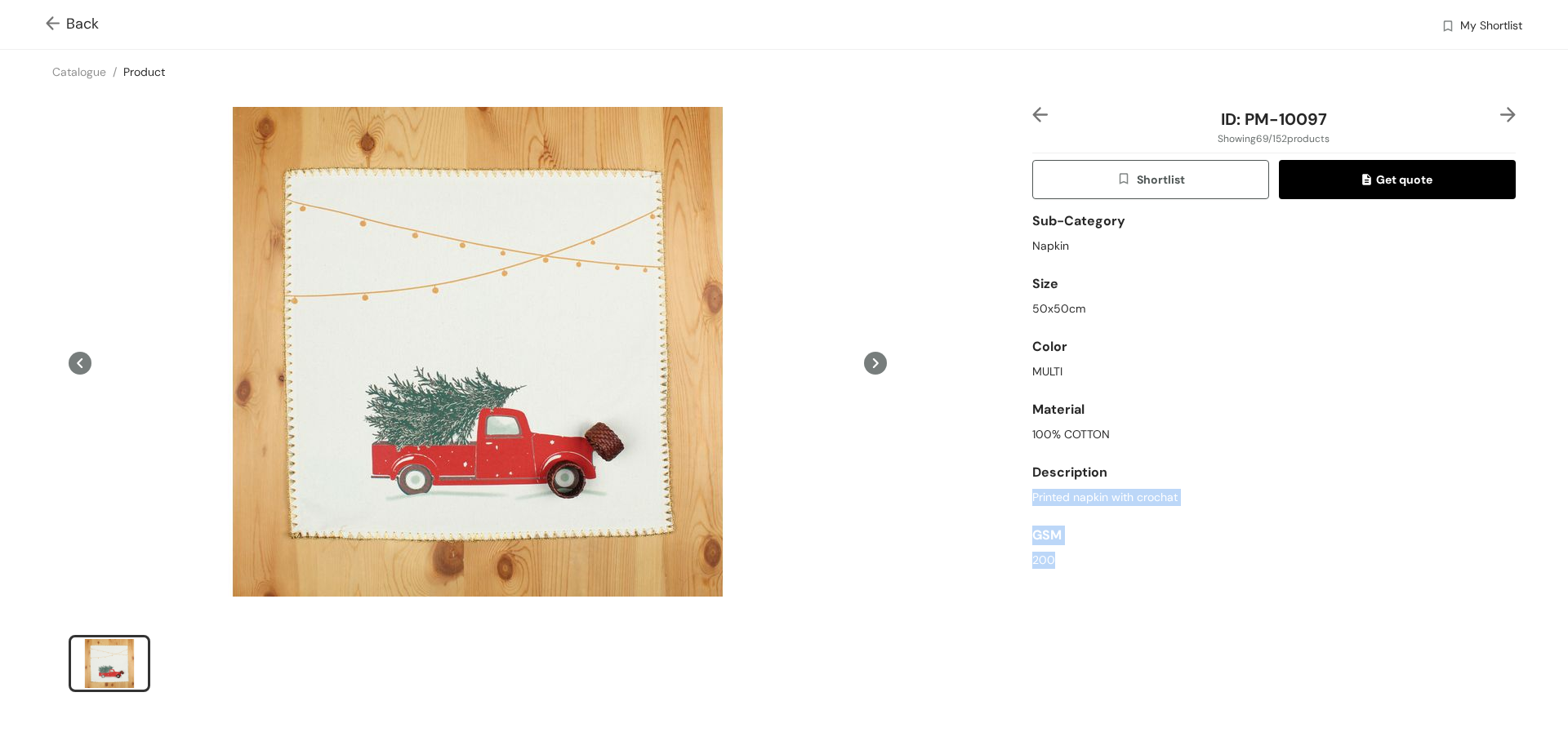
drag, startPoint x: 1173, startPoint y: 565, endPoint x: 1149, endPoint y: 523, distance: 48.4
click at [1106, 565] on div "Sub-Category Napkin Size 50x50cm Color MULTI Material 100% COTTON Description P…" at bounding box center [1274, 394] width 484 height 364
click at [1170, 499] on div "Printed napkin with crochat" at bounding box center [1274, 498] width 484 height 17
drag, startPoint x: 1170, startPoint y: 496, endPoint x: 1005, endPoint y: 499, distance: 165.0
click at [1005, 499] on div "ID: PM-10097 Showing 69 / 152 products Shortlist Get quote Sub-Category Napkin …" at bounding box center [784, 410] width 1575 height 633
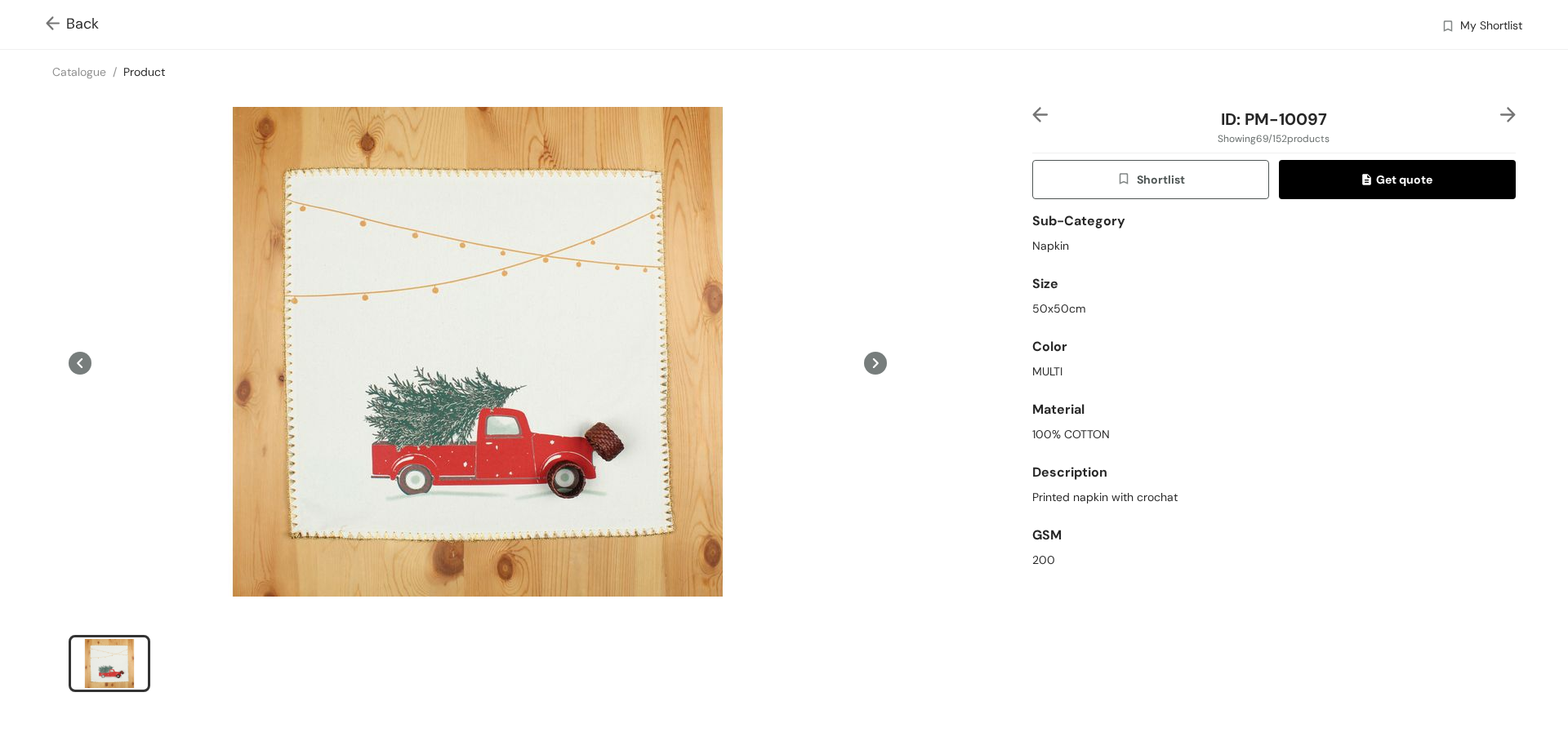
click at [85, 30] on span "Back" at bounding box center [72, 24] width 53 height 22
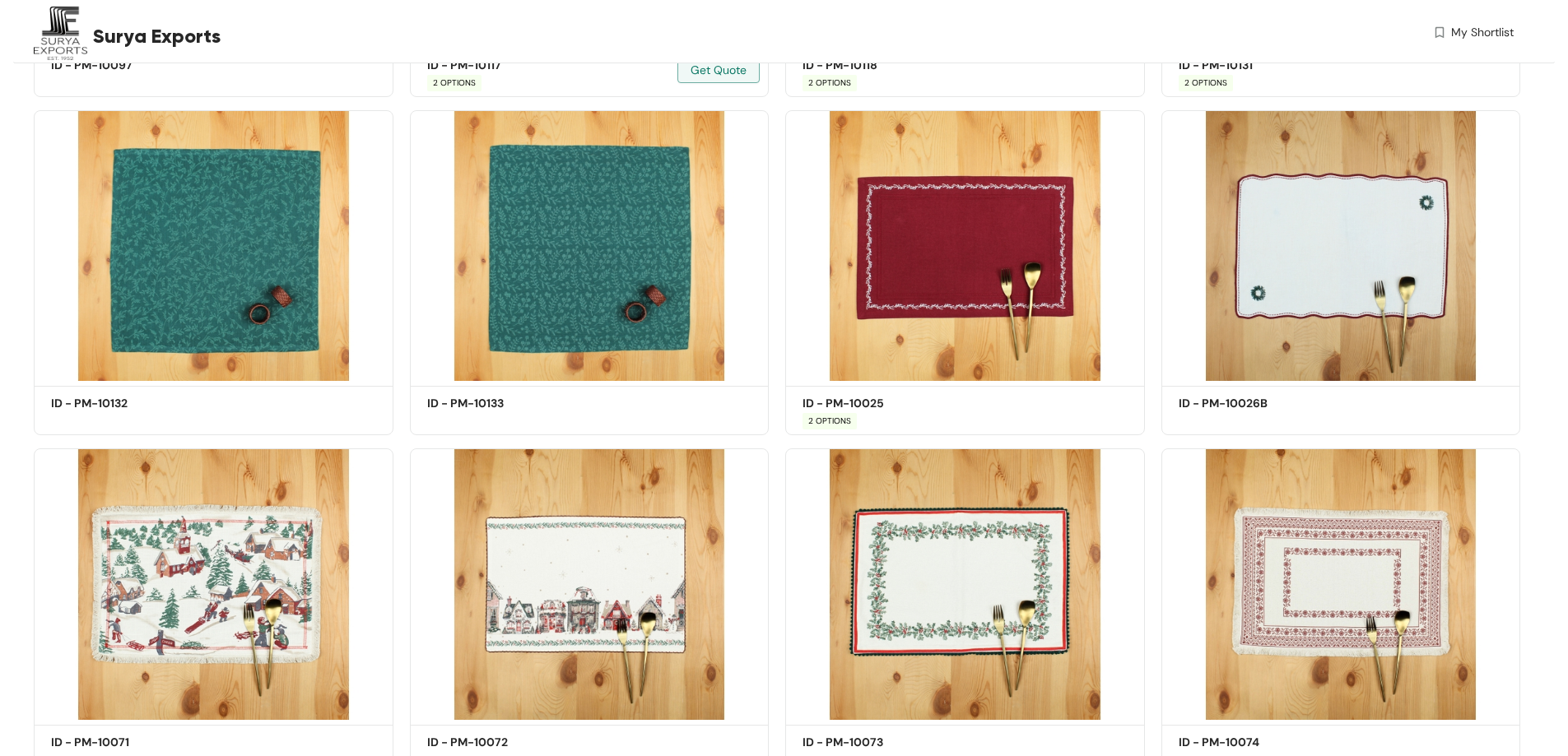
scroll to position [6601, 0]
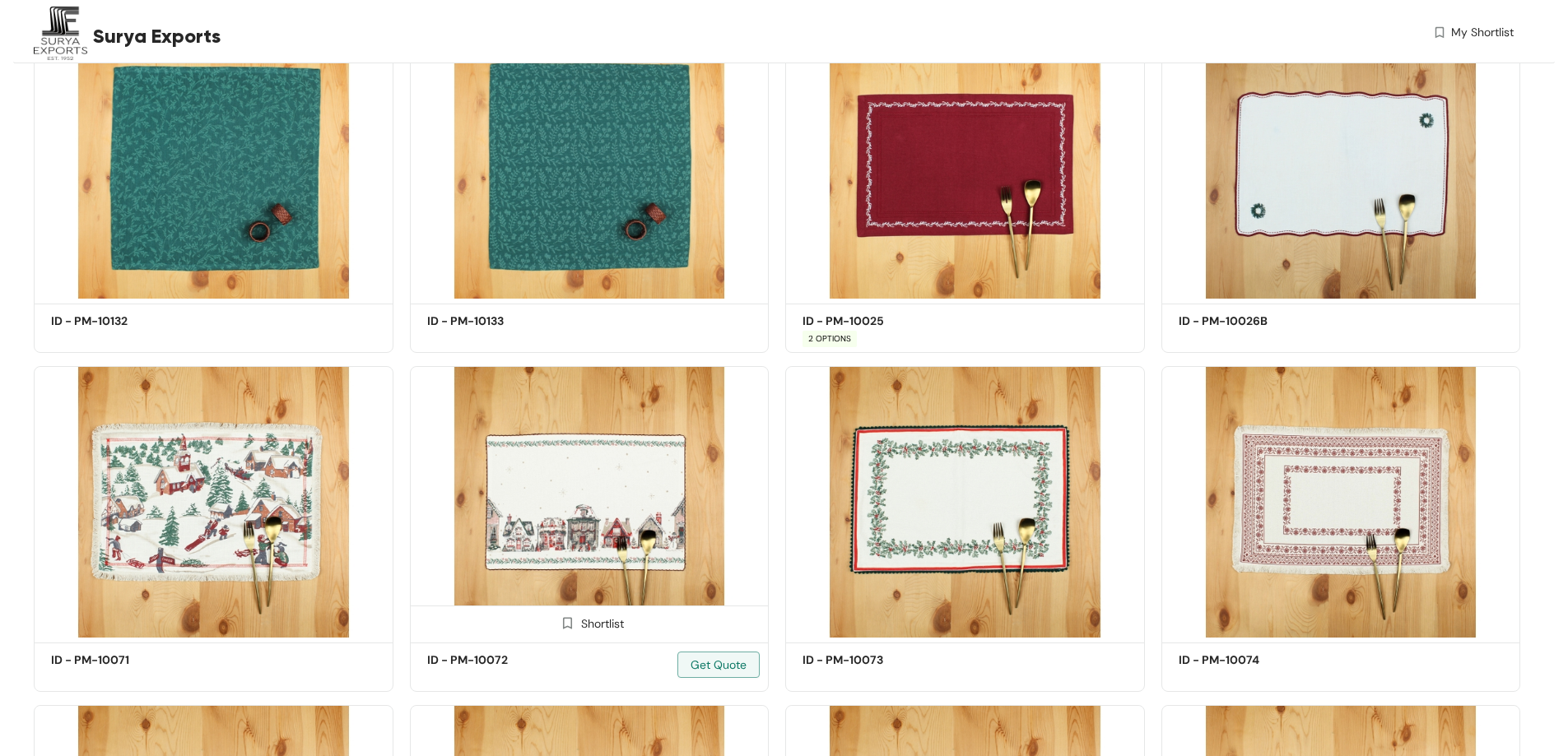
click at [613, 499] on img at bounding box center [589, 502] width 360 height 272
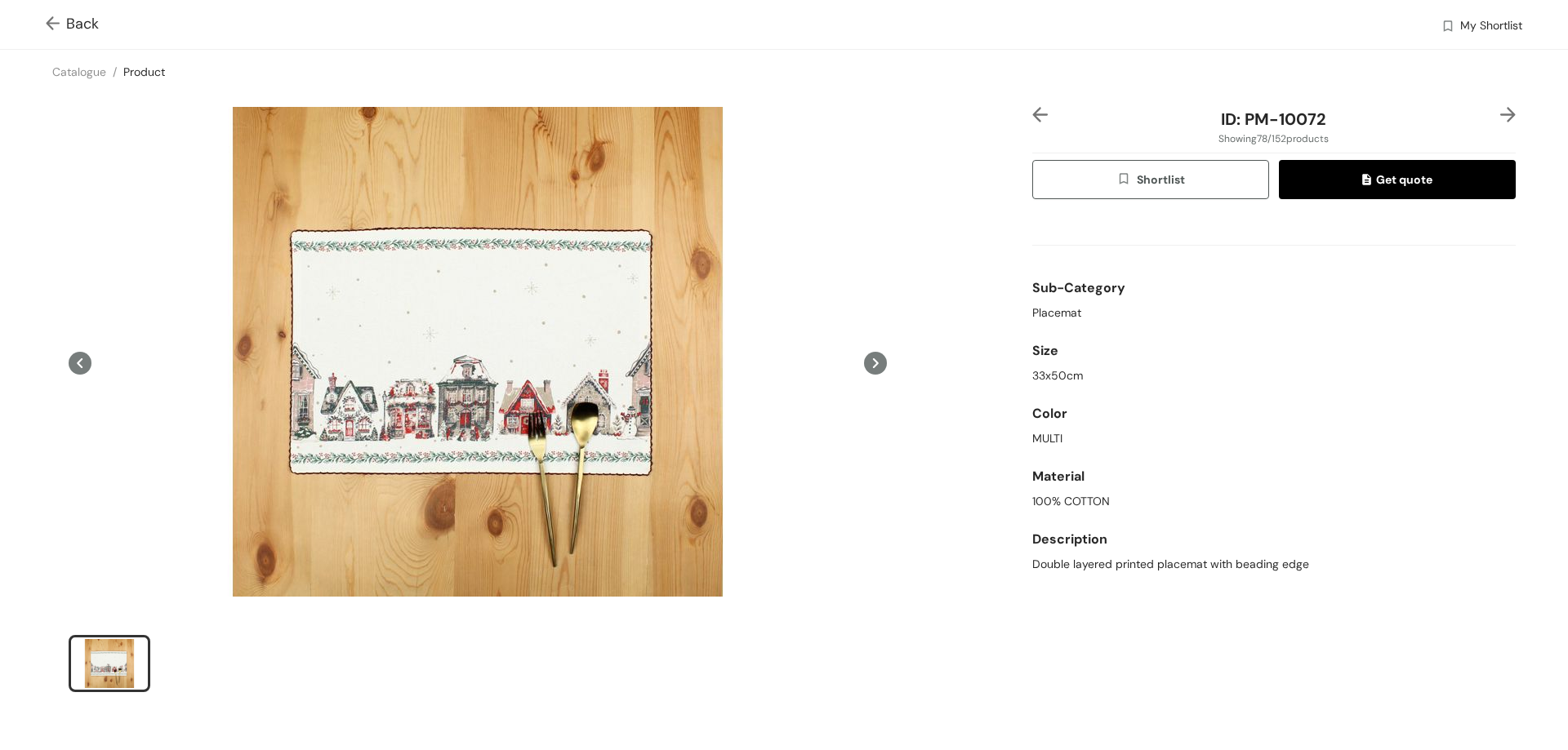
click at [1326, 113] on div "ID: PM-10072" at bounding box center [1273, 119] width 403 height 25
drag, startPoint x: 1322, startPoint y: 119, endPoint x: 1202, endPoint y: 117, distance: 120.0
click at [1202, 117] on div "ID: PM-10072" at bounding box center [1273, 119] width 403 height 25
click at [79, 26] on span "Back" at bounding box center [72, 24] width 53 height 22
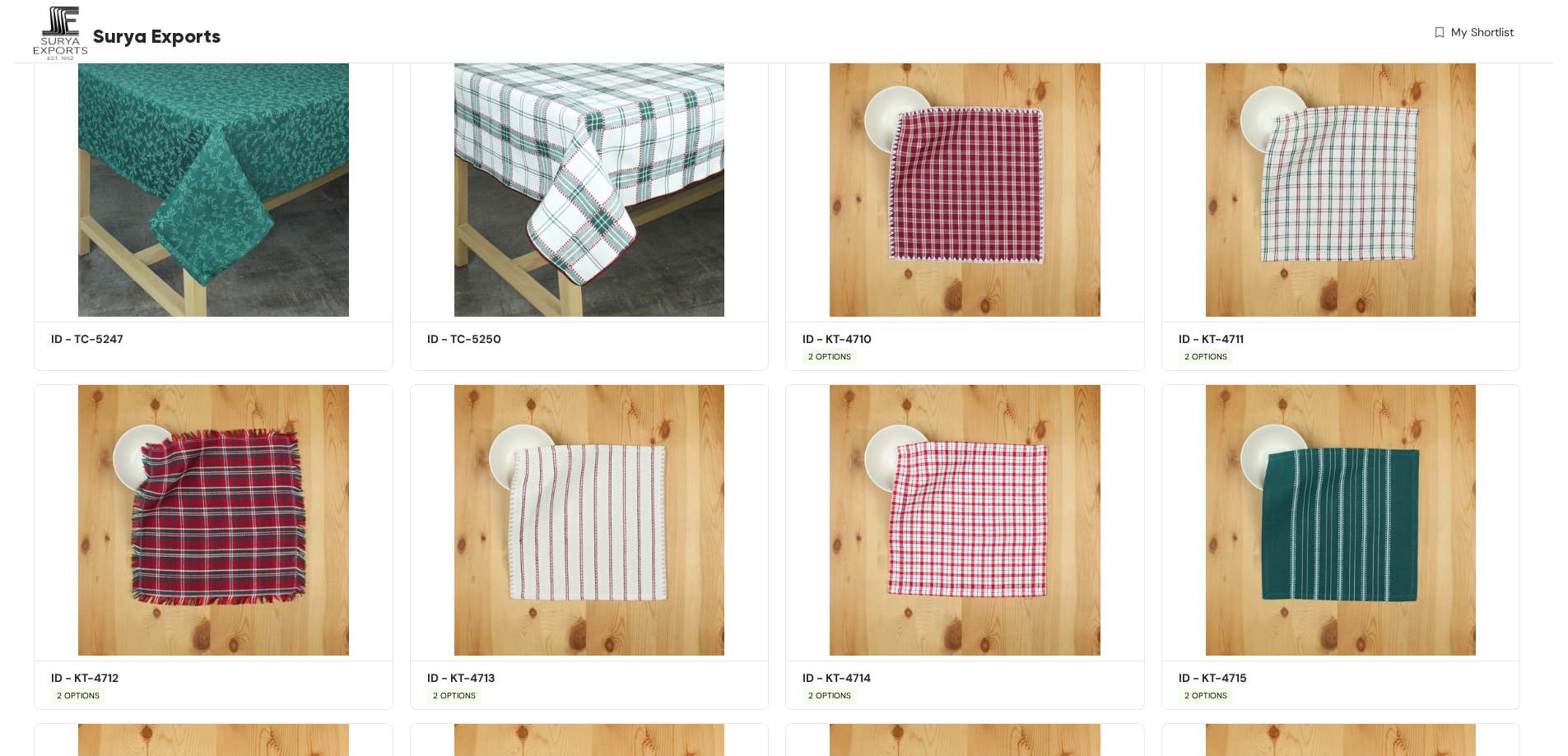
scroll to position [11068, 0]
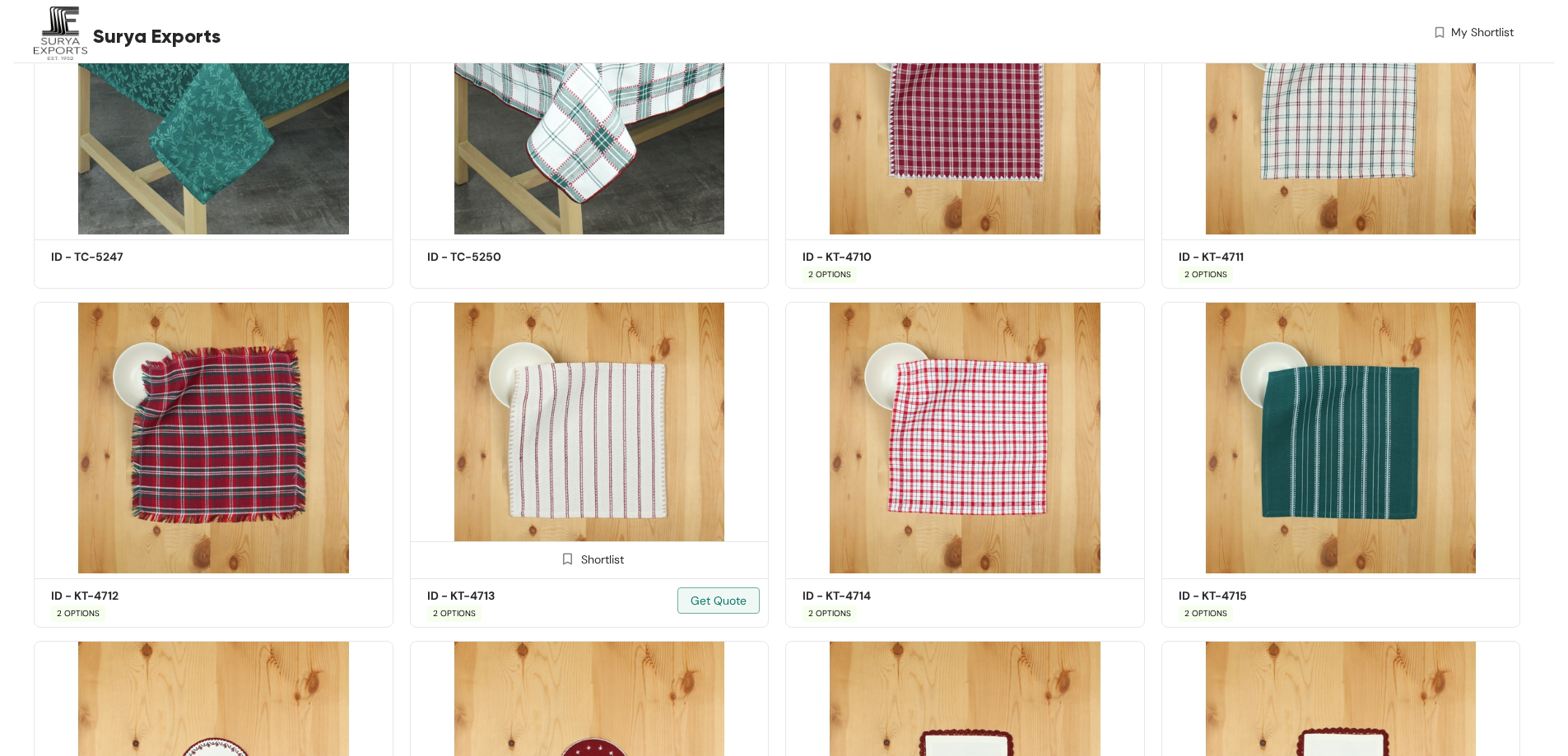
click at [587, 430] on img at bounding box center [589, 437] width 360 height 272
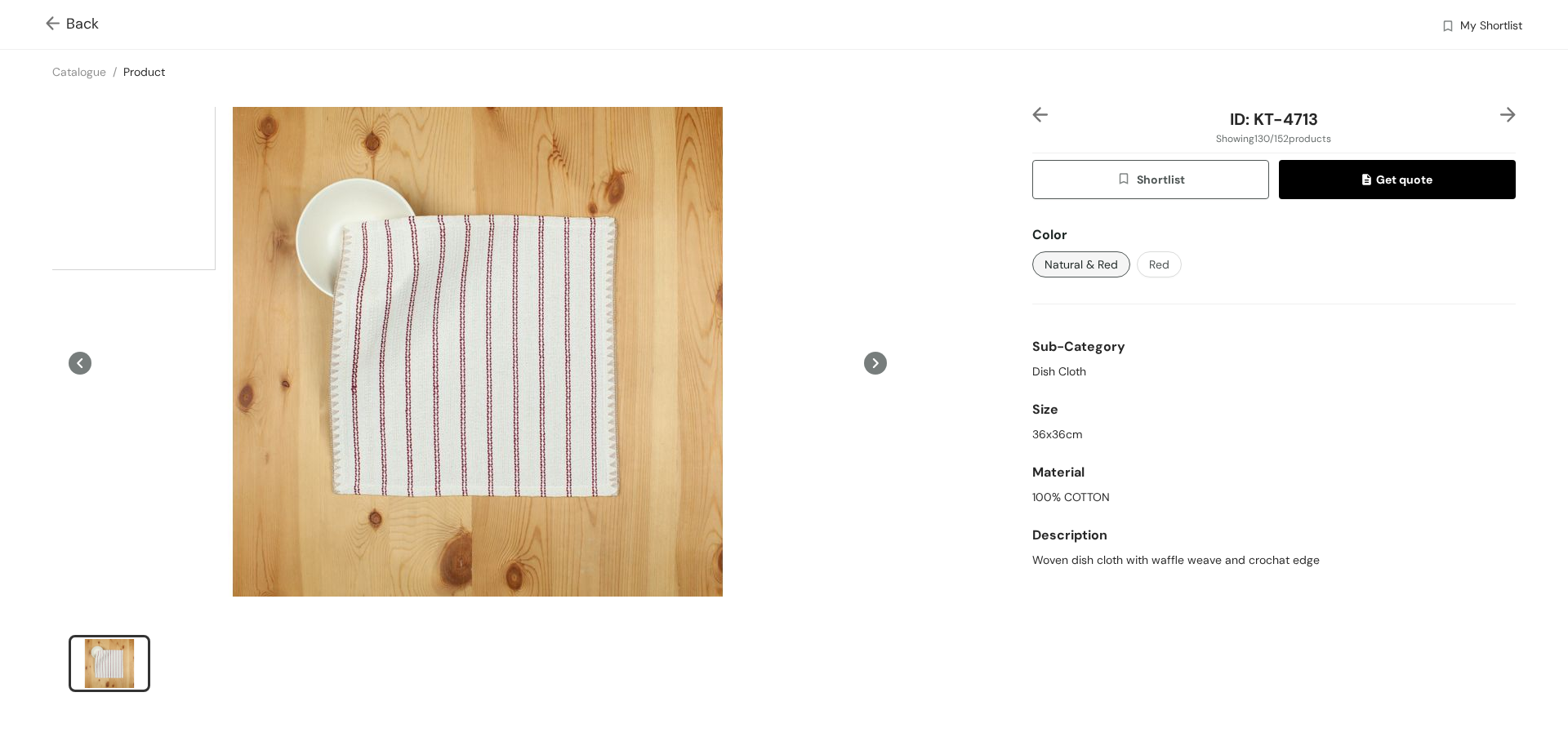
click at [583, 426] on div at bounding box center [478, 351] width 735 height 490
click at [89, 19] on span "Back" at bounding box center [72, 24] width 53 height 22
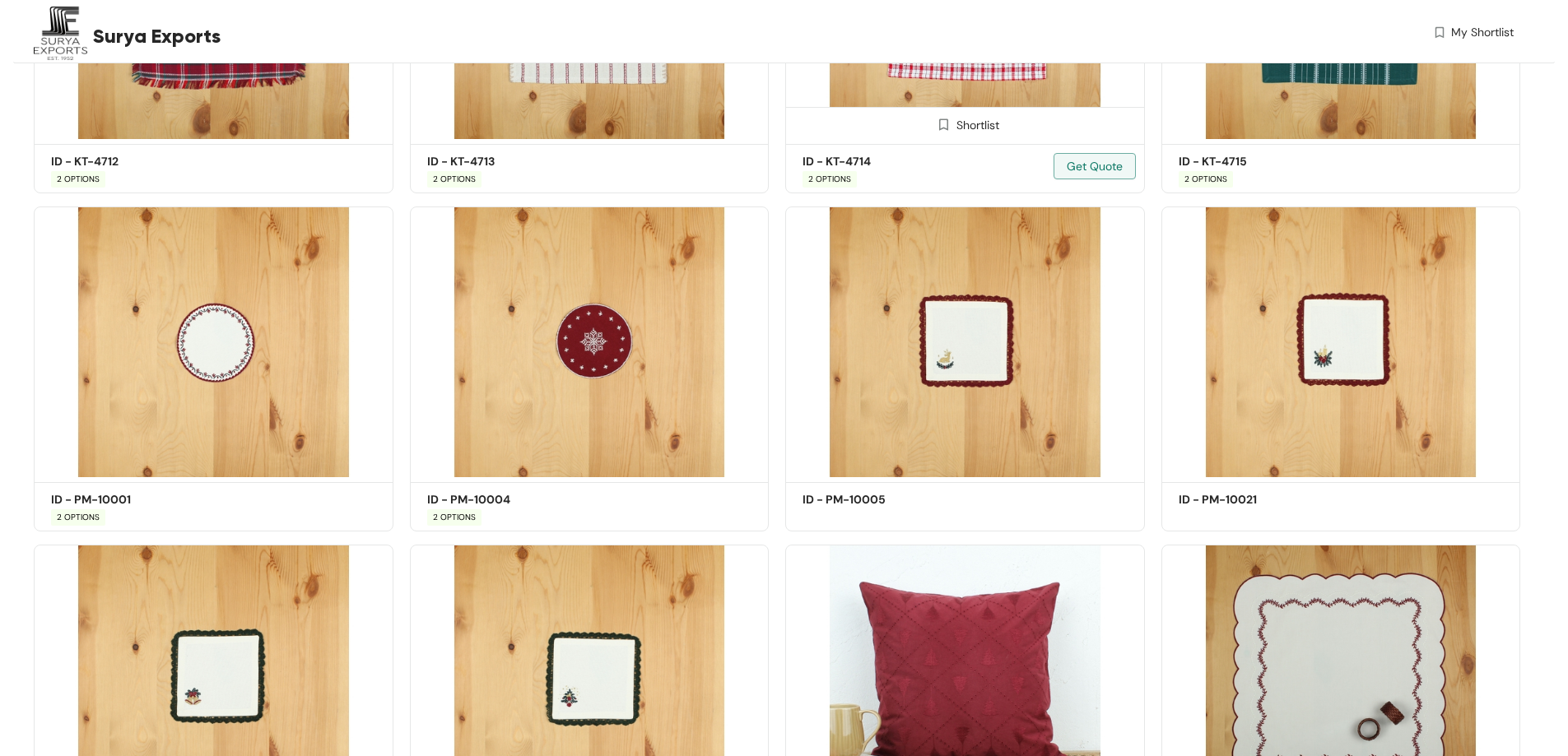
scroll to position [11584, 0]
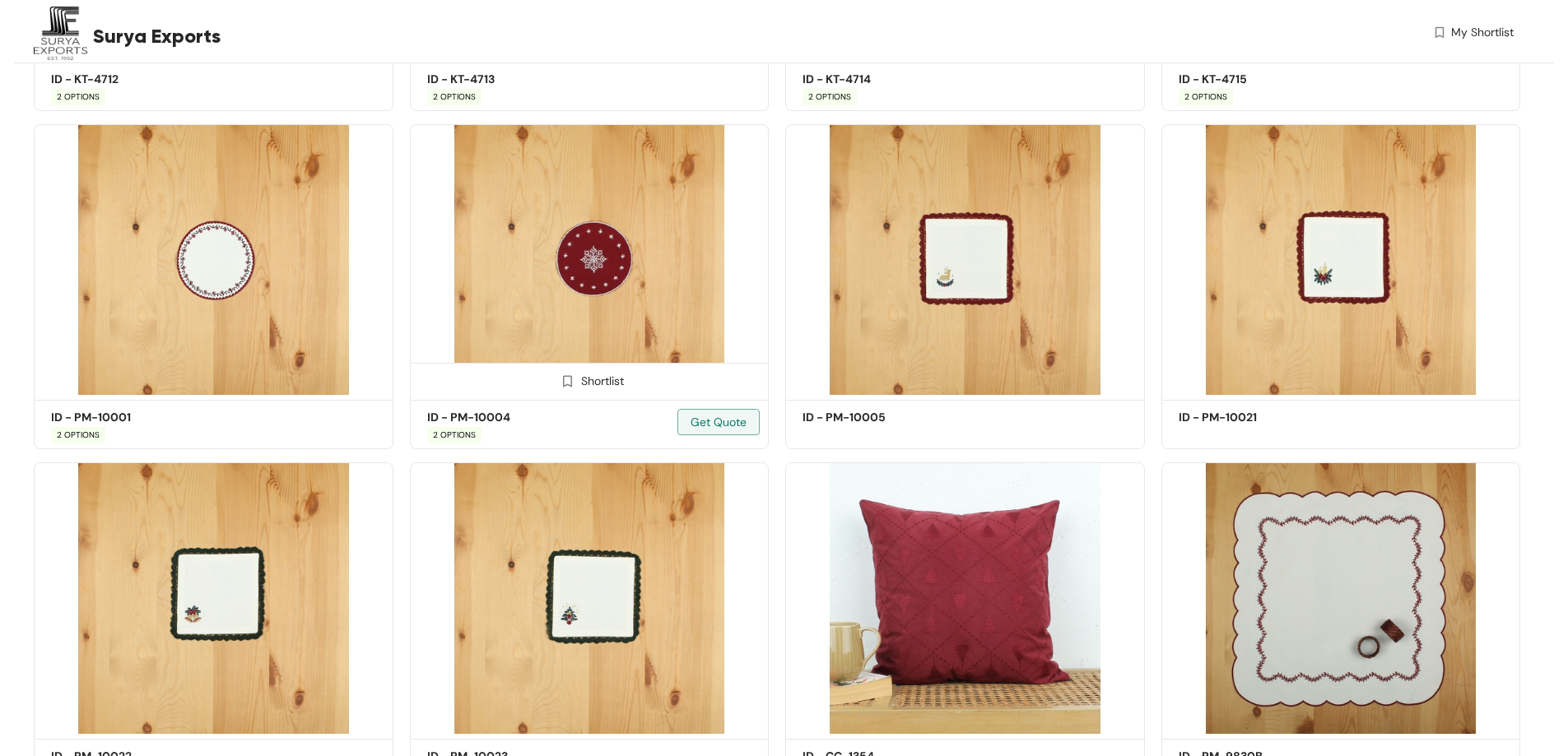
click at [582, 253] on img at bounding box center [589, 260] width 360 height 272
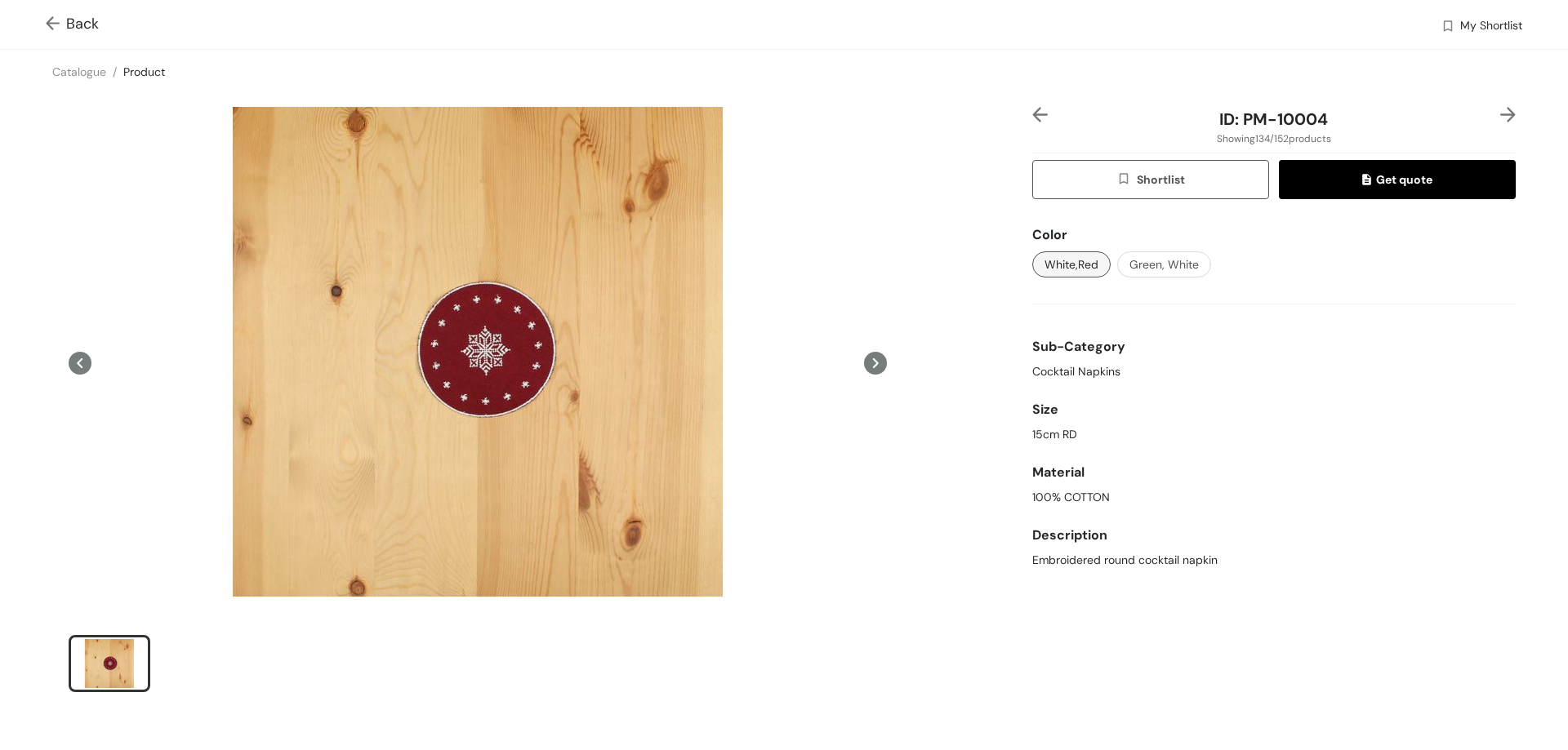
click at [88, 17] on span "Back" at bounding box center [72, 24] width 53 height 22
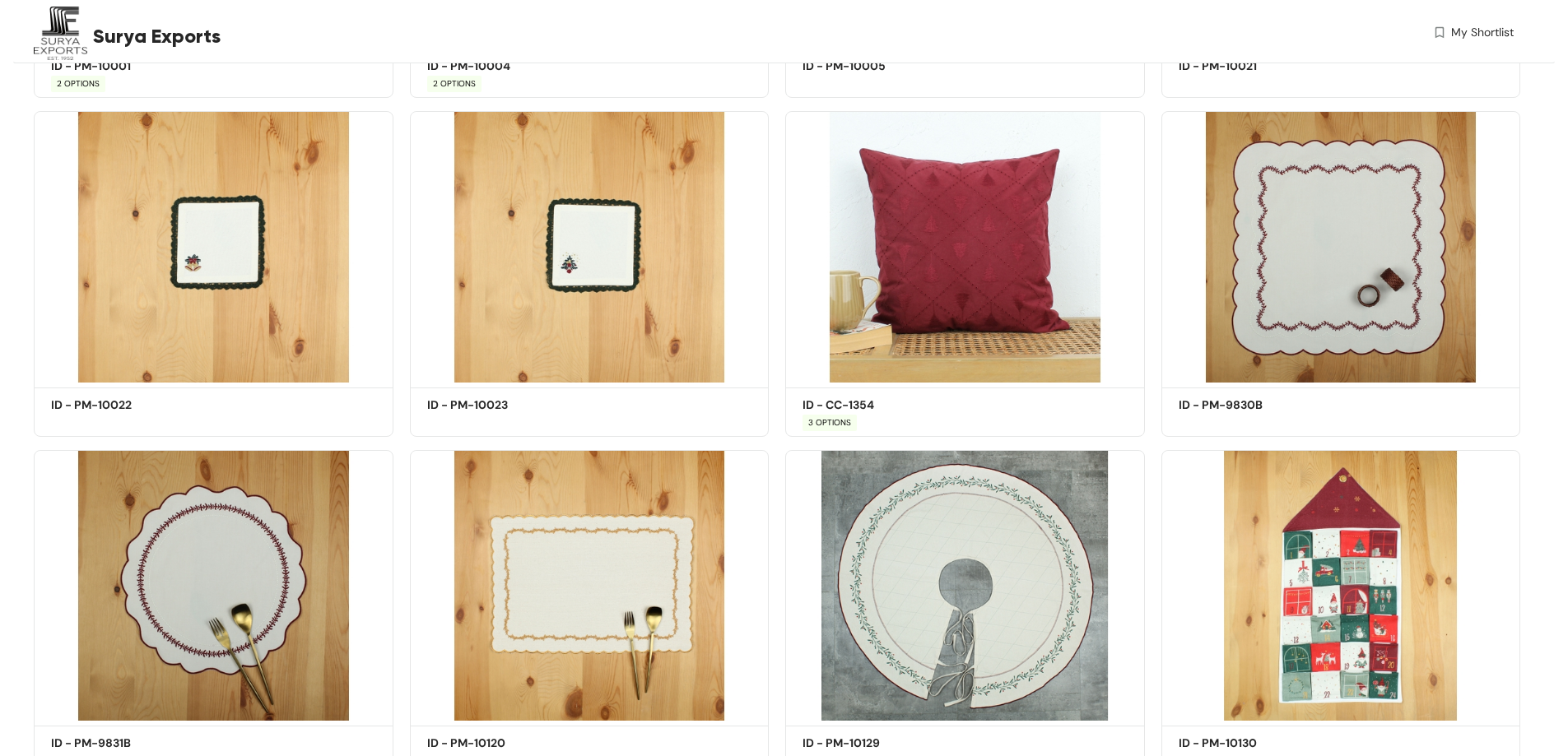
scroll to position [12100, 0]
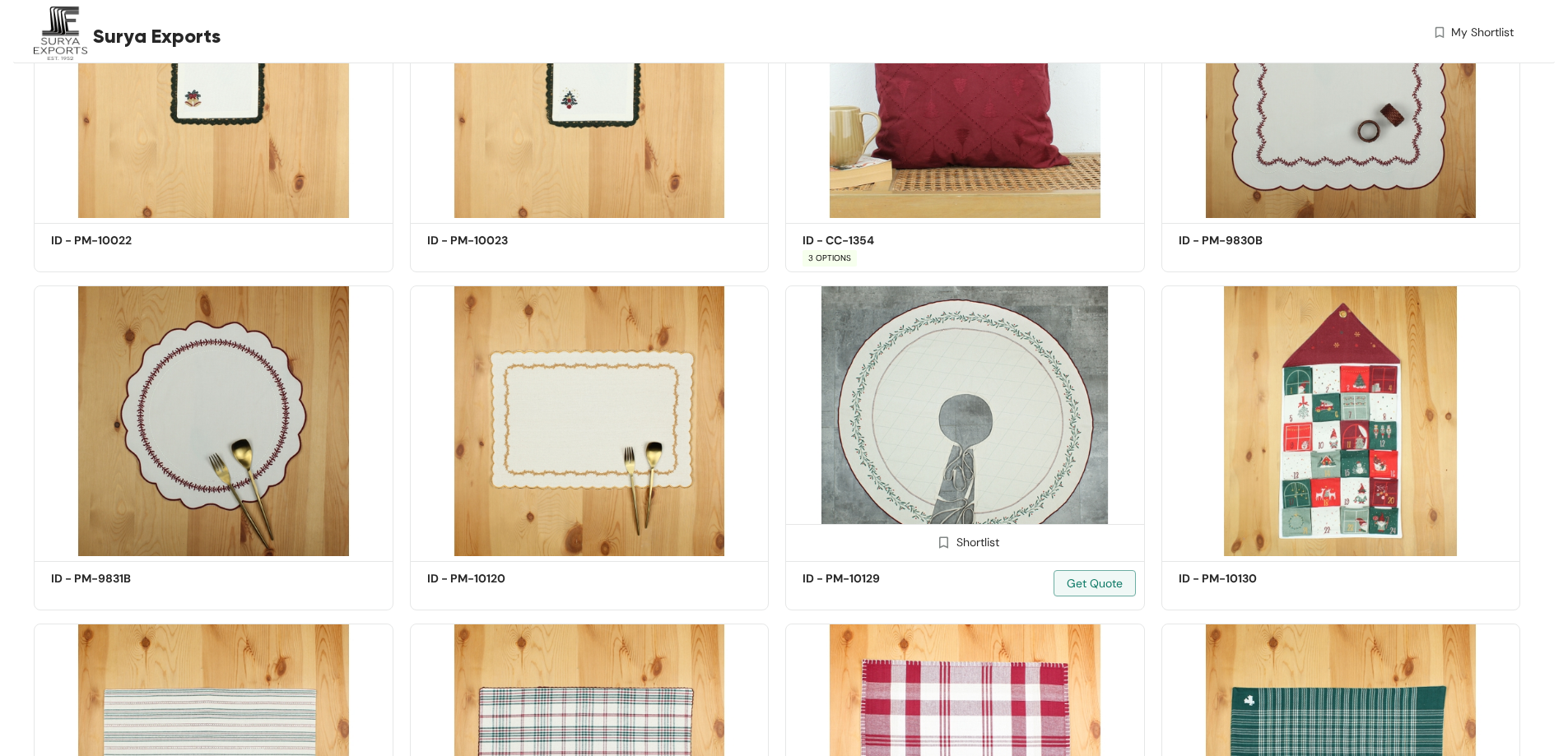
click at [1021, 413] on img at bounding box center [964, 421] width 360 height 272
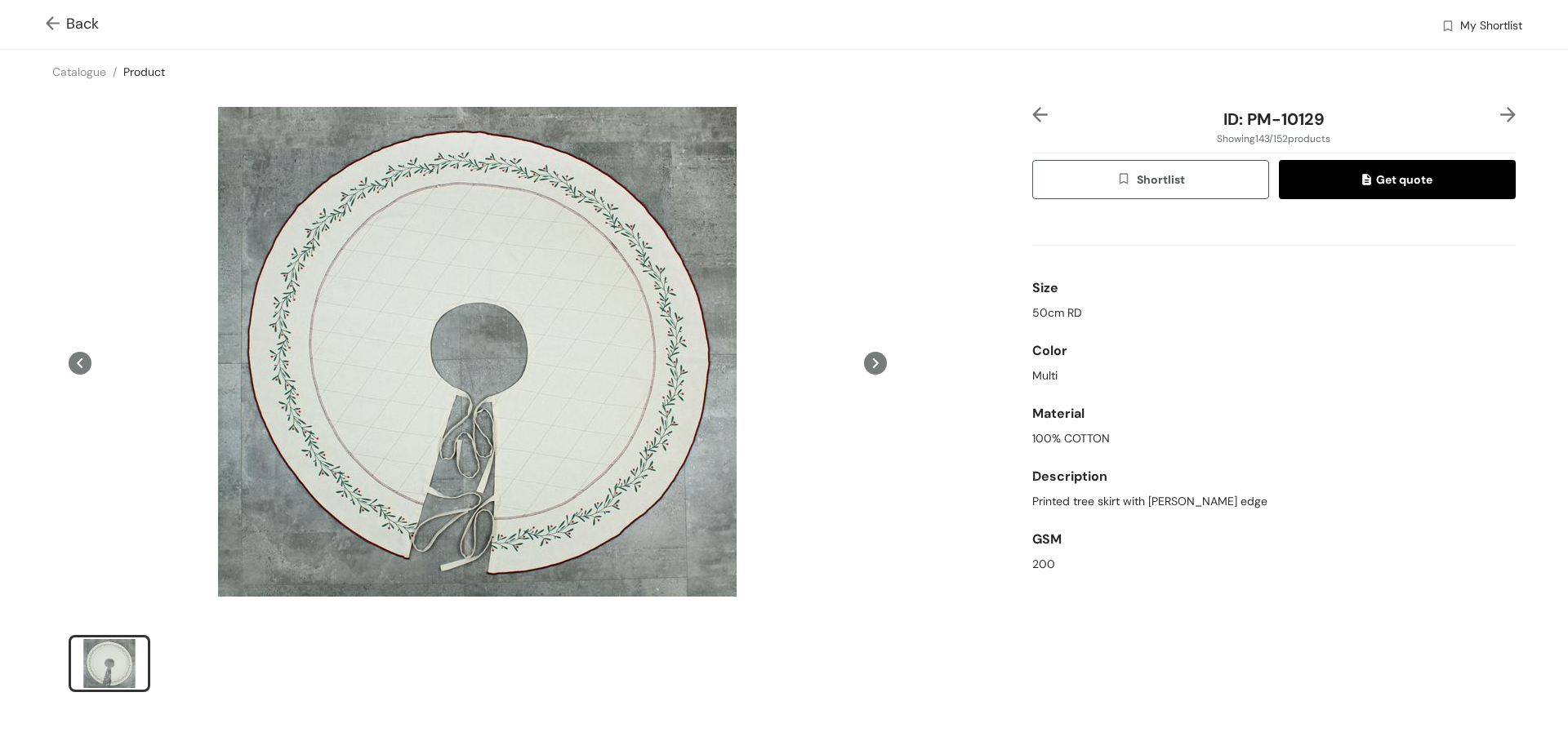
click at [89, 22] on span "Back" at bounding box center [72, 24] width 53 height 22
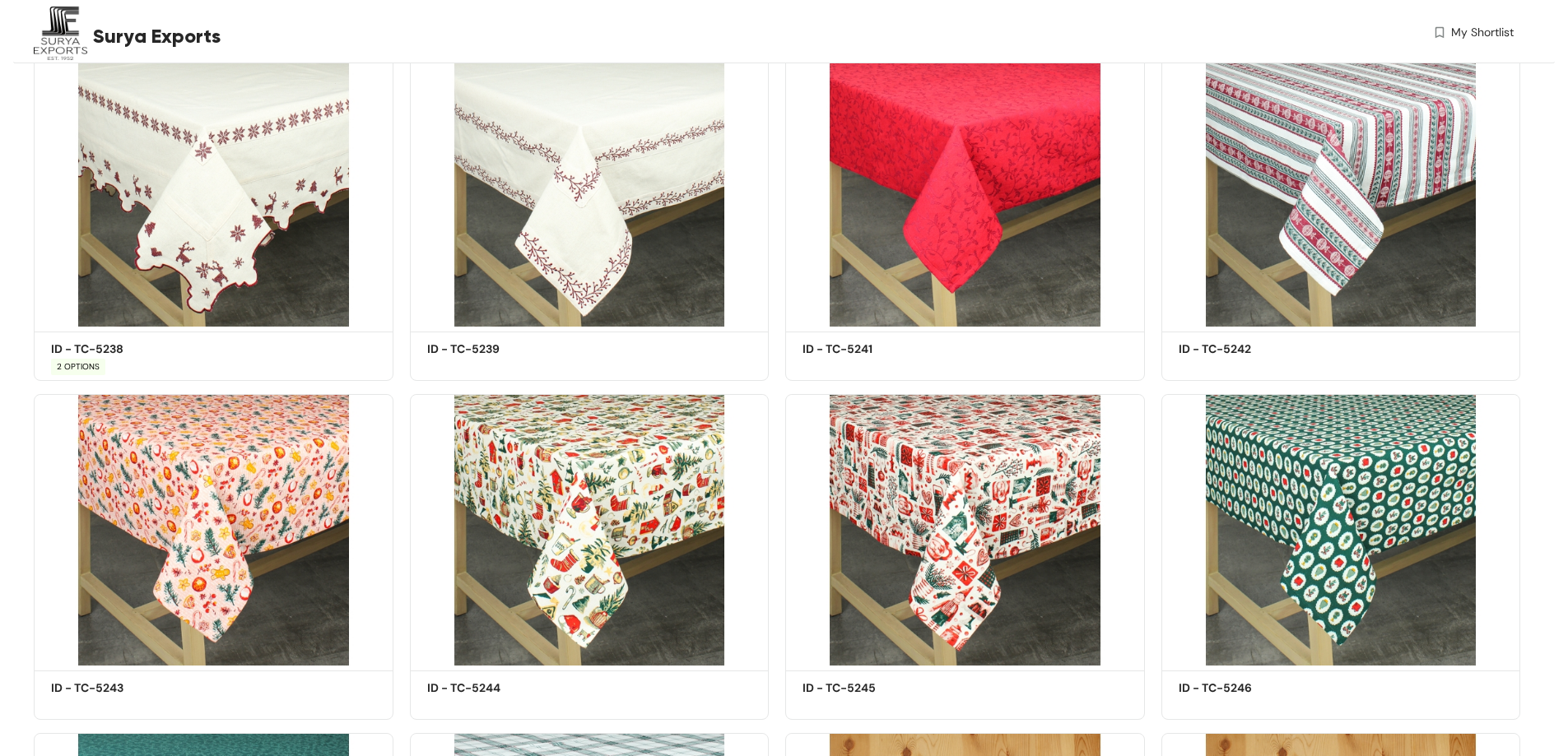
scroll to position [10216, 0]
